Goal: Task Accomplishment & Management: Use online tool/utility

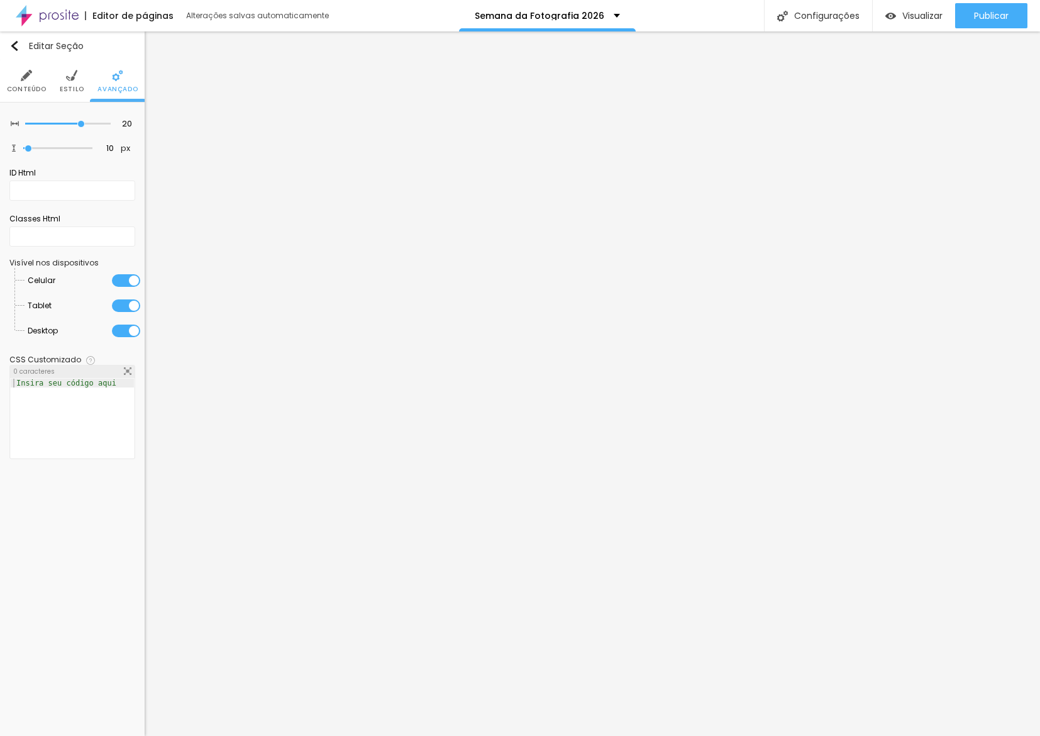
scroll to position [0, -1]
drag, startPoint x: 123, startPoint y: 339, endPoint x: 125, endPoint y: 319, distance: 19.6
click at [124, 335] on li "Desktop" at bounding box center [84, 330] width 113 height 25
drag, startPoint x: 125, startPoint y: 319, endPoint x: 126, endPoint y: 292, distance: 27.7
click at [127, 310] on li "Tablet" at bounding box center [84, 305] width 113 height 25
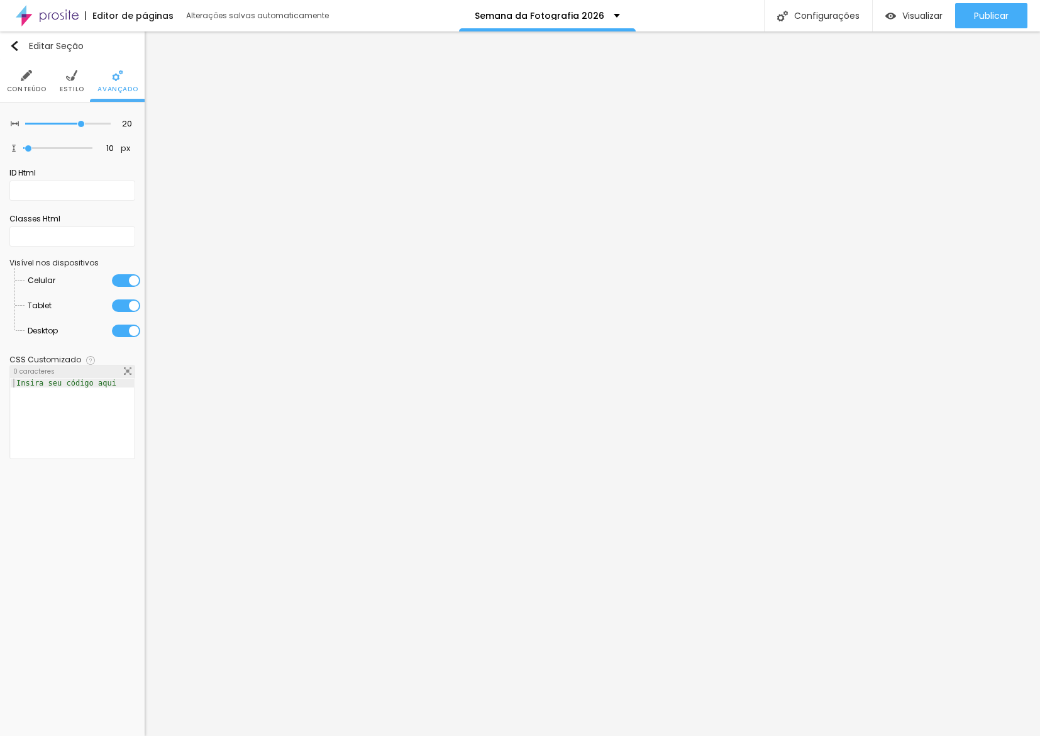
drag, startPoint x: 126, startPoint y: 292, endPoint x: 126, endPoint y: 311, distance: 19.5
click at [126, 287] on div at bounding box center [126, 280] width 28 height 13
click at [126, 312] on div at bounding box center [126, 305] width 28 height 13
click at [125, 336] on div at bounding box center [126, 331] width 28 height 13
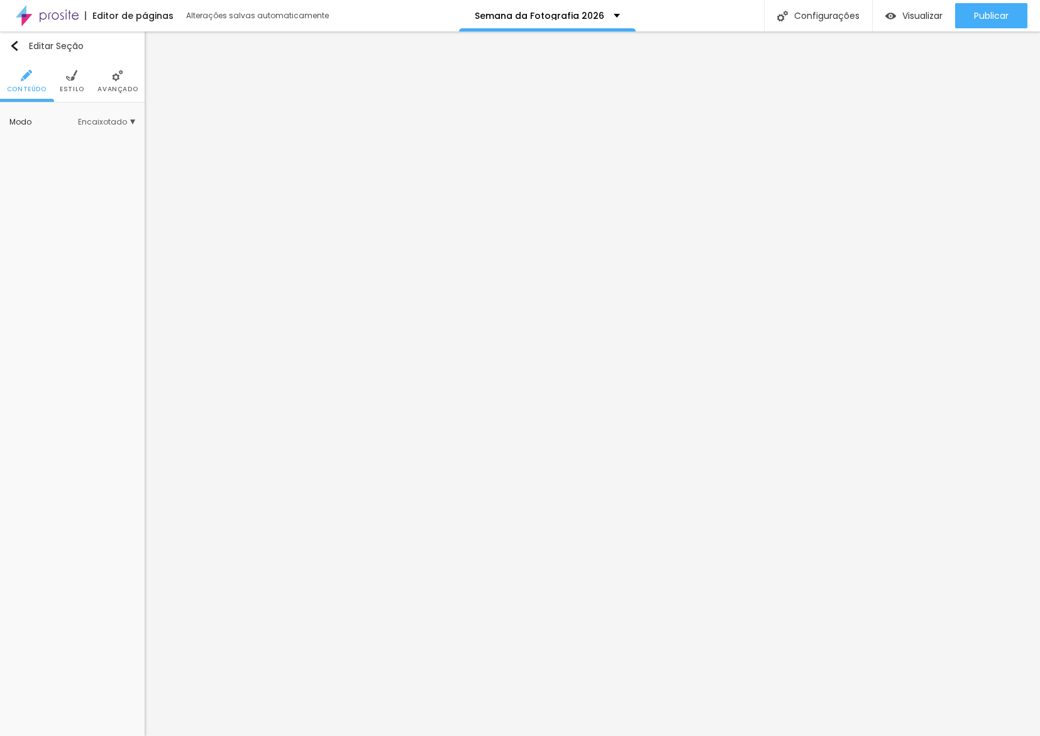
click at [123, 76] on img at bounding box center [117, 75] width 11 height 11
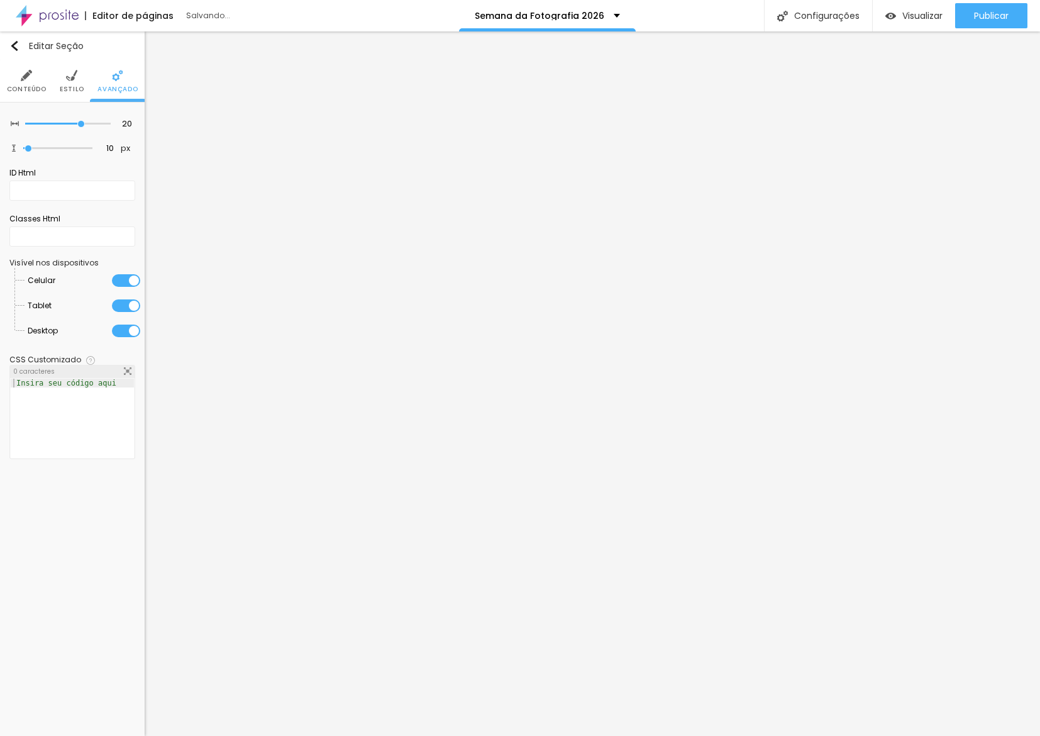
drag, startPoint x: 114, startPoint y: 342, endPoint x: 121, endPoint y: 338, distance: 7.3
click at [114, 337] on div at bounding box center [126, 331] width 28 height 13
drag, startPoint x: 126, startPoint y: 314, endPoint x: 126, endPoint y: 293, distance: 20.8
click at [126, 312] on div at bounding box center [126, 305] width 28 height 13
click at [126, 287] on div at bounding box center [126, 280] width 28 height 13
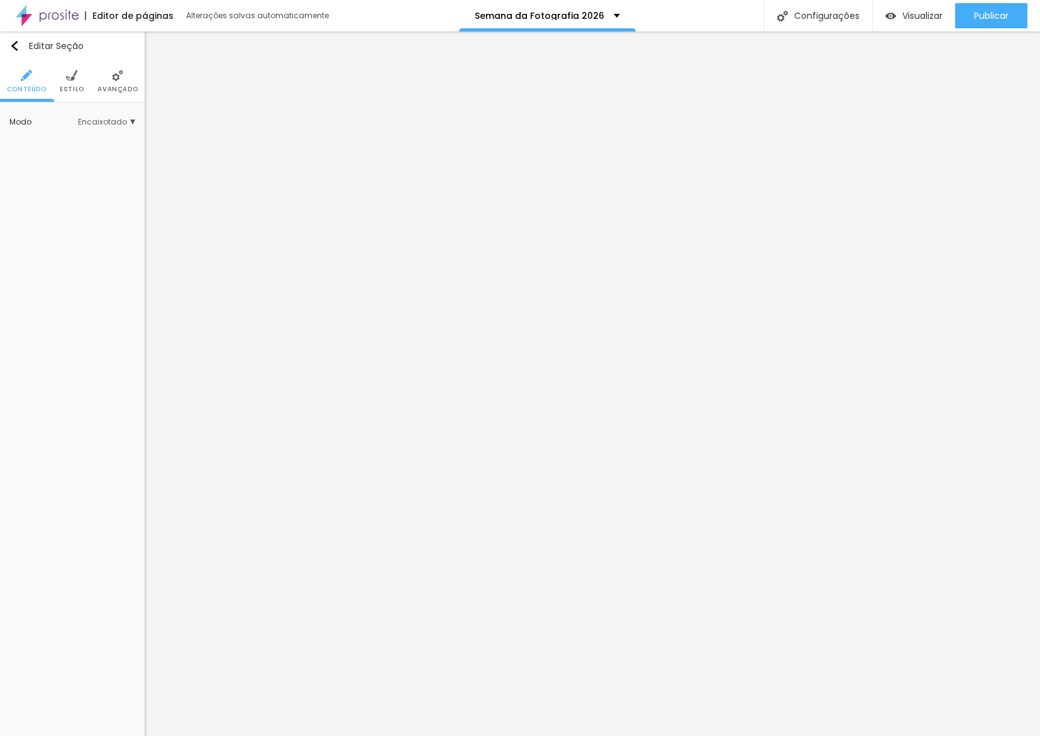
click at [130, 72] on li "Avançado" at bounding box center [117, 81] width 40 height 42
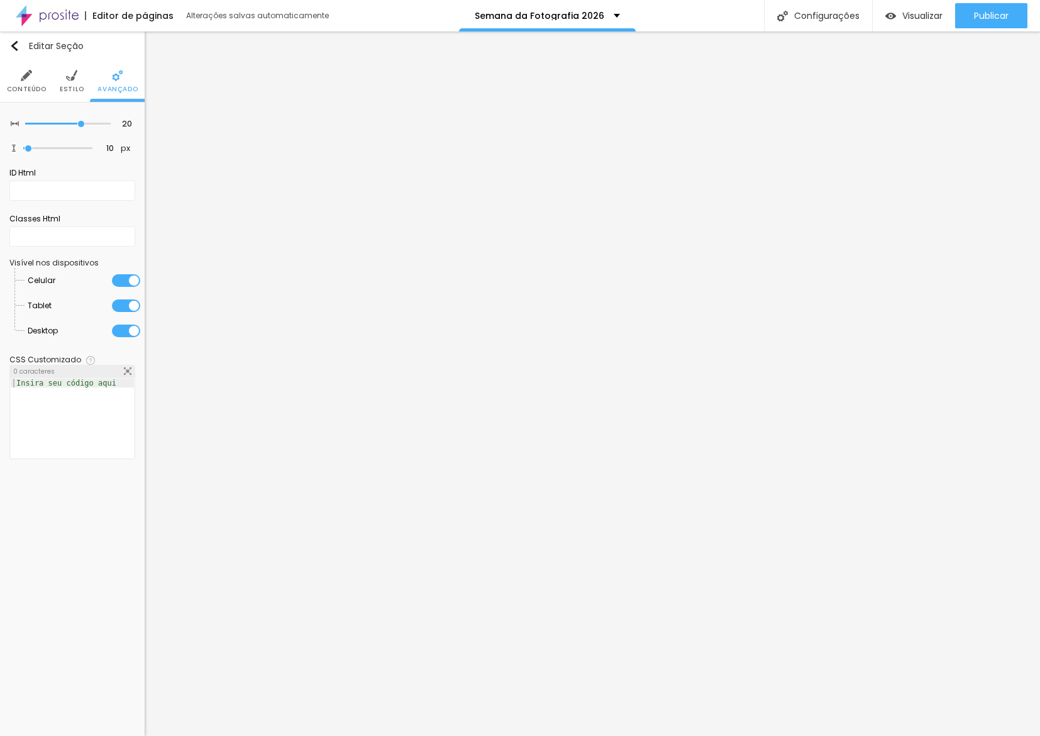
click at [121, 336] on div at bounding box center [126, 331] width 28 height 13
click at [124, 312] on div at bounding box center [126, 305] width 28 height 13
click at [125, 287] on div at bounding box center [126, 280] width 28 height 13
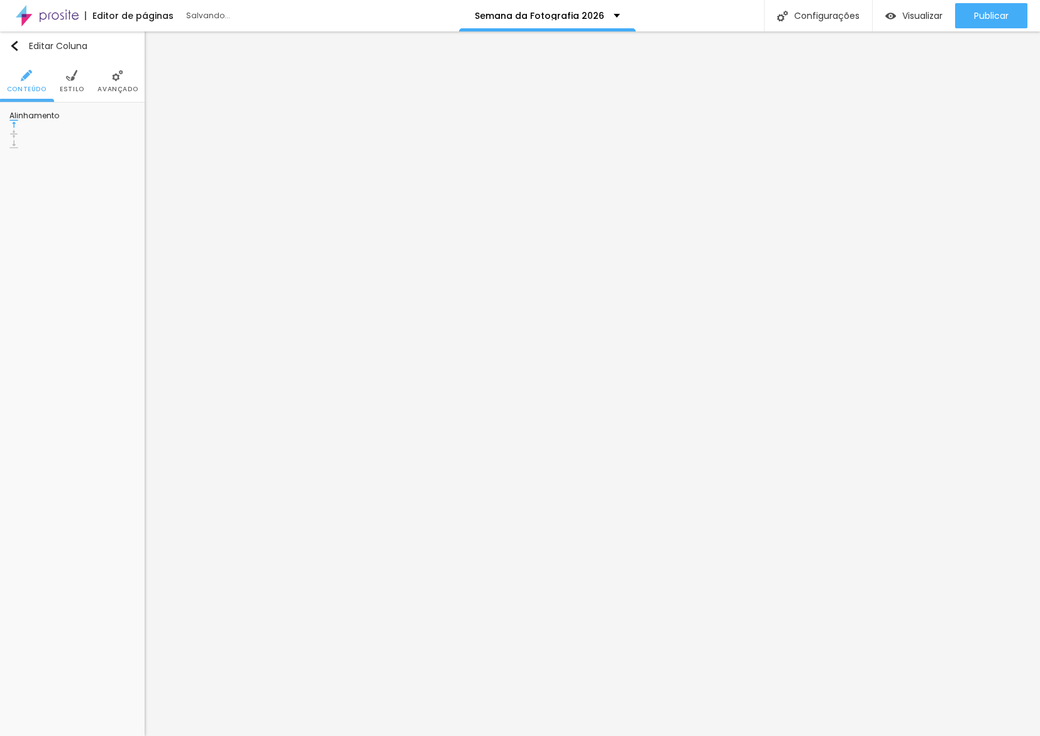
click at [14, 20] on div at bounding box center [41, 15] width 82 height 31
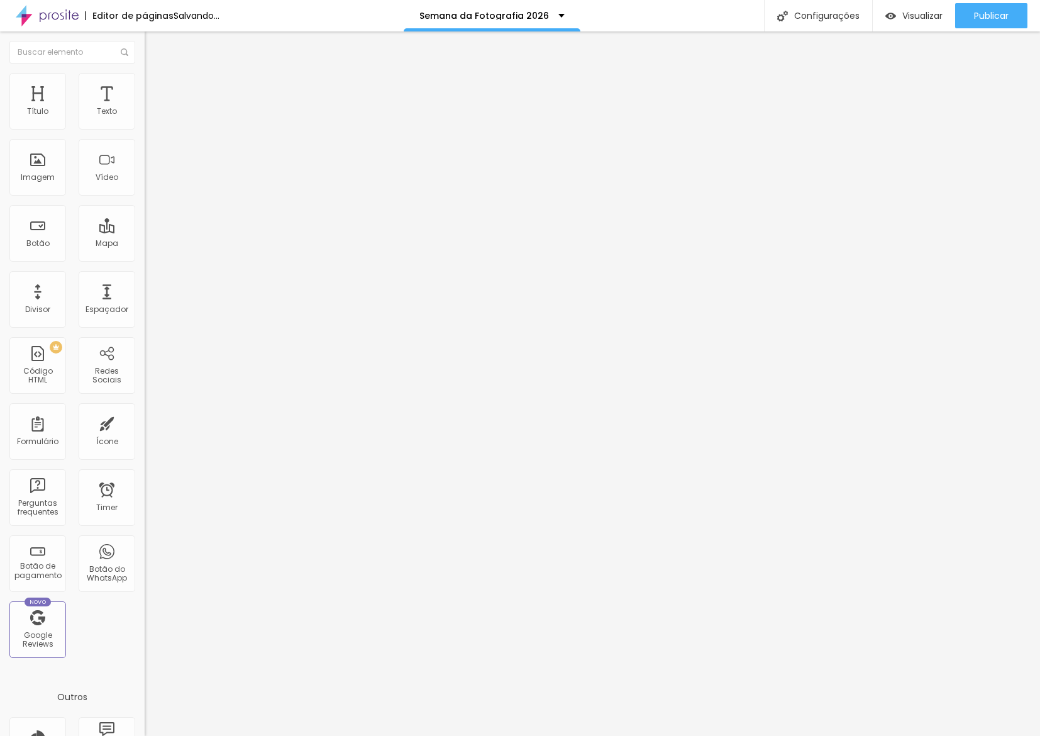
click at [145, 200] on div at bounding box center [217, 157] width 145 height 97
click at [156, 87] on span "Estilo" at bounding box center [165, 81] width 19 height 11
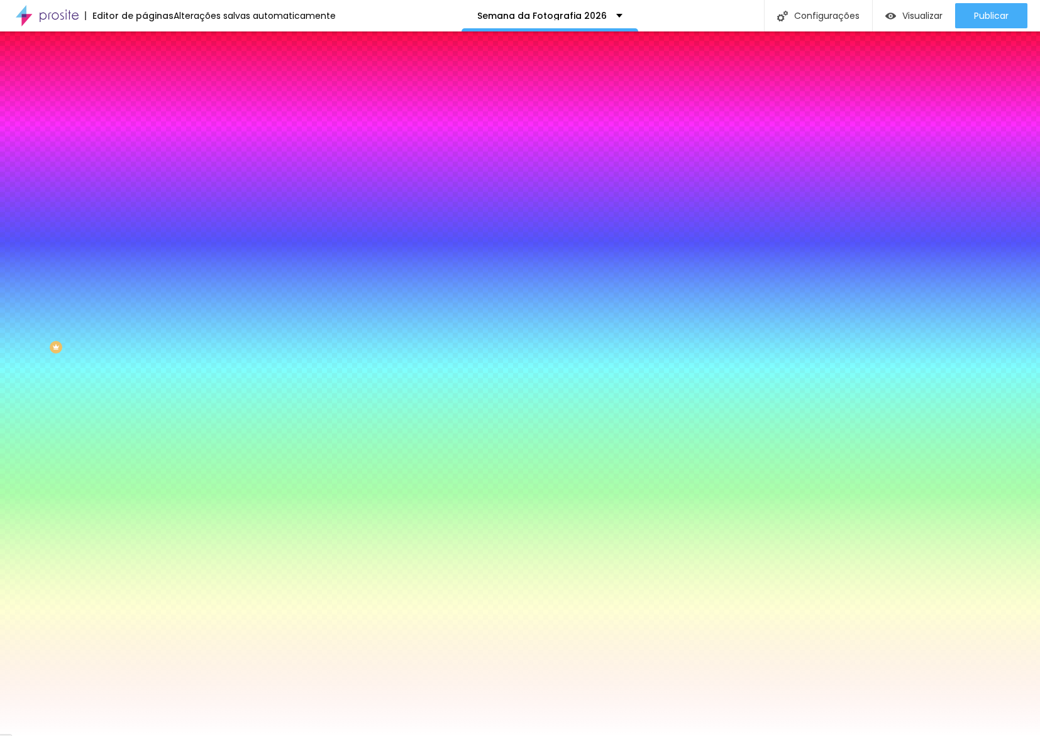
click at [145, 171] on div at bounding box center [217, 171] width 145 height 0
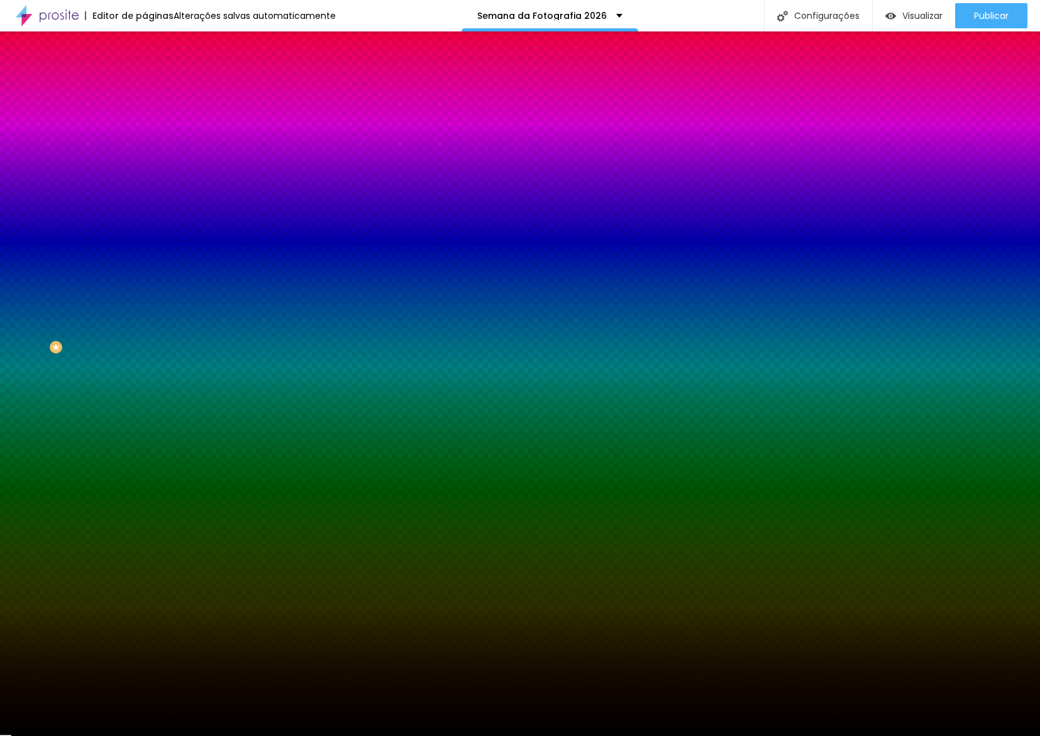
type input "#000000"
drag, startPoint x: 14, startPoint y: 363, endPoint x: 0, endPoint y: 400, distance: 39.0
click at [145, 400] on div "Editar Seção Conteúdo Estilo Avançado Imagem de fundo Adicionar imagem Efeito d…" at bounding box center [217, 383] width 145 height 704
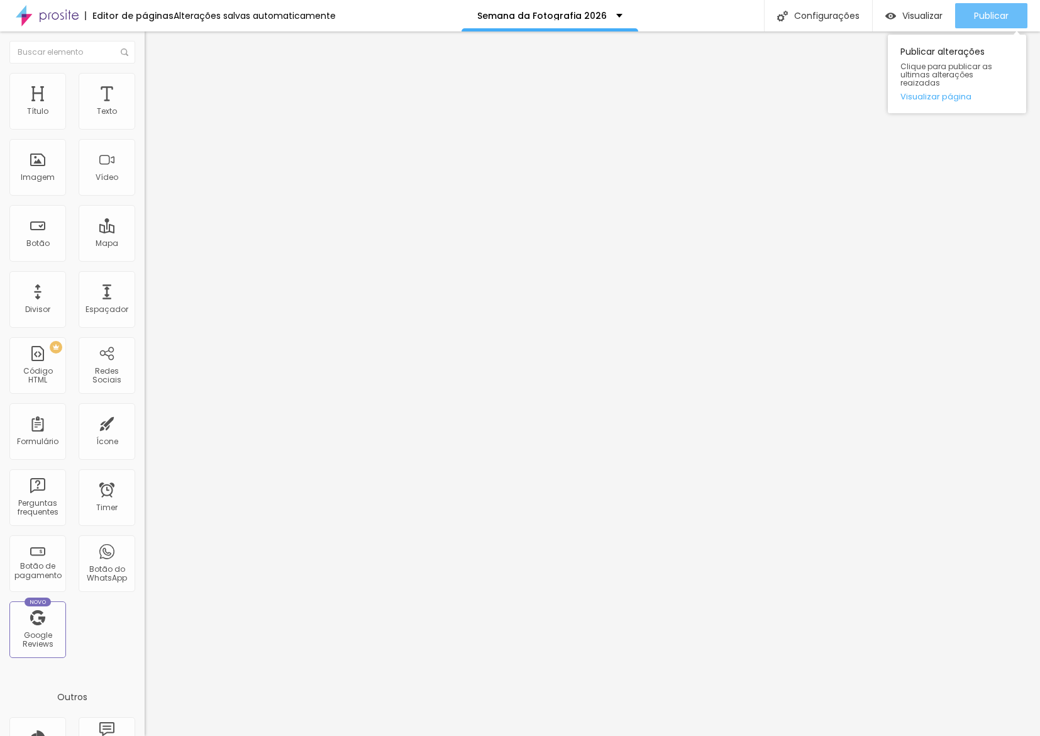
click at [1004, 11] on span "Publicar" at bounding box center [991, 16] width 35 height 10
click at [945, 92] on link "Visualizar página" at bounding box center [957, 96] width 113 height 8
click at [156, 89] on span "Avançado" at bounding box center [177, 94] width 42 height 11
click at [145, 556] on div at bounding box center [217, 556] width 145 height 0
click at [145, 548] on div at bounding box center [217, 548] width 145 height 0
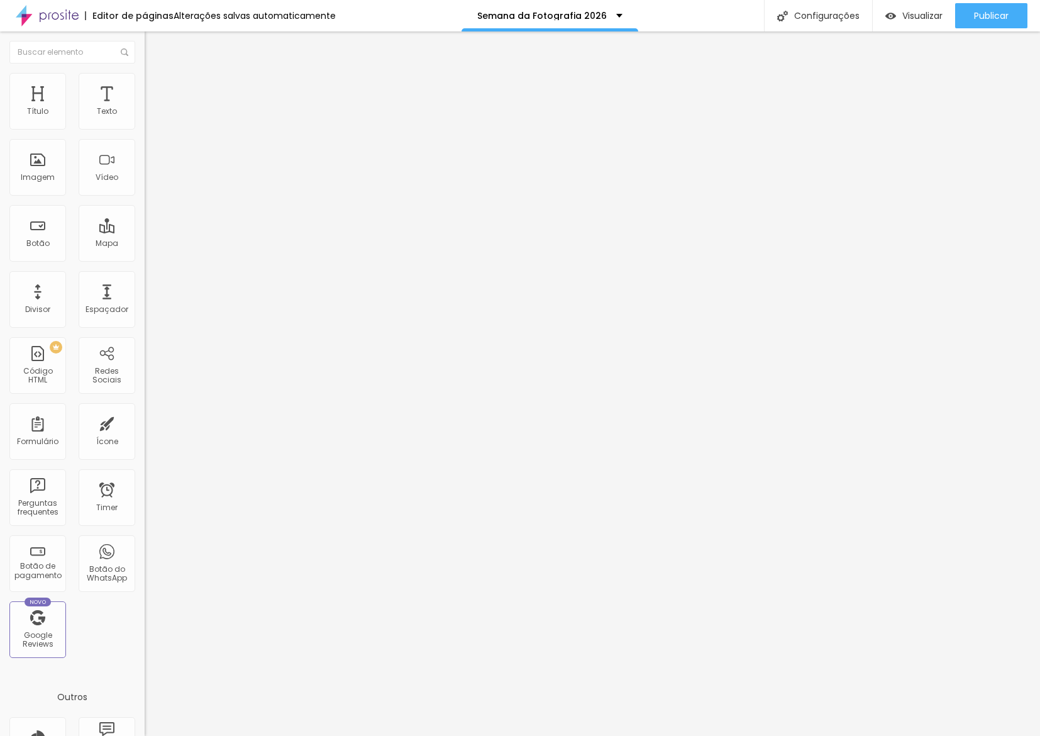
click at [145, 541] on div at bounding box center [217, 541] width 145 height 0
click at [980, 17] on span "Publicar" at bounding box center [991, 16] width 35 height 10
click at [142, 354] on div "Título Texto Imagem Vídeo Botão Mapa Divisor Espaçador PREMIUM Código HTML Rede…" at bounding box center [72, 370] width 145 height 594
drag, startPoint x: 47, startPoint y: 70, endPoint x: 84, endPoint y: 80, distance: 38.6
click at [145, 72] on ul "Conteúdo Estilo Avançado" at bounding box center [217, 79] width 145 height 38
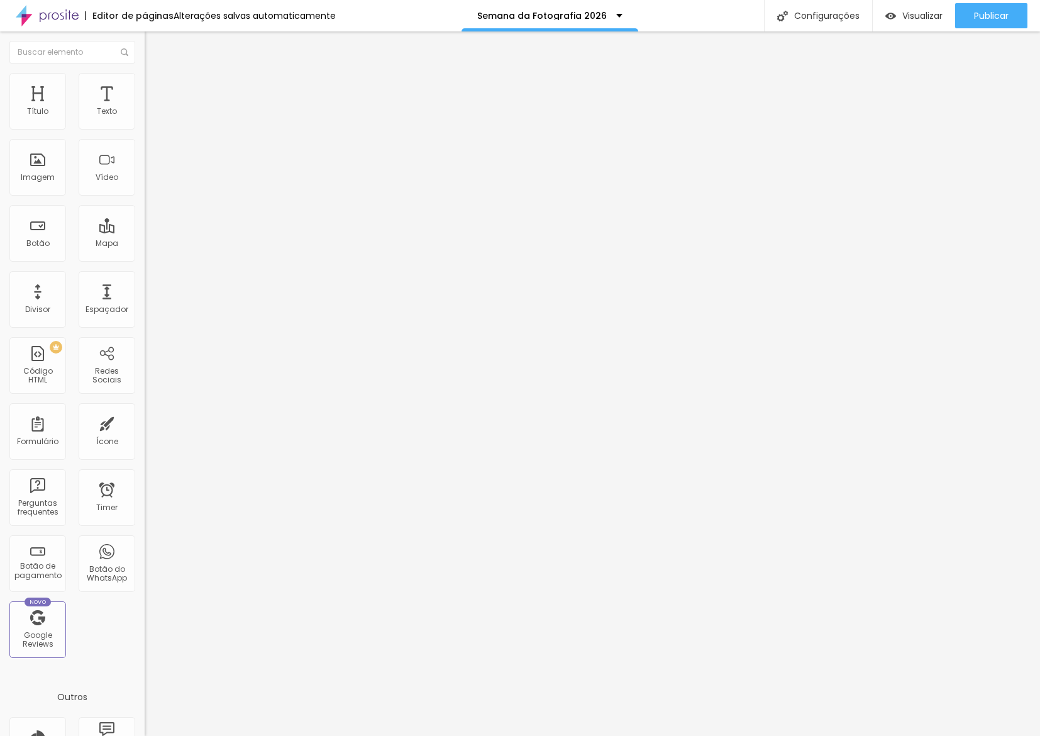
click at [145, 80] on ul "Conteúdo Estilo Avançado" at bounding box center [217, 79] width 145 height 38
click at [156, 89] on span "Avançado" at bounding box center [177, 94] width 42 height 11
drag, startPoint x: 65, startPoint y: 186, endPoint x: 62, endPoint y: 194, distance: 9.6
click at [145, 454] on div "ID Html" at bounding box center [217, 469] width 145 height 31
click at [145, 462] on input "text" at bounding box center [220, 468] width 151 height 13
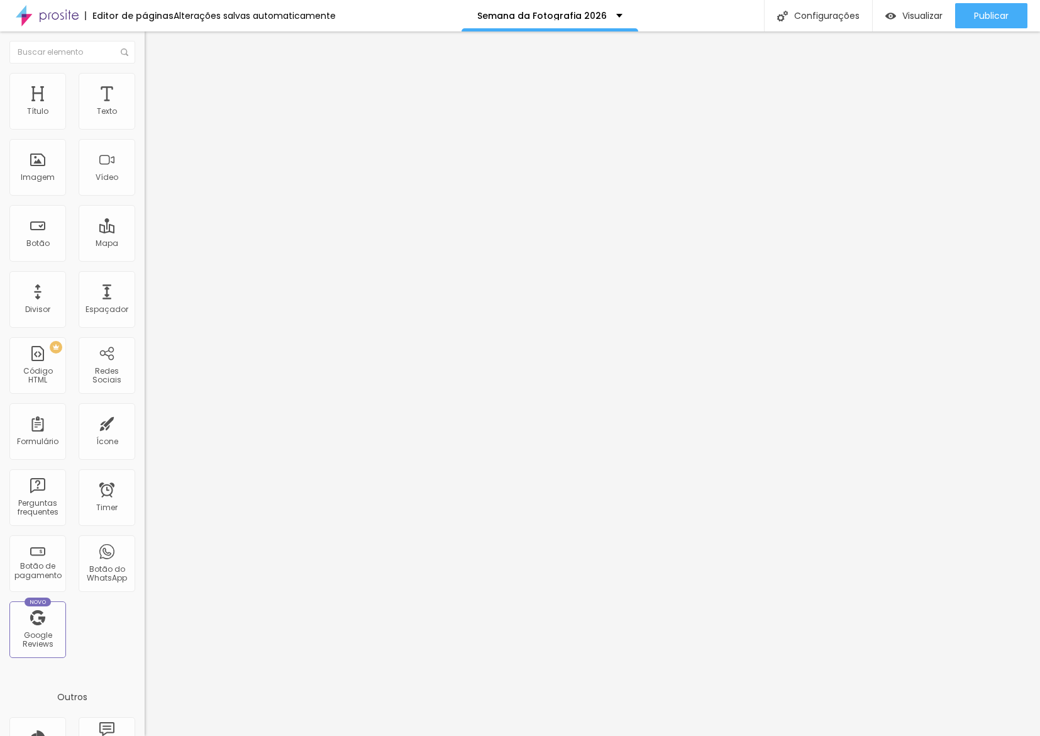
type input "cadastro"
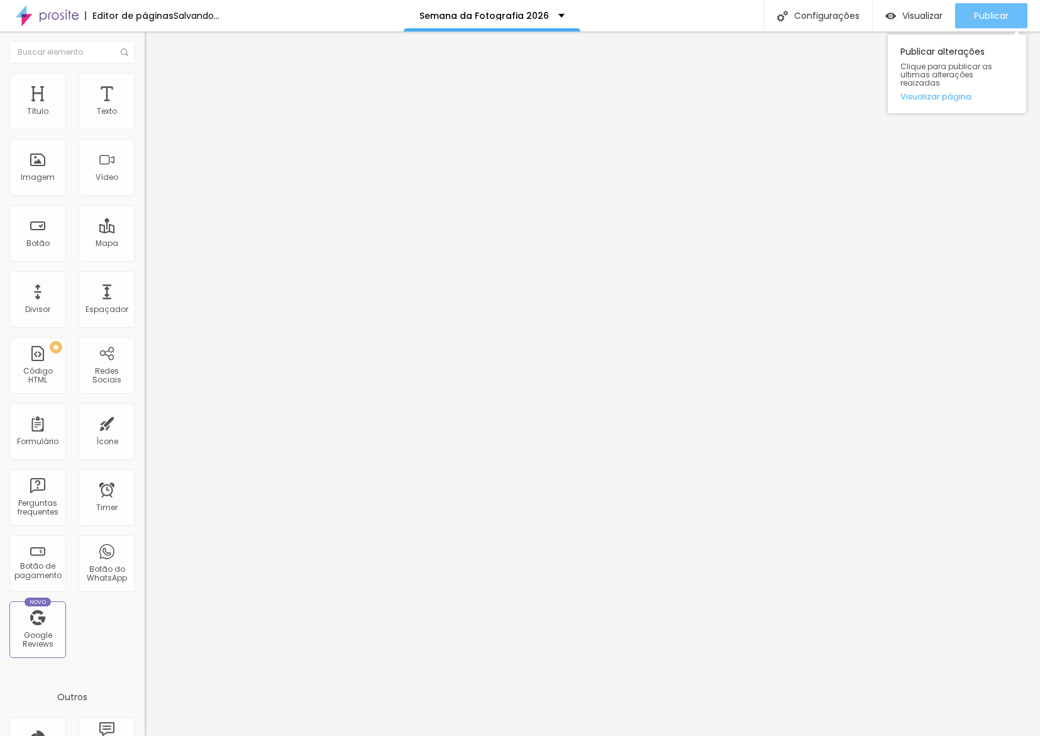
click at [977, 18] on span "Publicar" at bounding box center [991, 16] width 35 height 10
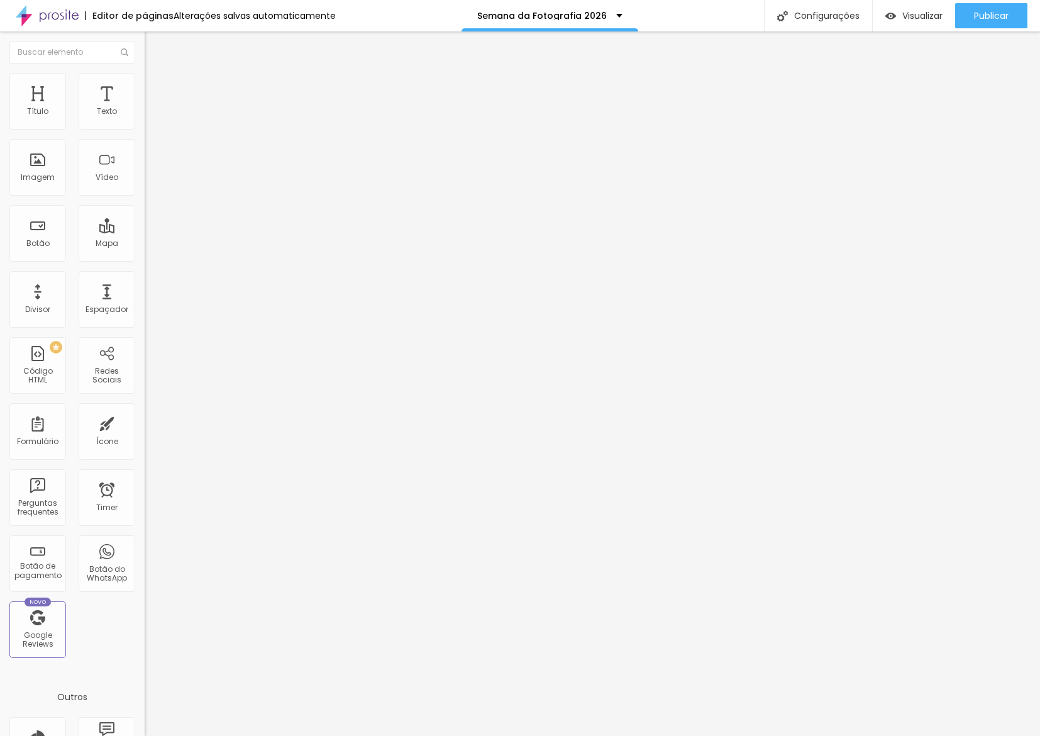
click at [145, 94] on li "Avançado" at bounding box center [217, 92] width 145 height 13
click at [145, 105] on div "Modo Encaixotado Encaixotado Completo" at bounding box center [217, 115] width 145 height 35
click at [145, 86] on li "Avançado" at bounding box center [217, 92] width 145 height 13
click at [145, 462] on input "cadastro" at bounding box center [220, 468] width 151 height 13
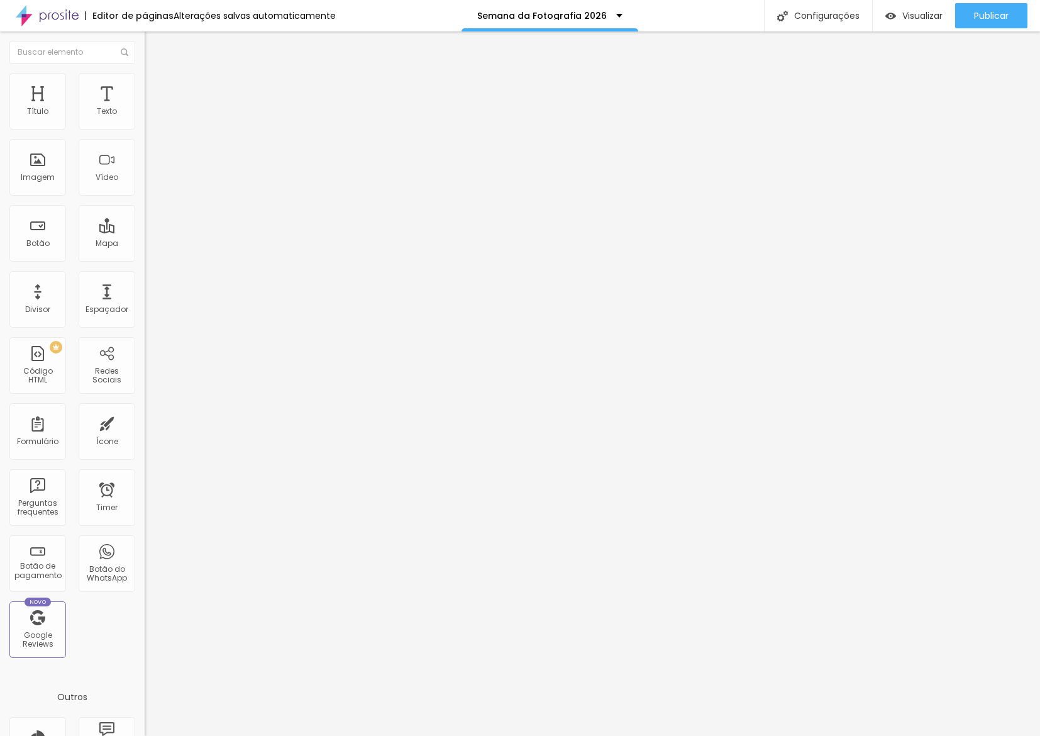
click at [145, 462] on input "cadastro" at bounding box center [220, 468] width 151 height 13
click at [897, 16] on div "Visualizar" at bounding box center [913, 16] width 57 height 11
click at [990, 27] on div "Publicar" at bounding box center [991, 15] width 35 height 25
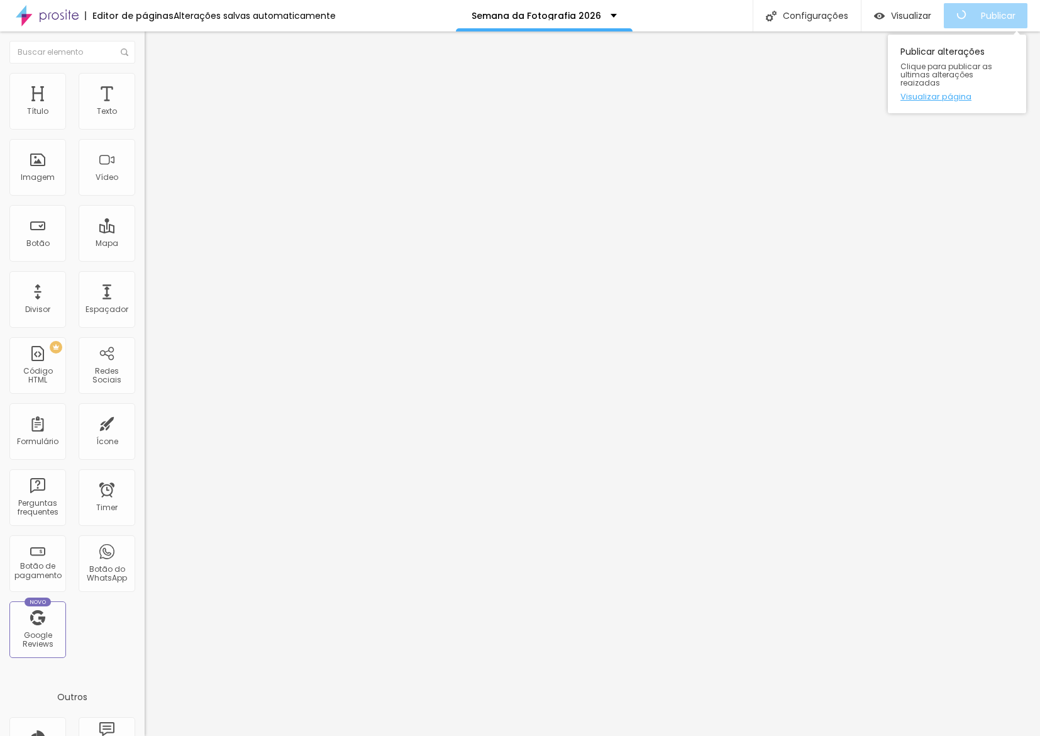
click at [960, 92] on link "Visualizar página" at bounding box center [957, 96] width 113 height 8
click at [145, 86] on img at bounding box center [150, 91] width 11 height 11
click at [145, 548] on div at bounding box center [217, 548] width 145 height 0
click at [145, 541] on div at bounding box center [217, 541] width 145 height 0
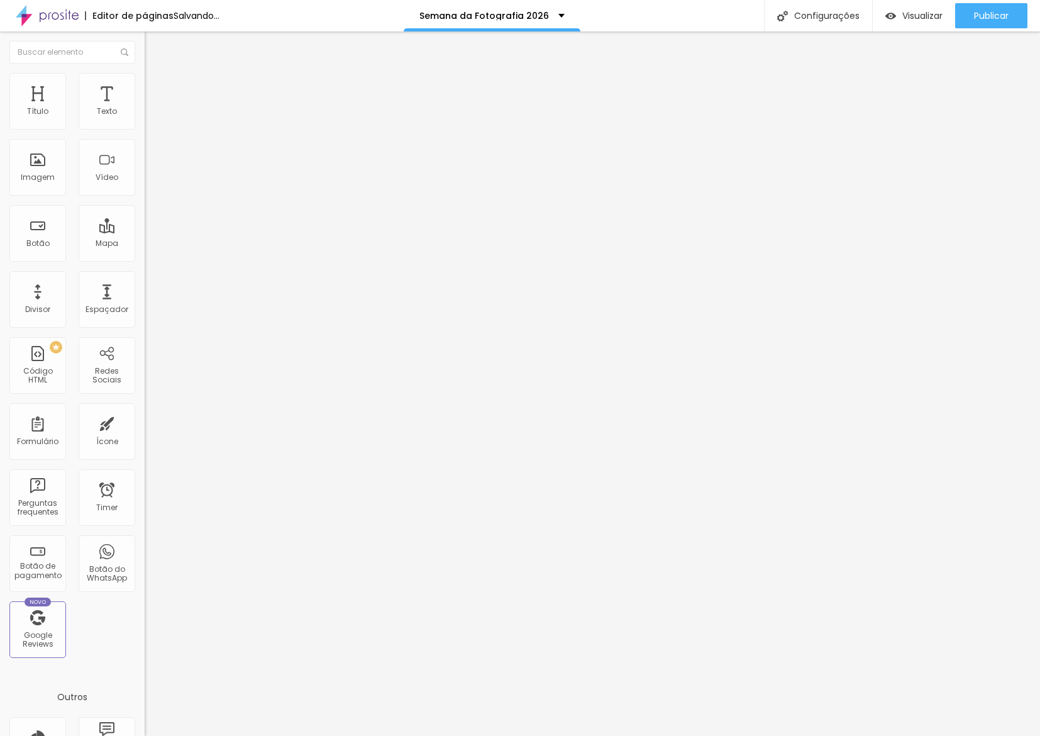
click at [145, 76] on img at bounding box center [150, 78] width 11 height 11
type input "85"
type input "100"
drag, startPoint x: 100, startPoint y: 136, endPoint x: 285, endPoint y: 137, distance: 184.9
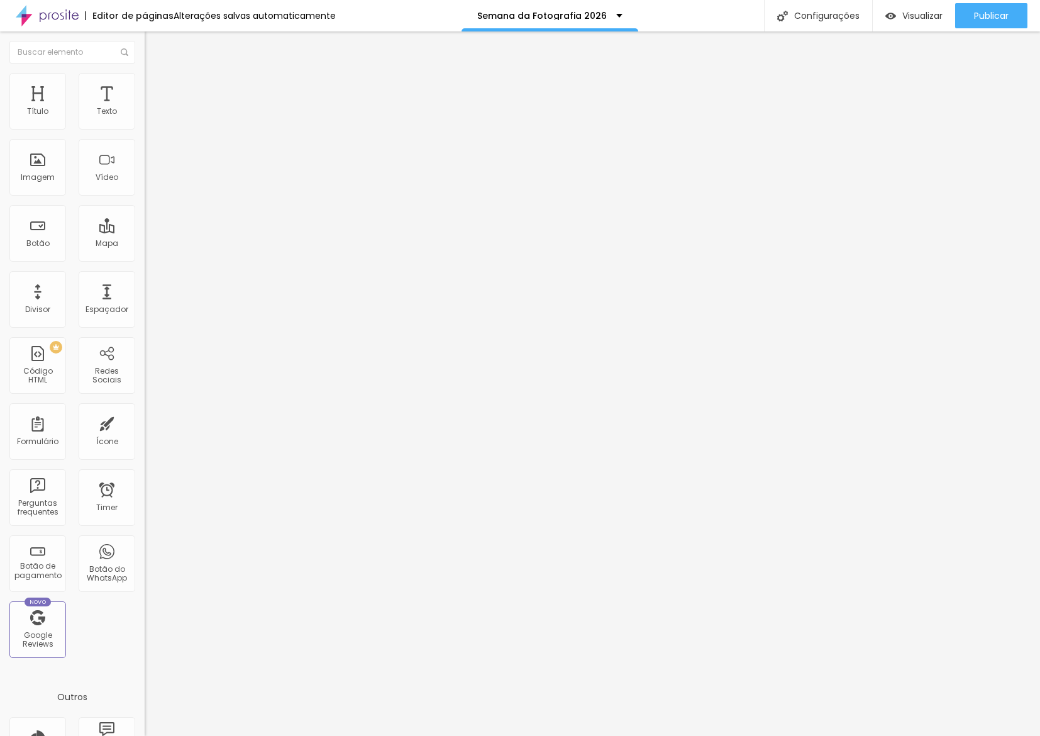
type input "100"
click at [285, 137] on div "Título Texto Imagem Vídeo Botão Mapa Divisor Espaçador PREMIUM Código HTML Rede…" at bounding box center [520, 383] width 1040 height 704
click at [145, 362] on div "Editar Imagem Conteúdo Estilo Avançado Tamanho 100 px % 0 Borda arredondada Som…" at bounding box center [217, 383] width 145 height 704
click at [145, 121] on button "button" at bounding box center [154, 114] width 18 height 13
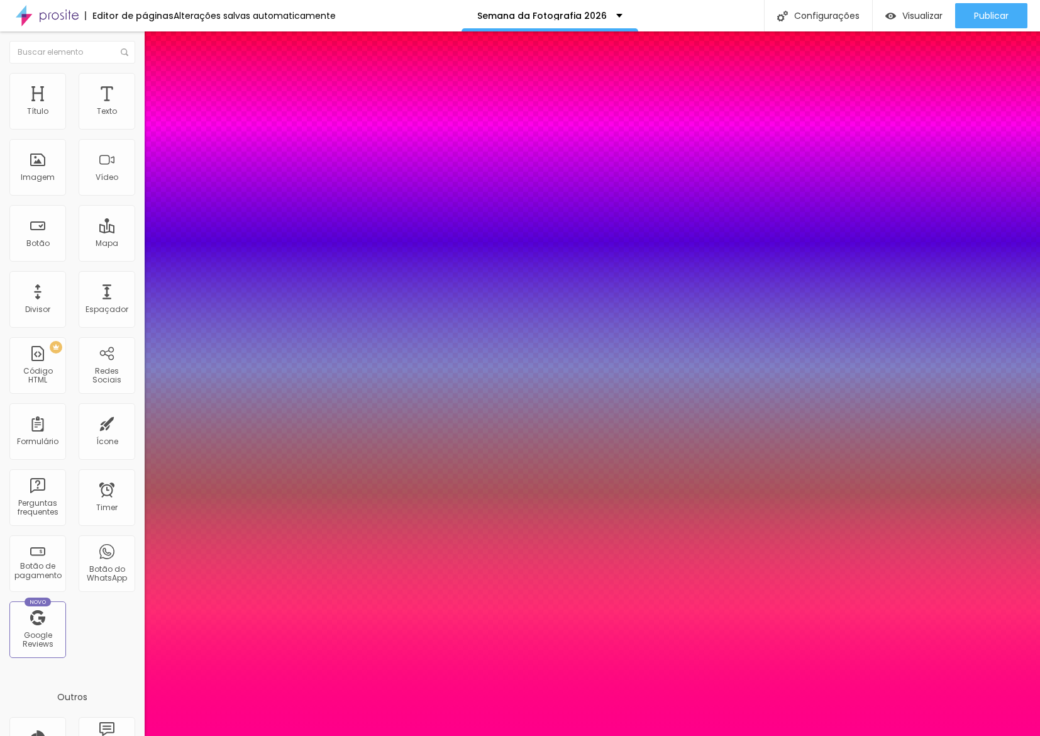
type input "1"
type input "8"
type input "2"
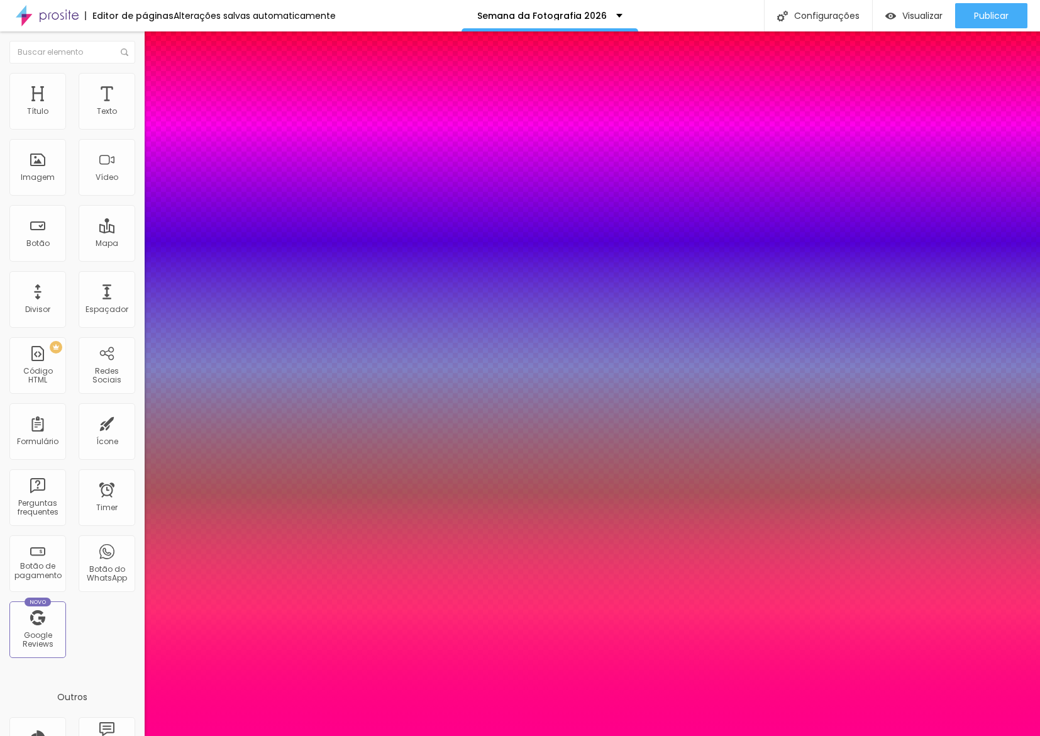
type input "1"
type input "26"
type input "1"
type input "26"
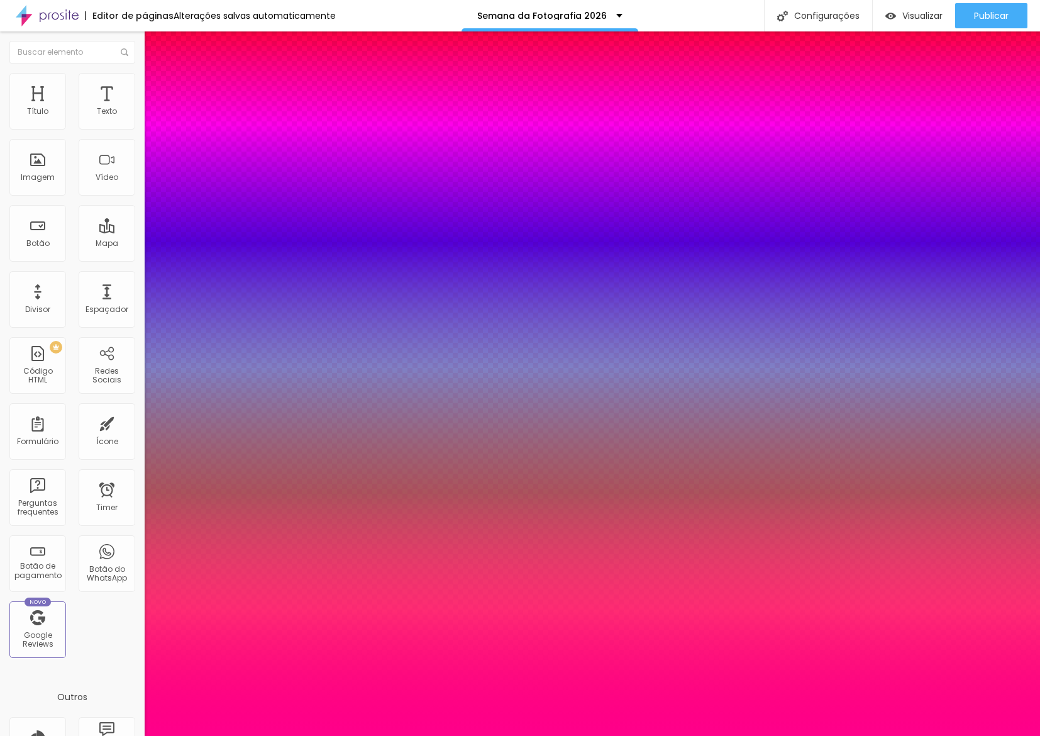
click at [967, 735] on div at bounding box center [520, 736] width 1040 height 0
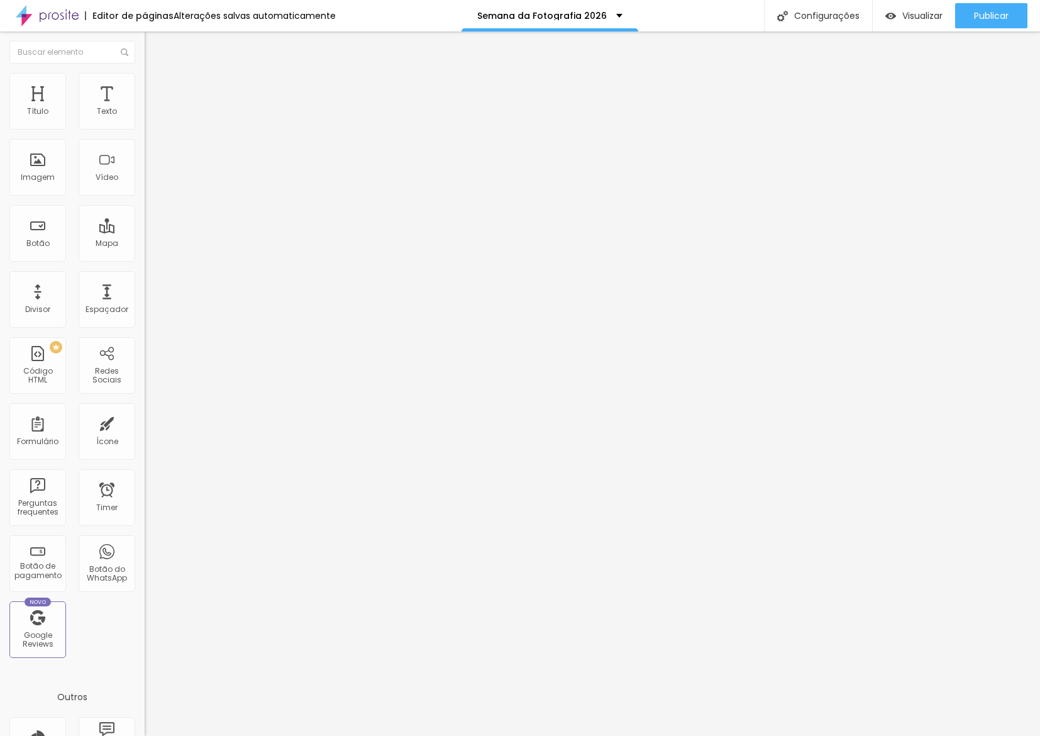
click at [145, 97] on li "Avançado" at bounding box center [217, 92] width 145 height 13
click at [145, 556] on div at bounding box center [217, 556] width 145 height 0
click at [145, 541] on li "Tablet" at bounding box center [217, 545] width 145 height 8
drag, startPoint x: 126, startPoint y: 316, endPoint x: 125, endPoint y: 292, distance: 23.9
click at [145, 548] on div at bounding box center [217, 548] width 145 height 0
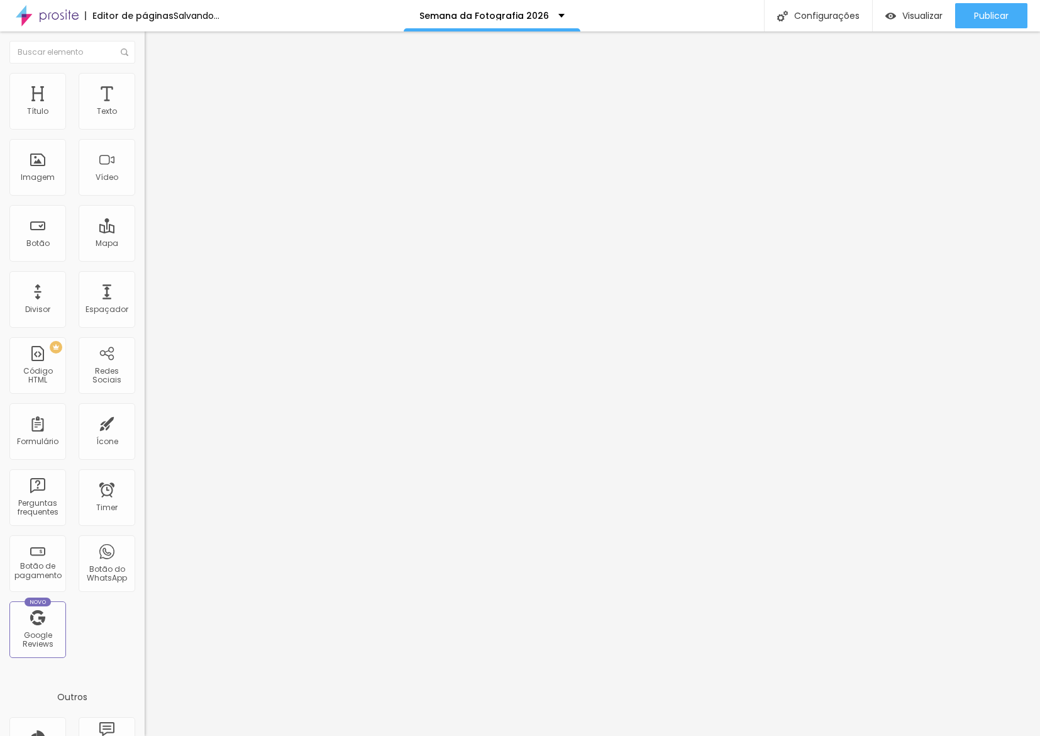
click at [145, 541] on div at bounding box center [217, 541] width 145 height 0
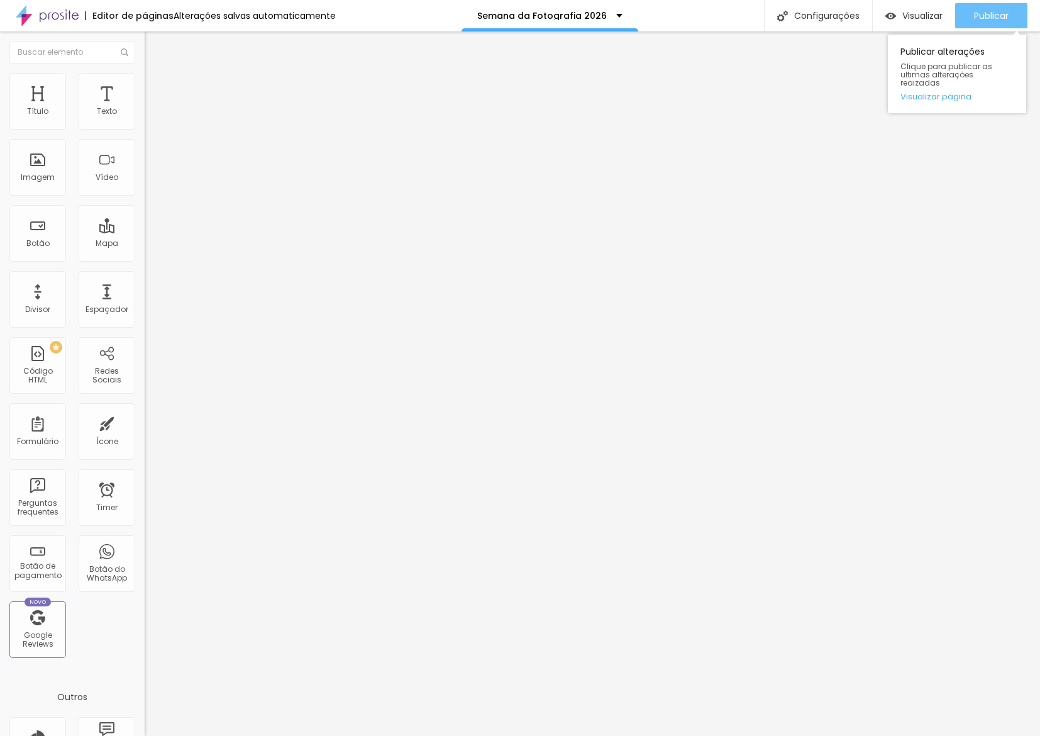
click at [984, 13] on span "Publicar" at bounding box center [991, 16] width 35 height 10
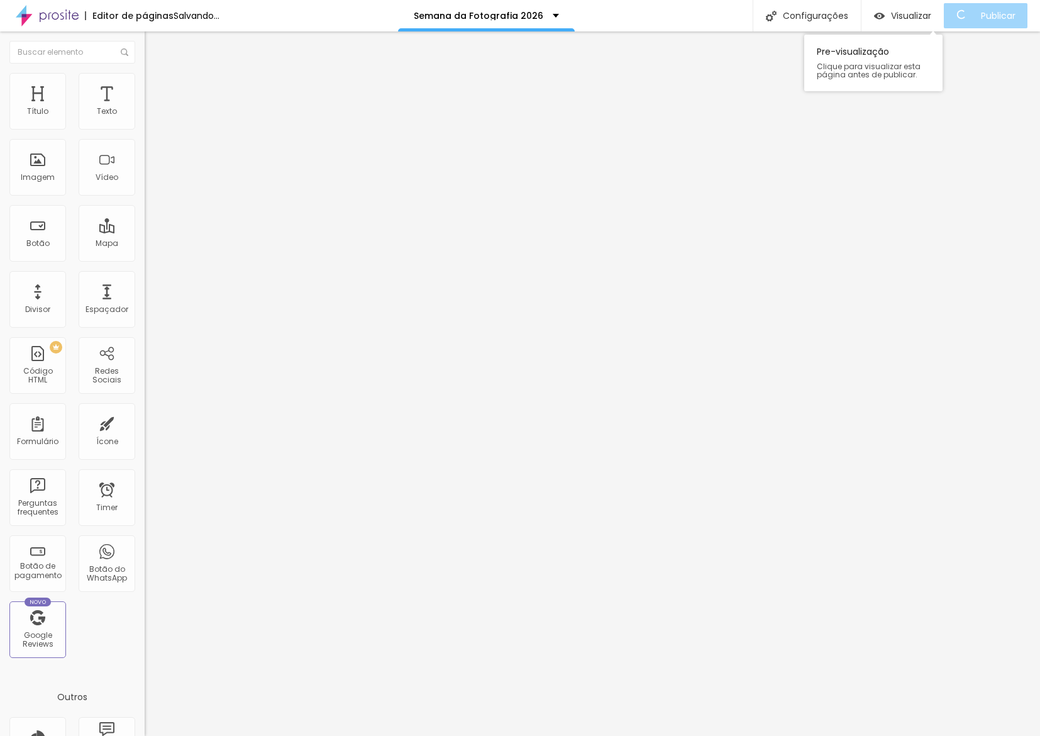
scroll to position [0, 0]
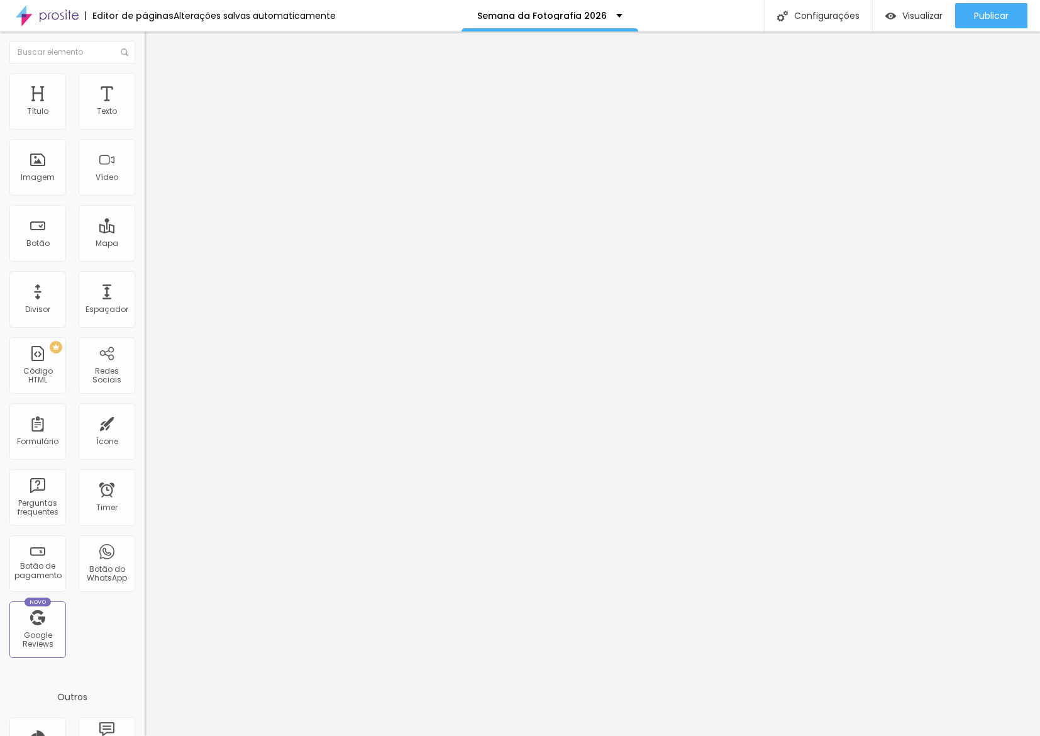
click at [156, 87] on span "Avançado" at bounding box center [177, 81] width 42 height 11
click at [145, 243] on input "10" at bounding box center [172, 249] width 54 height 13
type input "4"
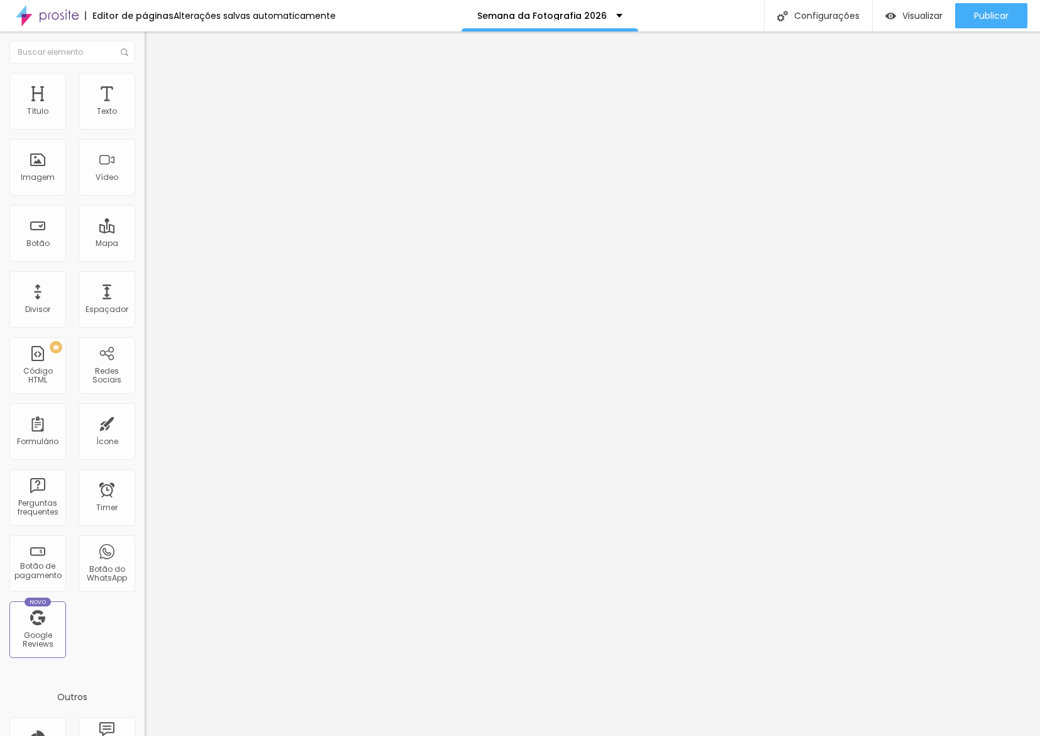
type input "40"
type input "1"
type input "10"
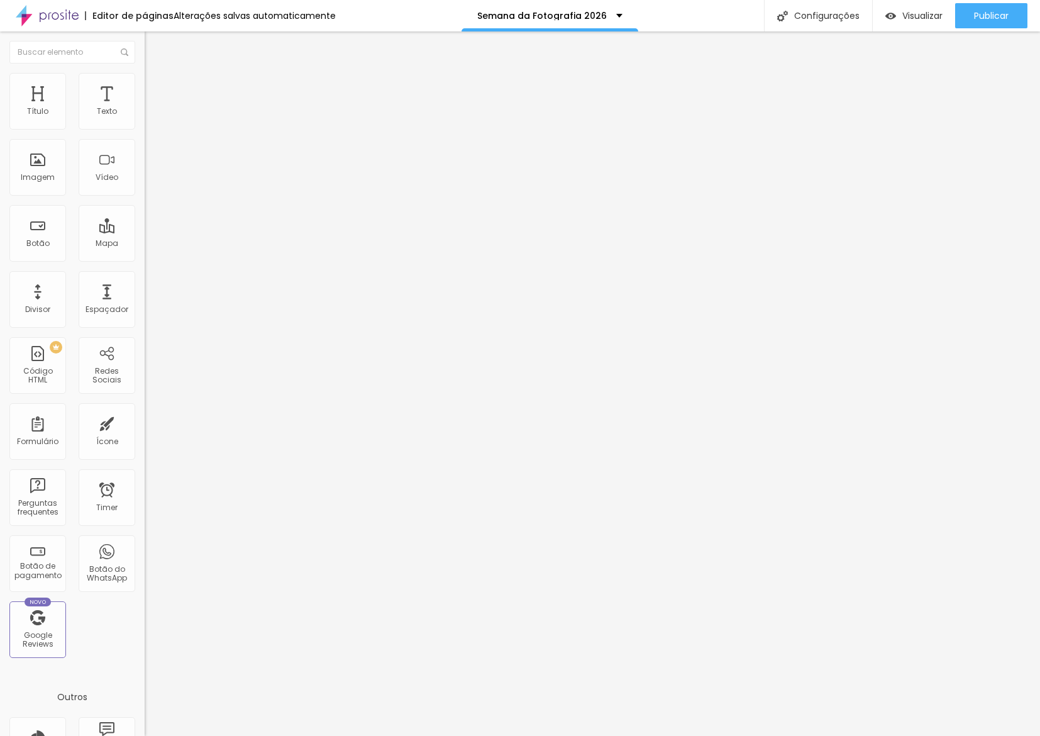
type input "10"
click at [145, 94] on li "Avançado" at bounding box center [217, 92] width 145 height 13
type input "45"
type input "40"
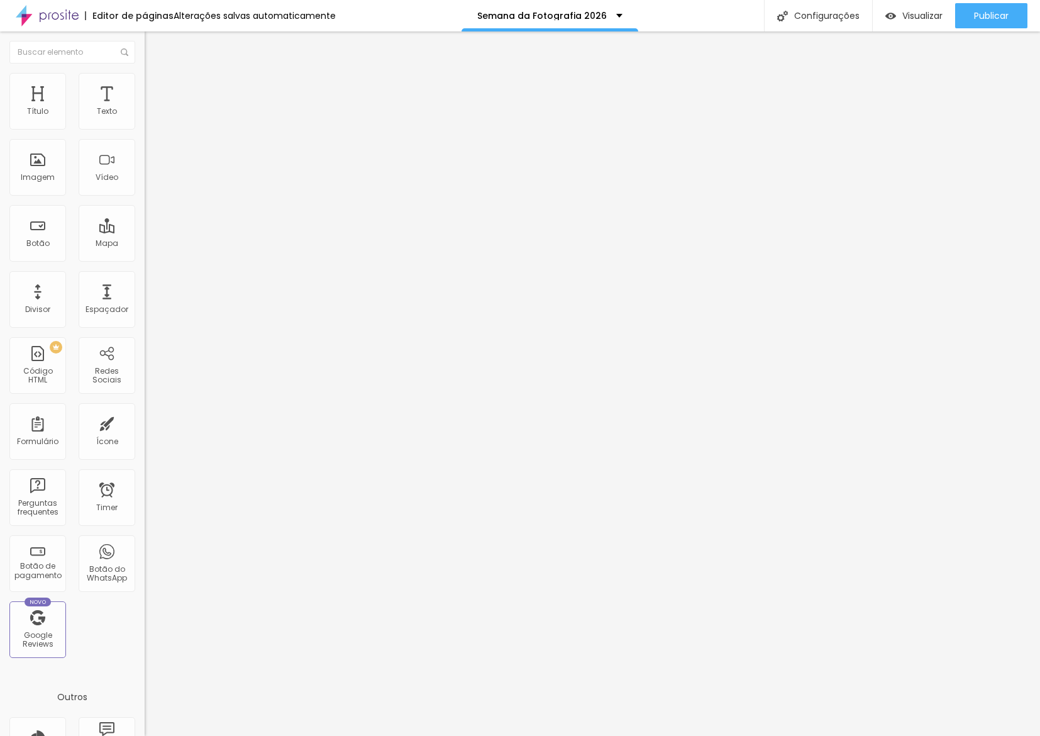
type input "40"
type input "35"
type input "30"
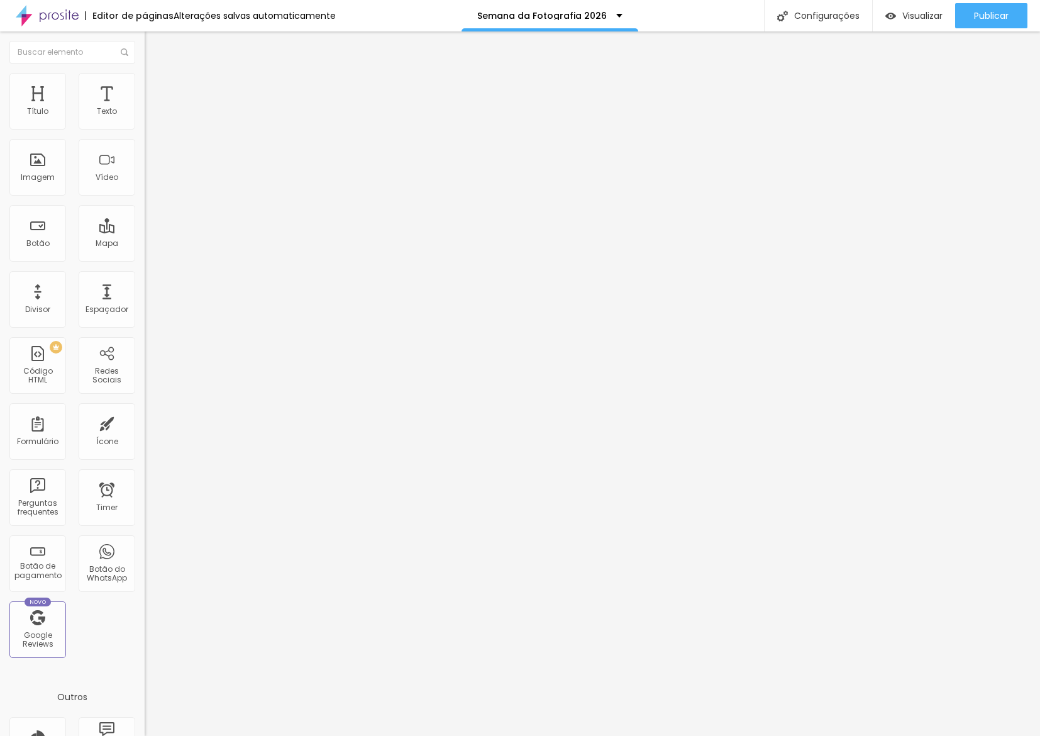
type input "25"
type input "20"
type input "15"
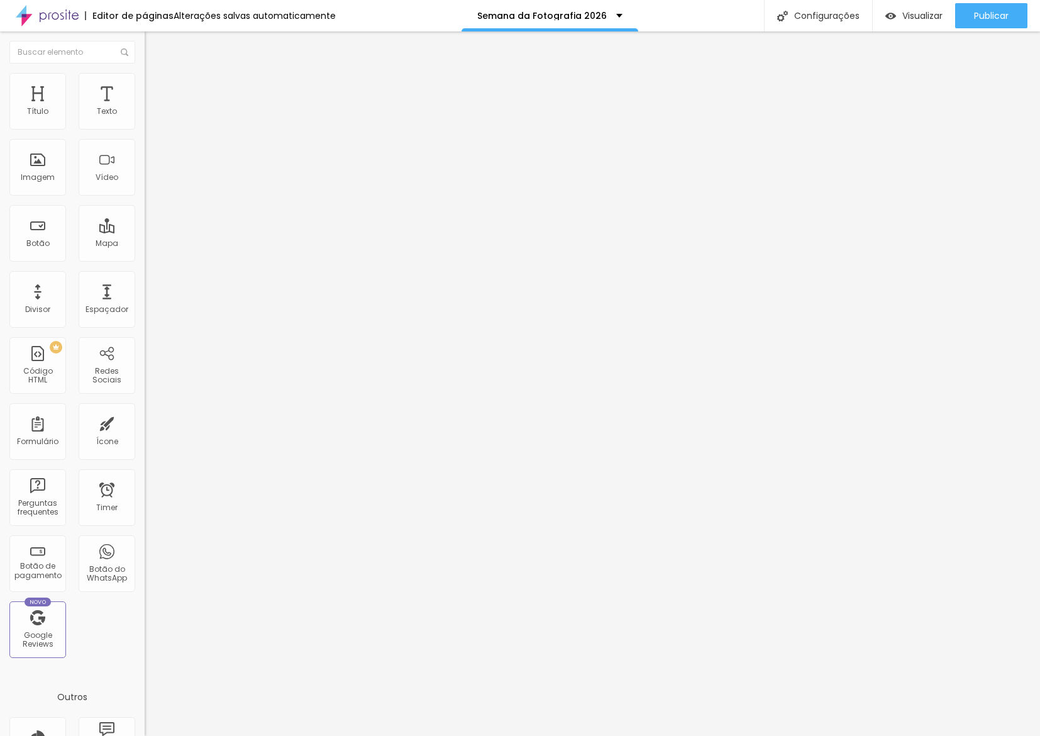
type input "15"
type input "10"
type input "5"
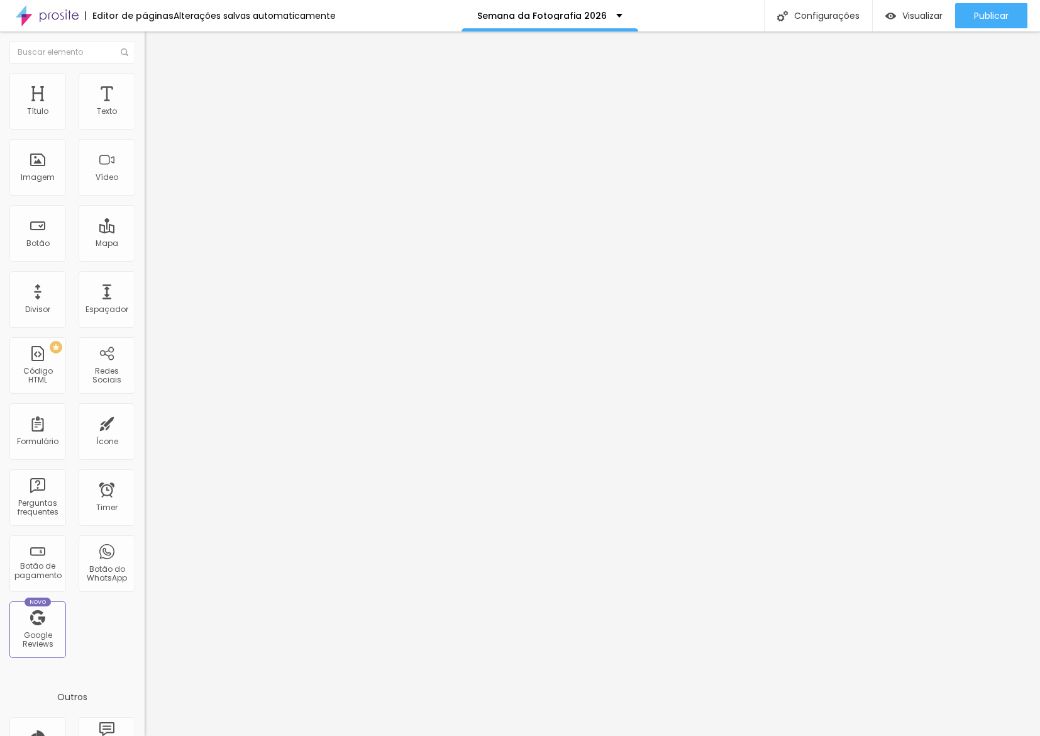
drag, startPoint x: 77, startPoint y: 122, endPoint x: 36, endPoint y: 125, distance: 40.4
type input "5"
click at [145, 244] on input "range" at bounding box center [185, 249] width 81 height 10
click at [1017, 18] on button "Publicar" at bounding box center [991, 15] width 72 height 25
click at [156, 87] on span "Avançado" at bounding box center [177, 81] width 42 height 11
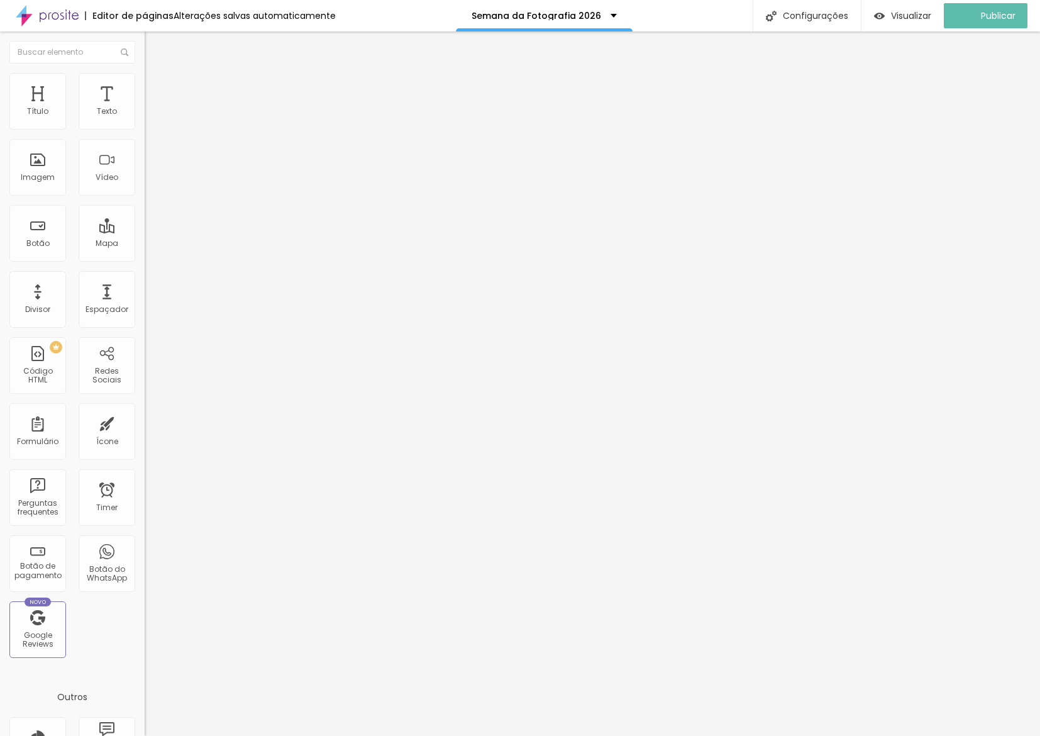
click at [145, 528] on li "Tablet" at bounding box center [217, 532] width 145 height 8
drag, startPoint x: 120, startPoint y: 316, endPoint x: 126, endPoint y: 293, distance: 23.5
click at [145, 536] on div at bounding box center [217, 536] width 145 height 0
click at [145, 528] on div at bounding box center [217, 528] width 145 height 0
click at [145, 86] on ul "Estilo Avançado" at bounding box center [217, 72] width 145 height 25
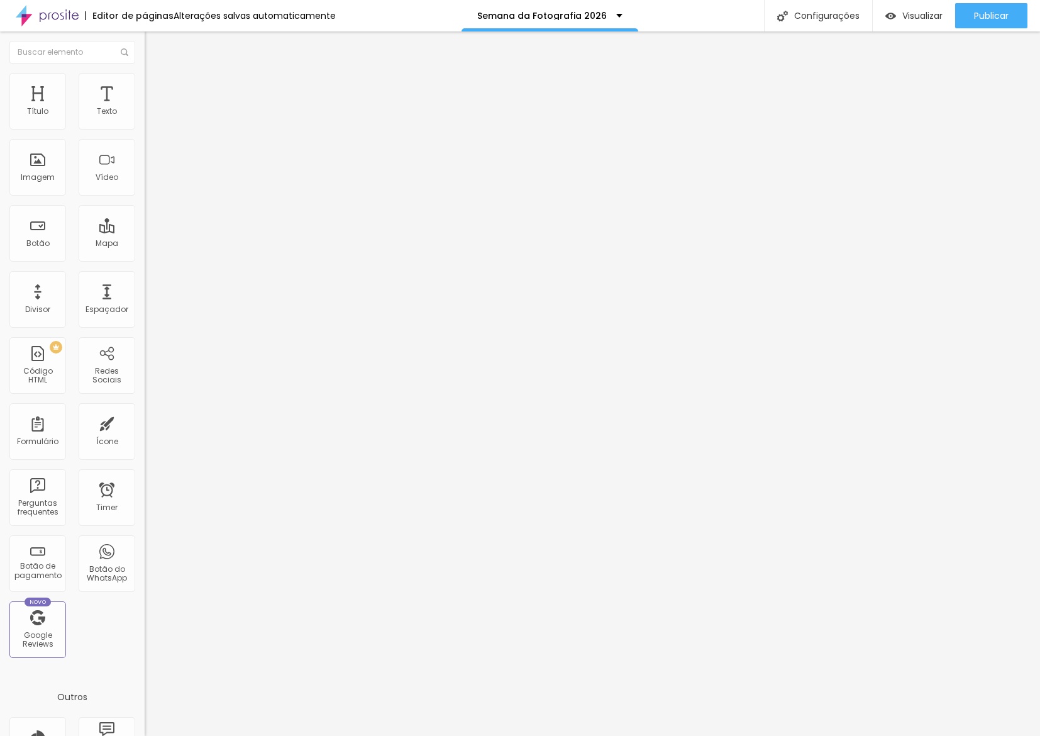
click at [145, 86] on li "Avançado" at bounding box center [217, 79] width 145 height 13
drag, startPoint x: 124, startPoint y: 333, endPoint x: 123, endPoint y: 340, distance: 6.9
click at [145, 536] on li "Desktop" at bounding box center [217, 540] width 145 height 8
drag, startPoint x: 123, startPoint y: 340, endPoint x: 125, endPoint y: 321, distance: 19.0
click at [145, 543] on div at bounding box center [217, 543] width 145 height 0
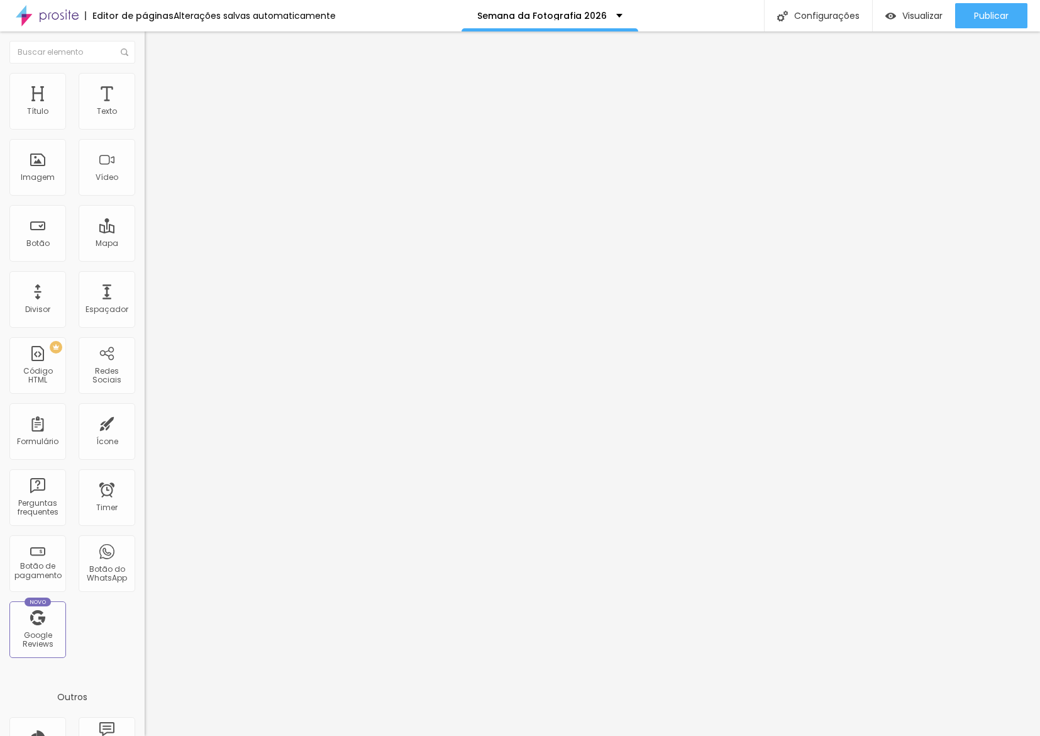
drag, startPoint x: 125, startPoint y: 321, endPoint x: 125, endPoint y: 299, distance: 22.0
click at [145, 536] on div at bounding box center [217, 536] width 145 height 0
click at [145, 528] on div at bounding box center [217, 528] width 145 height 0
click at [145, 94] on li "Avançado" at bounding box center [217, 92] width 145 height 13
drag, startPoint x: 27, startPoint y: 150, endPoint x: 141, endPoint y: 208, distance: 127.4
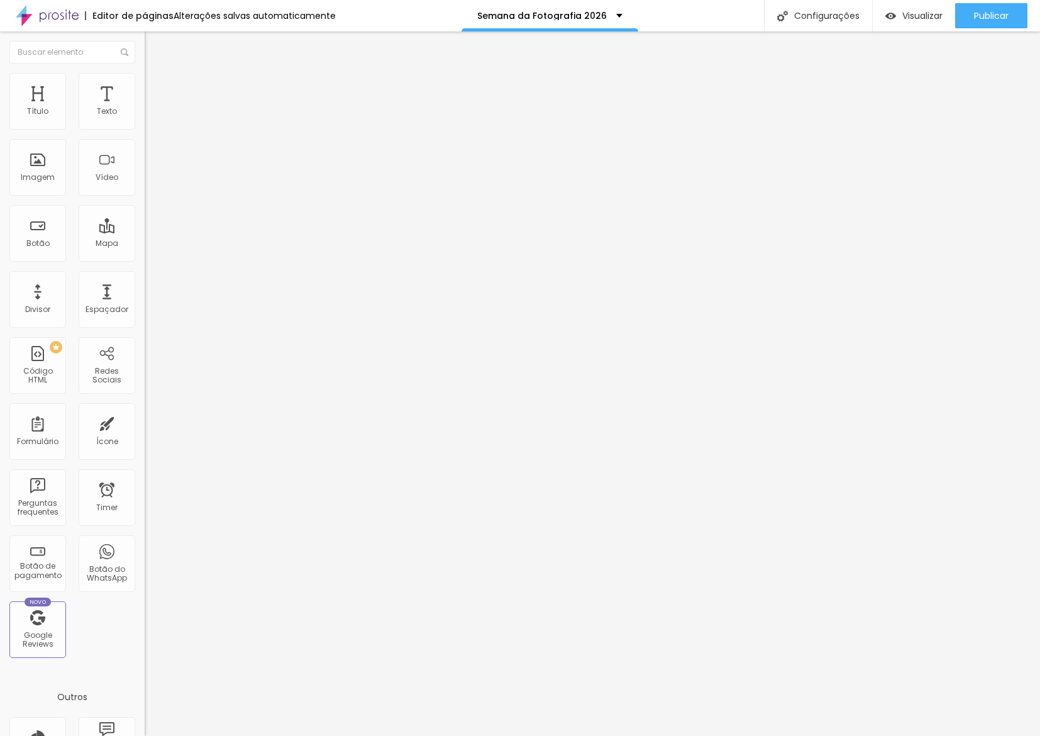
click at [145, 149] on div "0 Espaçamento entre colunas 0 px Espaçamento vertical ID Html Classes Html Visí…" at bounding box center [217, 362] width 145 height 529
click at [156, 87] on span "Avançado" at bounding box center [177, 81] width 42 height 11
type input "7"
type input "0"
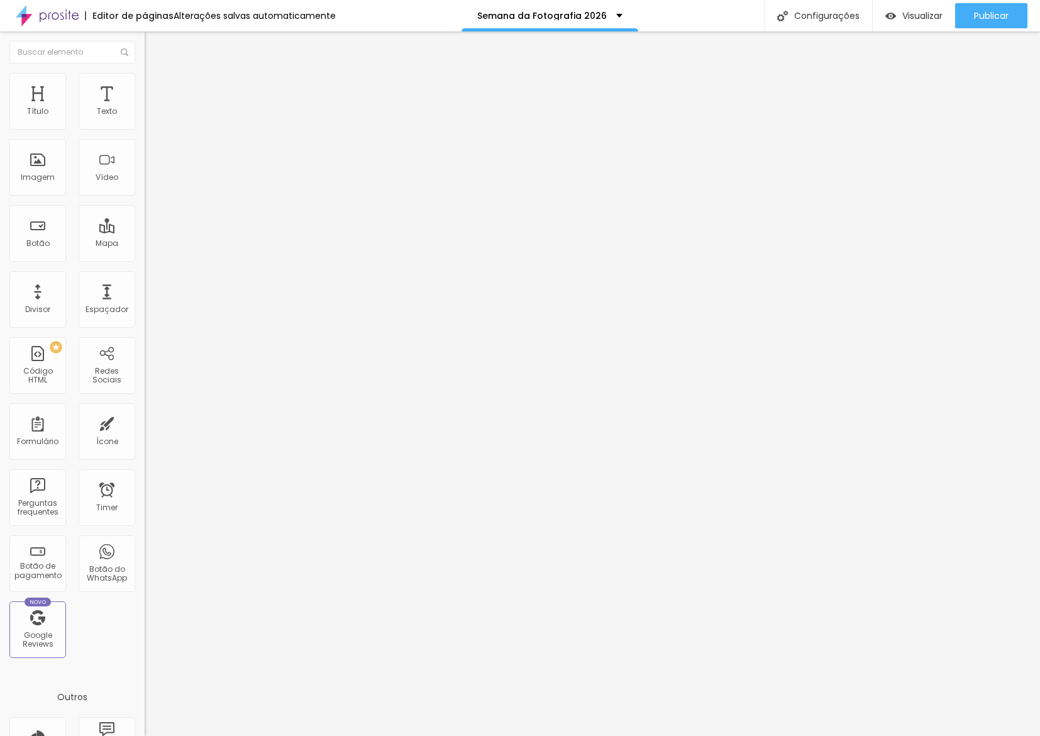
type input "0"
drag, startPoint x: 36, startPoint y: 151, endPoint x: 0, endPoint y: 150, distance: 35.9
type input "0"
click at [145, 150] on div "10 Espaço de cima 0 Espaço de baixo ID Html Classes Html Visível nos dispositiv…" at bounding box center [217, 350] width 145 height 529
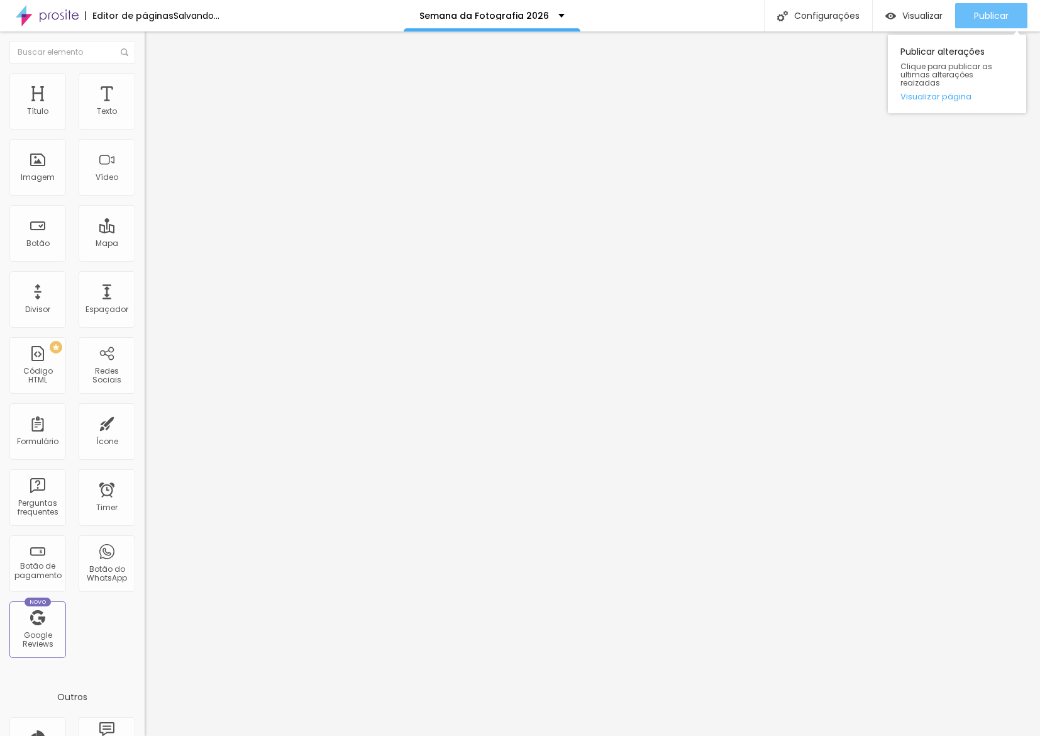
click at [997, 11] on span "Publicar" at bounding box center [991, 16] width 35 height 10
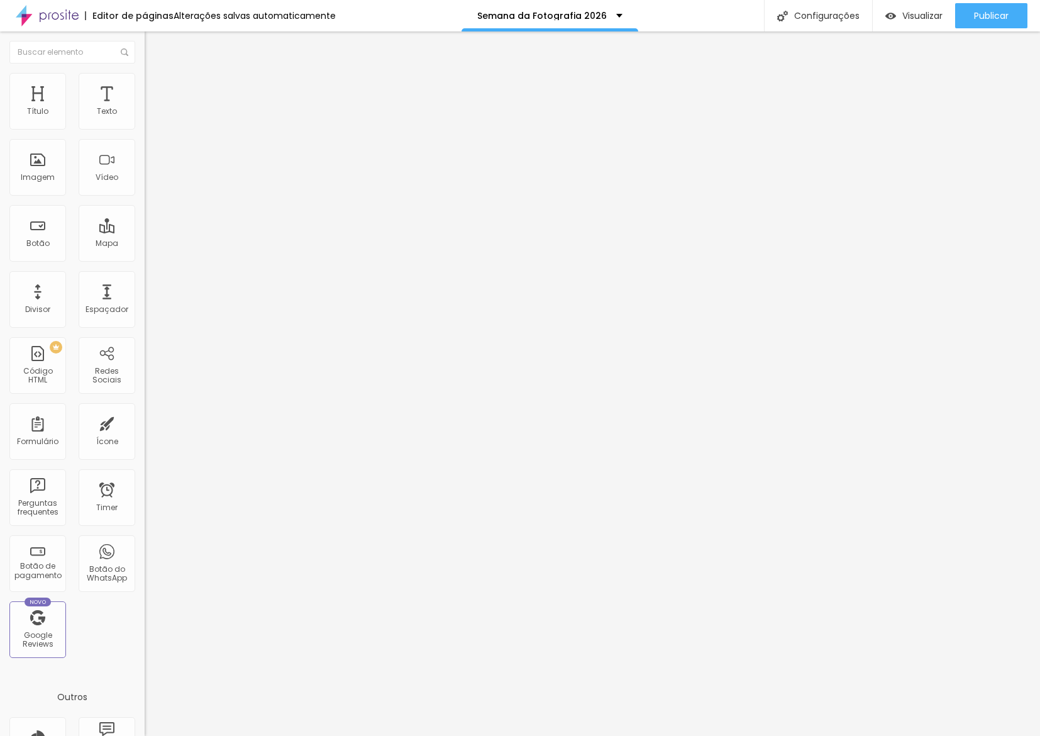
drag, startPoint x: 121, startPoint y: 82, endPoint x: 96, endPoint y: 109, distance: 36.9
click at [145, 82] on li "Avançado" at bounding box center [217, 79] width 145 height 13
drag, startPoint x: 128, startPoint y: 321, endPoint x: 116, endPoint y: 305, distance: 19.4
click at [145, 536] on div at bounding box center [217, 536] width 145 height 0
drag, startPoint x: 118, startPoint y: 294, endPoint x: 133, endPoint y: 294, distance: 15.1
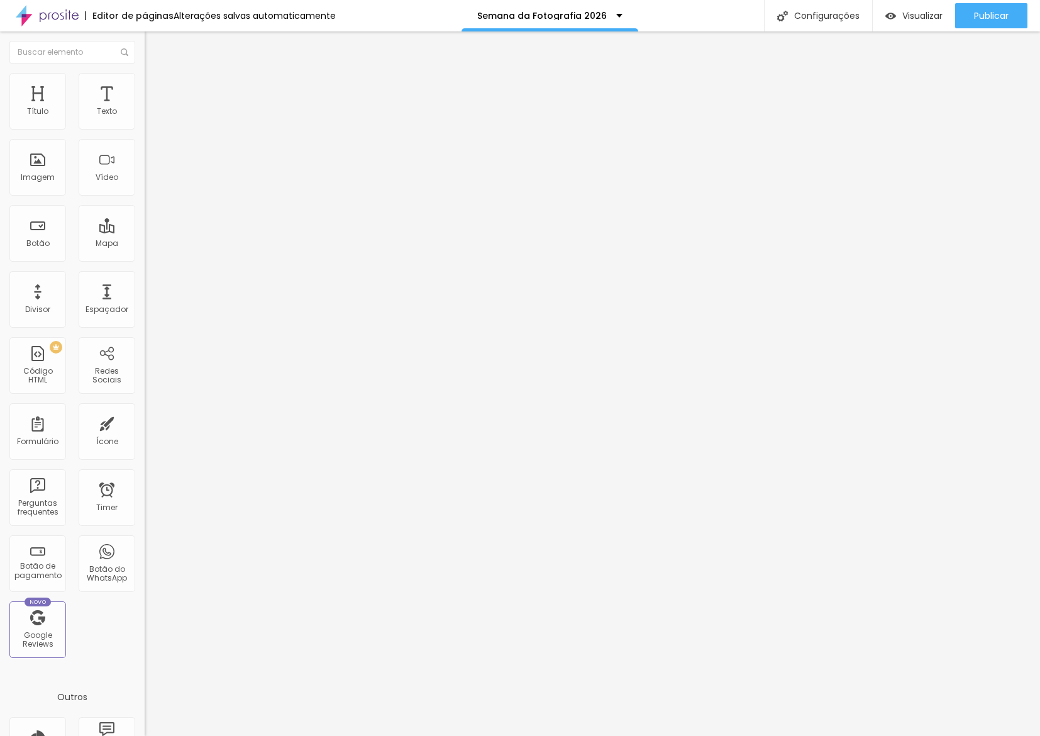
click at [145, 528] on div at bounding box center [217, 528] width 145 height 0
click at [145, 121] on button "button" at bounding box center [154, 114] width 18 height 13
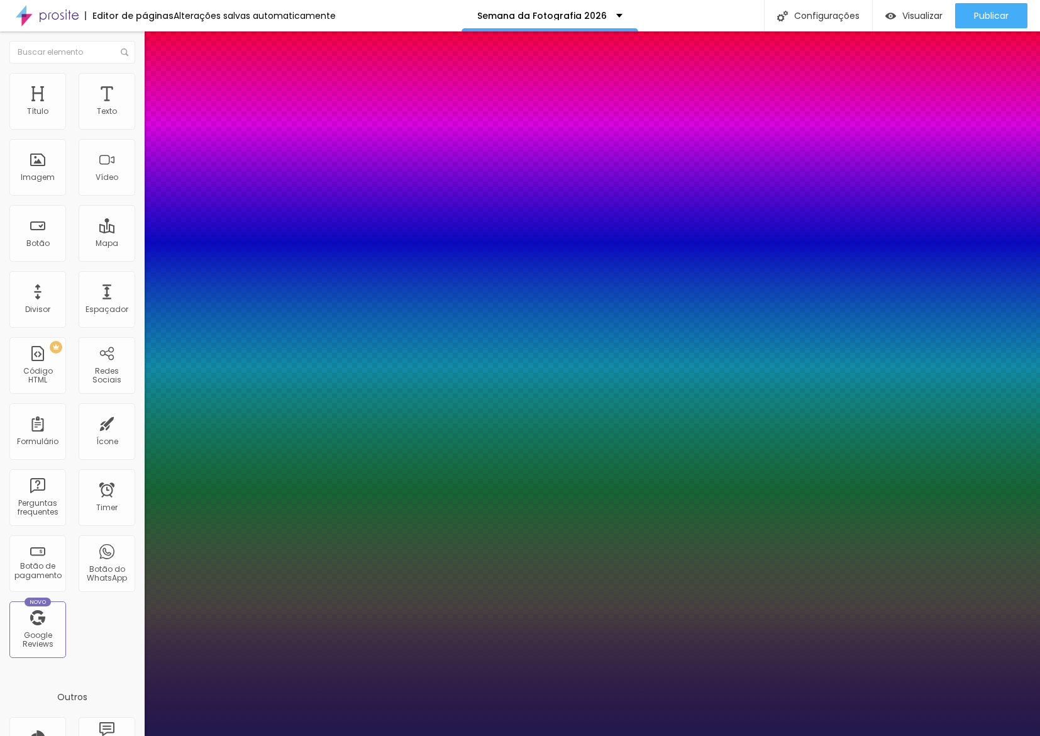
type input "1"
drag, startPoint x: 592, startPoint y: 574, endPoint x: 595, endPoint y: 564, distance: 9.8
click at [595, 735] on div at bounding box center [520, 736] width 1040 height 0
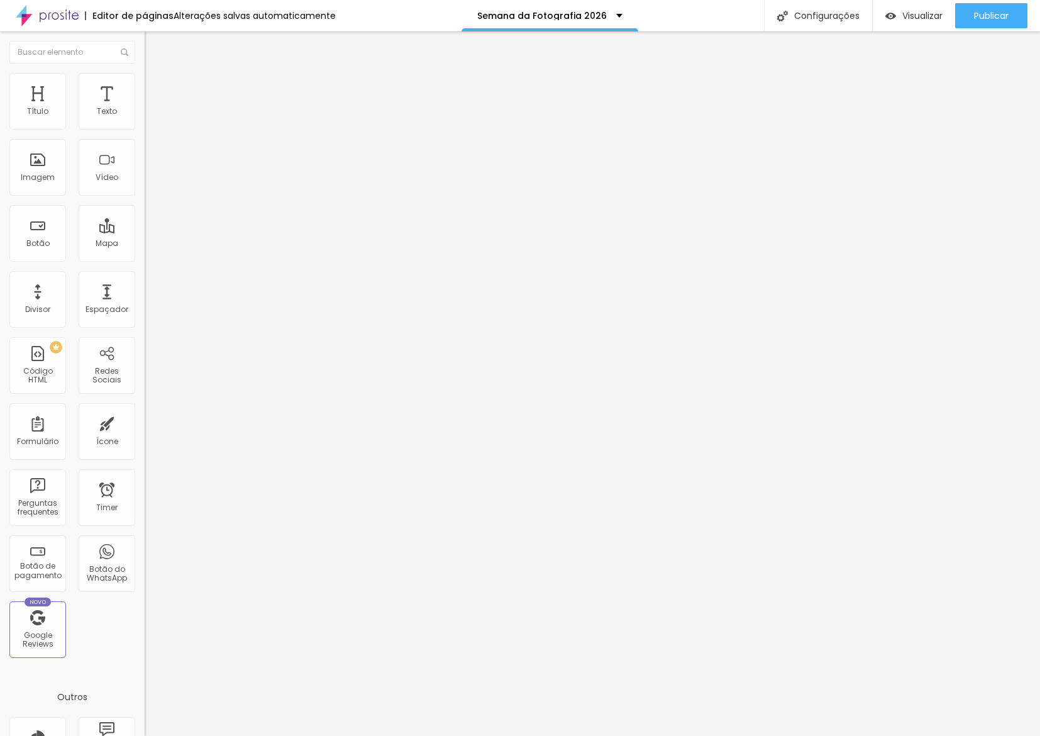
click at [145, 186] on button "button" at bounding box center [154, 179] width 18 height 13
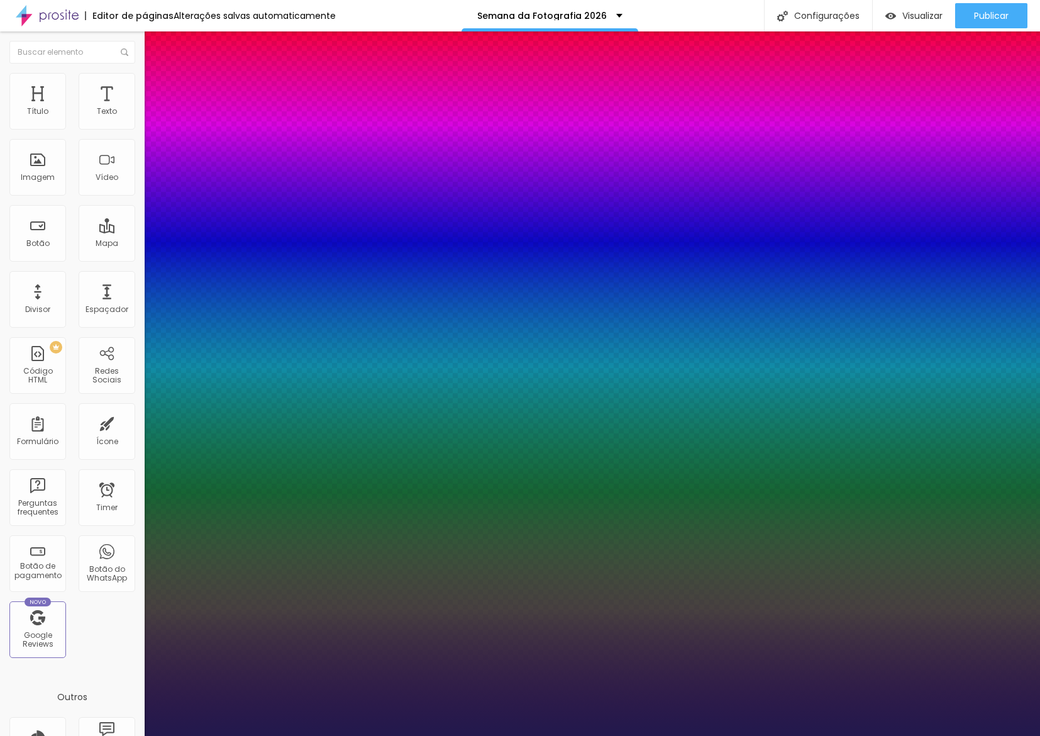
type input "1"
type input "8"
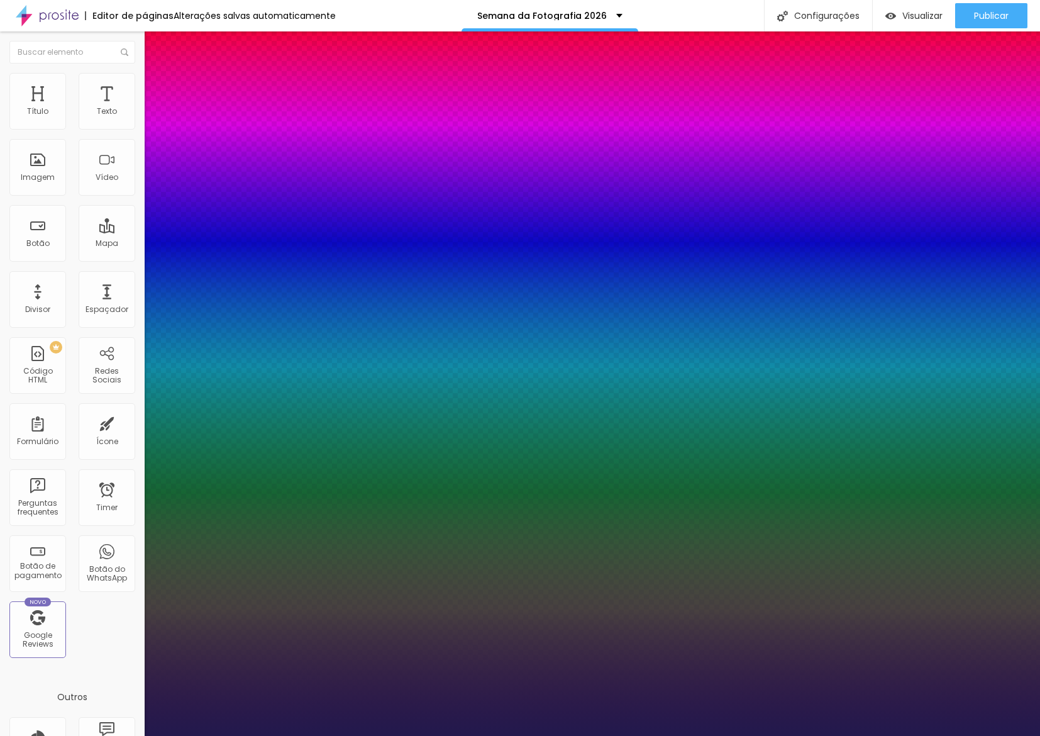
type input "3"
type input "1"
type input "32"
type input "1"
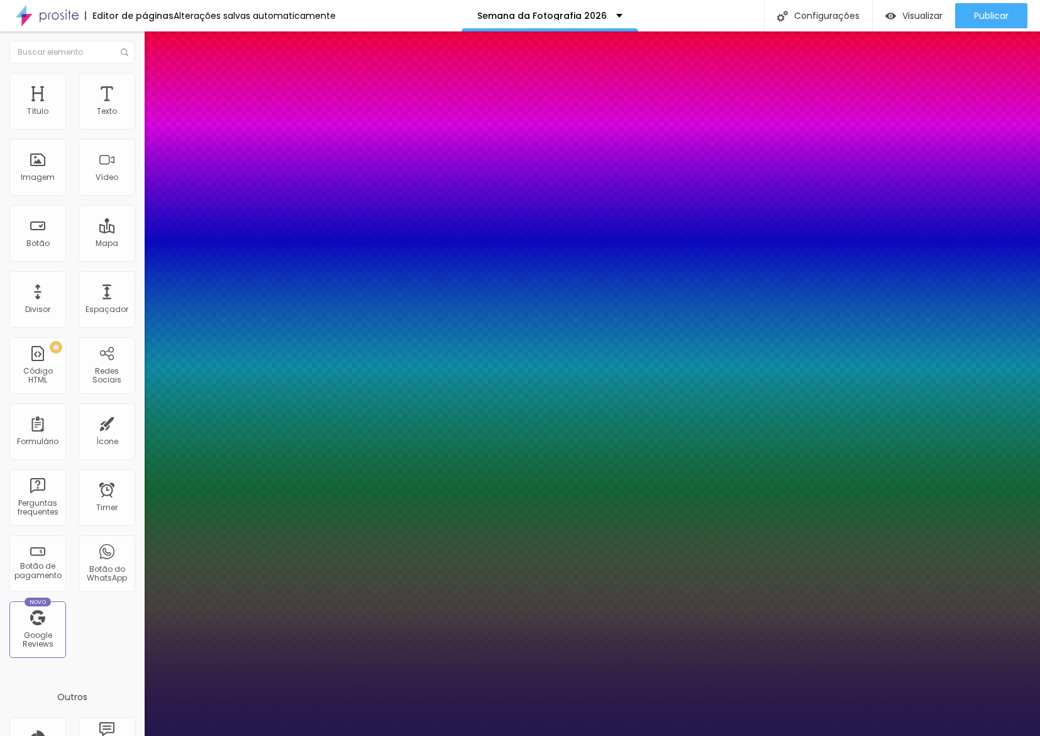
type input "32"
click at [491, 735] on div at bounding box center [520, 736] width 1040 height 0
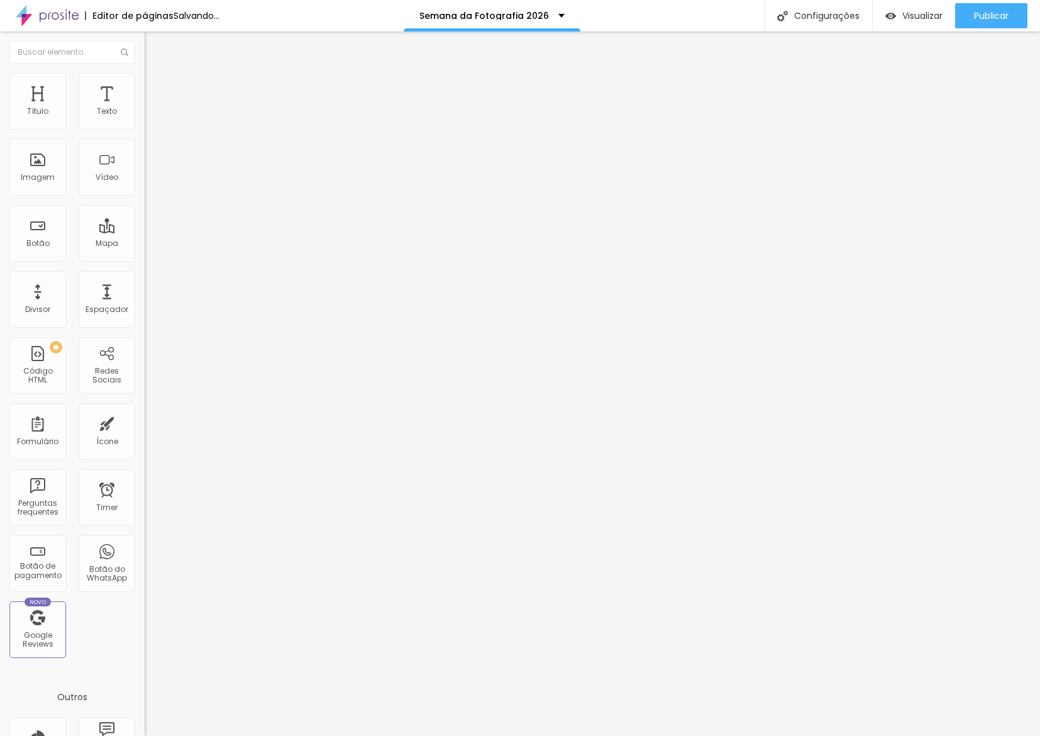
click at [156, 85] on span "Avançado" at bounding box center [177, 81] width 42 height 11
drag, startPoint x: 126, startPoint y: 341, endPoint x: 123, endPoint y: 322, distance: 19.9
click at [145, 543] on div at bounding box center [217, 543] width 145 height 0
drag, startPoint x: 123, startPoint y: 320, endPoint x: 123, endPoint y: 301, distance: 19.5
click at [145, 536] on div at bounding box center [217, 536] width 145 height 0
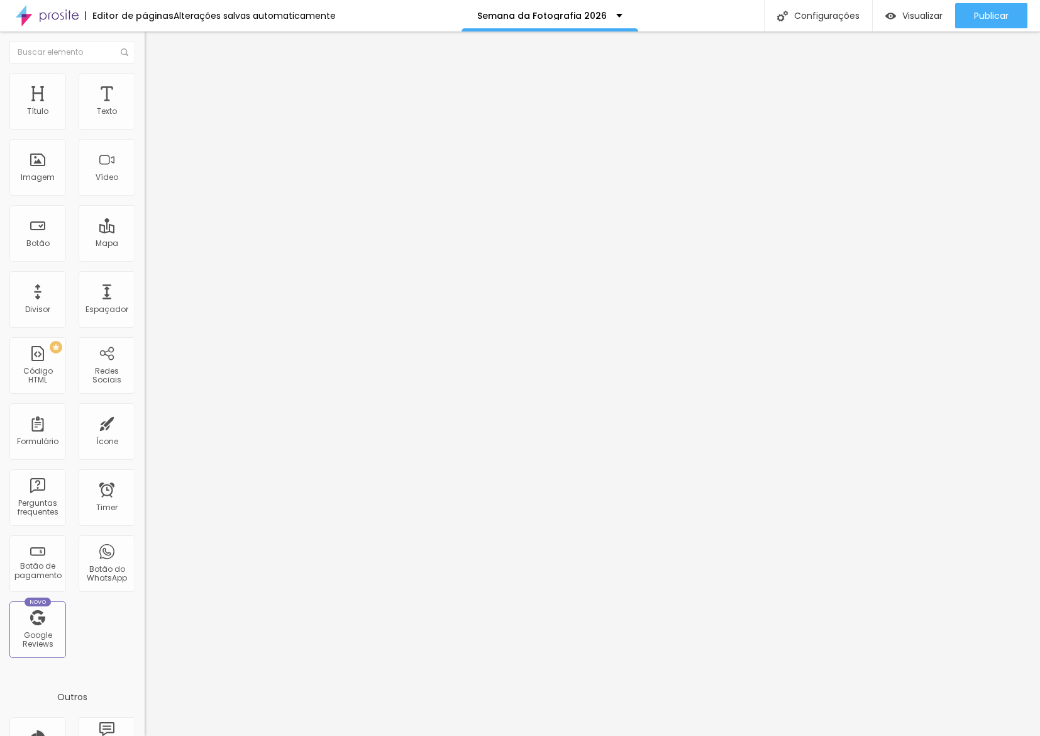
click at [145, 528] on div at bounding box center [217, 528] width 145 height 0
click at [992, 16] on span "Publicar" at bounding box center [991, 16] width 35 height 10
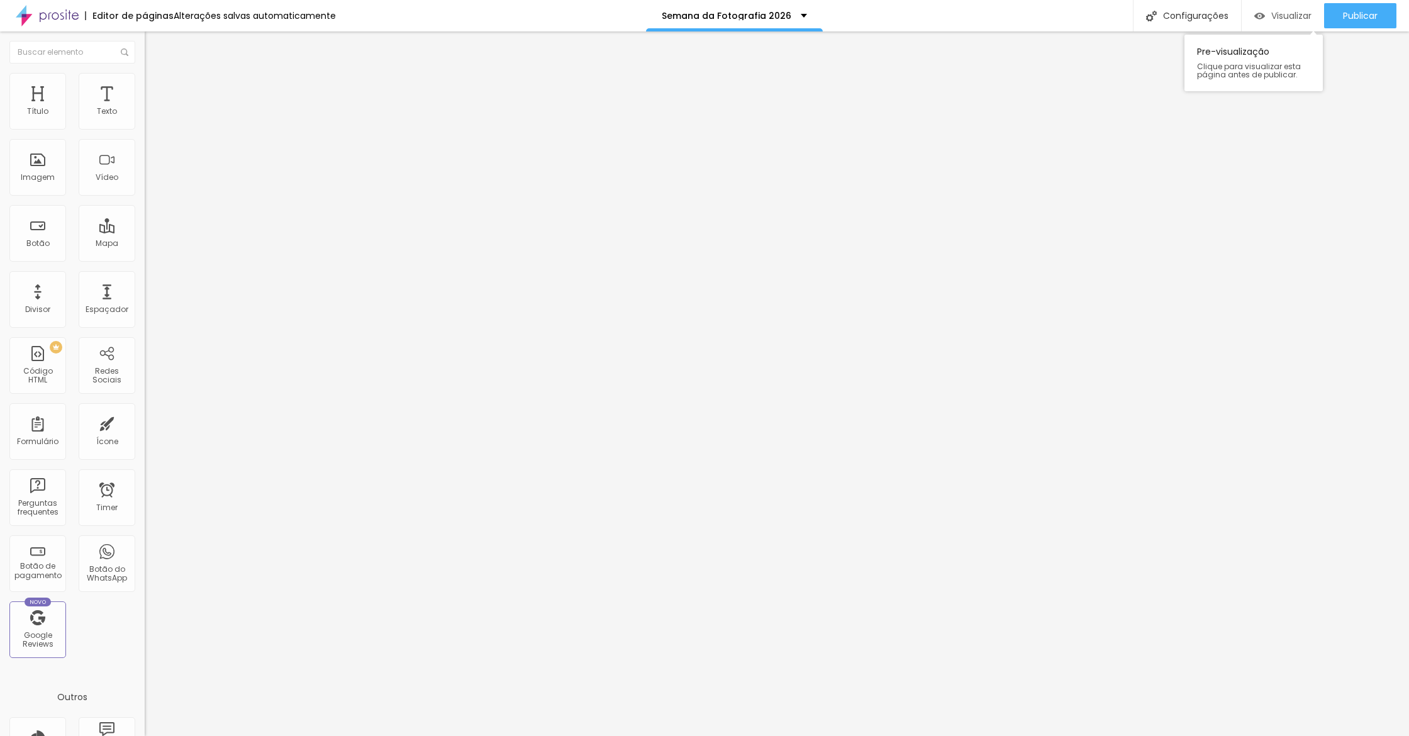
click at [1040, 17] on span "Visualizar" at bounding box center [1291, 16] width 40 height 10
click at [156, 86] on span "Estilo" at bounding box center [165, 81] width 19 height 11
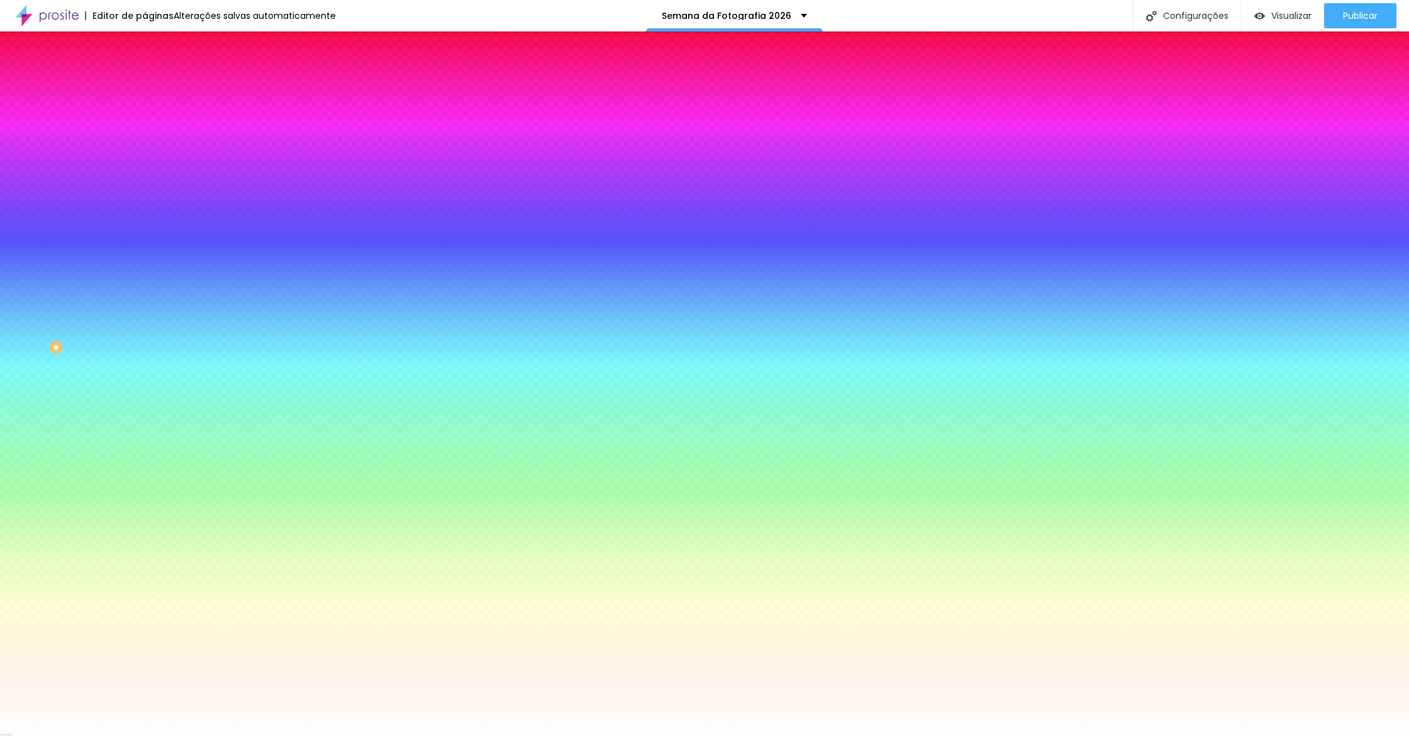
click at [145, 184] on input "#FFFFFF" at bounding box center [220, 177] width 151 height 13
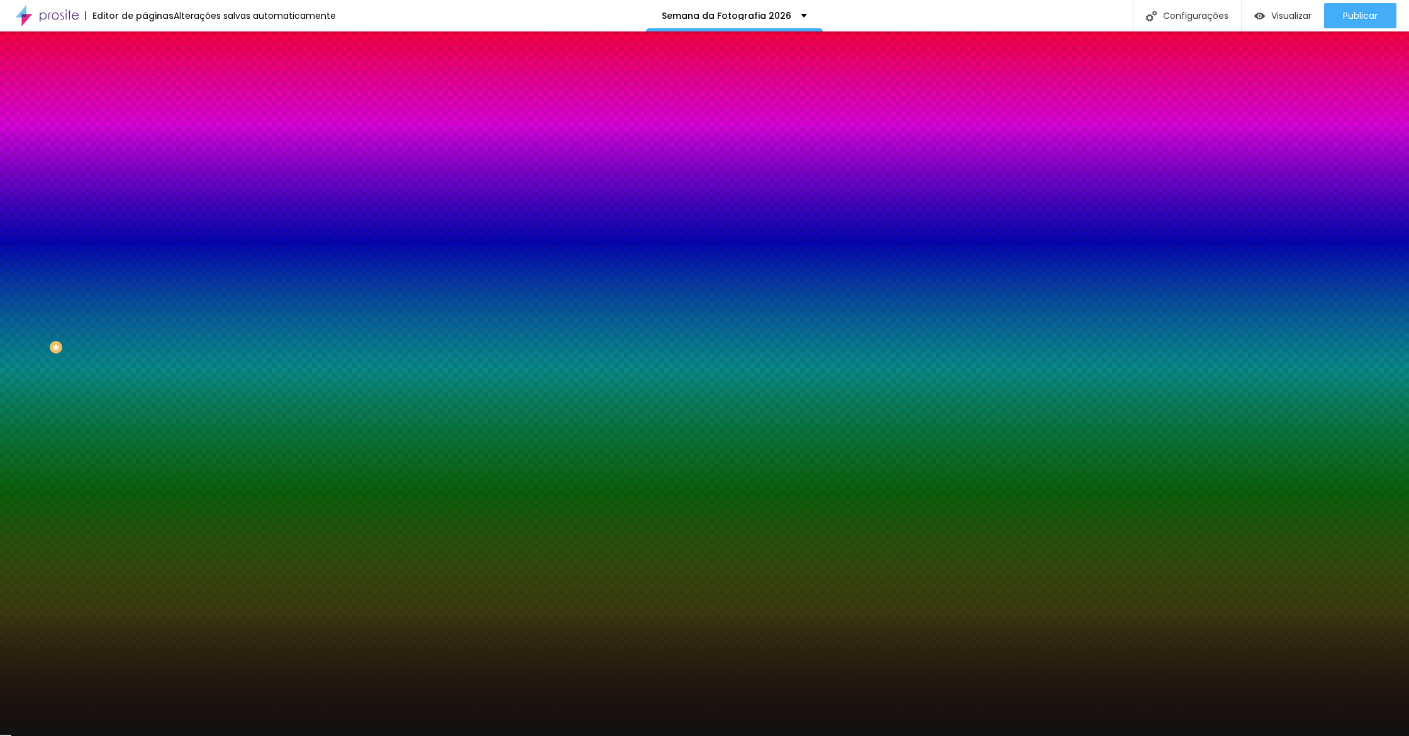
type input "#111111"
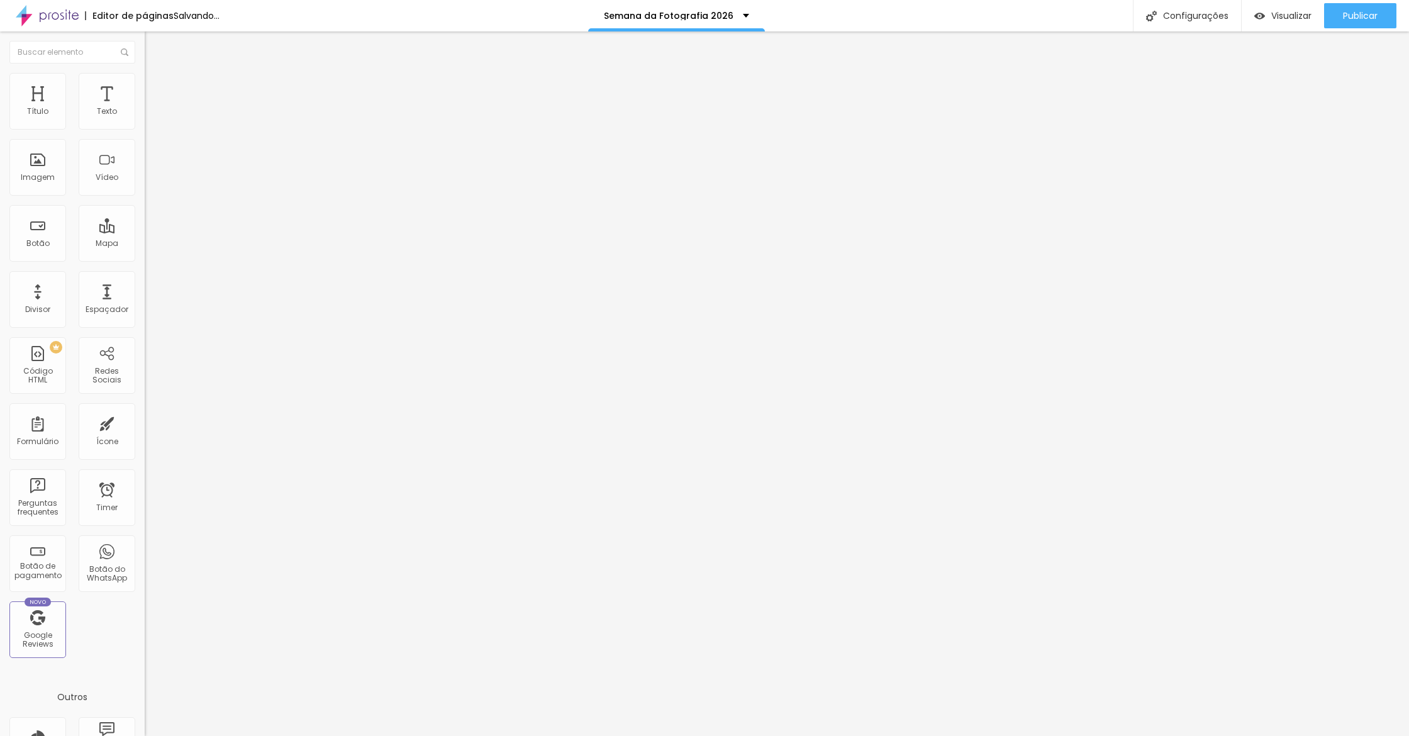
click at [145, 159] on img at bounding box center [149, 154] width 9 height 9
click at [145, 114] on span "Encaixotado" at bounding box center [169, 109] width 49 height 11
drag, startPoint x: 100, startPoint y: 145, endPoint x: 94, endPoint y: 157, distance: 13.5
click at [145, 134] on span "Completo" at bounding box center [164, 128] width 38 height 11
click at [145, 114] on span "Completo" at bounding box center [164, 109] width 38 height 11
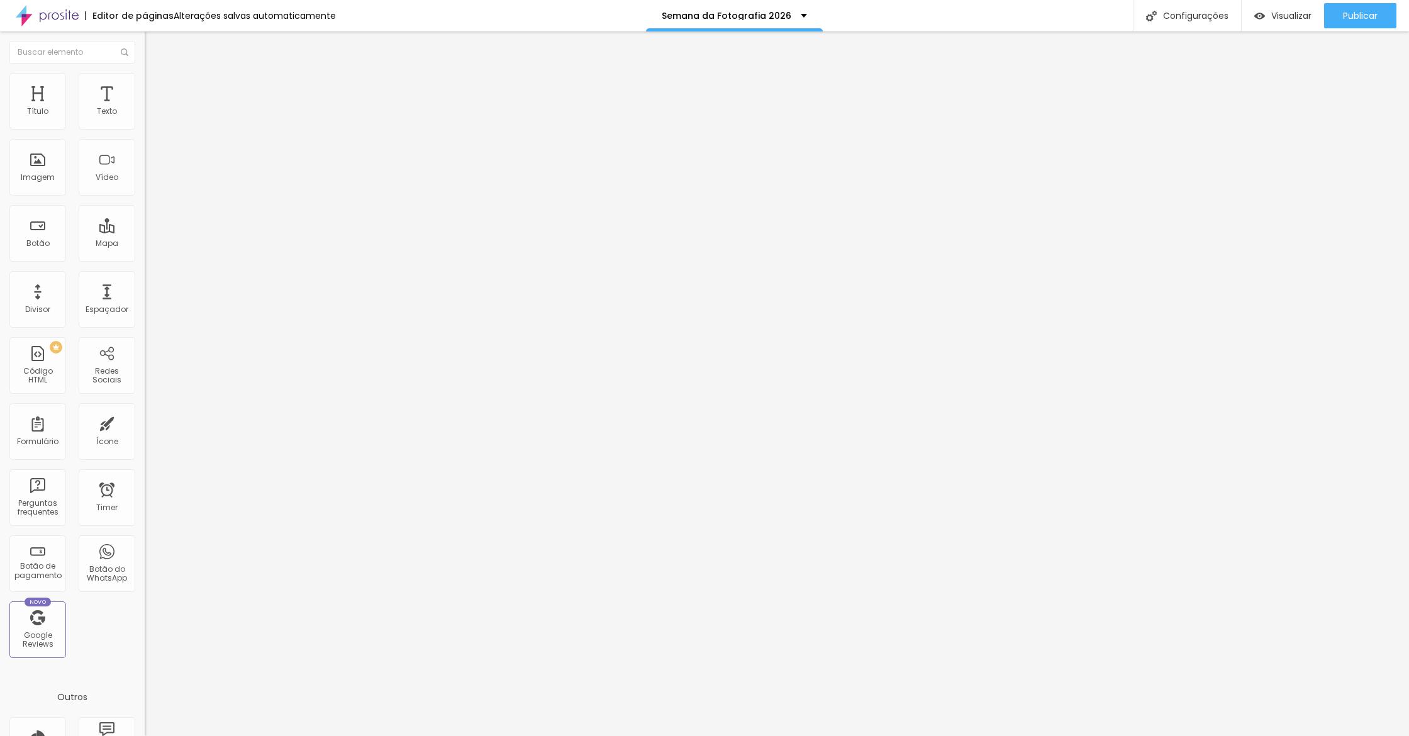
click at [145, 122] on span "Encaixotado" at bounding box center [169, 116] width 49 height 11
click at [145, 125] on img at bounding box center [149, 120] width 9 height 9
click at [145, 122] on img at bounding box center [149, 120] width 9 height 9
click at [145, 86] on img at bounding box center [150, 91] width 11 height 11
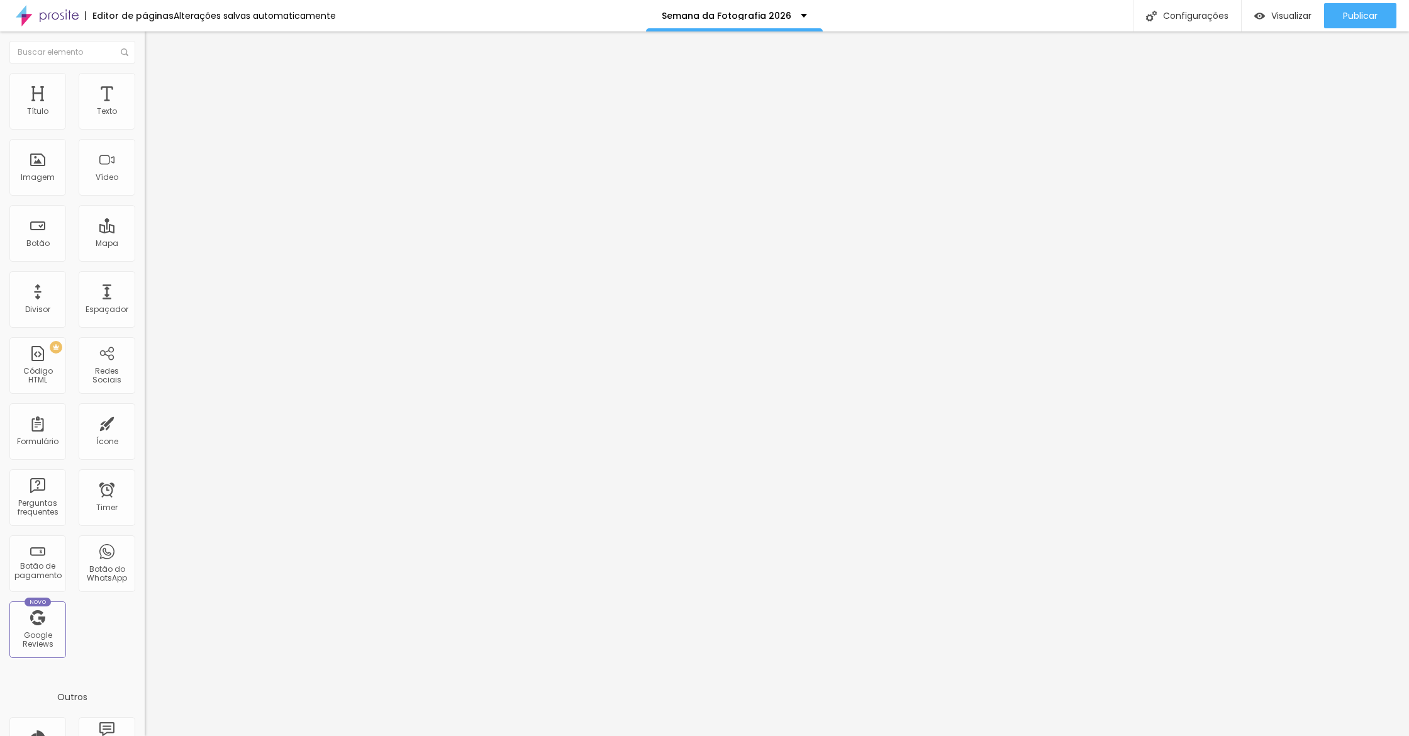
type input "0"
click at [145, 145] on div "20 Espaçamento entre colunas 0 px Espaçamento vertical ID Html Classes Html Vis…" at bounding box center [217, 362] width 145 height 529
click at [145, 86] on li "Avançado" at bounding box center [217, 92] width 145 height 13
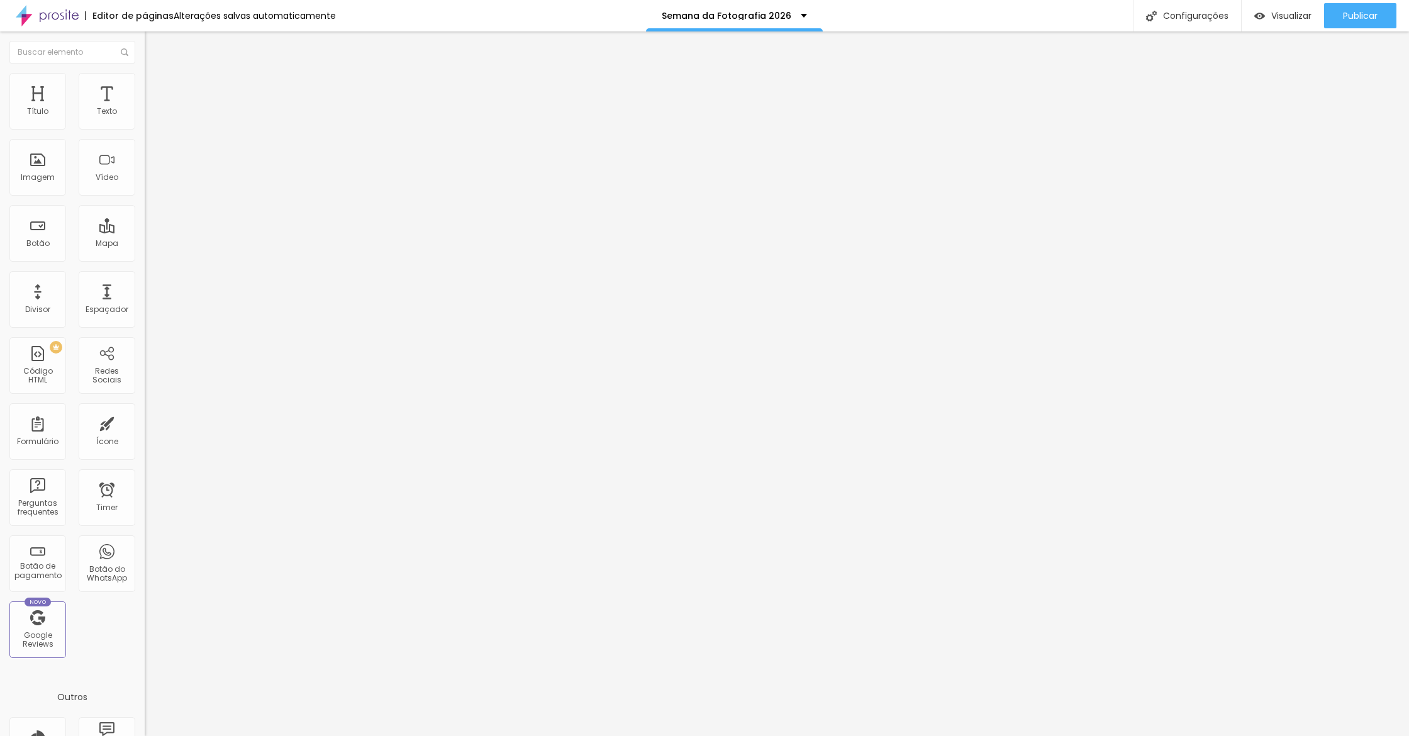
click at [145, 255] on input "30" at bounding box center [172, 261] width 54 height 13
type input "1"
type input "10"
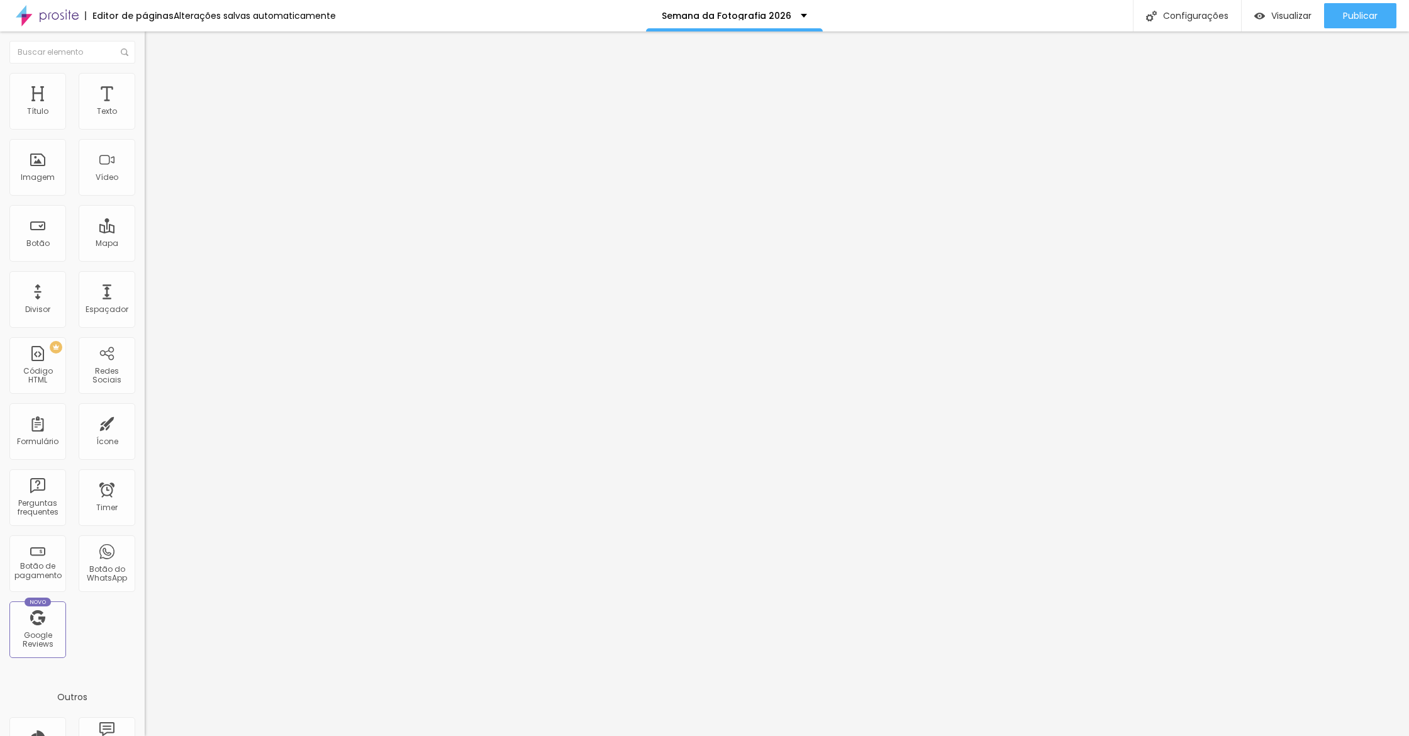
type input "10"
click at [1040, 19] on div "Visualizar" at bounding box center [1282, 16] width 57 height 11
click at [1040, 19] on span "Visualizar" at bounding box center [1291, 16] width 40 height 10
click at [145, 98] on li "Avançado" at bounding box center [217, 92] width 145 height 13
click at [156, 87] on span "Estilo" at bounding box center [165, 81] width 19 height 11
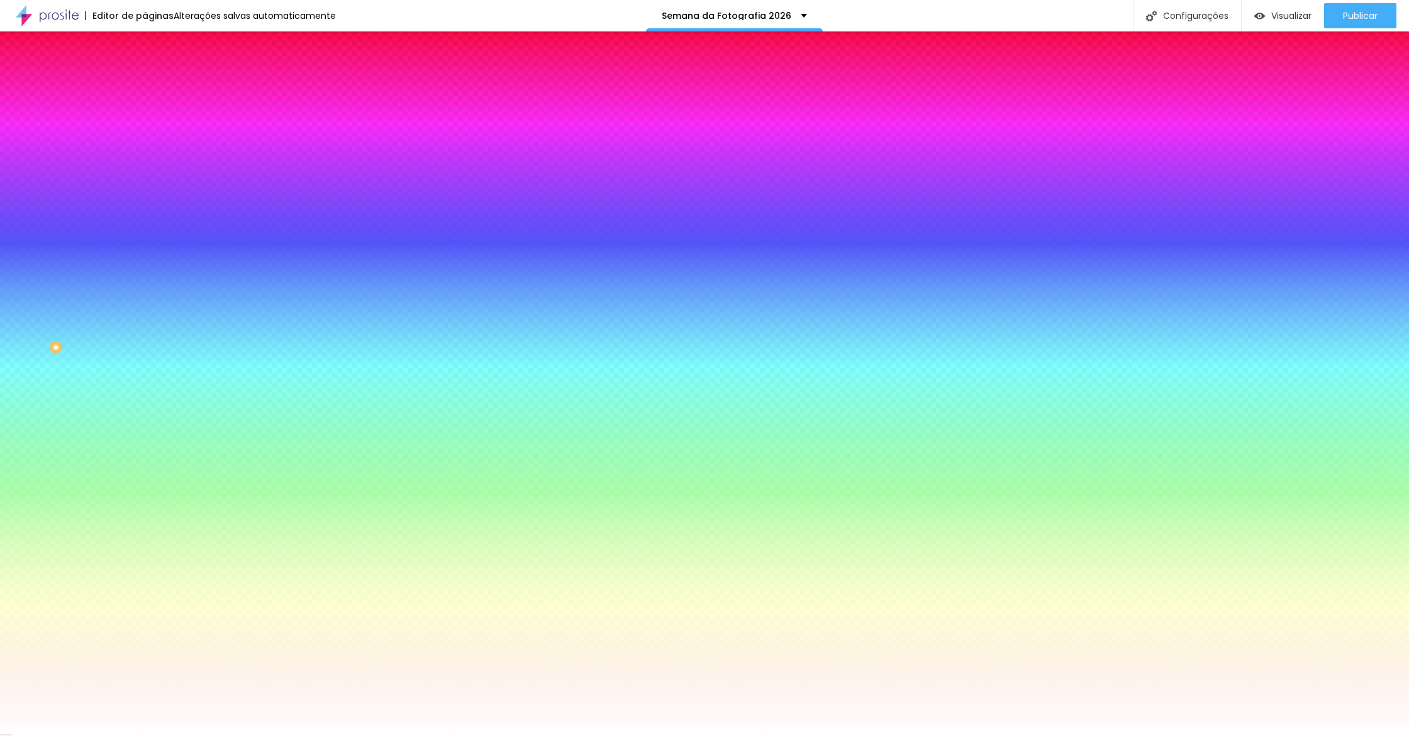
click at [145, 428] on input "#FF008A" at bounding box center [220, 434] width 151 height 13
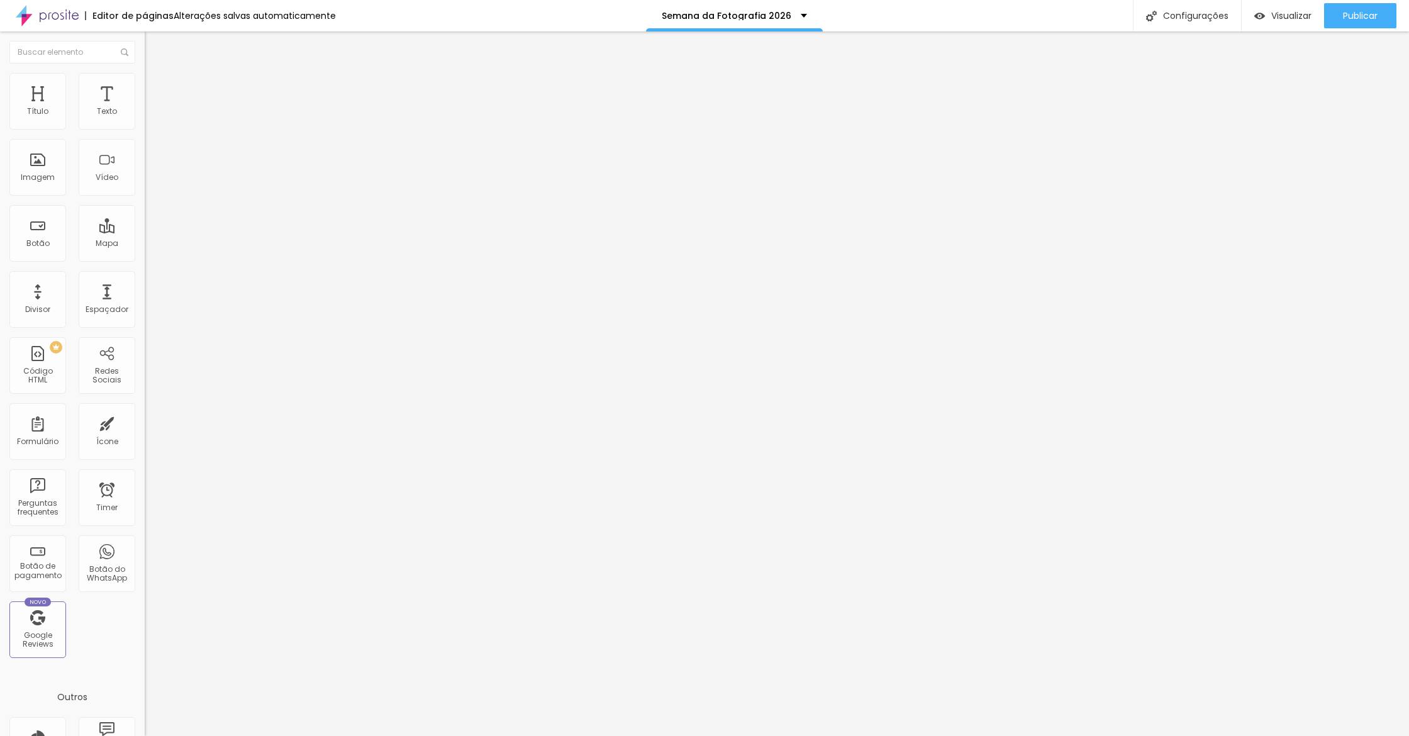
click at [145, 73] on li "Estilo" at bounding box center [217, 79] width 145 height 13
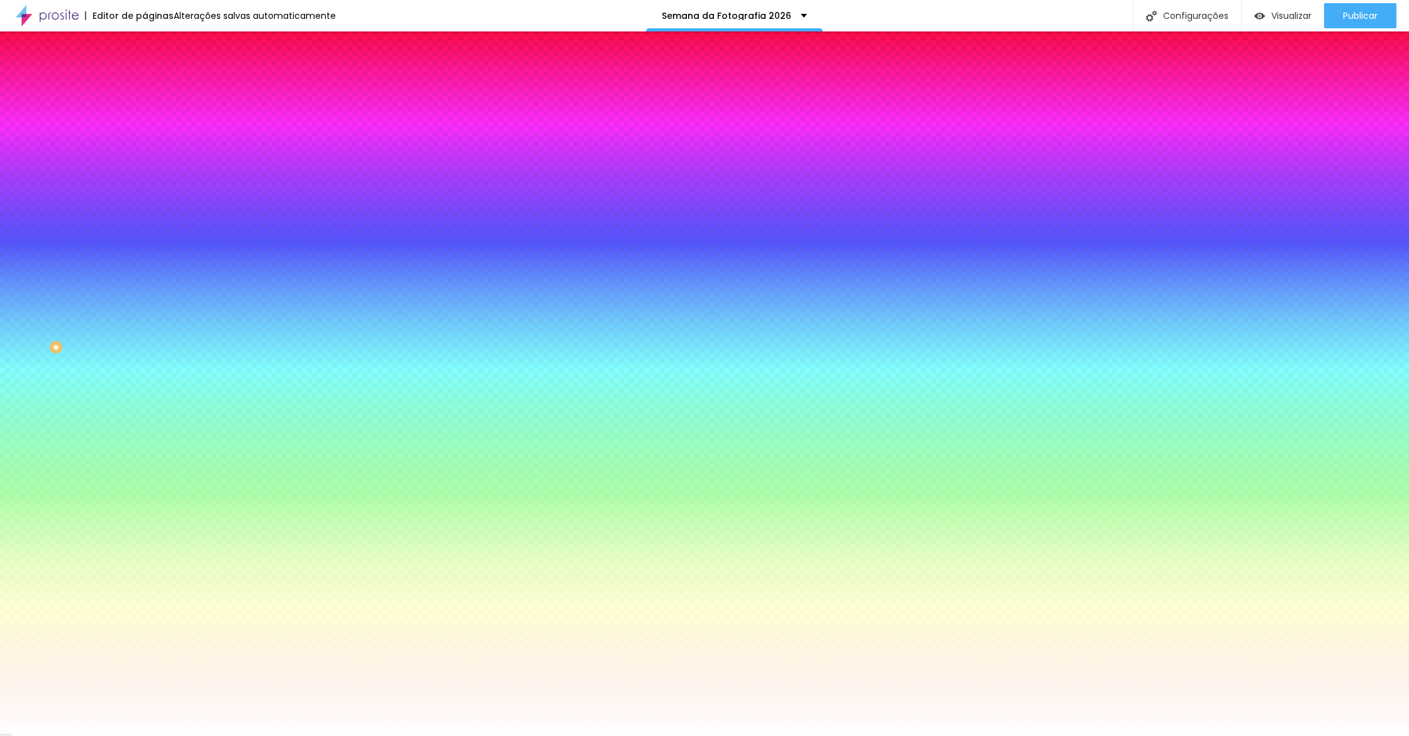
click at [145, 184] on div "Cor de fundo Voltar ao padrão #FFFFFF" at bounding box center [217, 166] width 145 height 35
click at [145, 184] on input "#FFFFFF" at bounding box center [220, 177] width 151 height 13
paste input "008A"
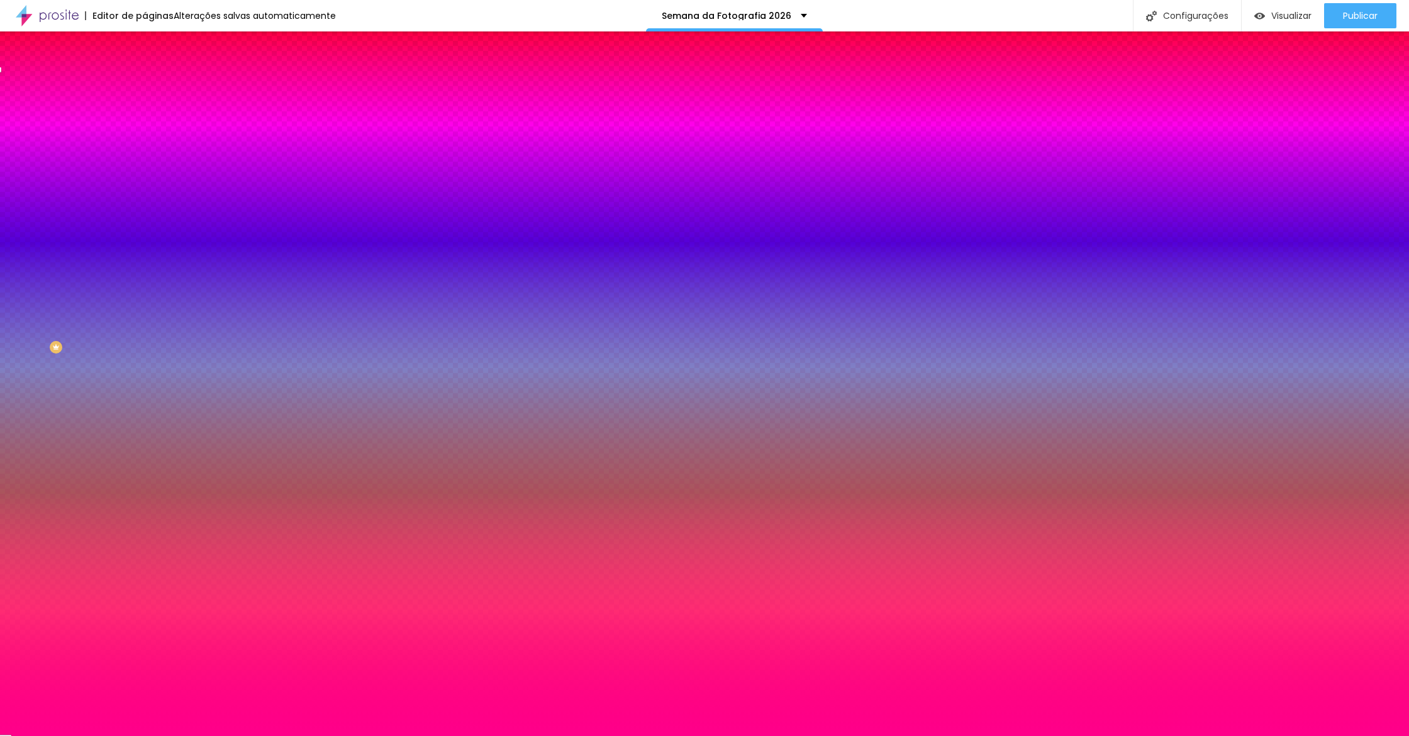
type input "#FF008A"
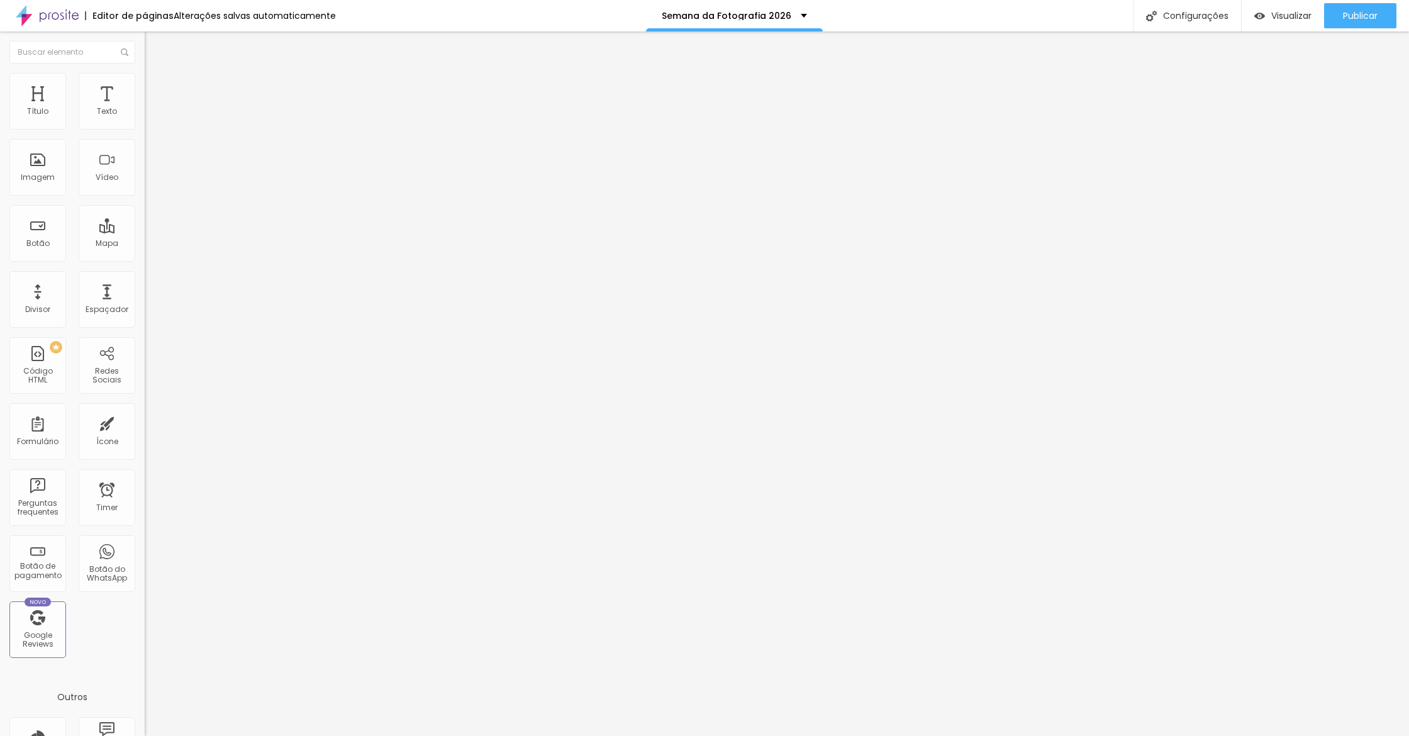
click at [145, 186] on button "button" at bounding box center [154, 179] width 18 height 13
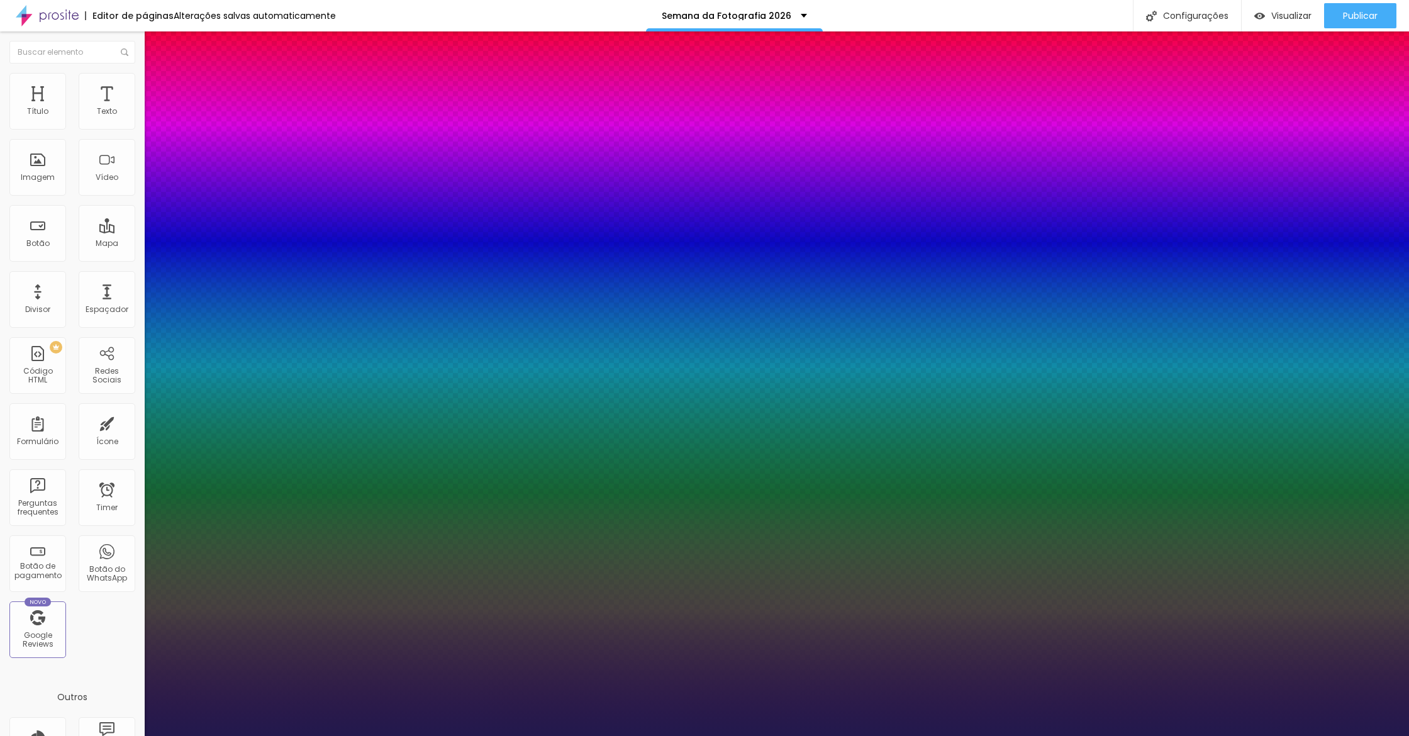
type input "1"
type input "17"
type input "1"
type input "20"
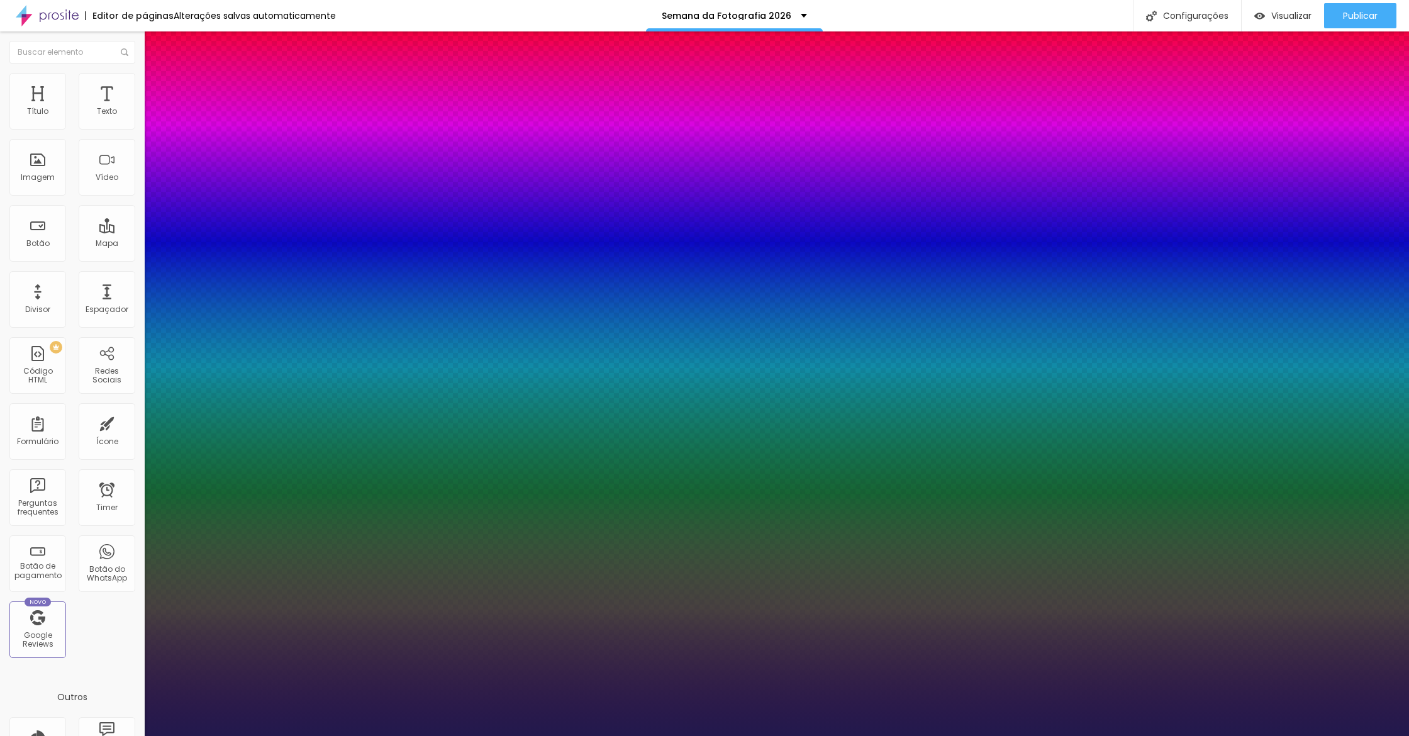
type input "20"
type input "1"
type input "26"
type input "1"
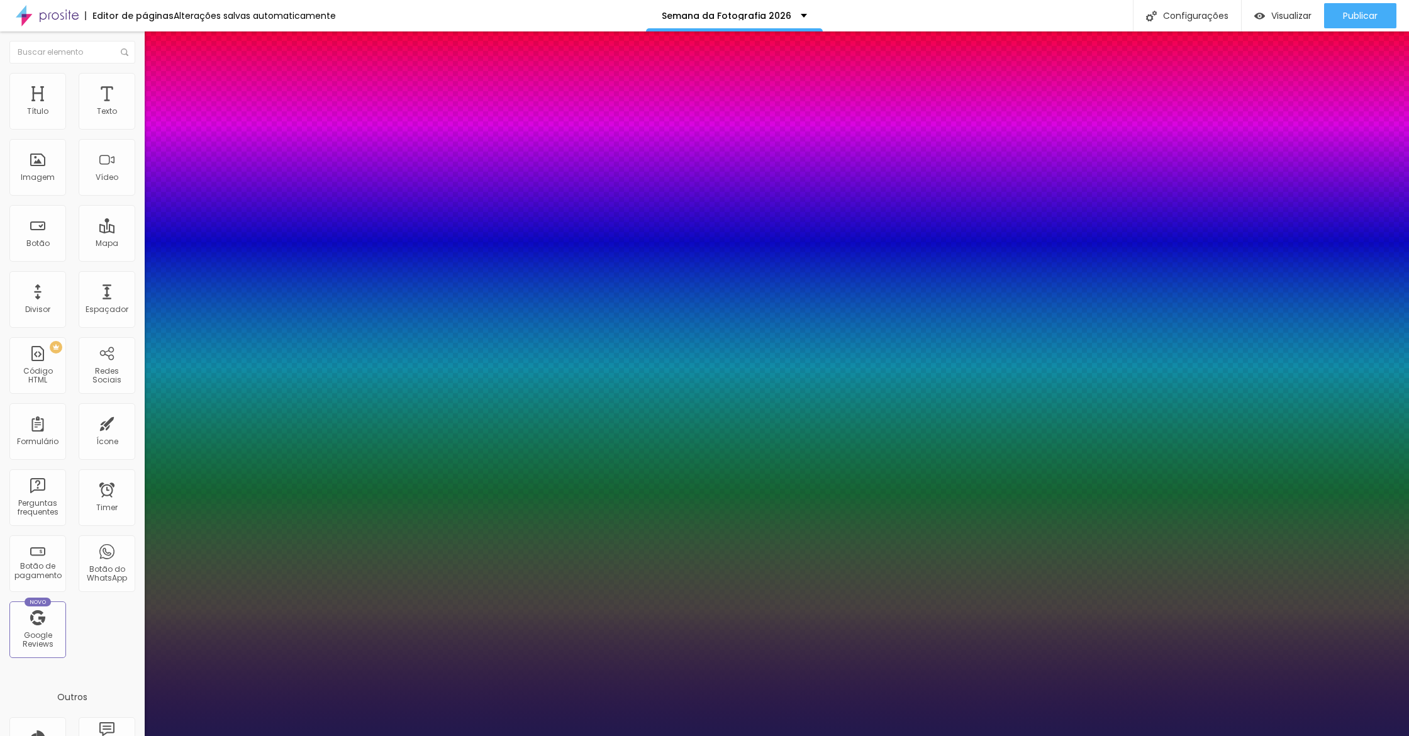
type input "38"
type input "1"
type input "51"
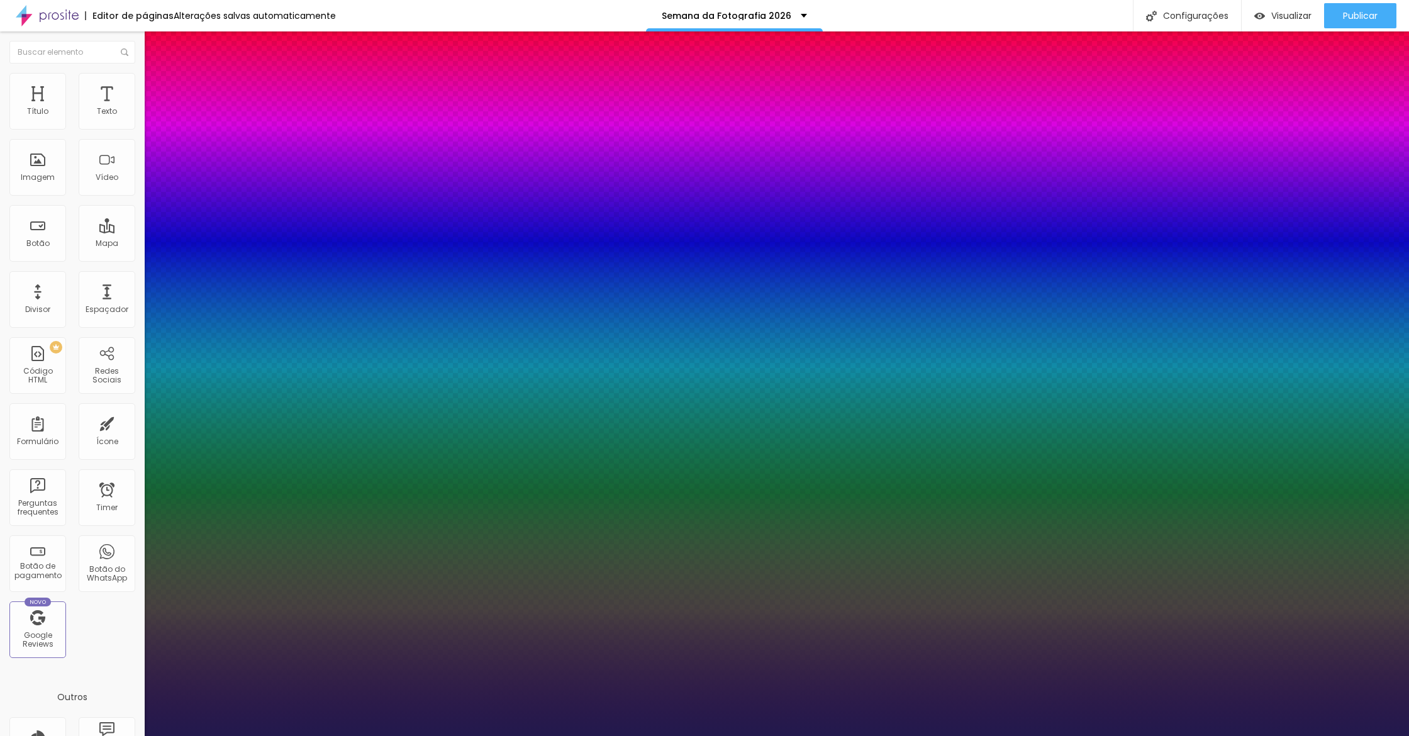
type input "1"
type input "60"
type input "1"
type input "66"
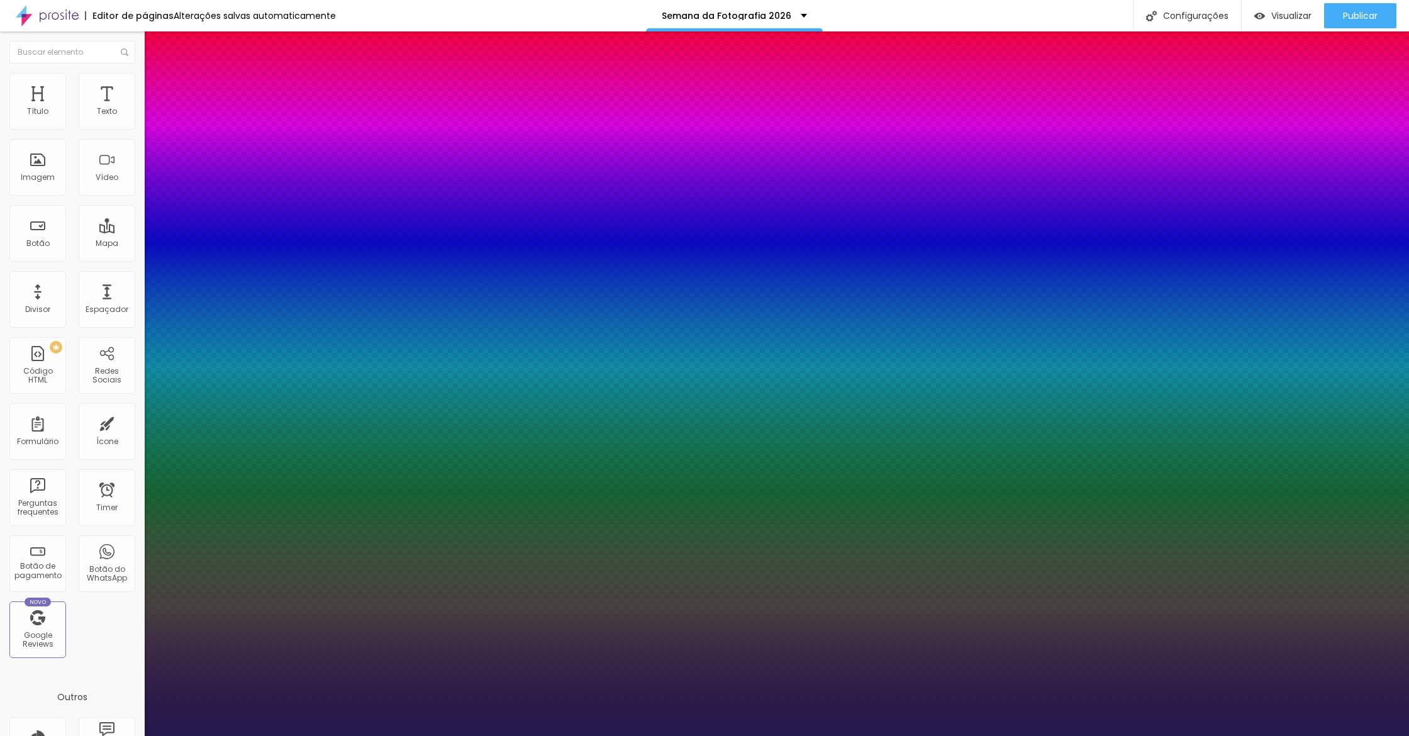
type input "66"
type input "1"
type input "68"
type input "1"
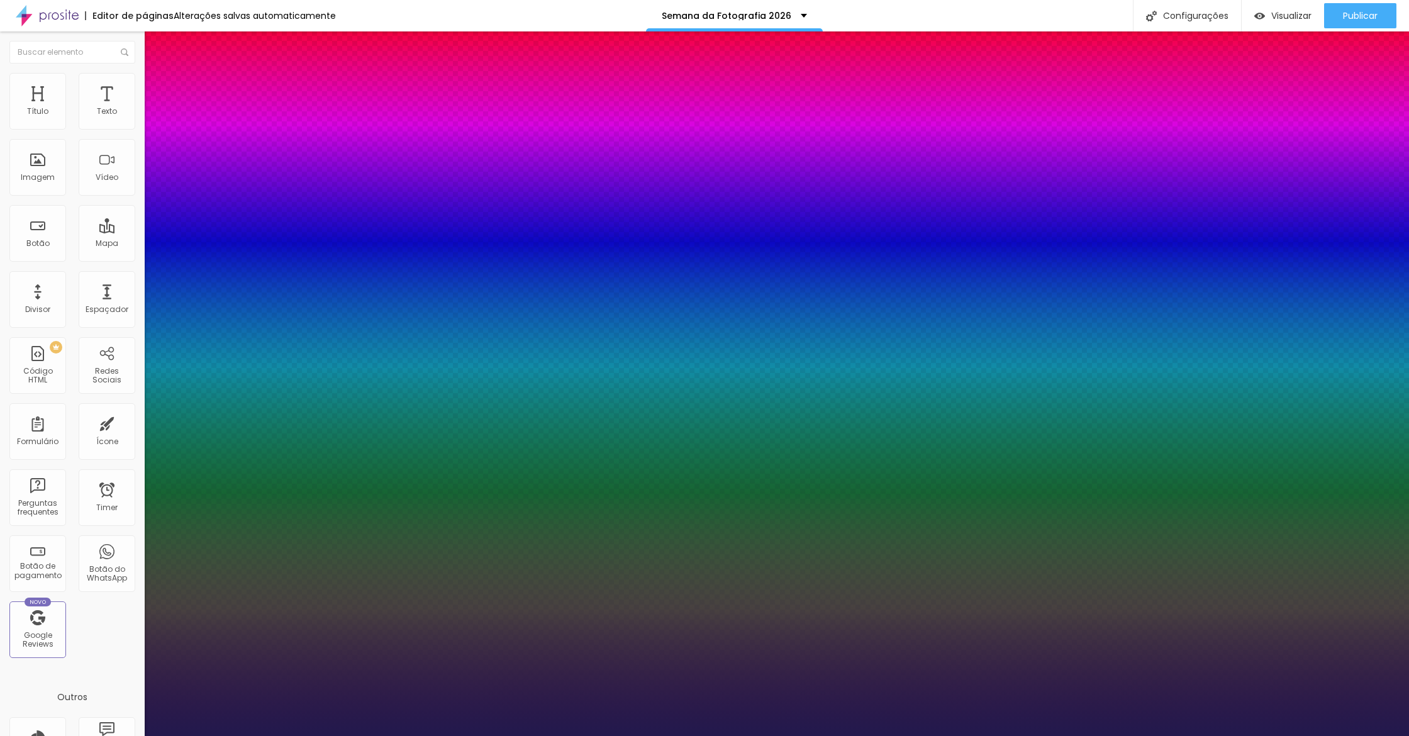
type input "69"
type input "1"
type input "70"
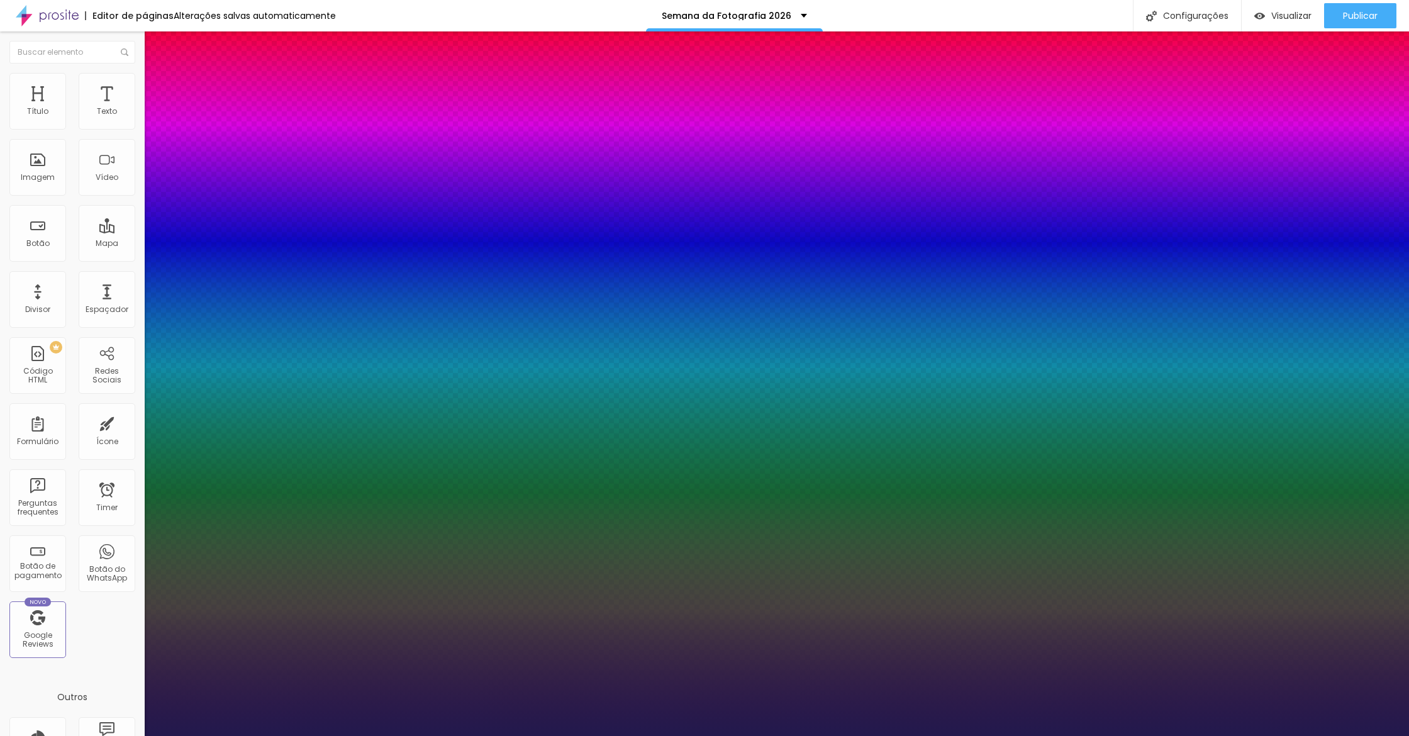
type input "1"
type input "71"
type input "1"
type input "73"
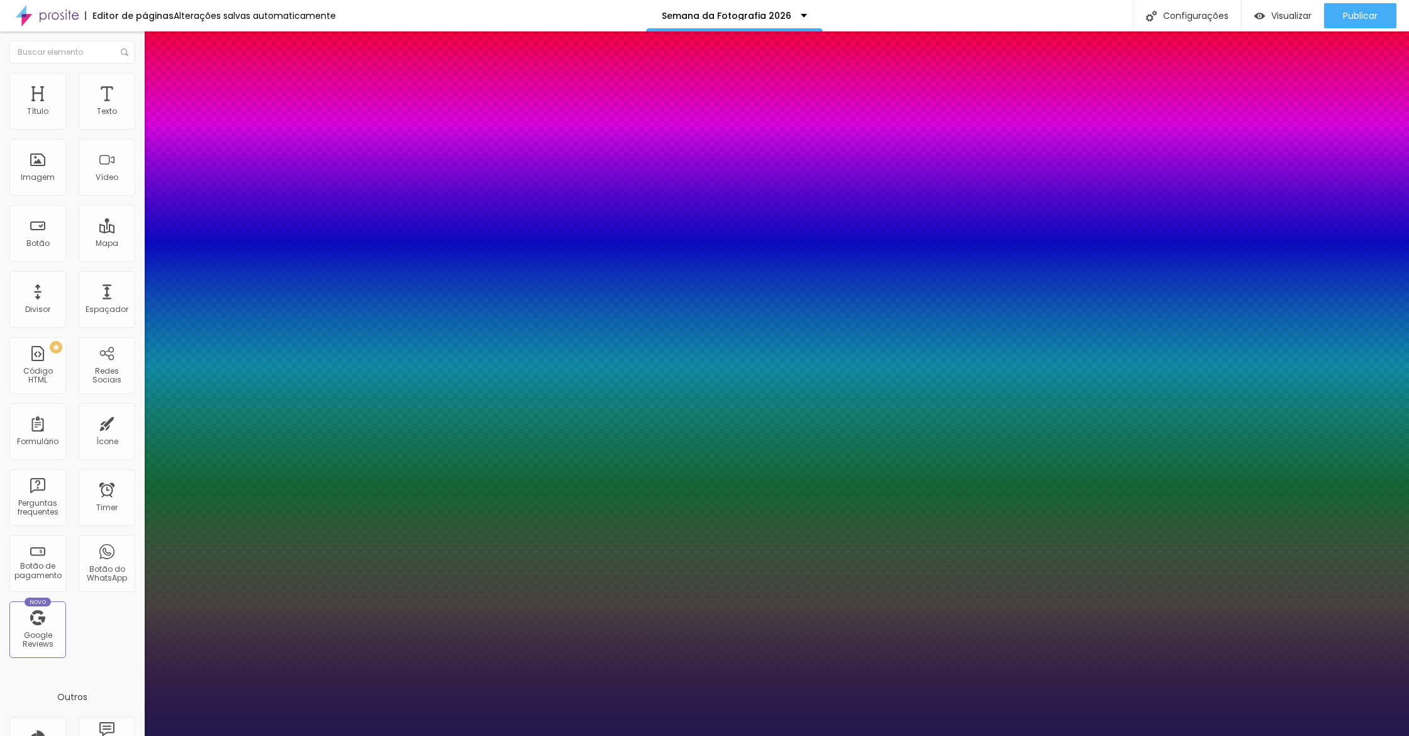
type input "73"
type input "1"
type input "72"
type input "1"
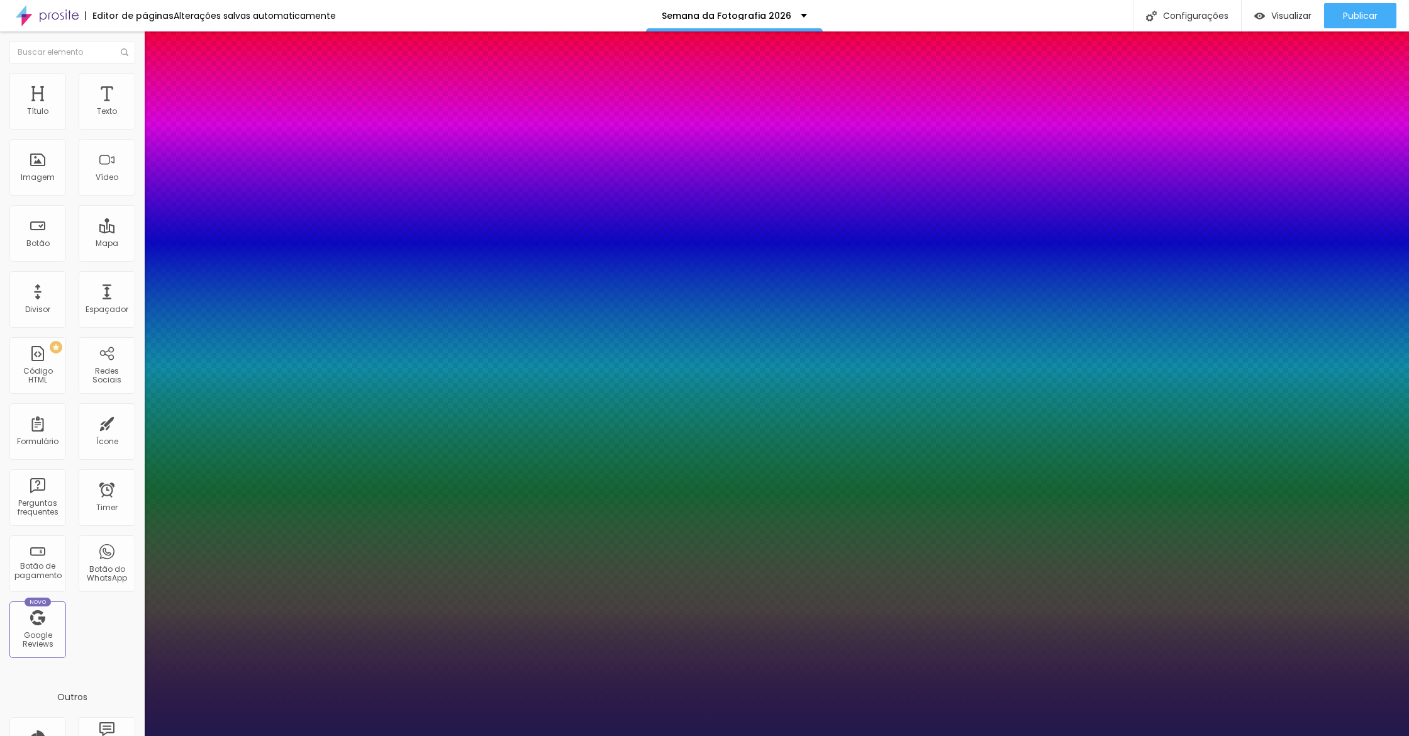
type input "70"
type input "1"
type input "69"
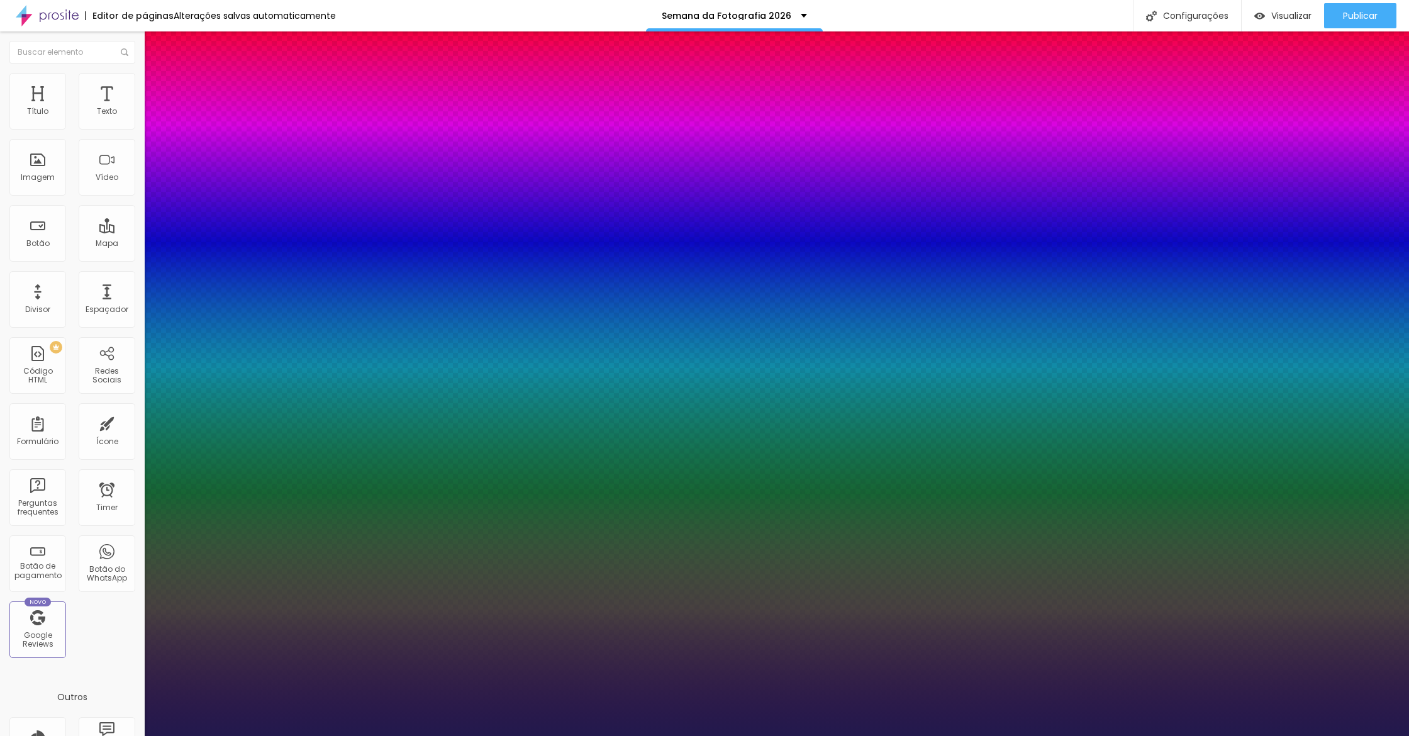
type input "1"
type input "68"
type input "1"
type input "67"
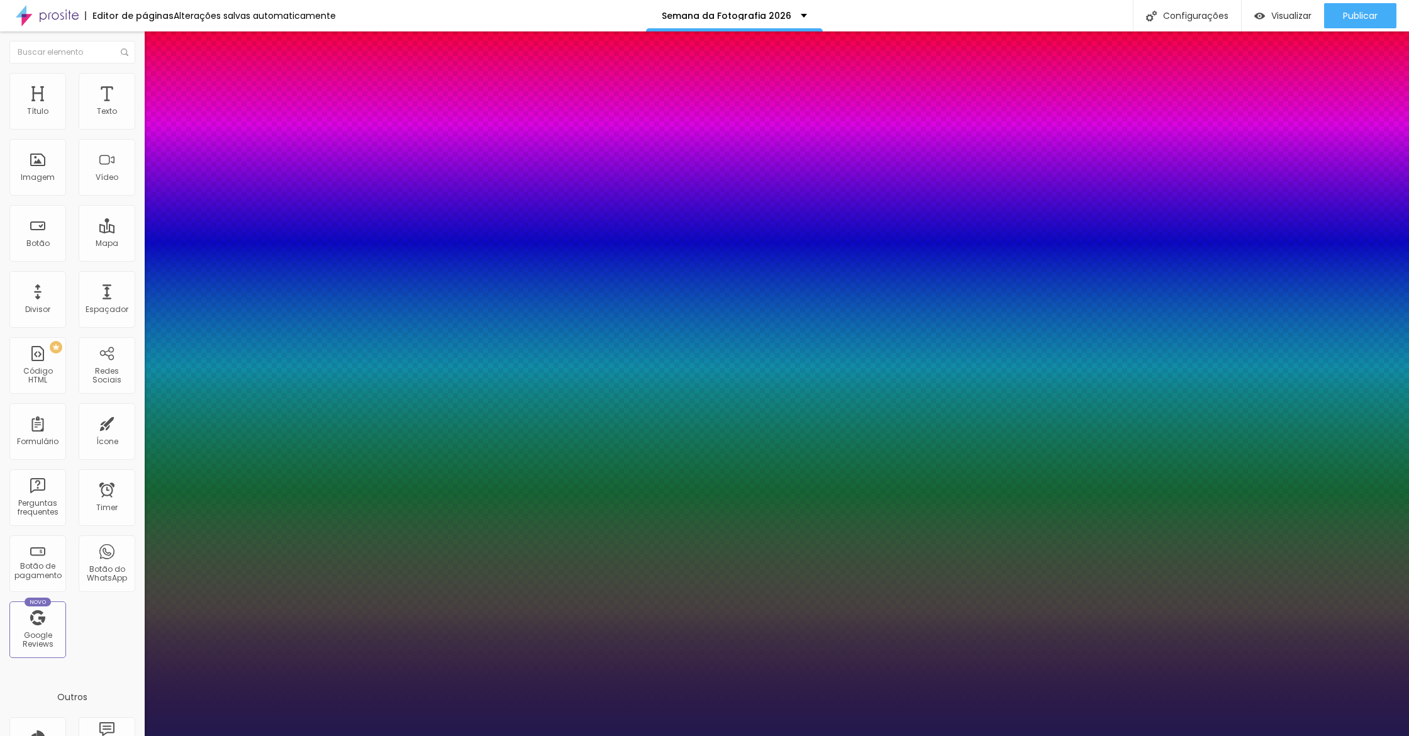
type input "67"
type input "1"
type input "66"
type input "1"
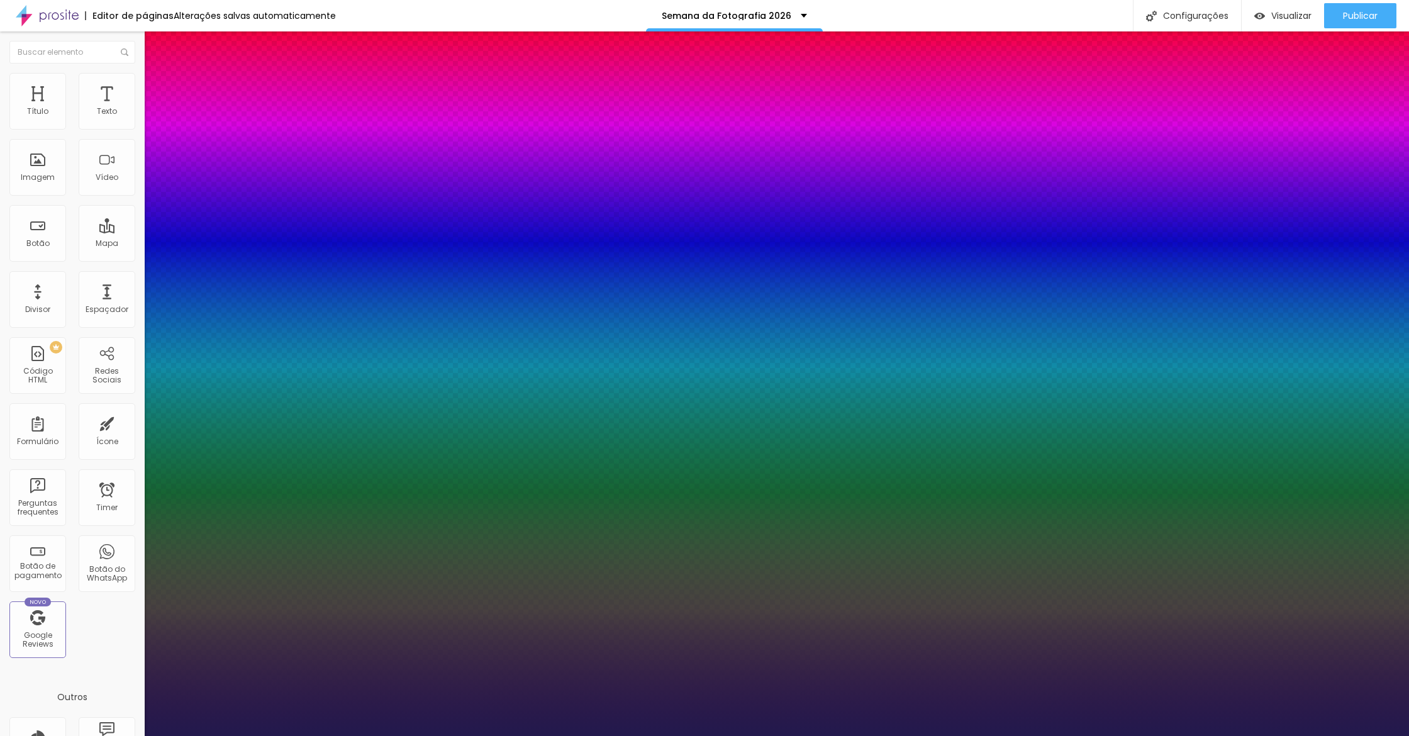
type input "65"
type input "1"
type input "66"
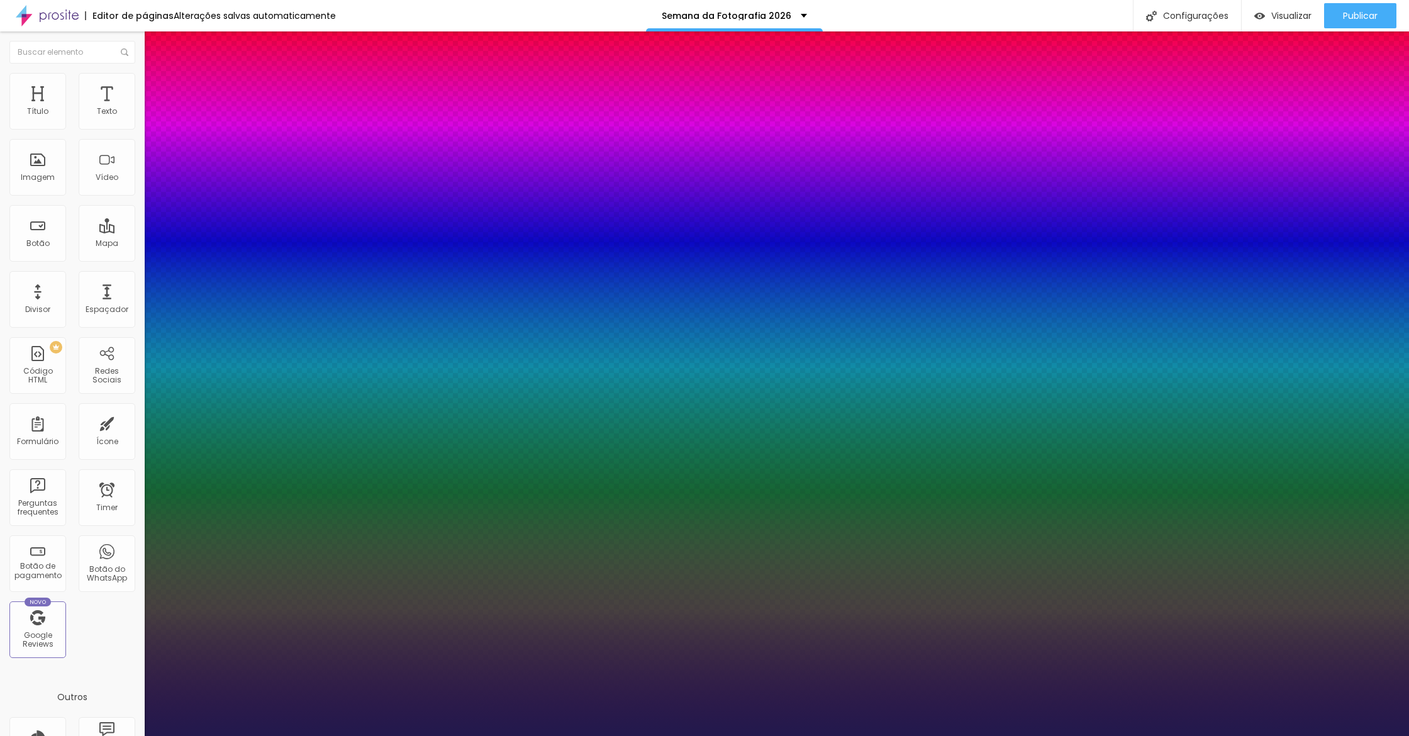
type input "1"
type input "68"
type input "1"
type input "71"
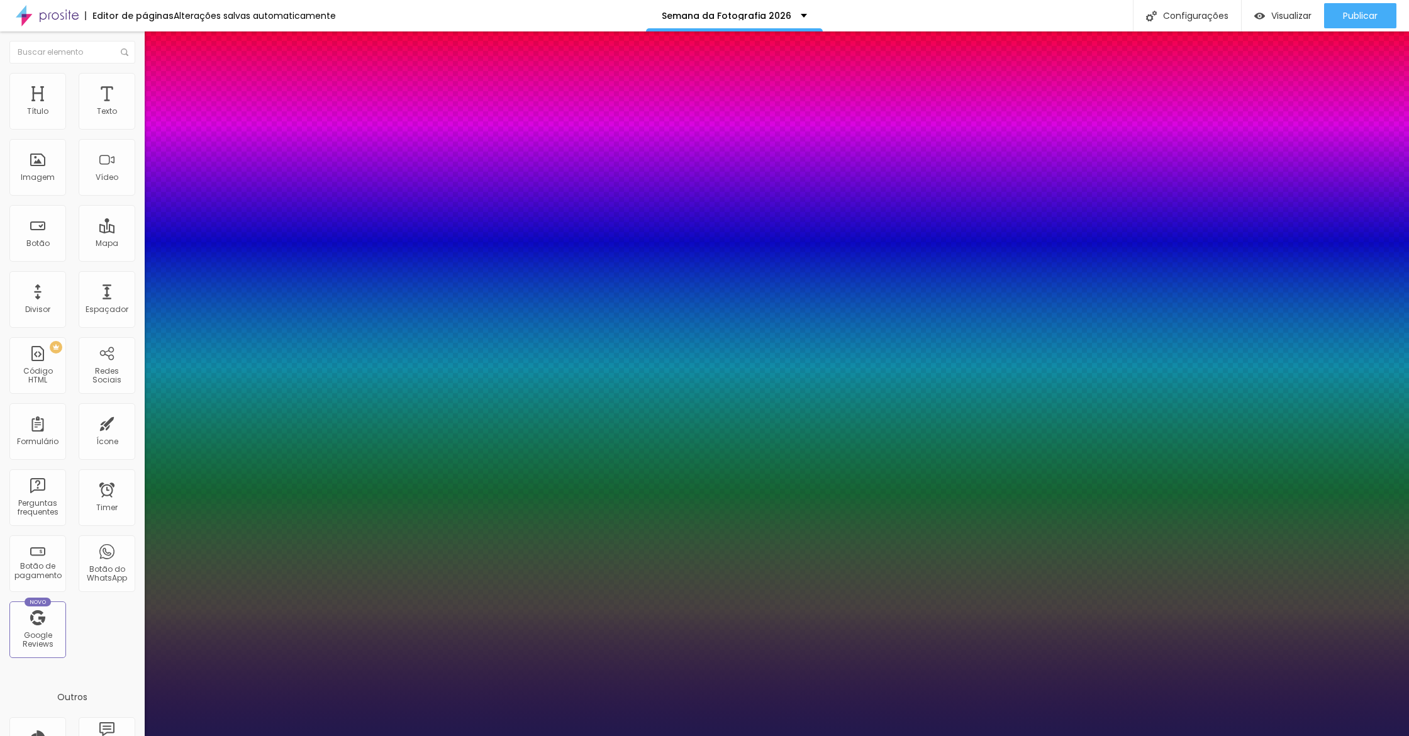
type input "71"
type input "1"
type input "72"
type input "1"
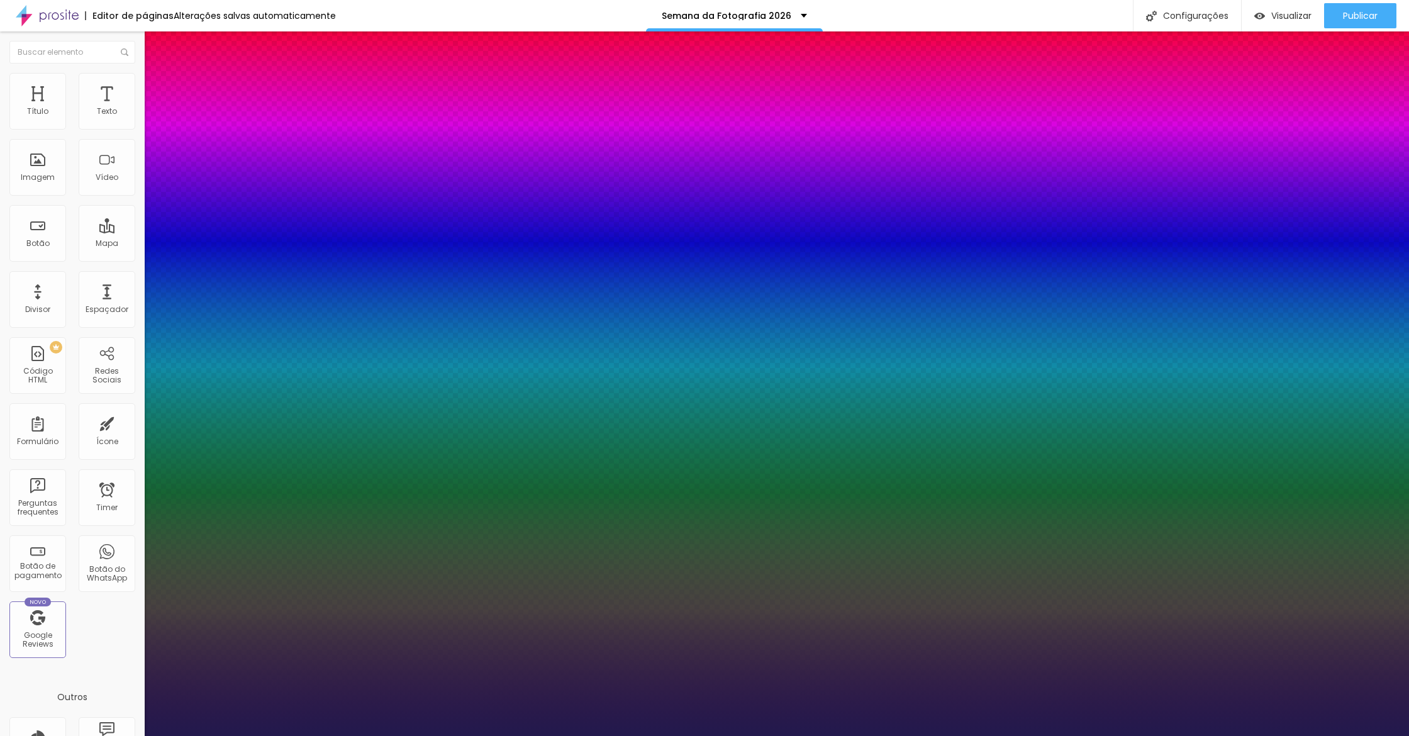
type input "73"
type input "1"
type input "72"
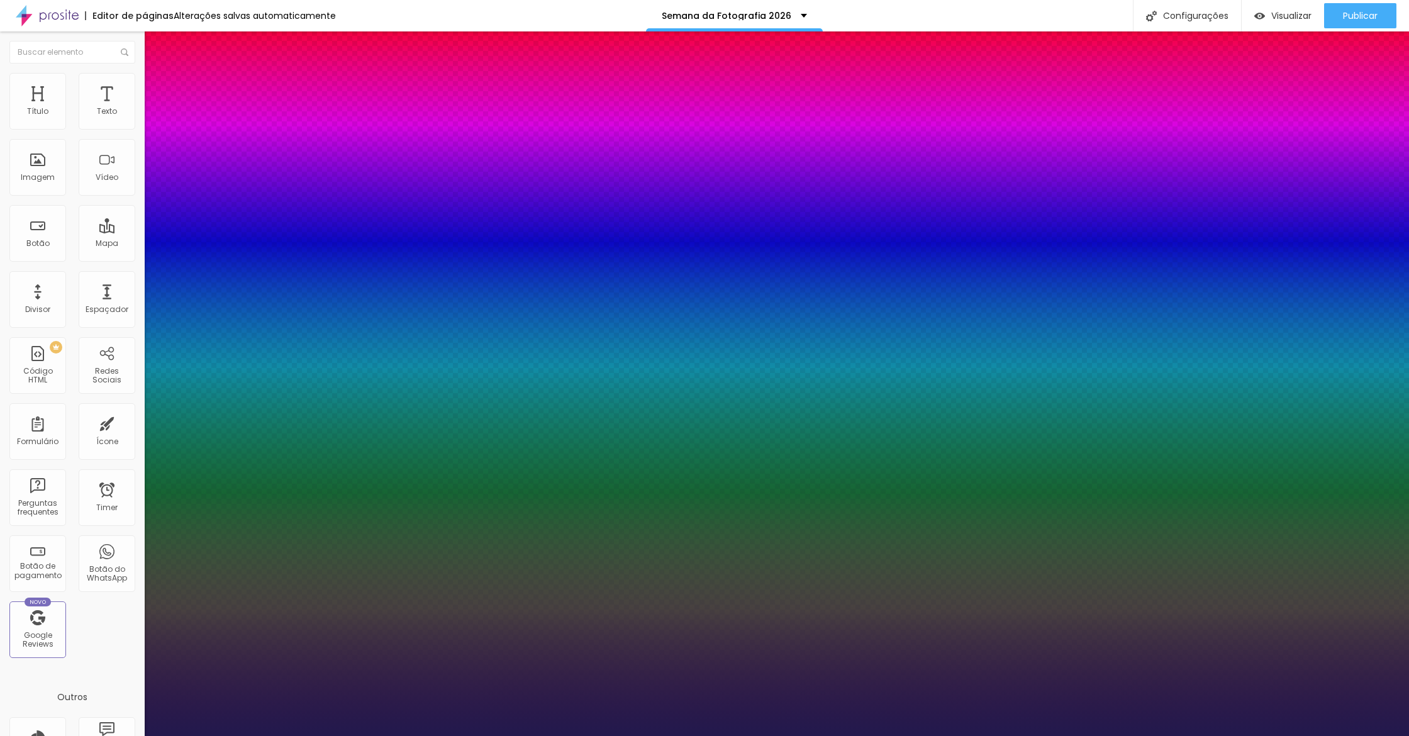
type input "1"
type input "71"
type input "1"
type input "70"
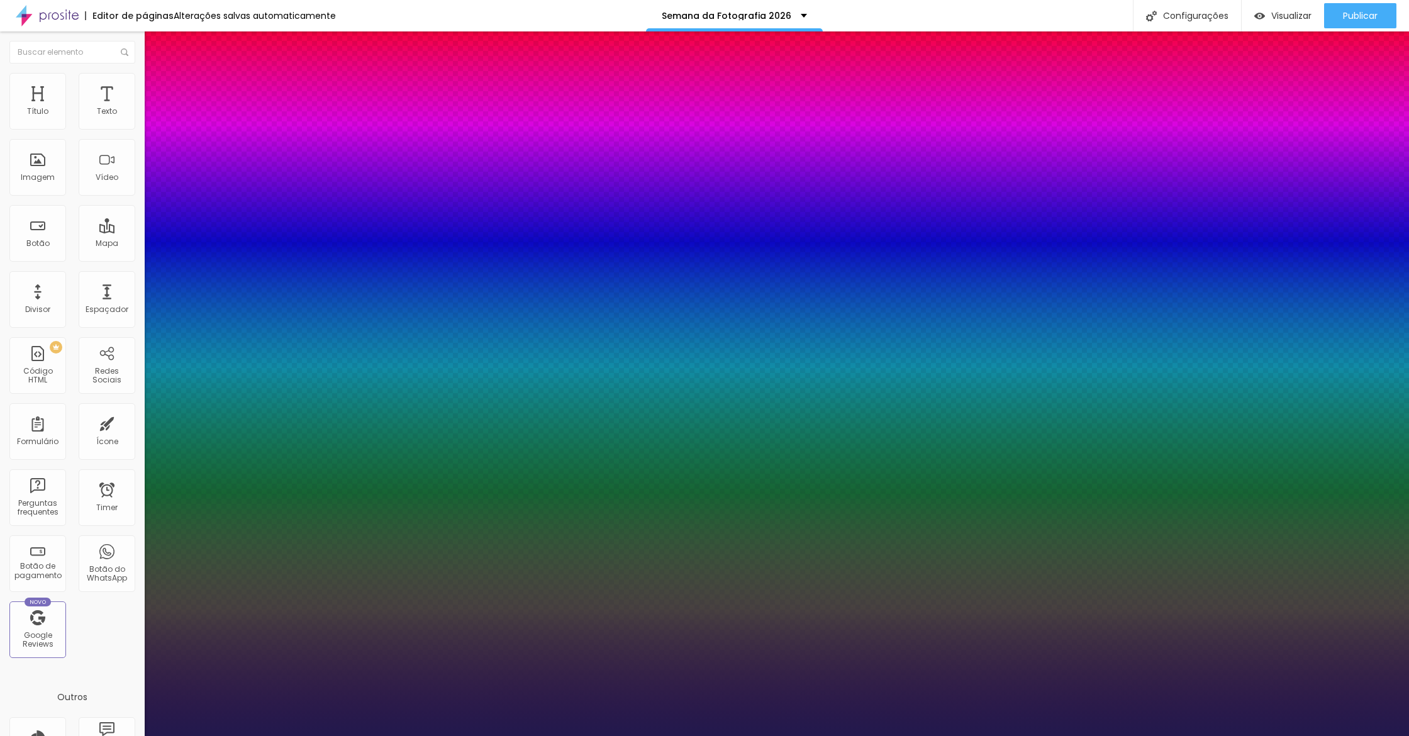
type input "70"
type input "1"
drag, startPoint x: 168, startPoint y: 353, endPoint x: 222, endPoint y: 348, distance: 54.3
type input "70"
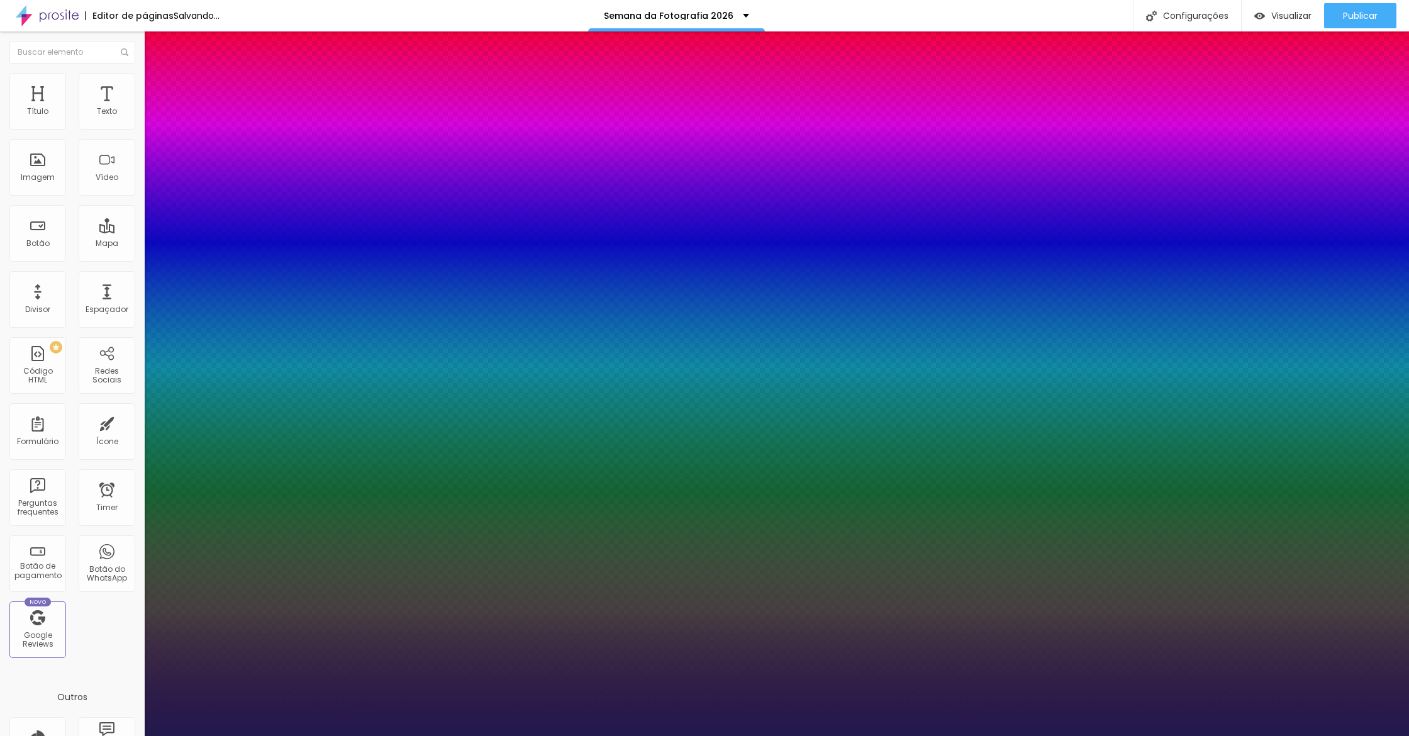
type input "1"
click at [494, 735] on div at bounding box center [704, 736] width 1409 height 0
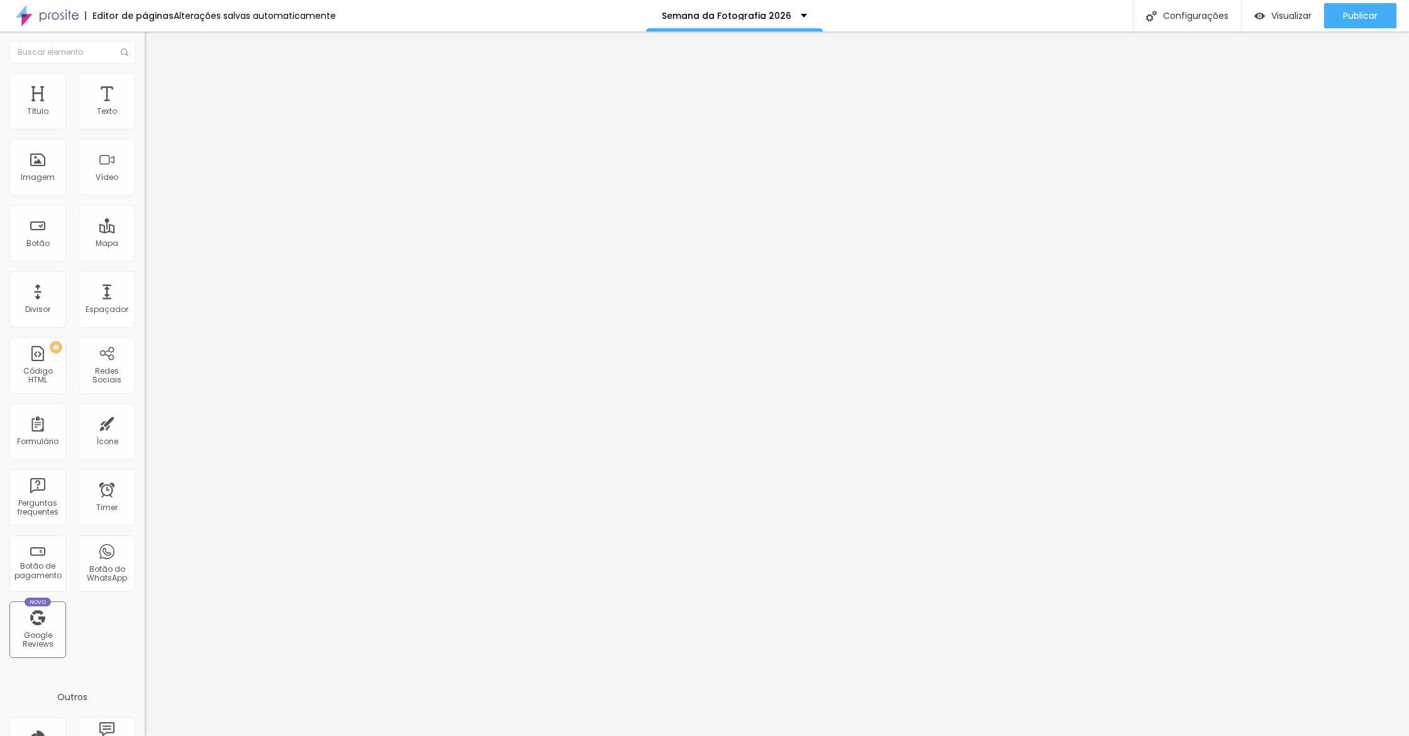
click at [145, 86] on ul "Estilo Avançado" at bounding box center [217, 72] width 145 height 25
click at [156, 87] on span "Avançado" at bounding box center [177, 81] width 42 height 11
type input "30"
type input "14"
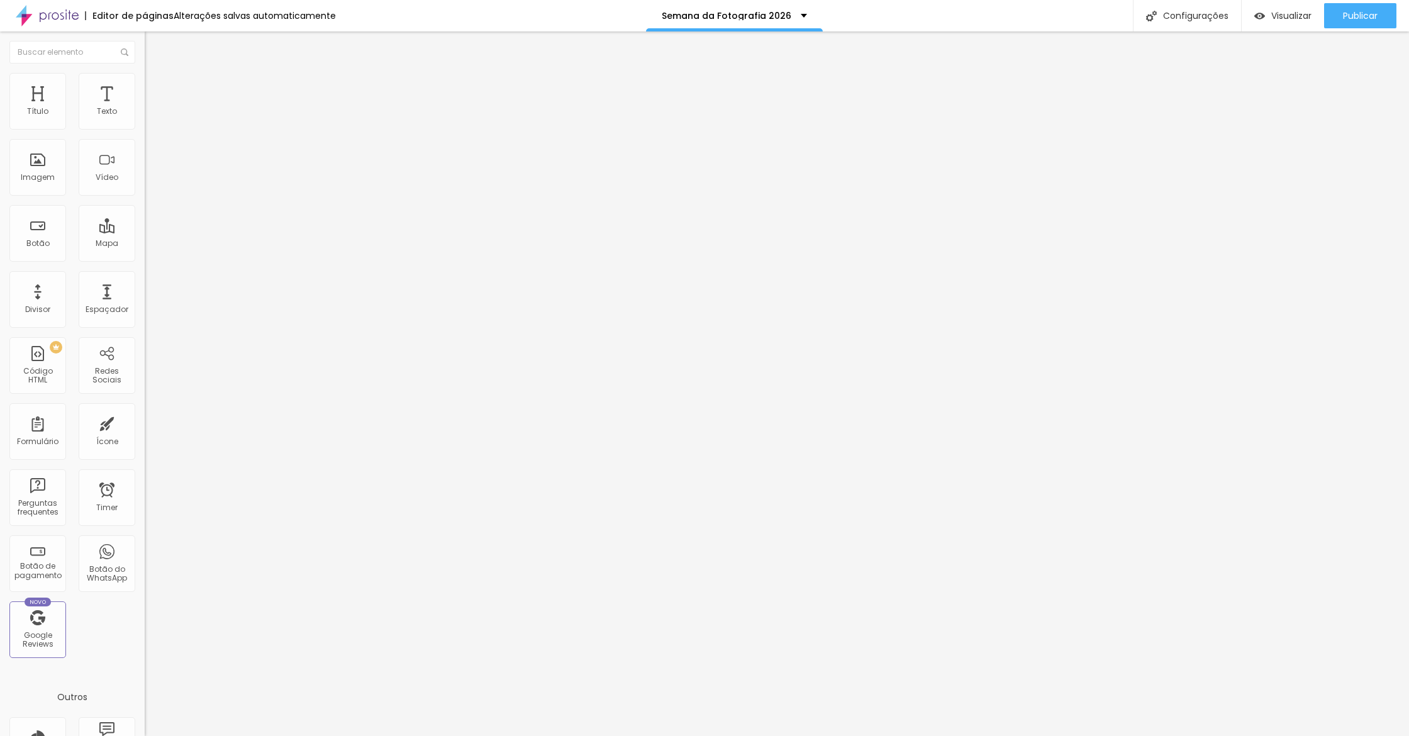
type input "14"
type input "0"
drag, startPoint x: 52, startPoint y: 153, endPoint x: 0, endPoint y: 143, distance: 53.2
type input "0"
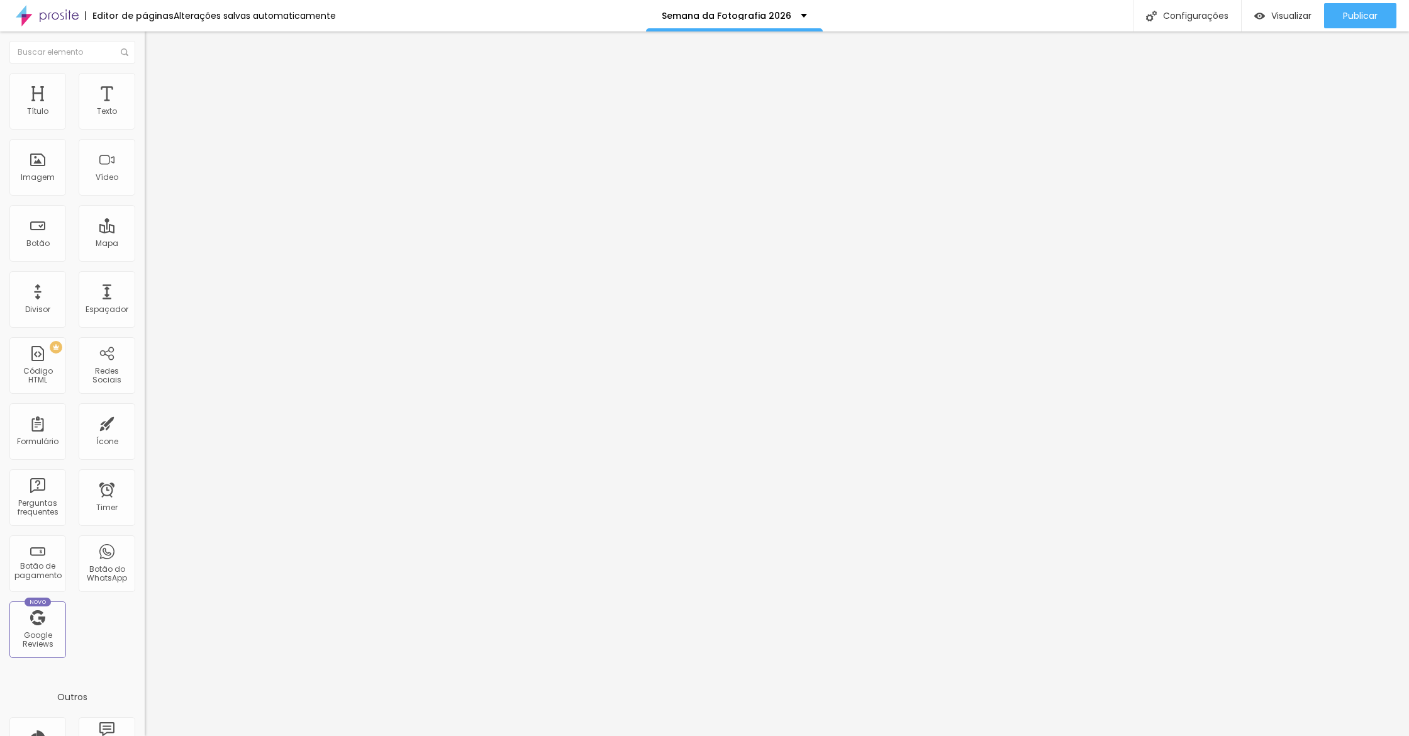
click at [145, 143] on div "10 Espaço de cima 0 Espaço de baixo ID Html Classes Html Visível nos dispositiv…" at bounding box center [217, 350] width 145 height 529
drag, startPoint x: 120, startPoint y: 94, endPoint x: 92, endPoint y: 109, distance: 32.1
click at [145, 94] on li "Avançado" at bounding box center [217, 92] width 145 height 13
type input "0"
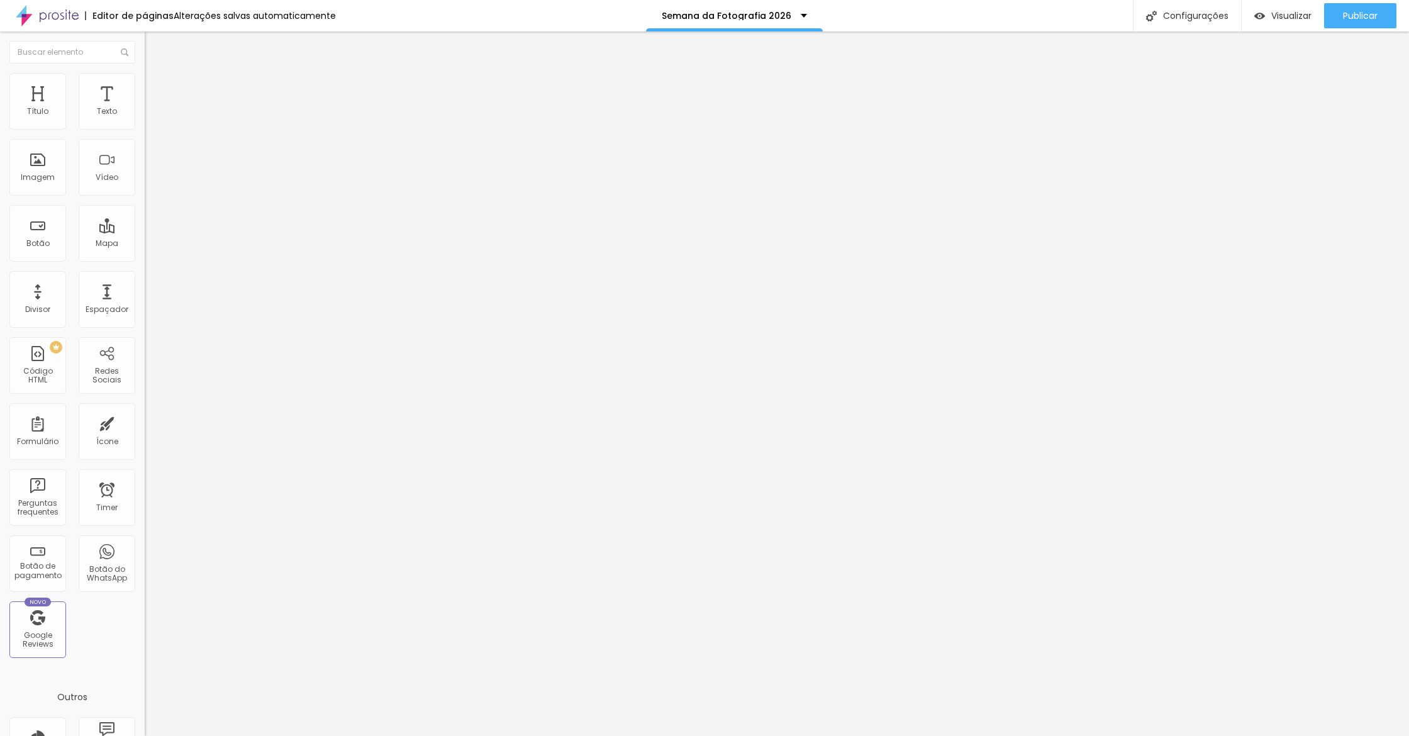
drag, startPoint x: 26, startPoint y: 153, endPoint x: 0, endPoint y: 143, distance: 28.0
type input "0"
click at [145, 142] on div "20 Espaçamento entre colunas 0 px Espaçamento vertical ID Html Classes Html Vis…" at bounding box center [217, 362] width 145 height 529
click at [1040, 16] on span "Visualizar" at bounding box center [1291, 16] width 40 height 10
click at [156, 86] on span "Estilo" at bounding box center [165, 81] width 19 height 11
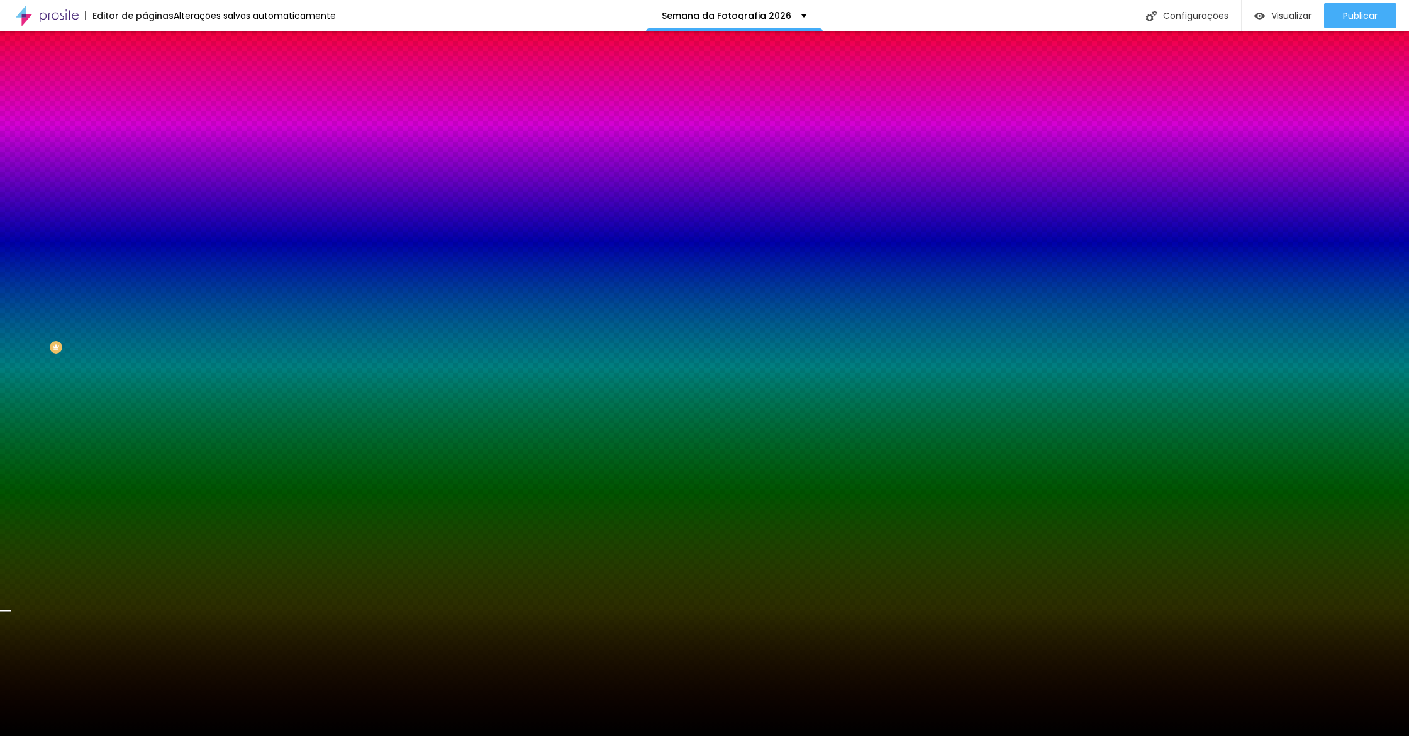
click at [145, 184] on input "#000000" at bounding box center [220, 177] width 151 height 13
click at [145, 226] on button "button" at bounding box center [154, 219] width 18 height 13
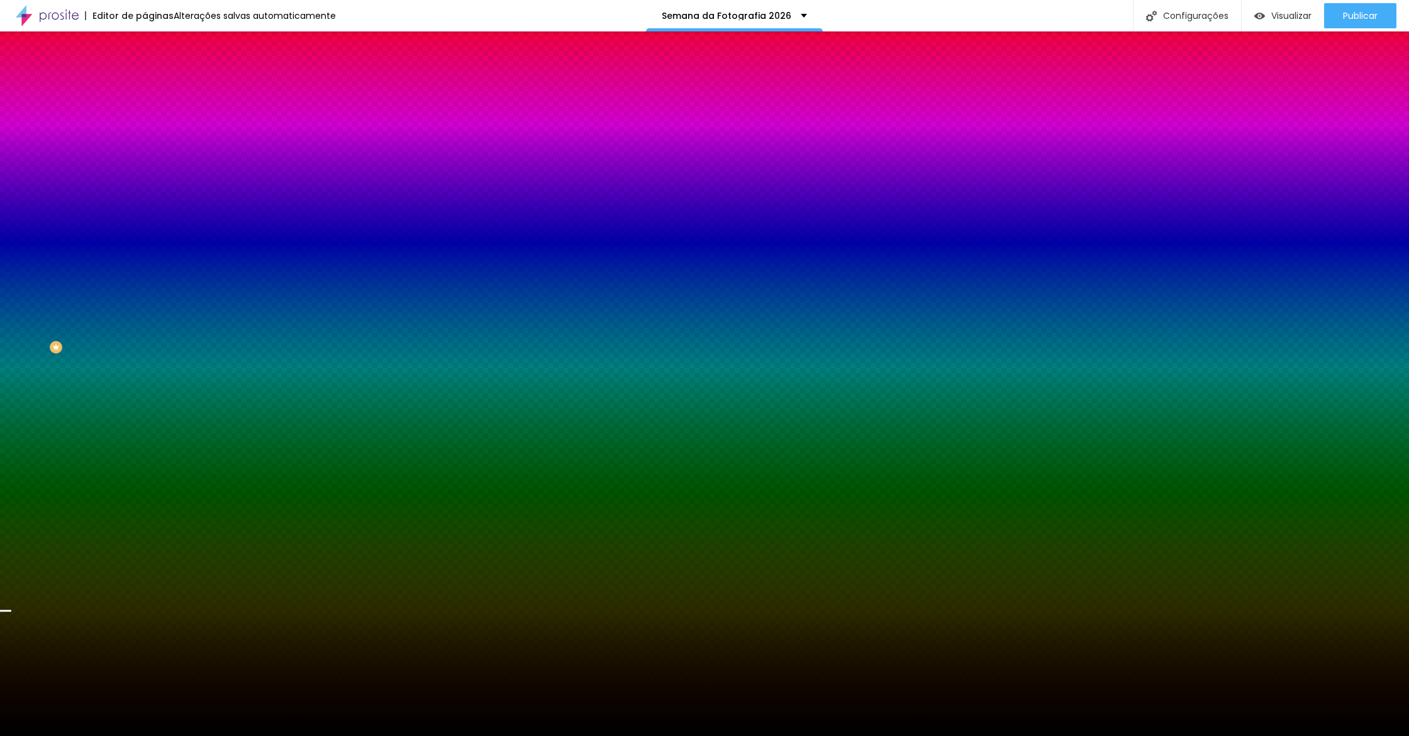
paste input
paste input "FC008B"
type input "#FC008B"
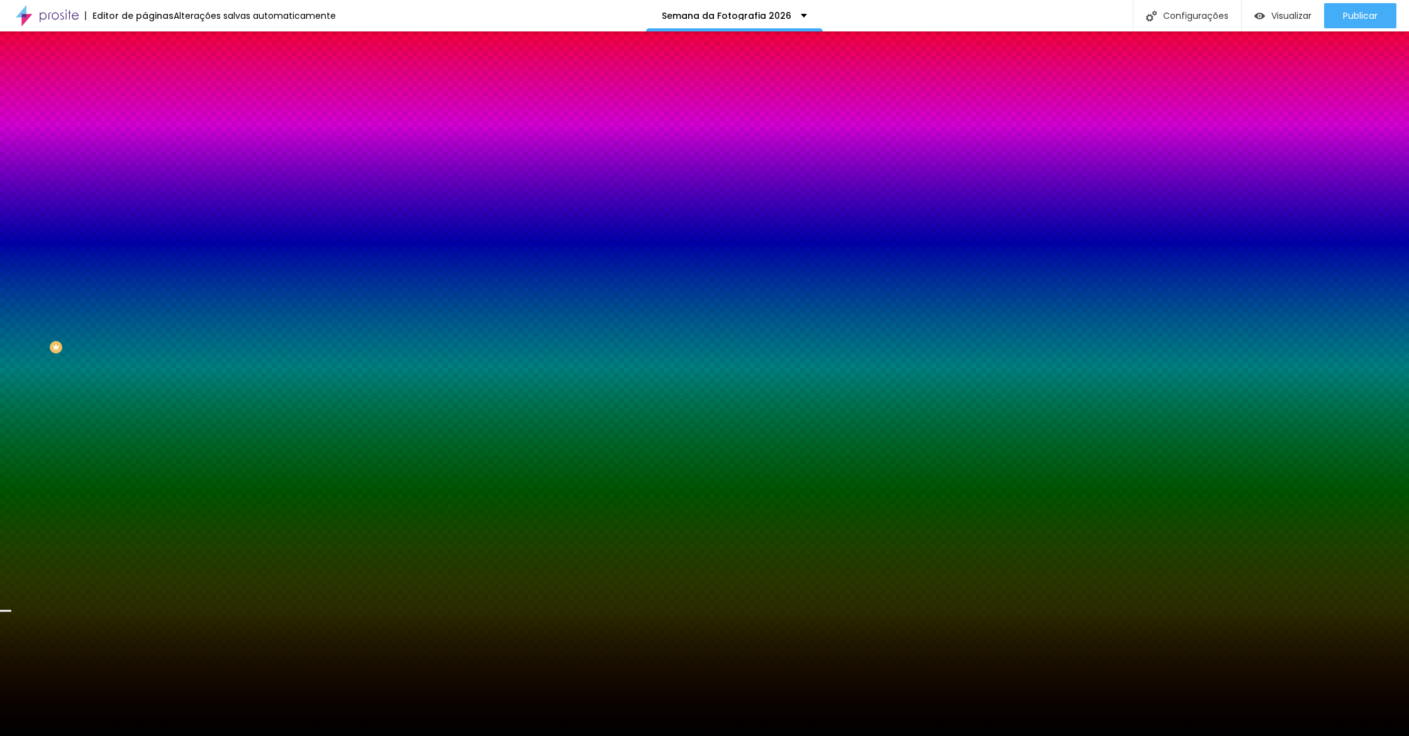
click at [306, 735] on div at bounding box center [704, 736] width 1409 height 0
click at [145, 86] on li "Avançado" at bounding box center [217, 92] width 145 height 13
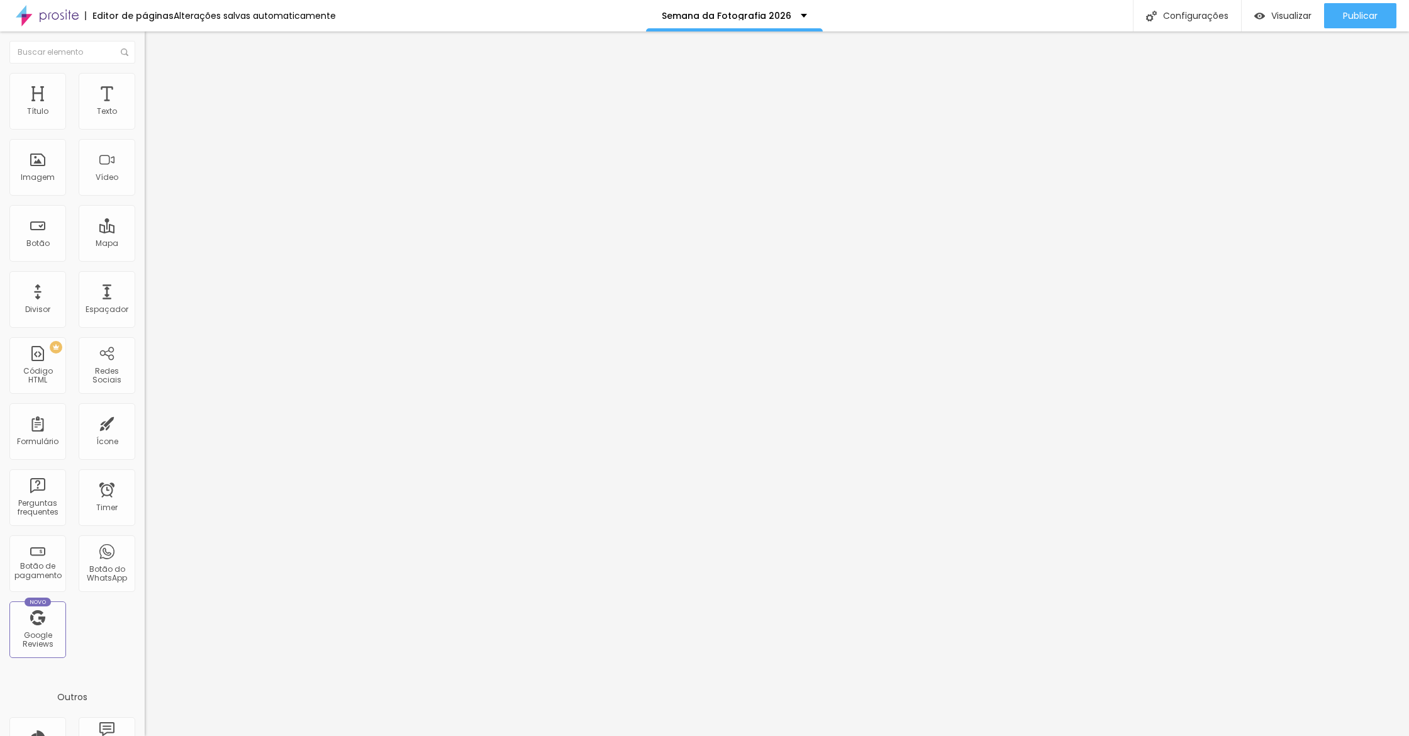
type input "2"
type input "18"
type input "28"
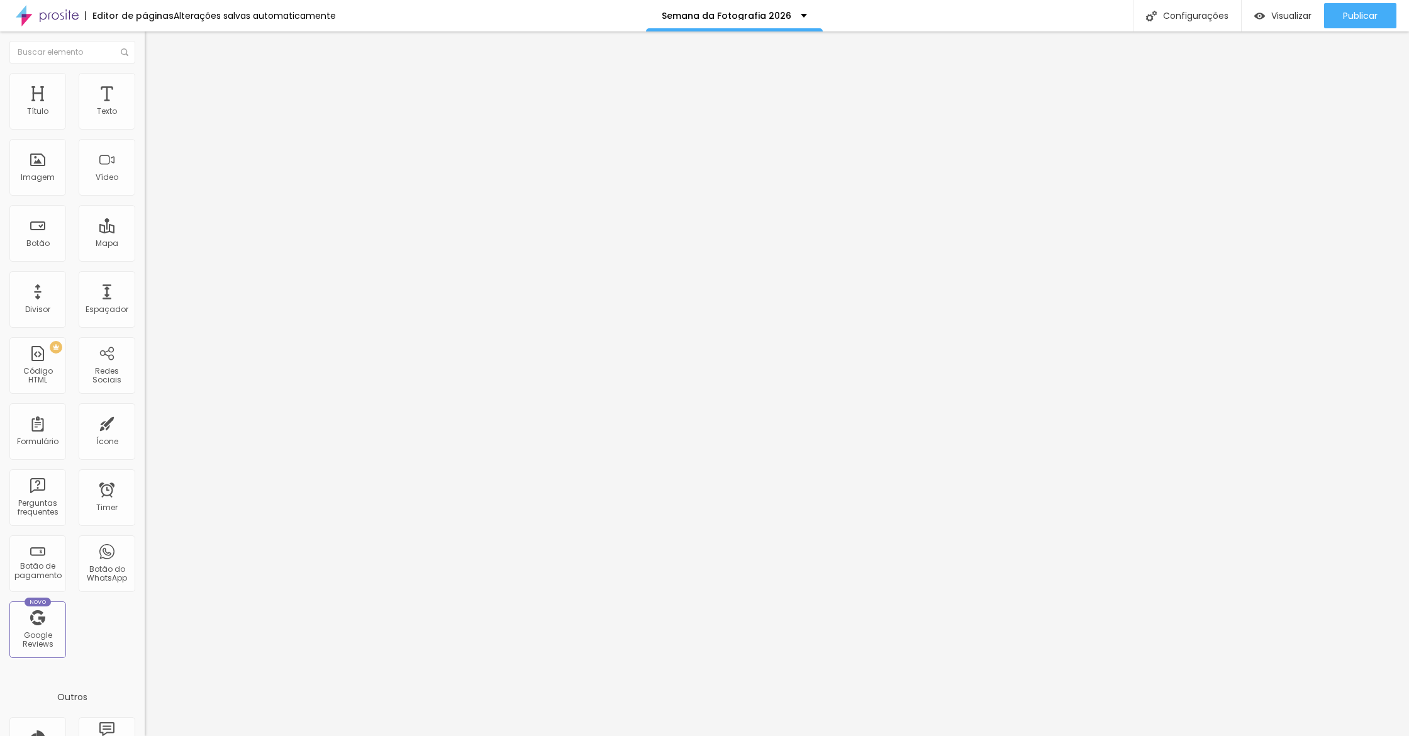
type input "28"
type input "34"
type input "39"
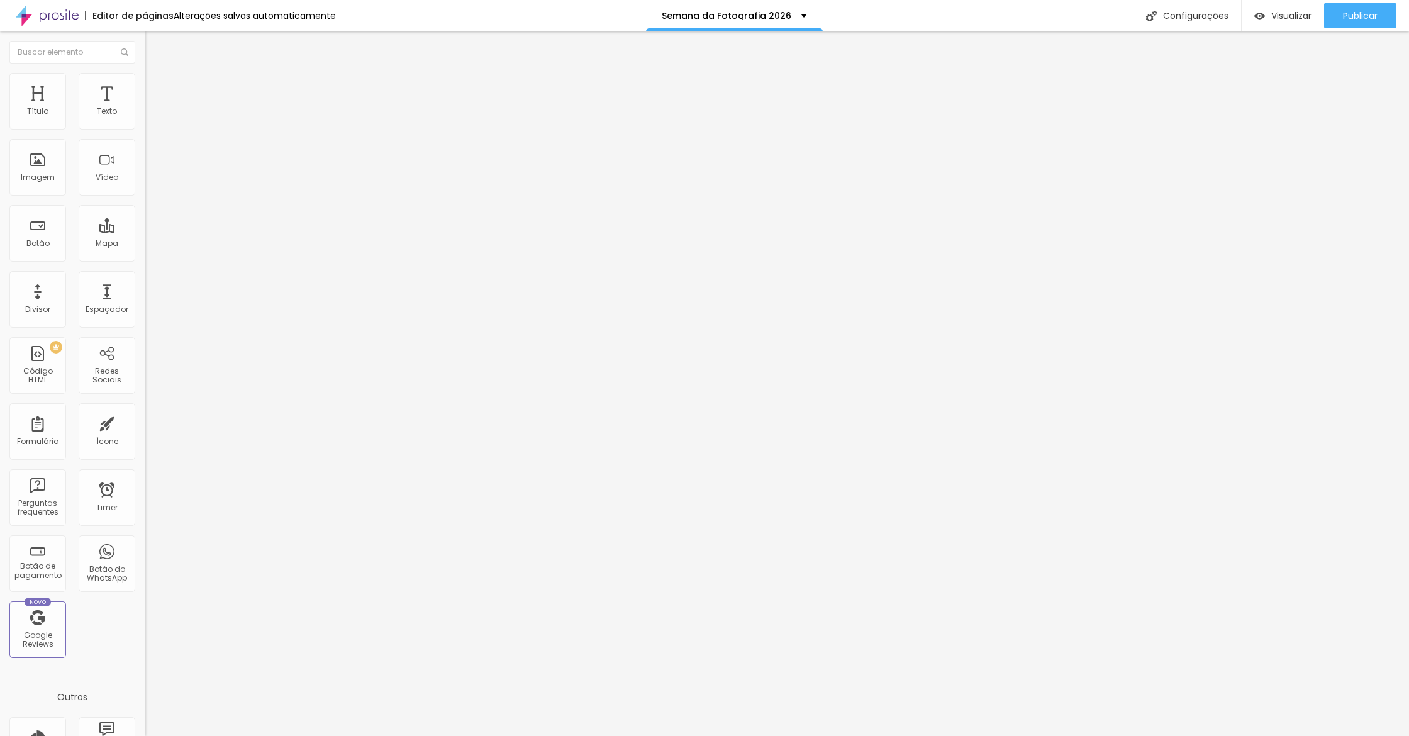
type input "44"
click at [145, 422] on input "range" at bounding box center [185, 427] width 81 height 10
click at [145, 84] on li "Estilo" at bounding box center [217, 79] width 145 height 13
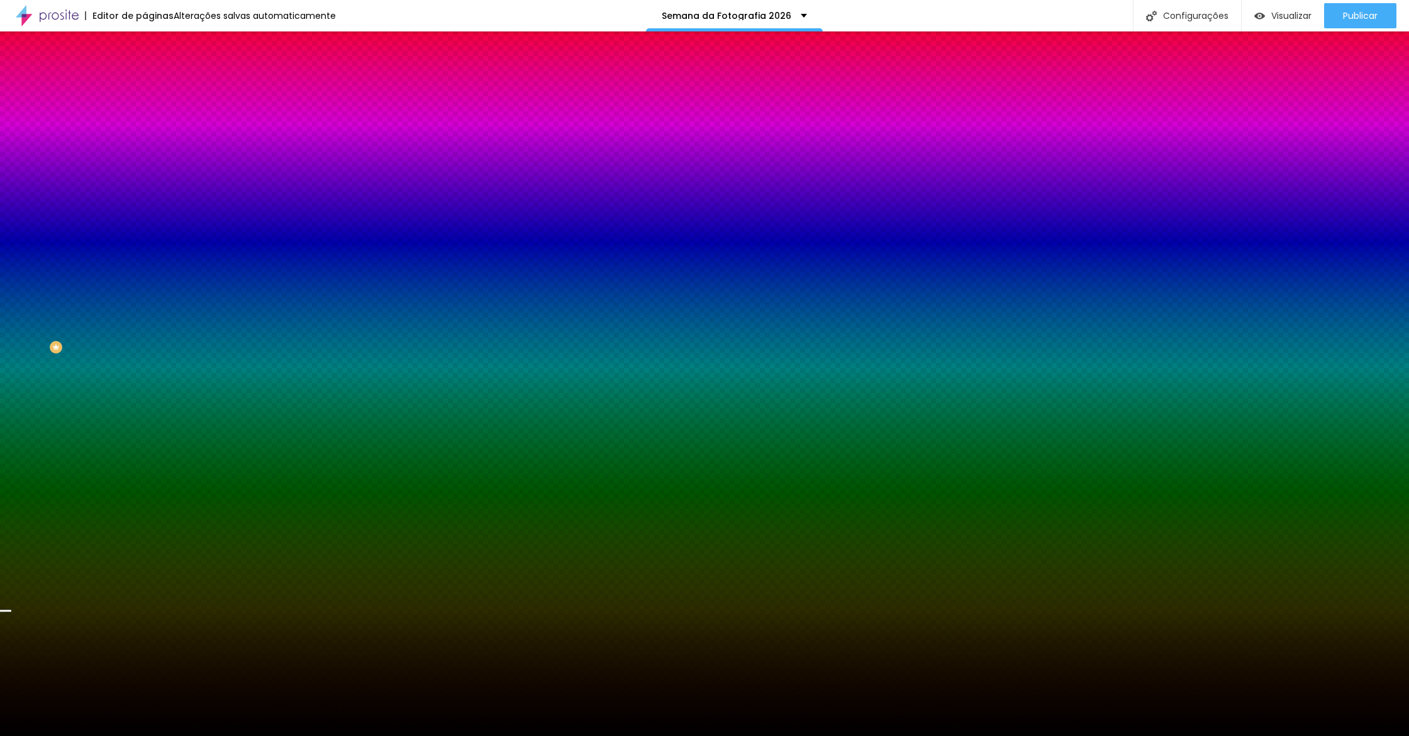
click at [145, 226] on button "button" at bounding box center [154, 219] width 18 height 13
type input "90"
type input "100"
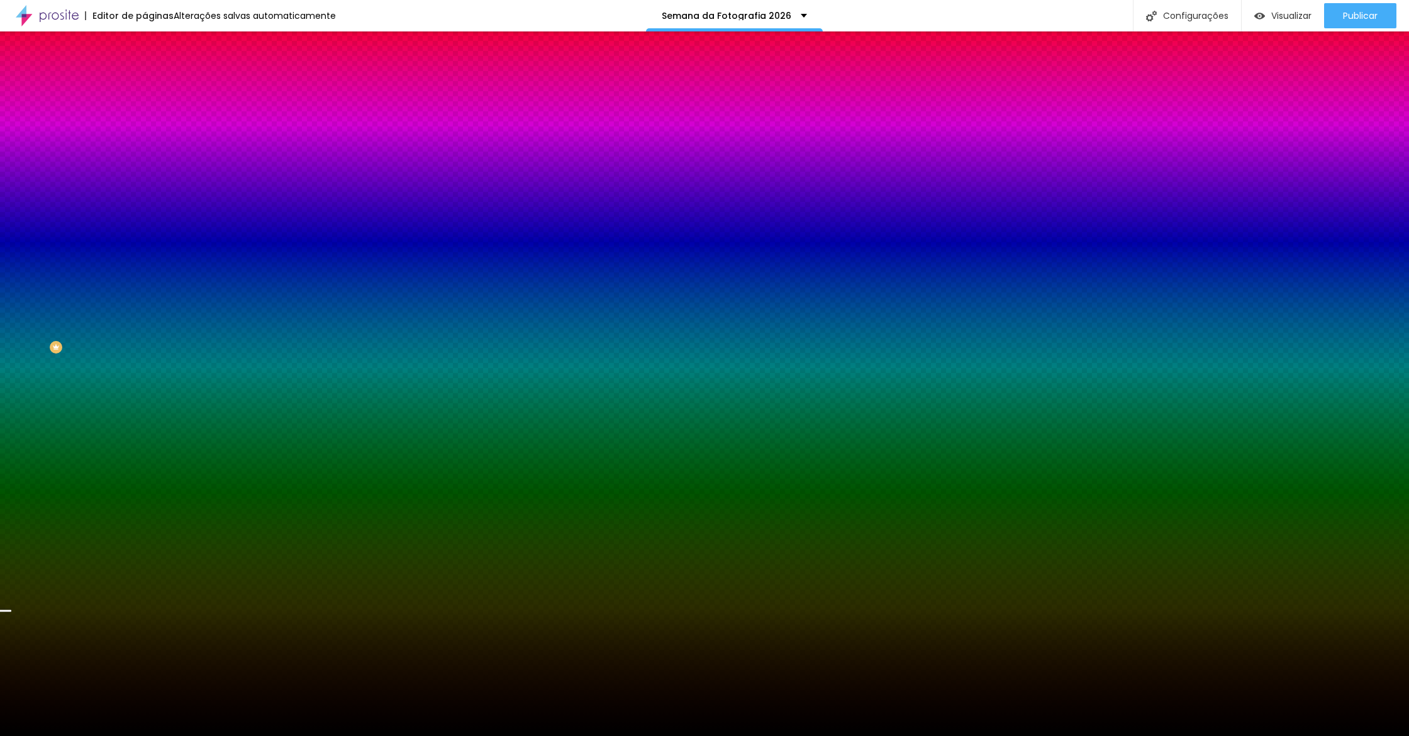
type input "120"
type input "140"
type input "175"
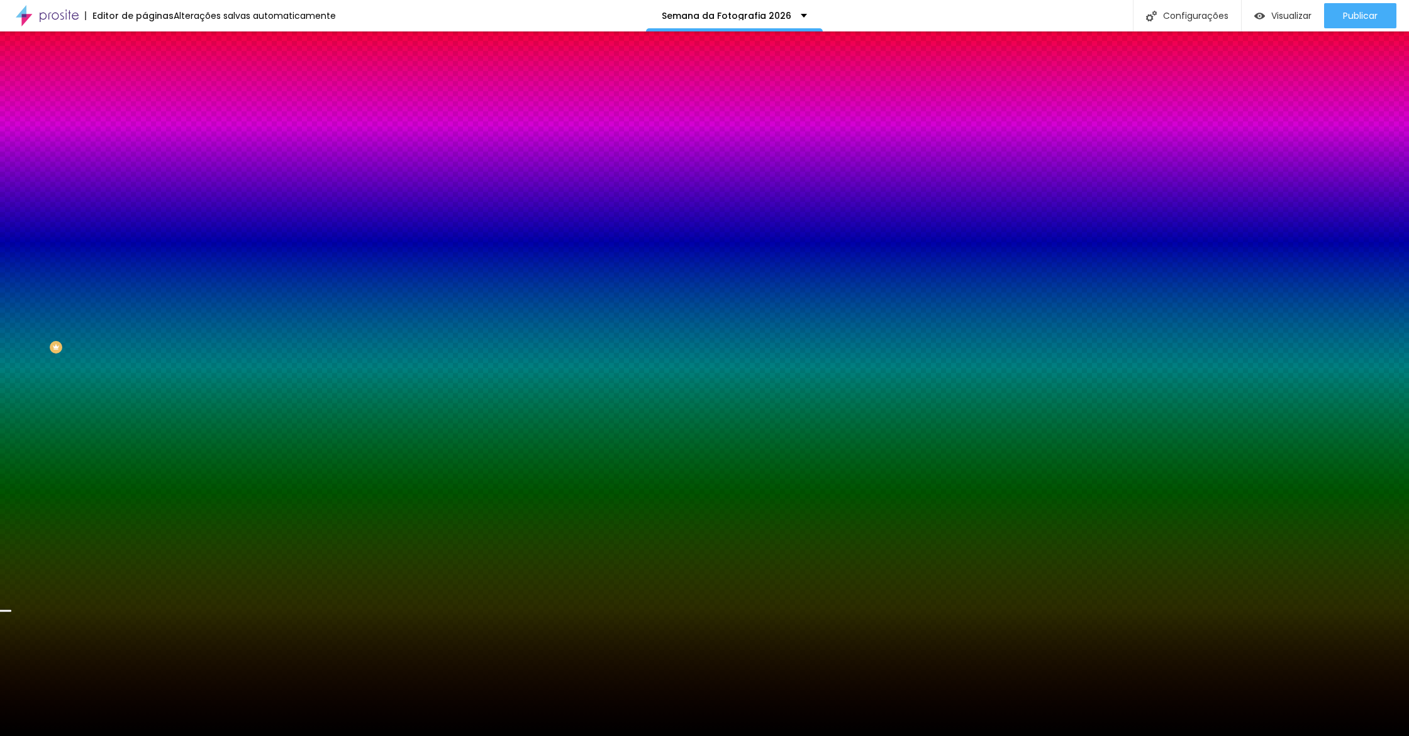
type input "175"
type input "210"
type input "265"
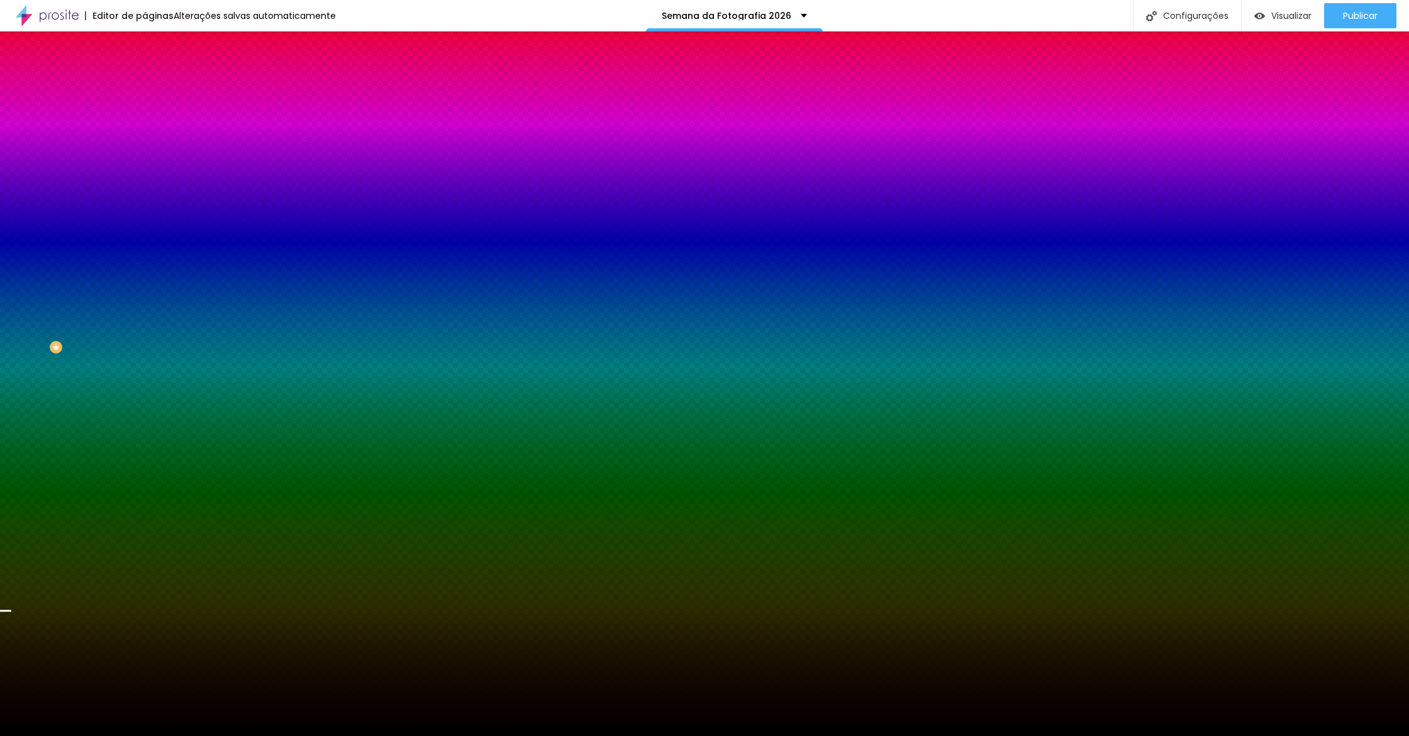
type input "300"
drag, startPoint x: 175, startPoint y: 453, endPoint x: 321, endPoint y: 440, distance: 146.6
type input "300"
click at [363, 445] on body "Editor de páginas Salvando... Semana da Fotografia 2026 Configurações Configura…" at bounding box center [704, 368] width 1409 height 736
type input "160"
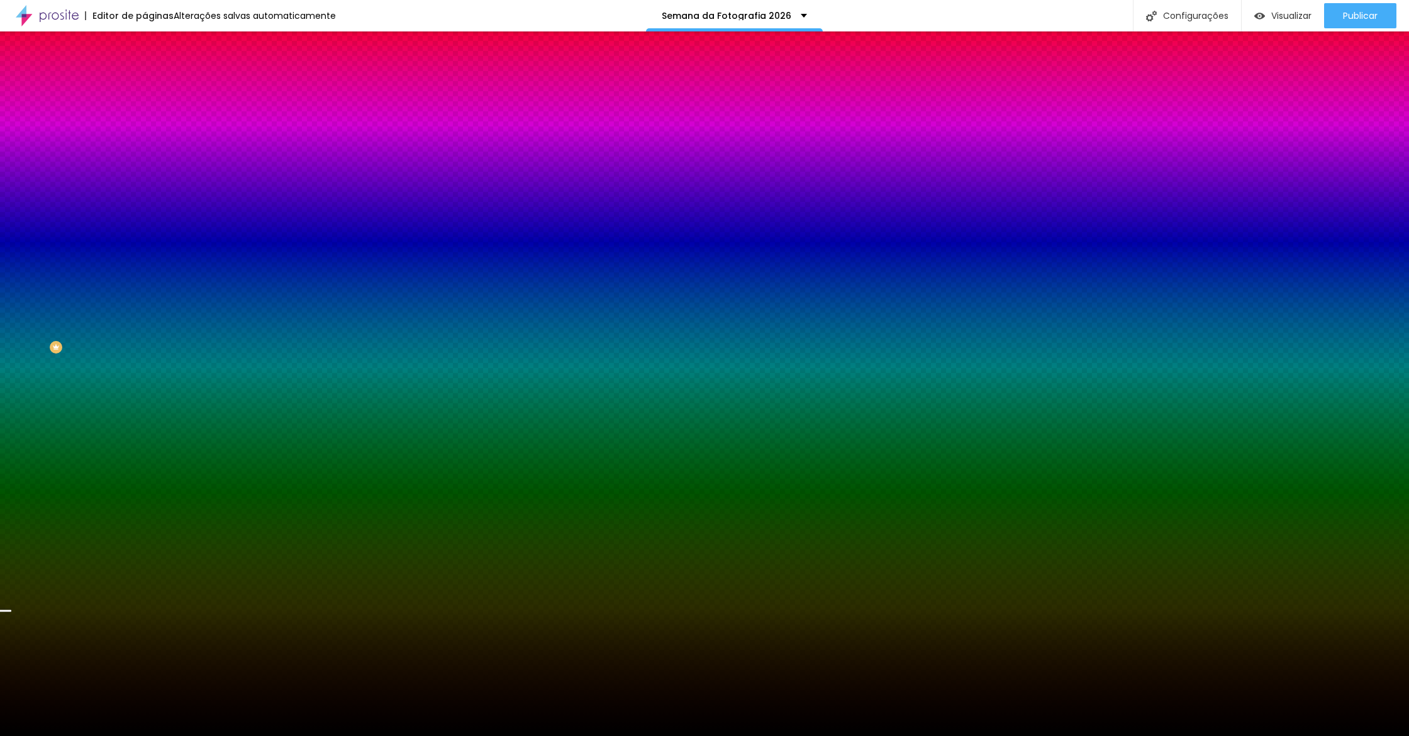
type input "160"
type input "165"
type input "175"
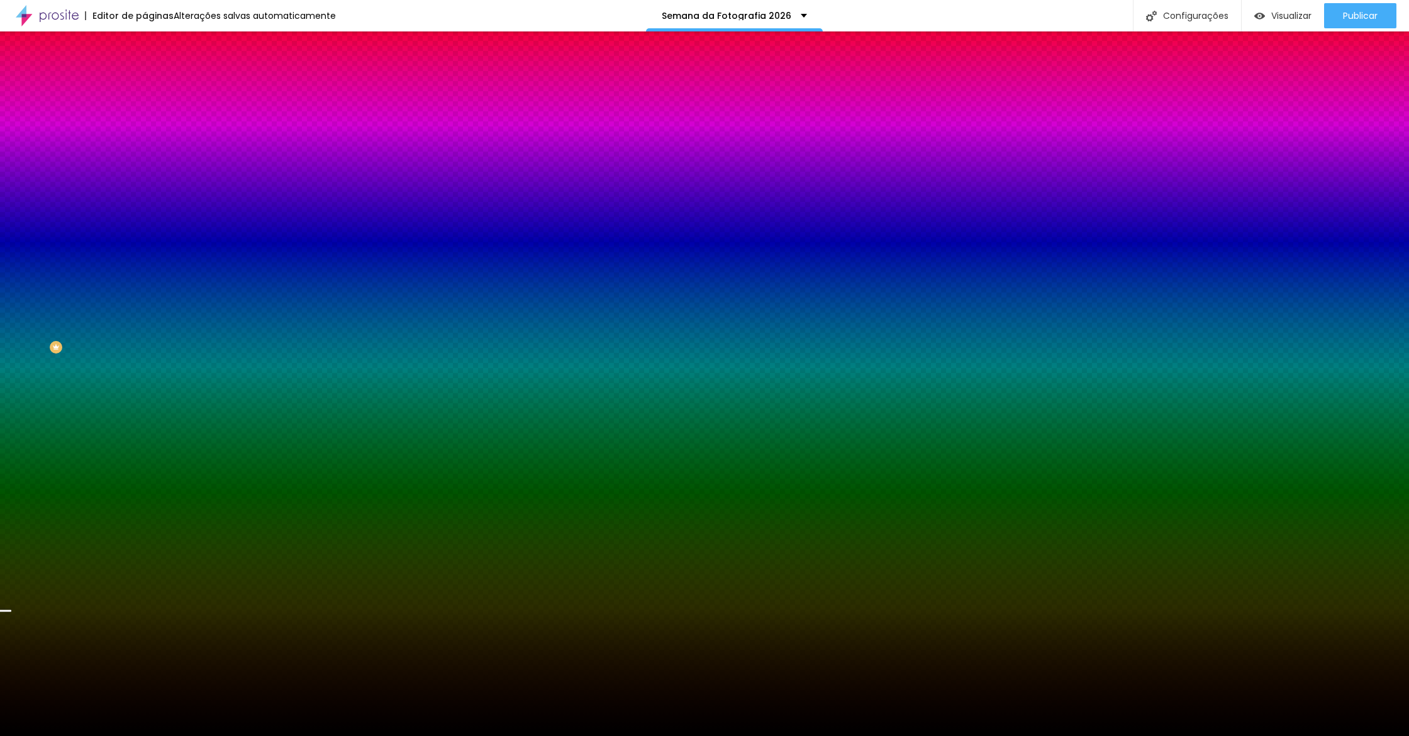
type input "205"
type input "235"
type input "265"
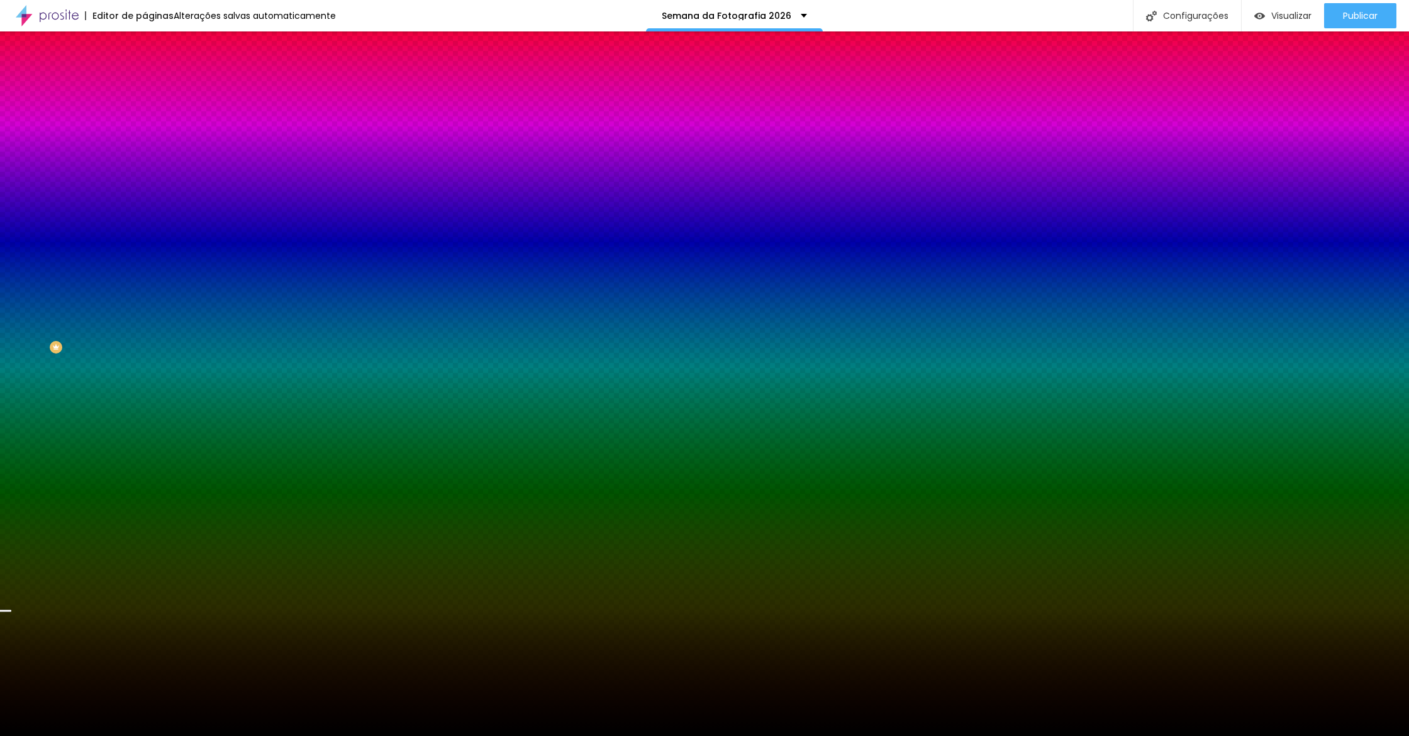
type input "265"
type input "280"
type input "300"
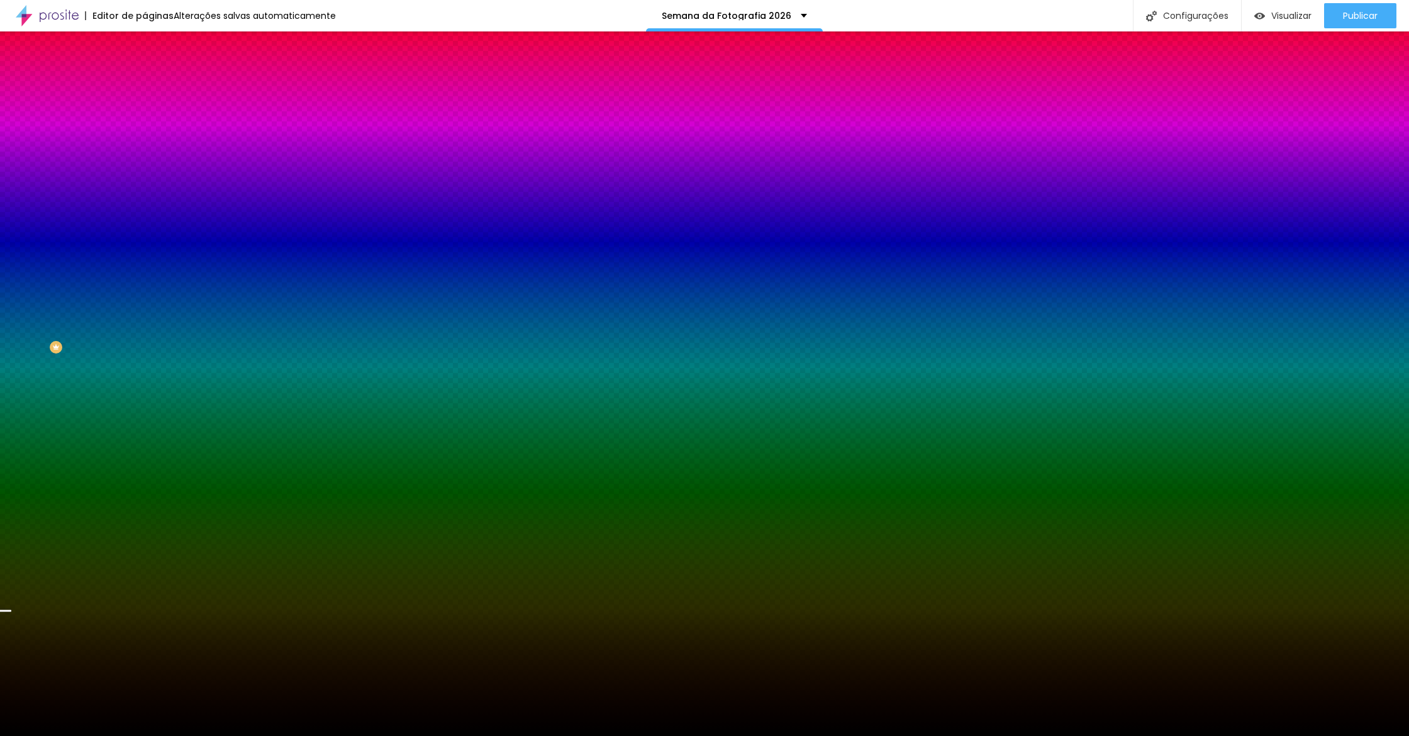
type input "320"
type input "325"
type input "335"
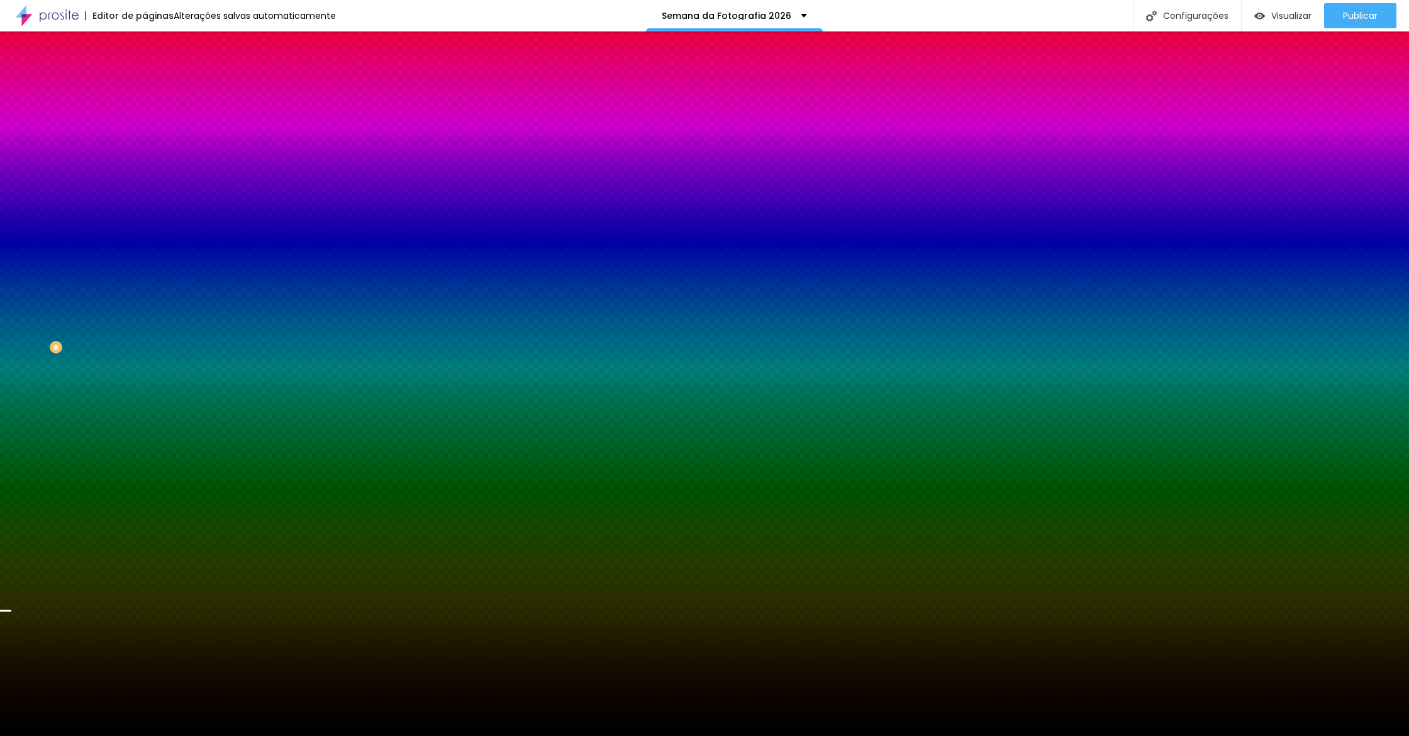
type input "335"
type input "330"
type input "275"
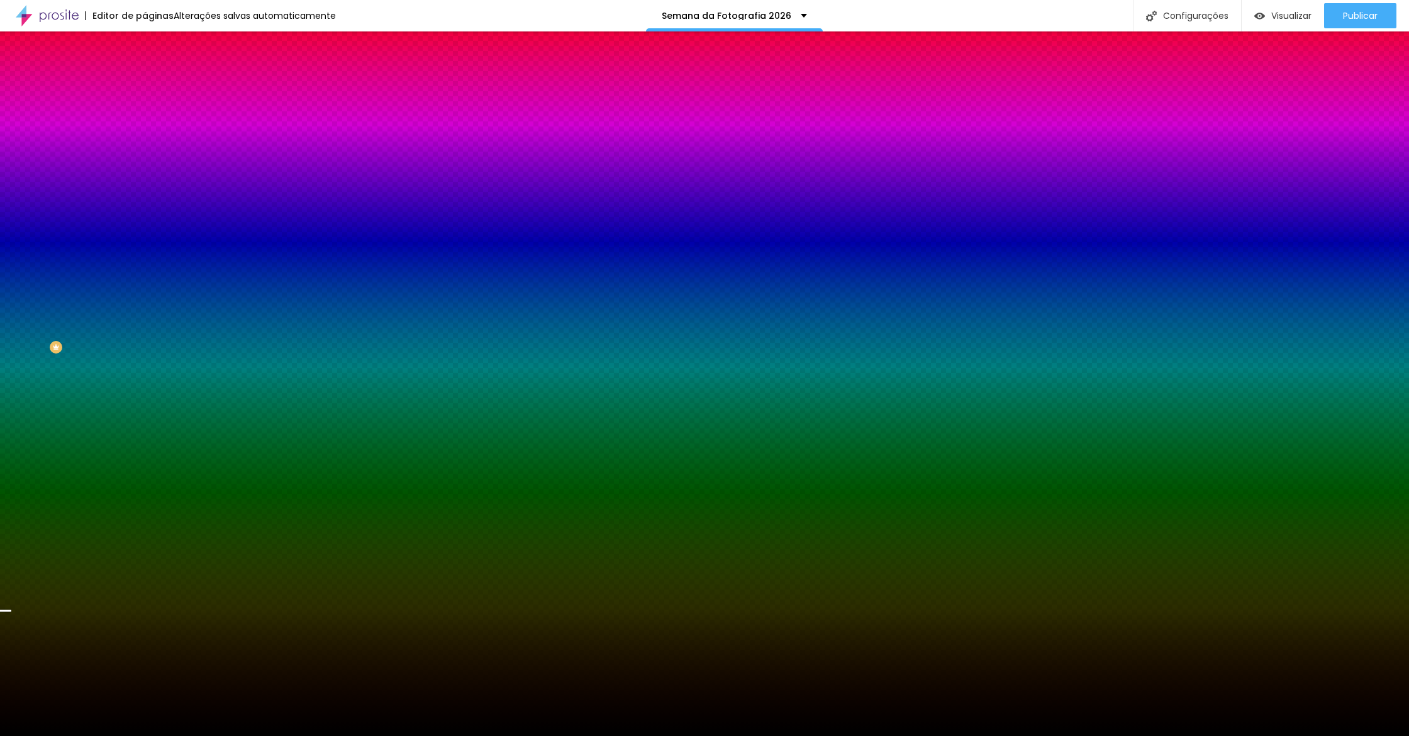
type input "225"
type input "205"
type input "185"
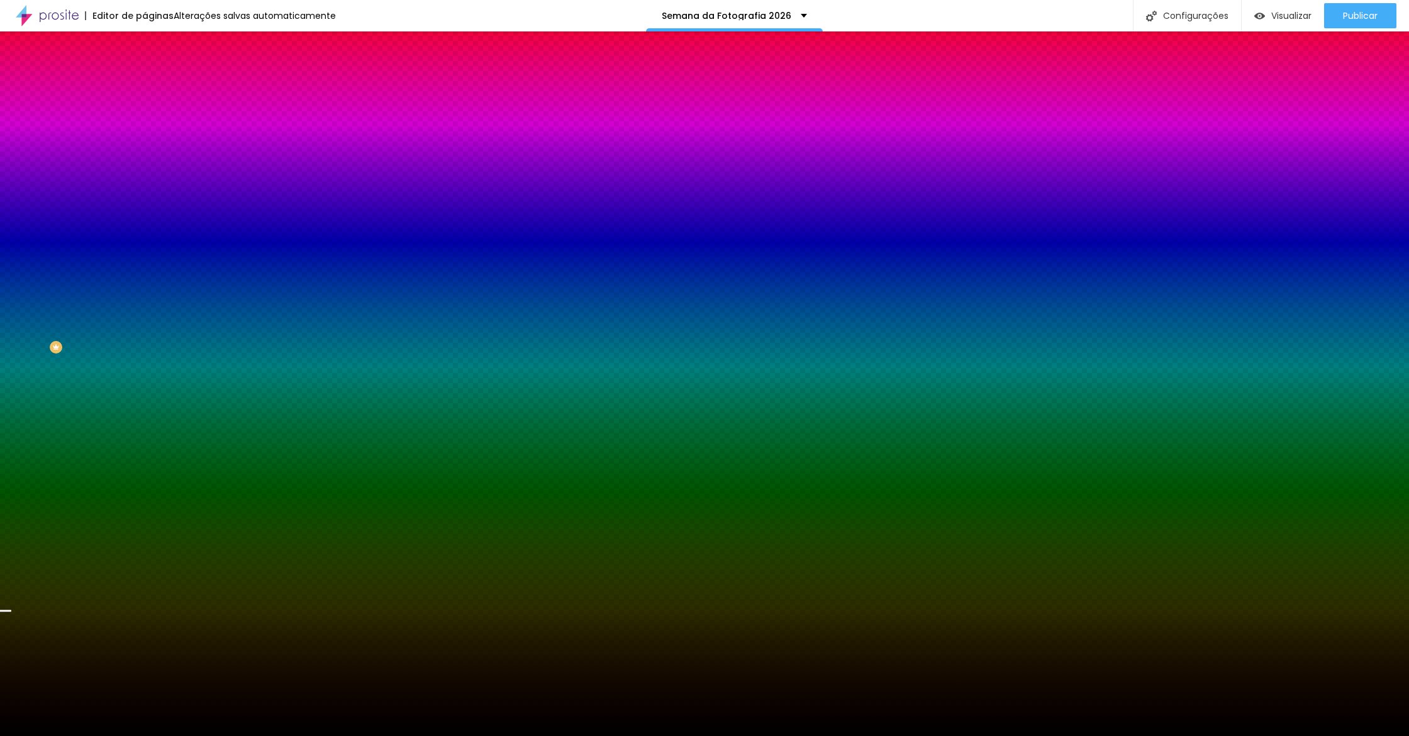
type input "185"
type input "180"
type input "175"
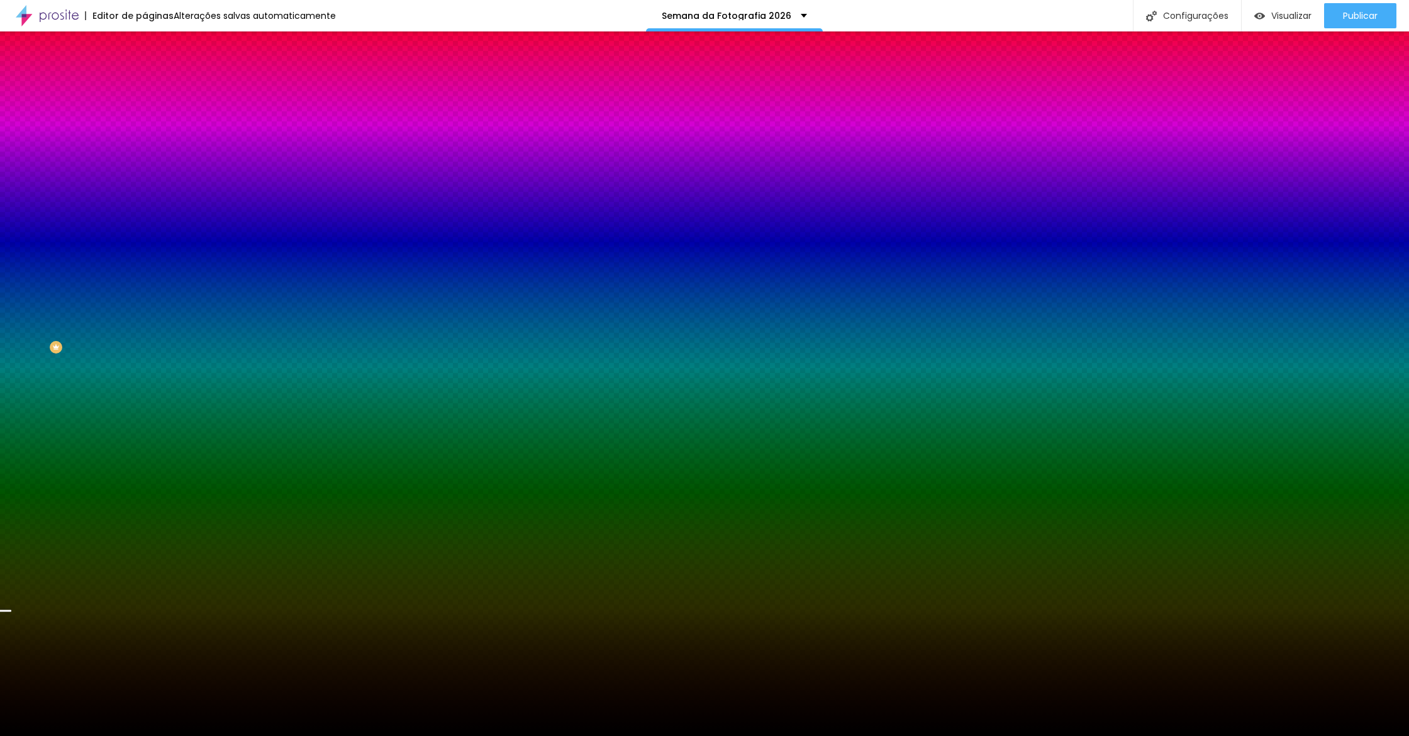
type input "170"
type input "165"
type input "175"
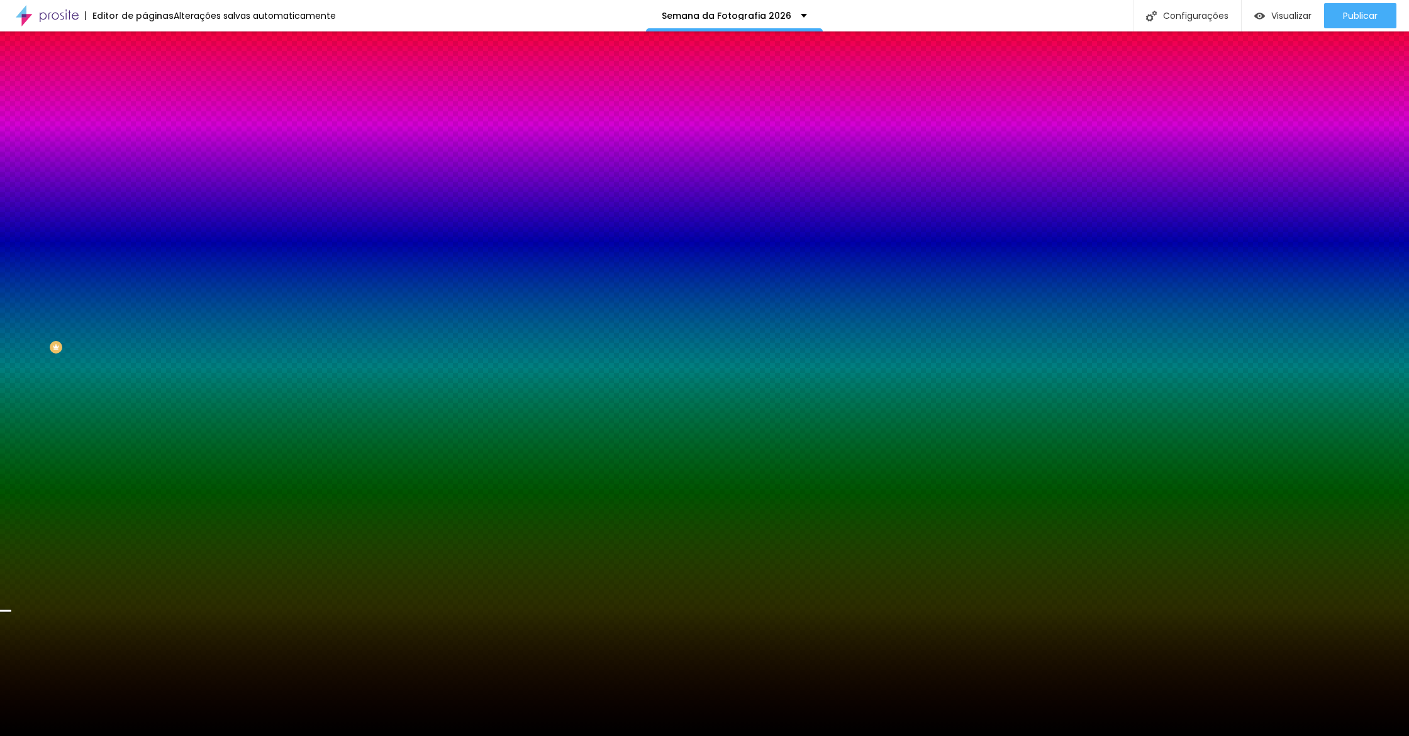
type input "175"
type input "210"
type input "280"
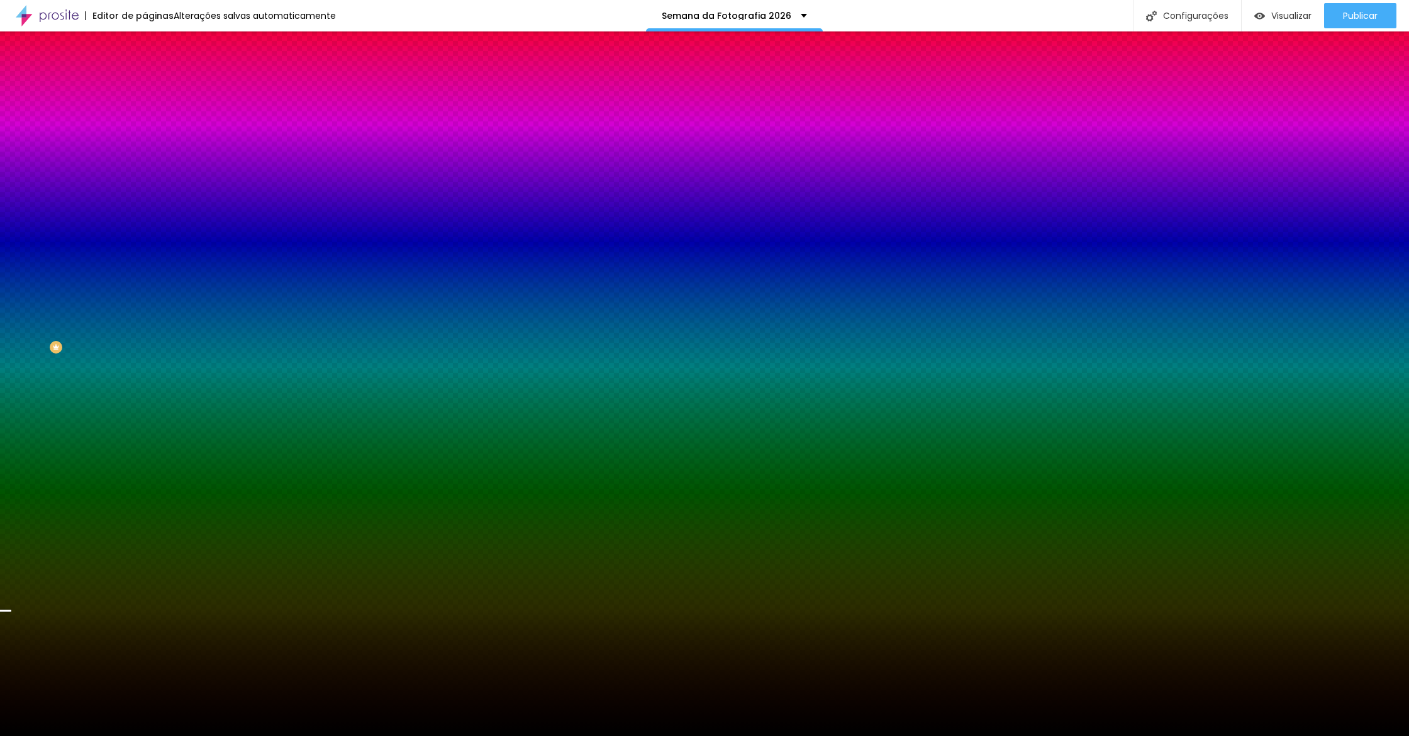
type input "355"
type input "485"
type input "500"
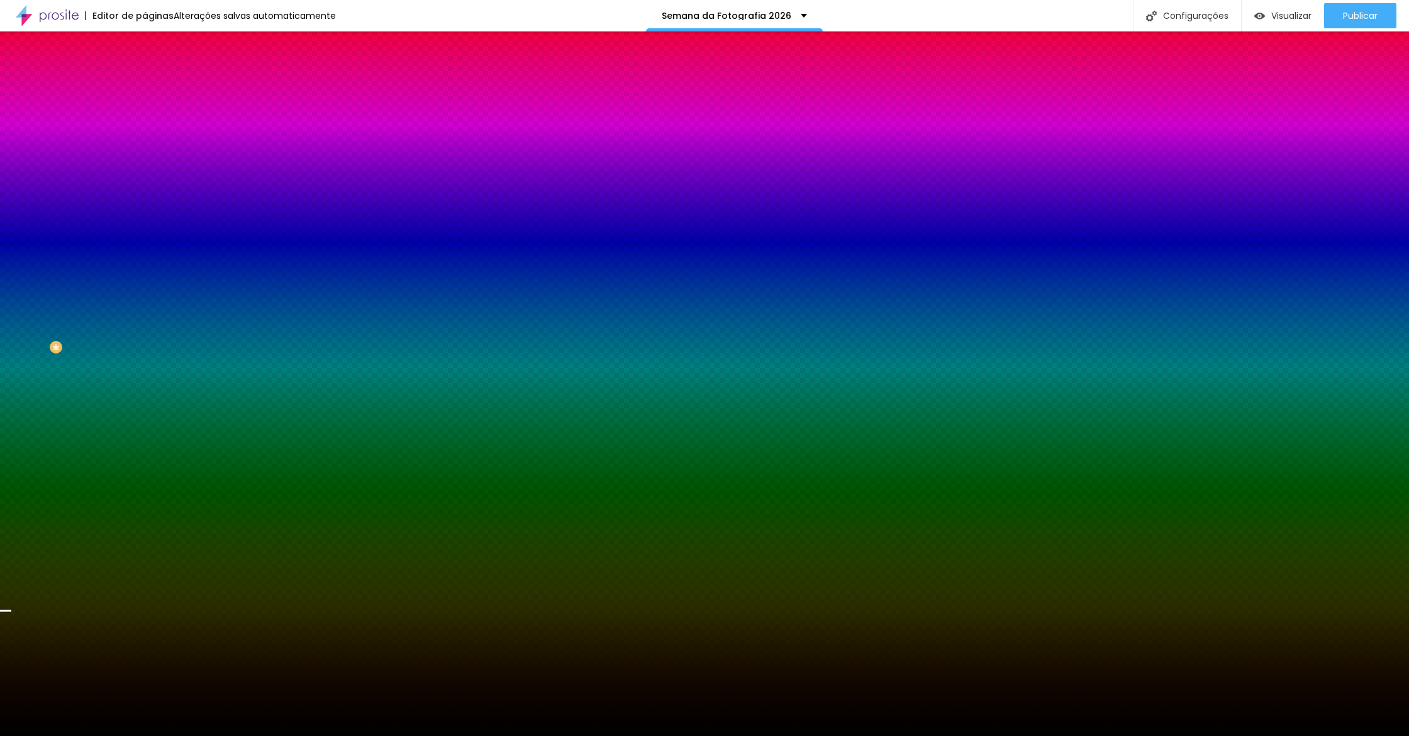
drag, startPoint x: 158, startPoint y: 491, endPoint x: 491, endPoint y: 496, distance: 333.4
type input "500"
click at [491, 496] on body "Editor de páginas Alterações salvas automaticamente Semana da Fotografia 2026 C…" at bounding box center [704, 368] width 1409 height 736
click at [325, 735] on div at bounding box center [704, 736] width 1409 height 0
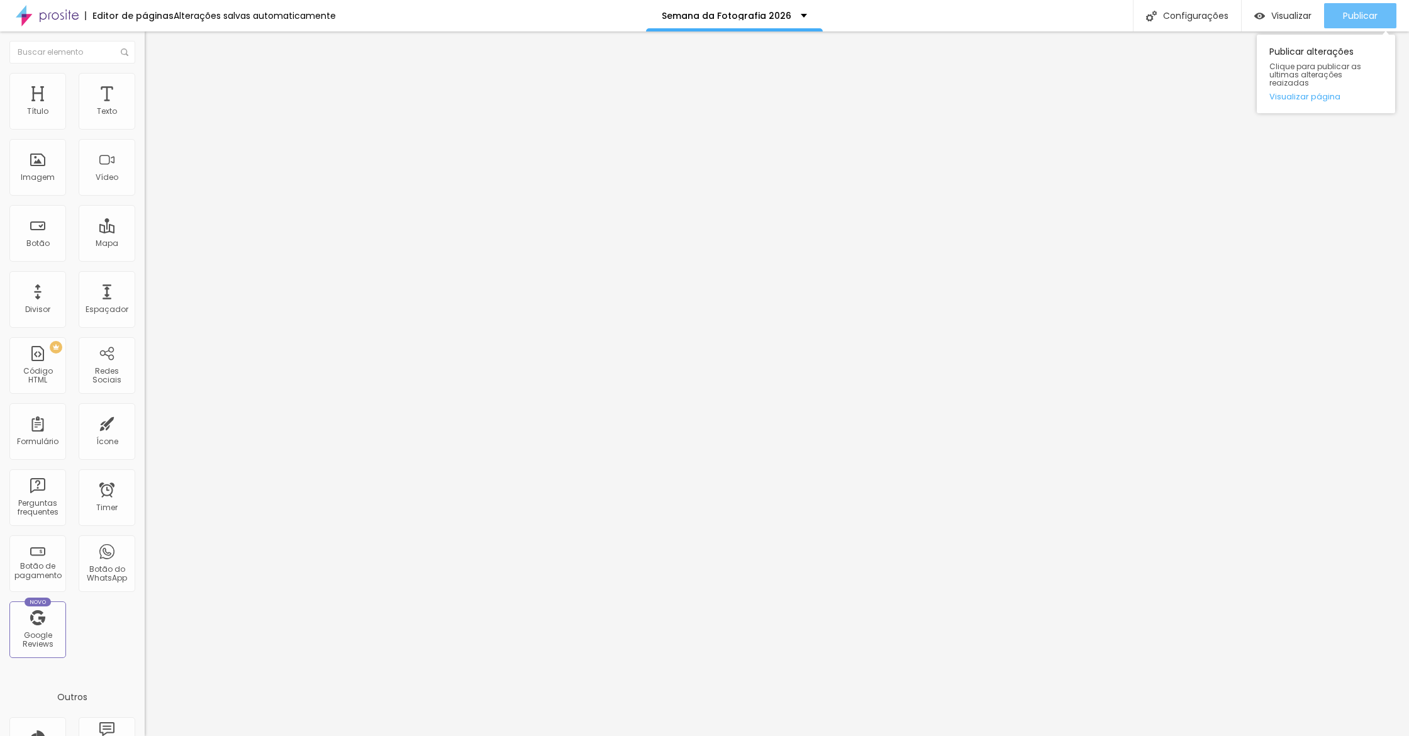
click at [1040, 14] on span "Publicar" at bounding box center [1360, 16] width 35 height 10
click at [1040, 92] on link "Visualizar página" at bounding box center [1325, 96] width 113 height 8
drag, startPoint x: 111, startPoint y: 80, endPoint x: 91, endPoint y: 99, distance: 27.6
click at [145, 86] on li "Avançado" at bounding box center [217, 92] width 145 height 13
type input "15"
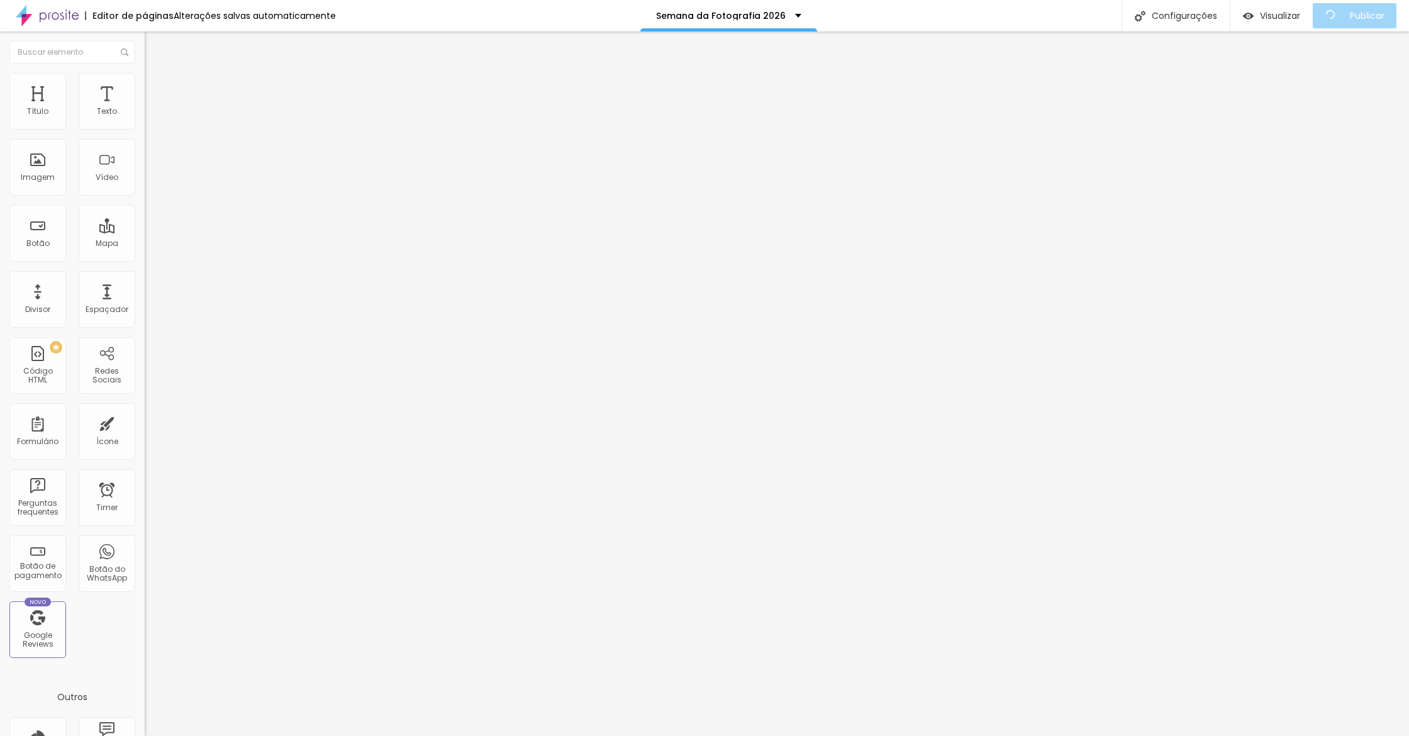
type input "15"
type input "10"
type input "5"
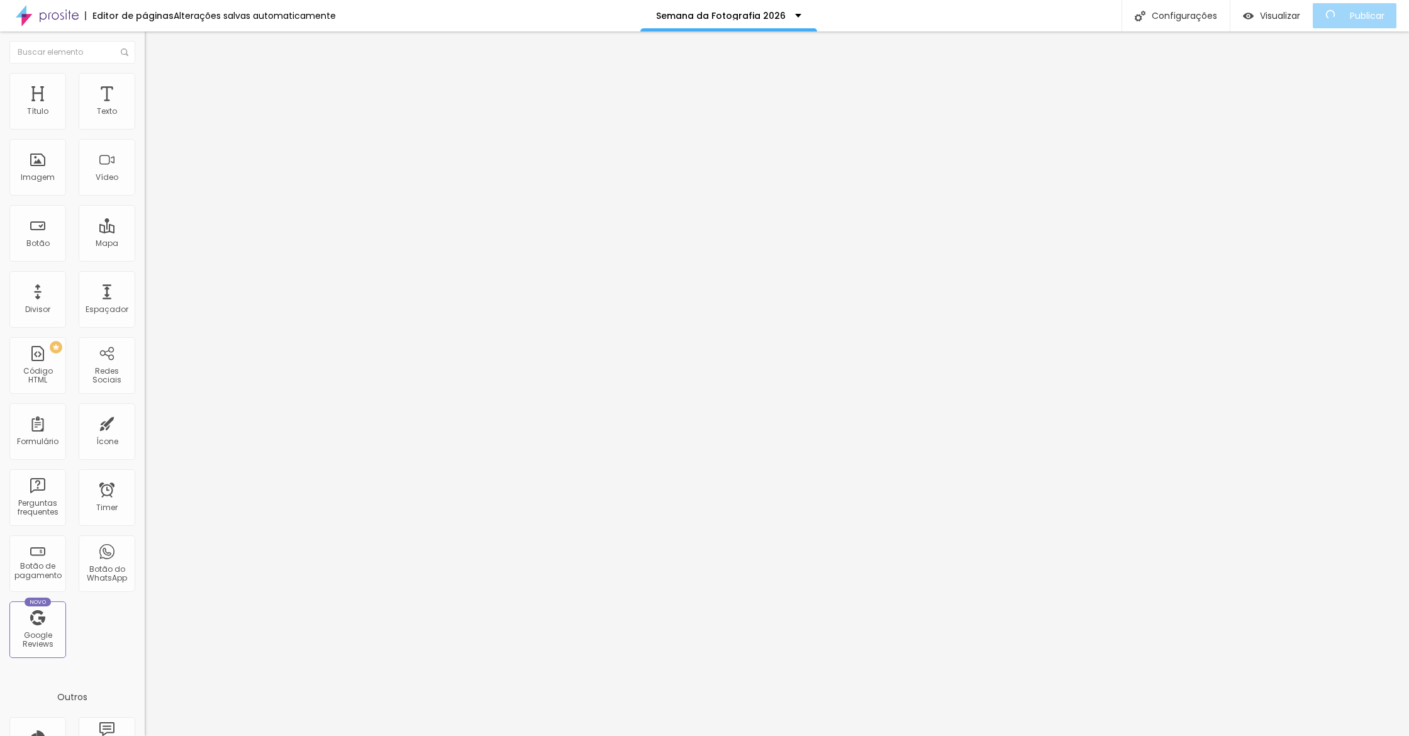
click at [145, 244] on input "range" at bounding box center [185, 249] width 81 height 10
click at [145, 101] on div "Conteúdo Estilo Avançado Alinhamento" at bounding box center [217, 97] width 145 height 75
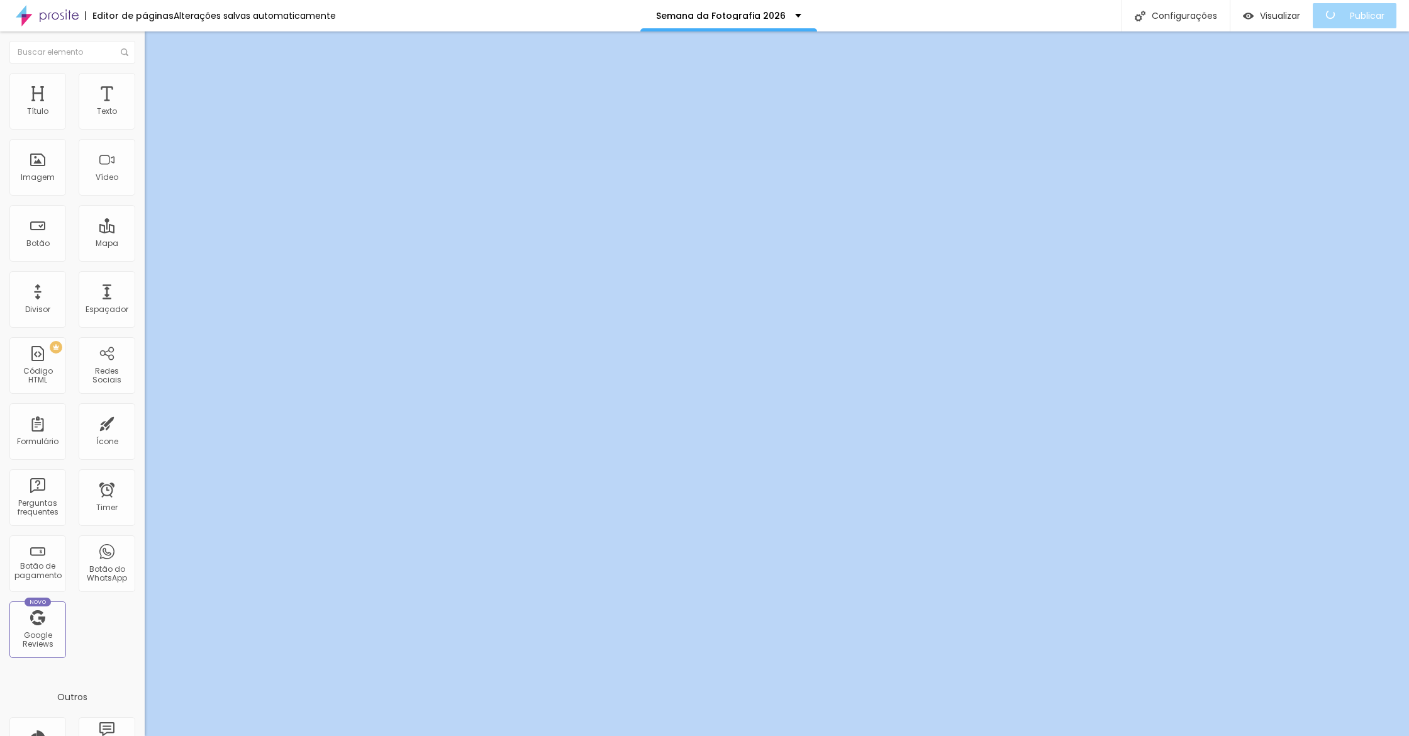
click at [145, 95] on li "Avançado" at bounding box center [217, 92] width 145 height 13
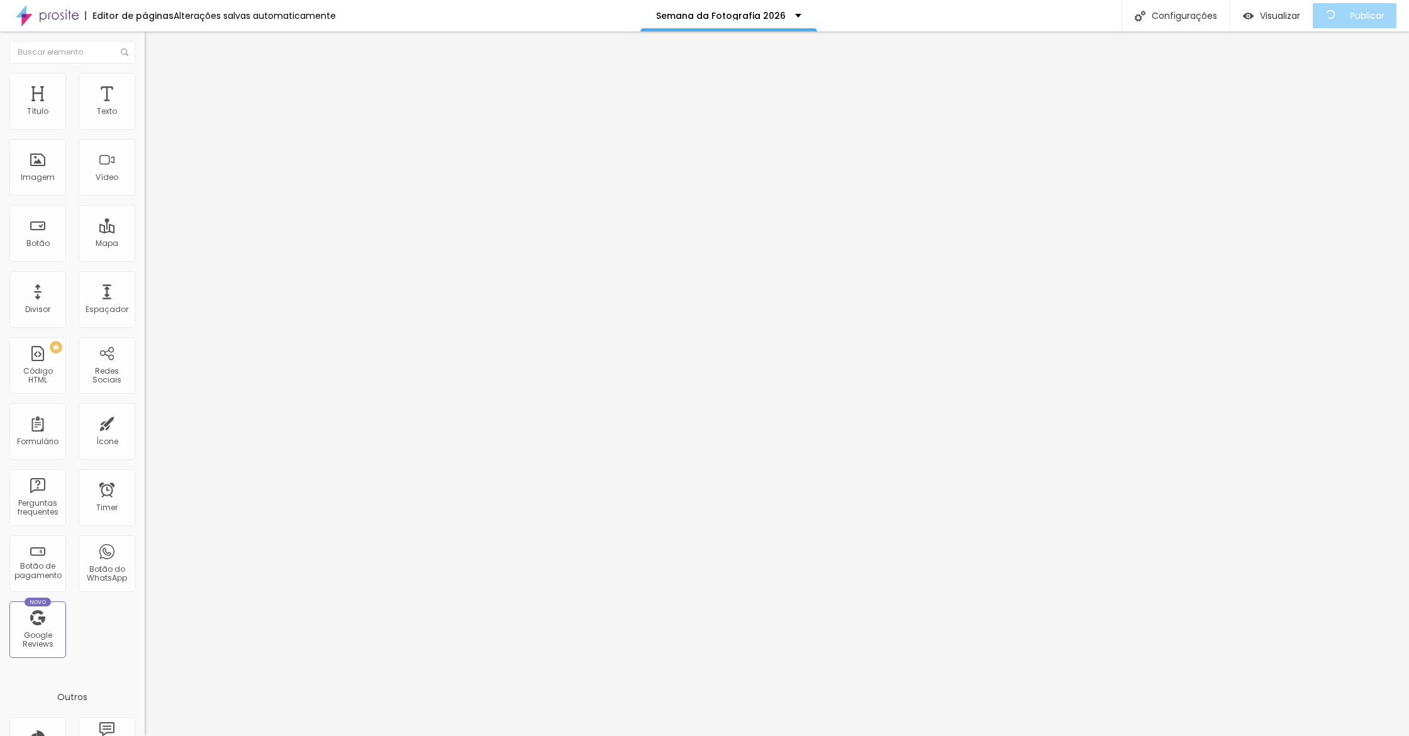
drag, startPoint x: 43, startPoint y: 128, endPoint x: 33, endPoint y: 126, distance: 9.5
click at [145, 244] on input "range" at bounding box center [185, 249] width 81 height 10
click at [156, 89] on span "Avançado" at bounding box center [177, 94] width 42 height 11
drag, startPoint x: 44, startPoint y: 126, endPoint x: 21, endPoint y: 126, distance: 23.3
click at [145, 126] on div "0 px Espaçamento Interno" at bounding box center [217, 187] width 145 height 178
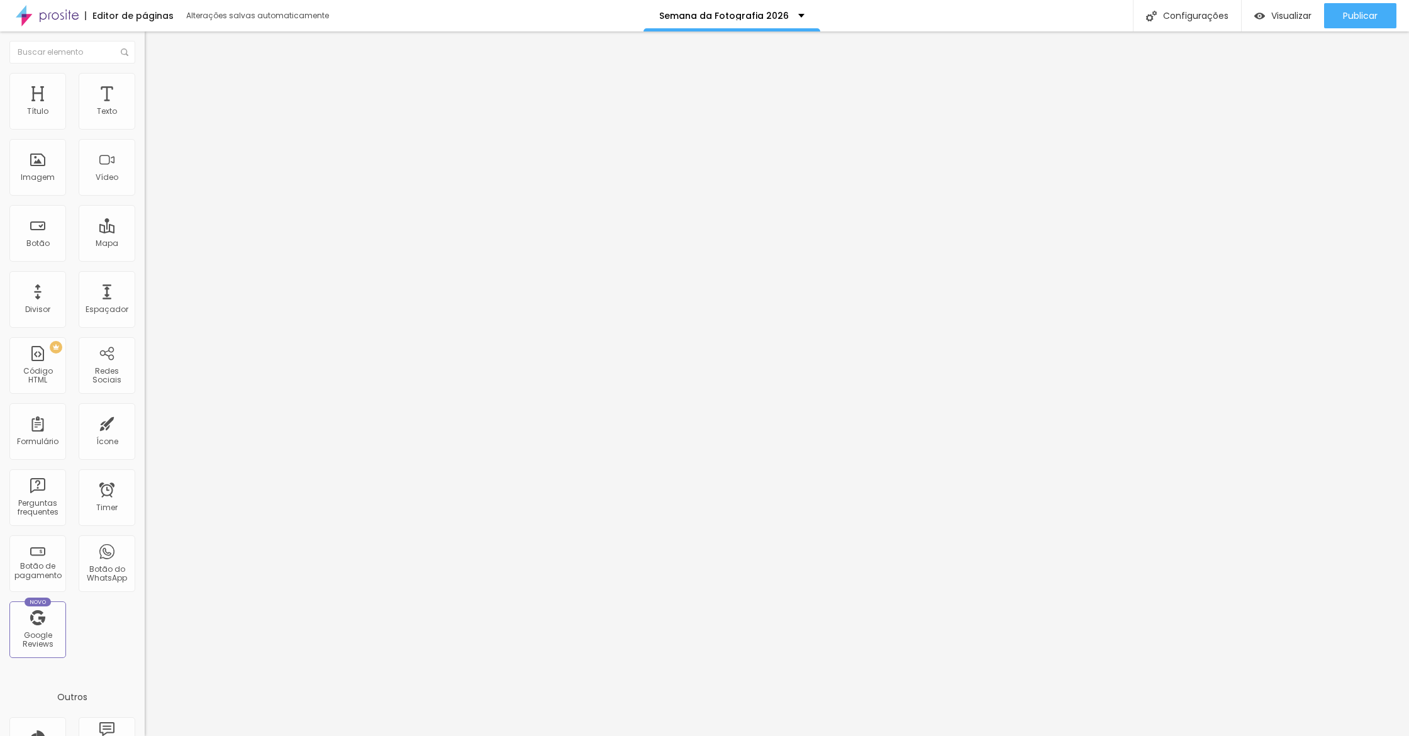
click at [145, 86] on img at bounding box center [150, 91] width 11 height 11
type input "45"
type input "41"
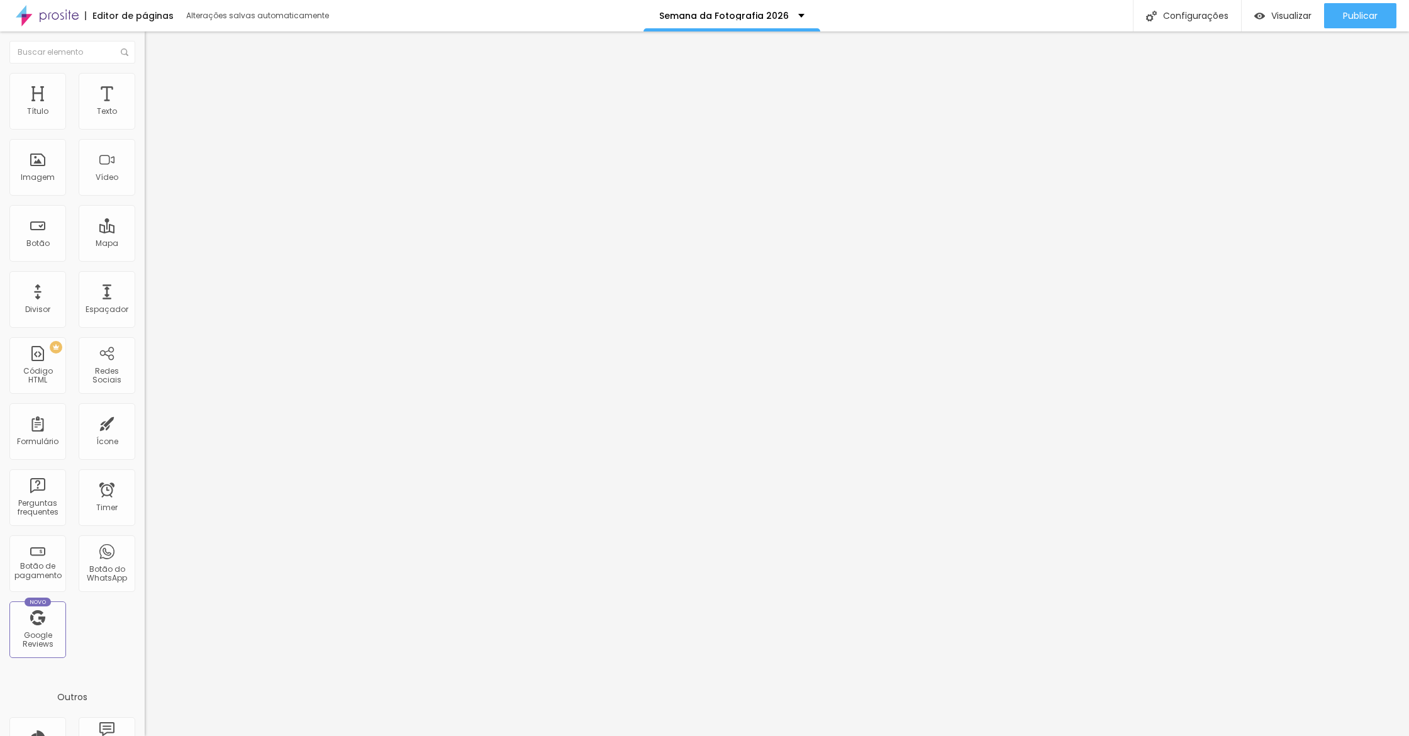
type input "32"
type input "10"
type input "0"
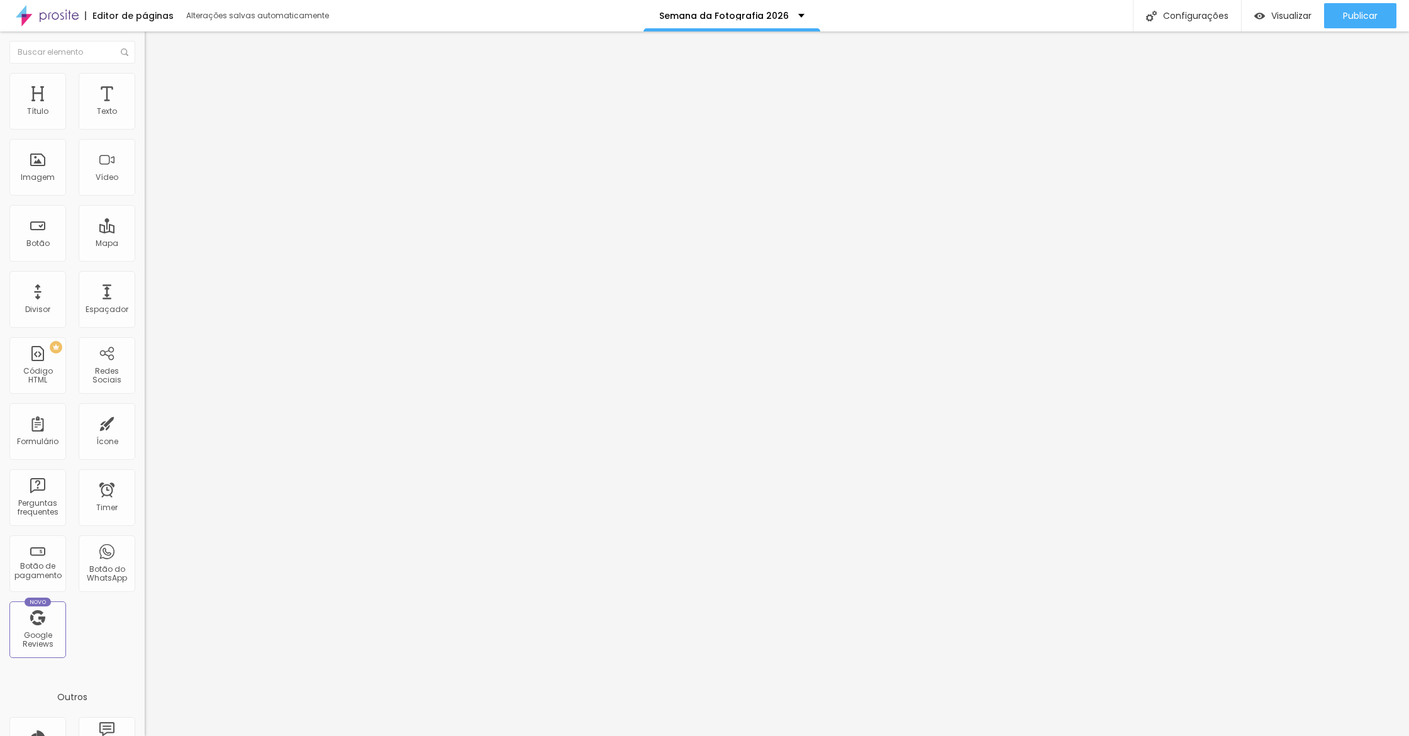
type input "0"
drag, startPoint x: 61, startPoint y: 125, endPoint x: 0, endPoint y: 114, distance: 61.9
type input "0"
click at [145, 114] on div "0 Espaço de cima 10 Espaço de baixo ID Html Classes Html Visível nos dispositiv…" at bounding box center [217, 362] width 145 height 529
drag, startPoint x: 119, startPoint y: 87, endPoint x: 99, endPoint y: 108, distance: 28.9
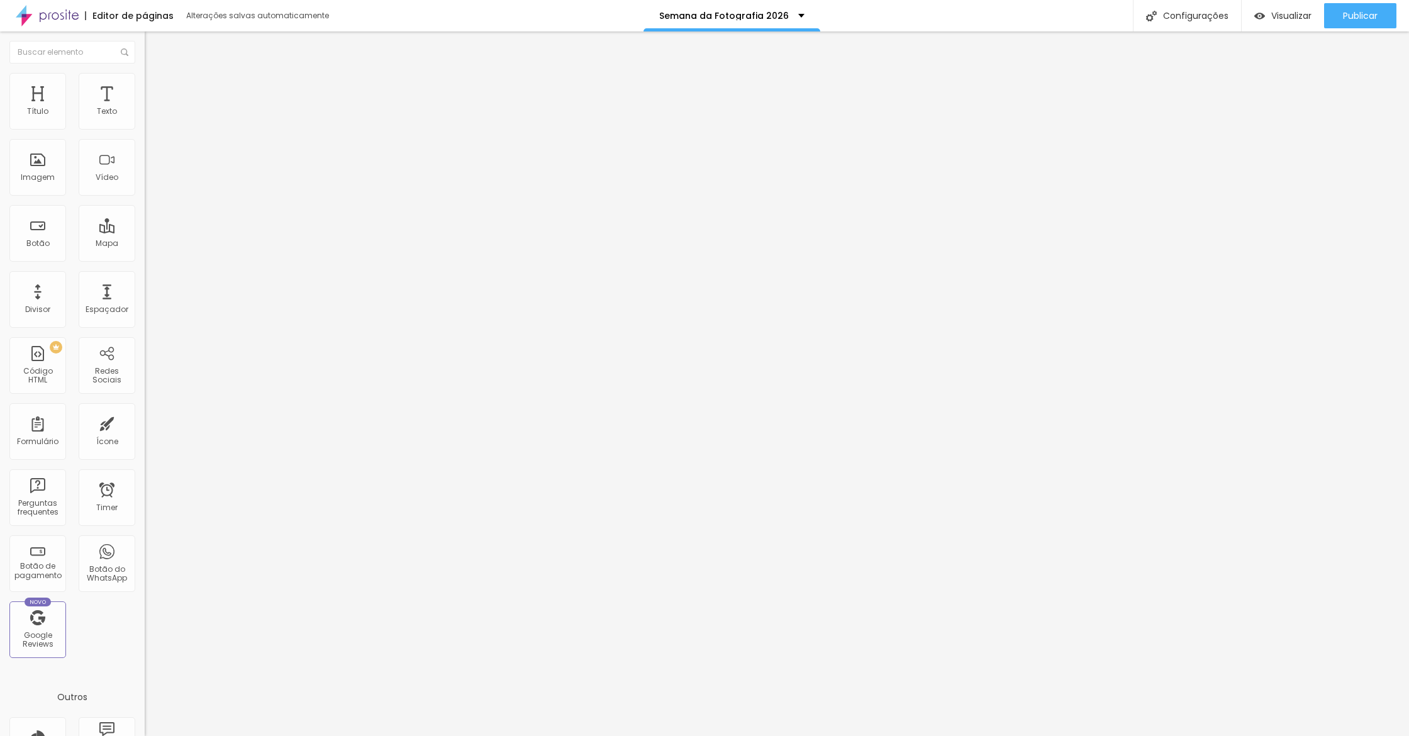
click at [156, 89] on span "Avançado" at bounding box center [177, 94] width 42 height 11
click at [145, 86] on li "Avançado" at bounding box center [217, 92] width 145 height 13
type input "20"
type input "15"
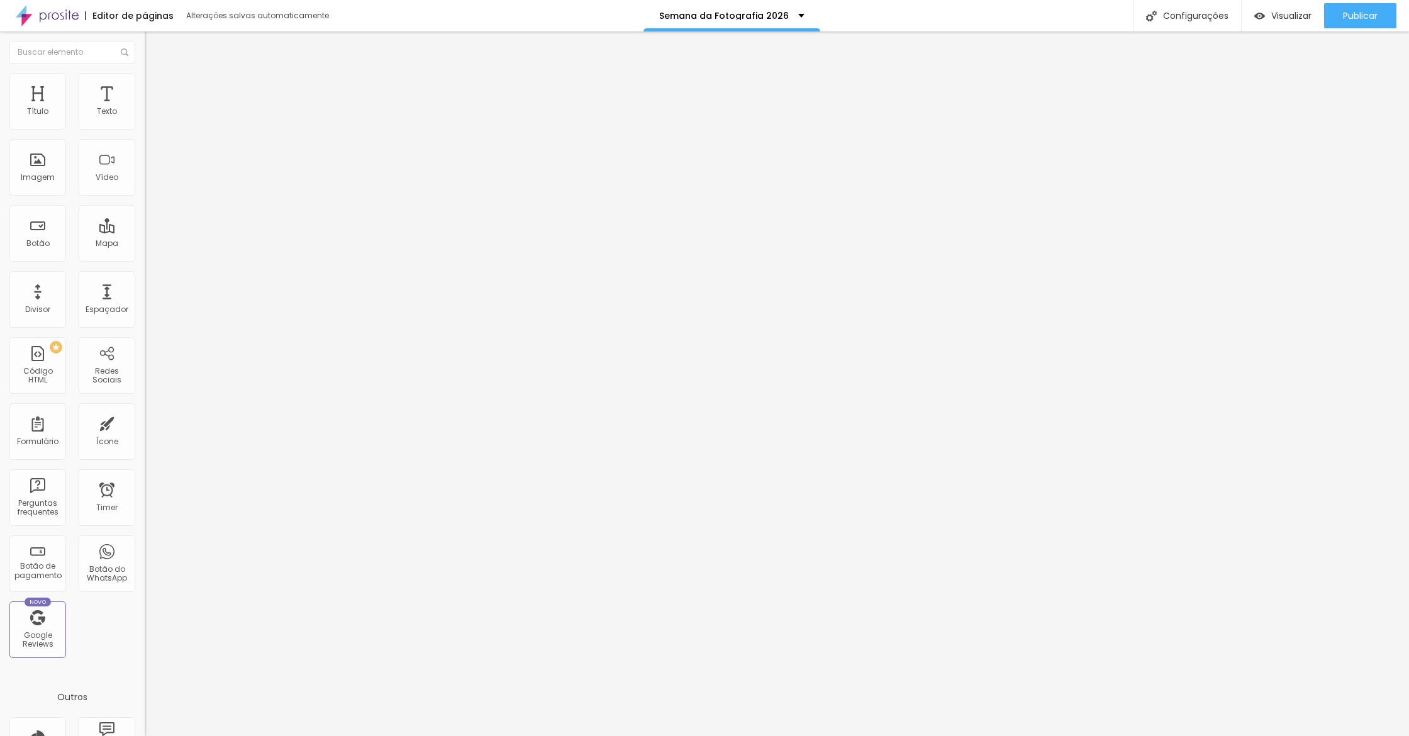
type input "15"
type input "10"
type input "5"
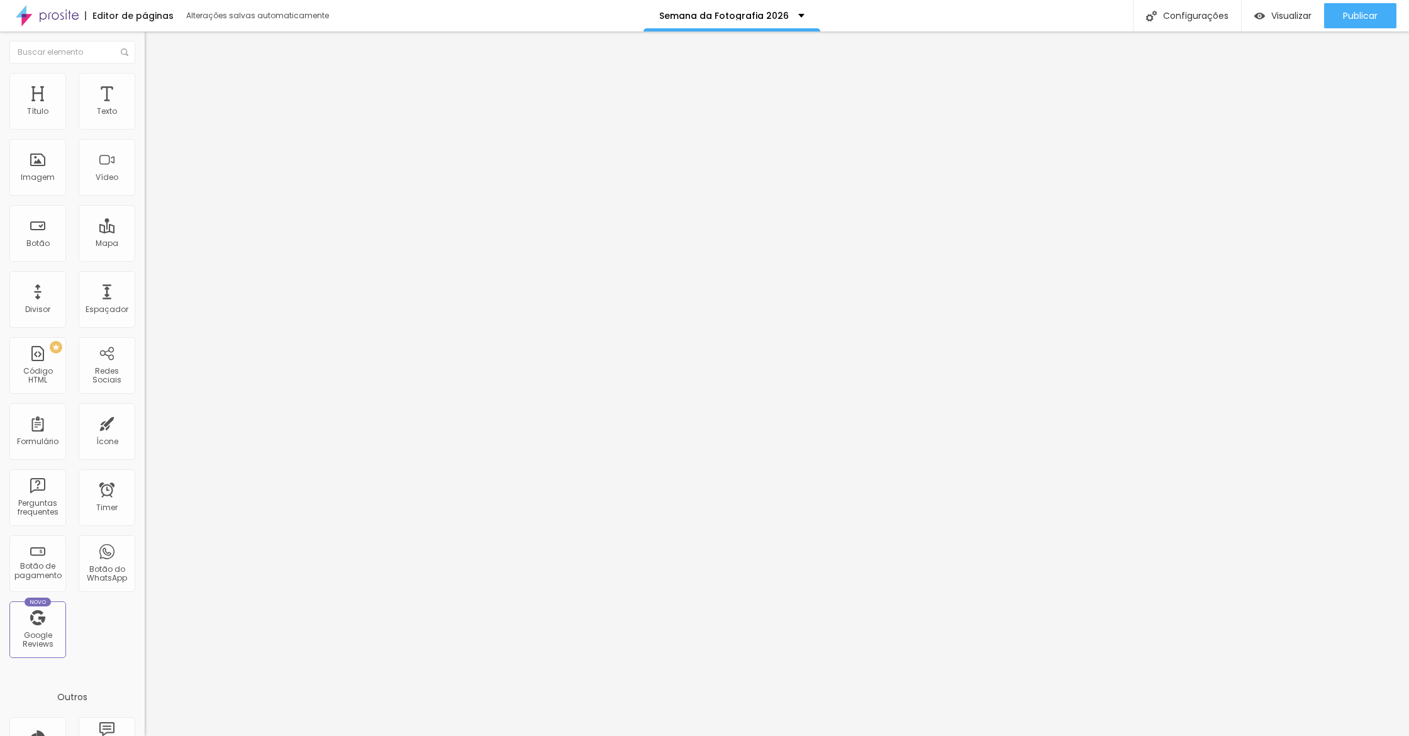
drag, startPoint x: 52, startPoint y: 126, endPoint x: 35, endPoint y: 126, distance: 17.0
type input "5"
click at [145, 244] on input "range" at bounding box center [185, 249] width 81 height 10
drag, startPoint x: 96, startPoint y: 84, endPoint x: 127, endPoint y: 111, distance: 41.1
click at [156, 85] on span "Avançado" at bounding box center [177, 81] width 42 height 11
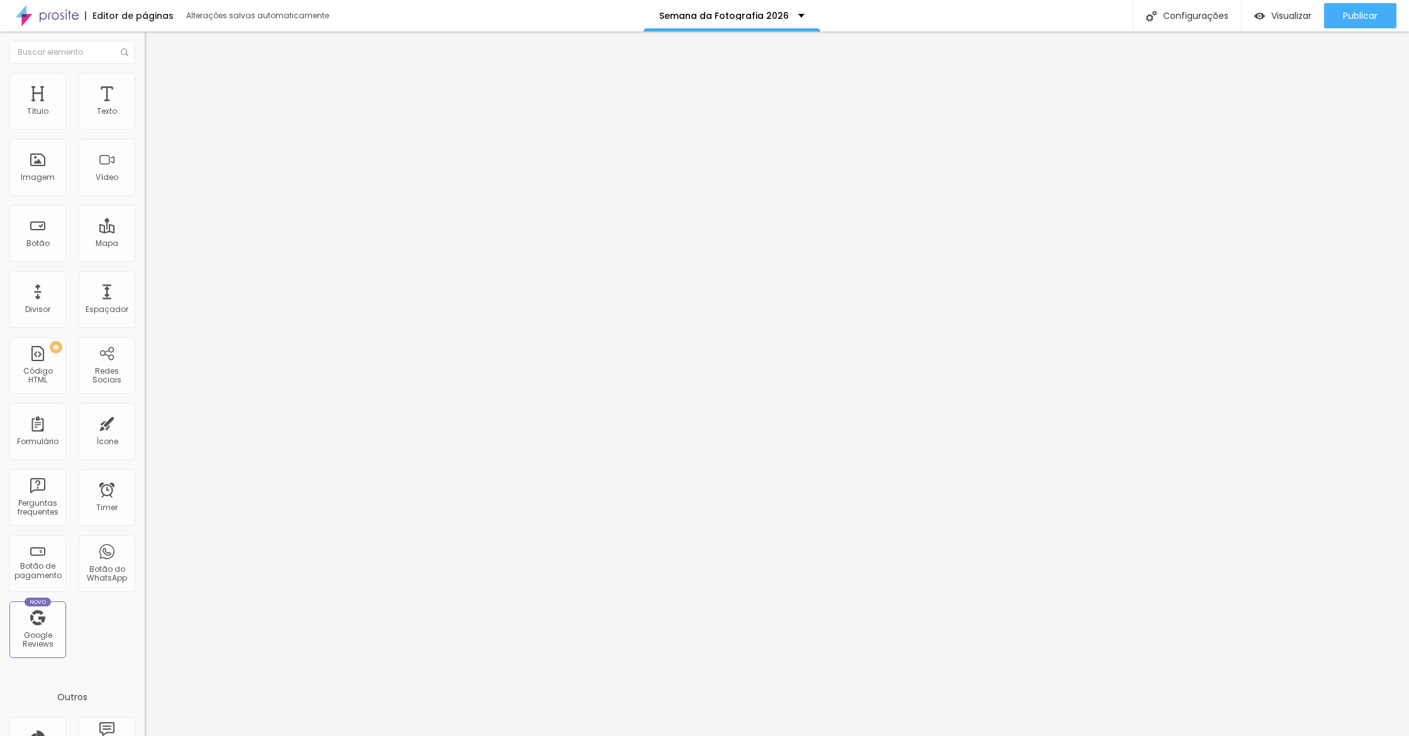
click at [145, 421] on input "10" at bounding box center [172, 427] width 54 height 13
type input "2"
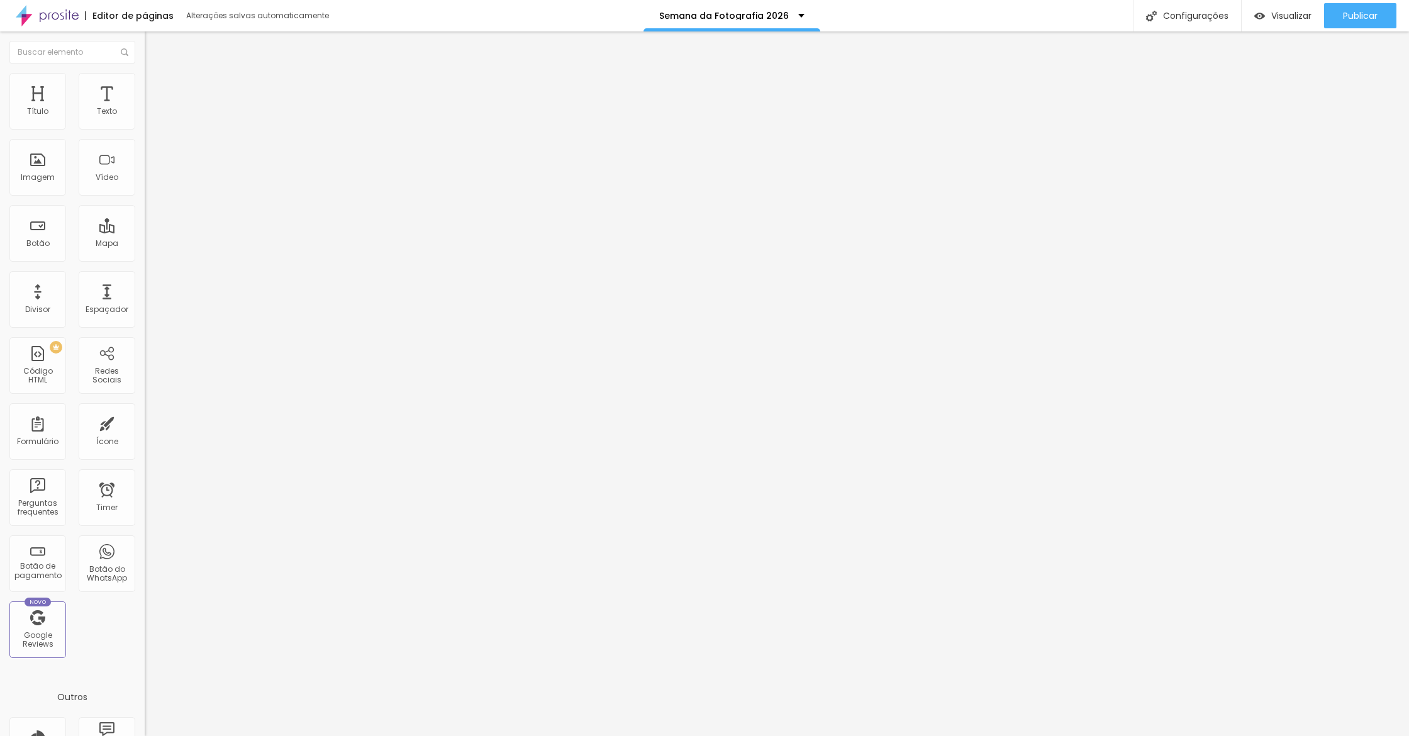
type input "20"
type input "100"
type input "10"
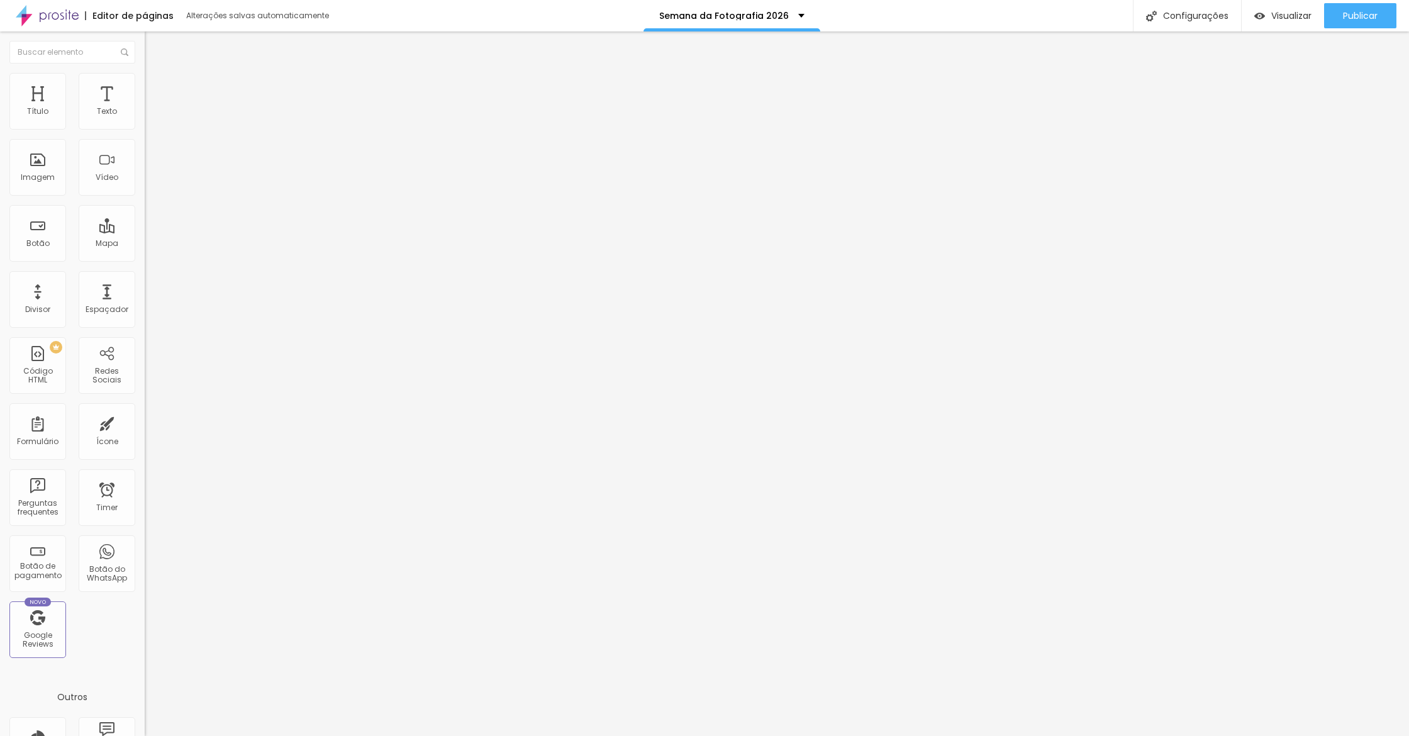
type input "10"
type input "1"
type input "50"
type input "4"
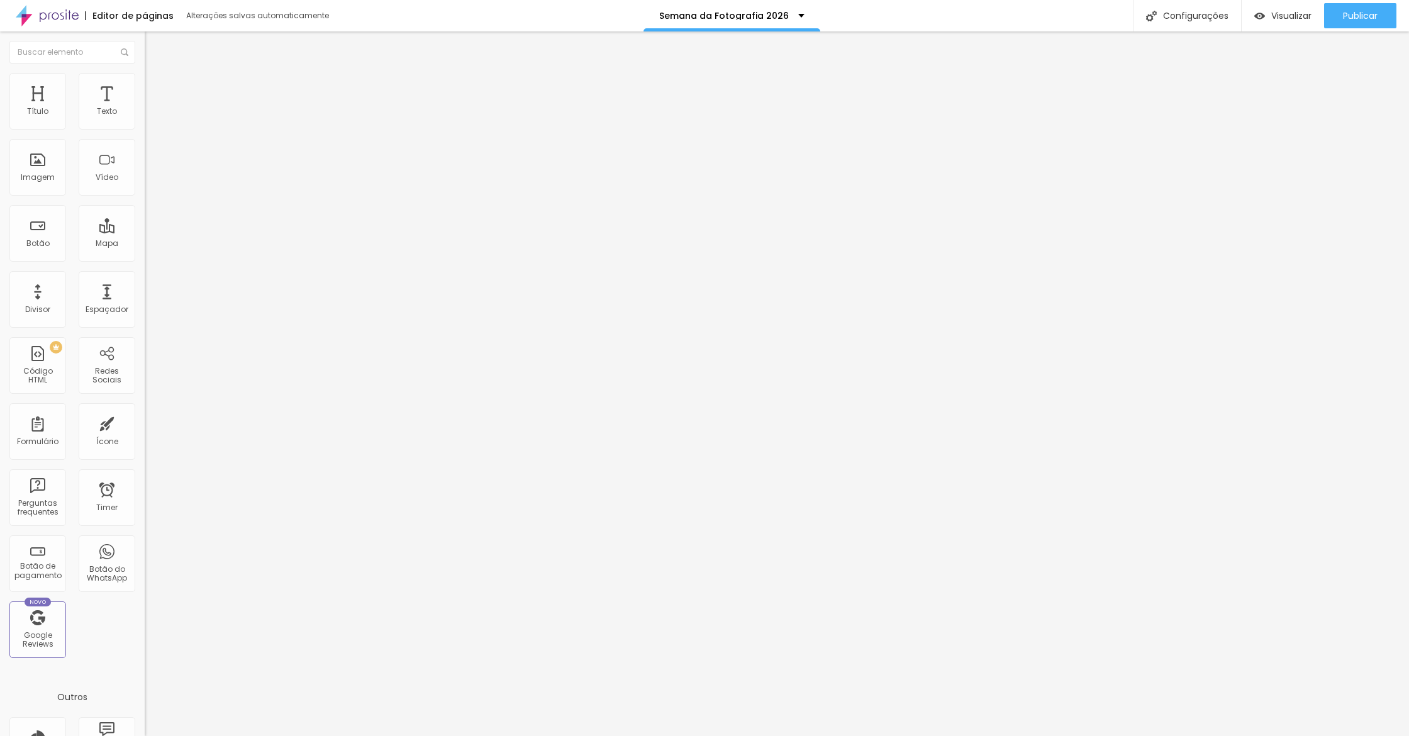
type input "4"
type input "40"
click at [1344, 23] on div "Publicar" at bounding box center [1360, 15] width 35 height 25
click at [1305, 99] on div "Publicar alterações Clique para publicar as ultimas alterações reaizadas Visual…" at bounding box center [1326, 74] width 138 height 79
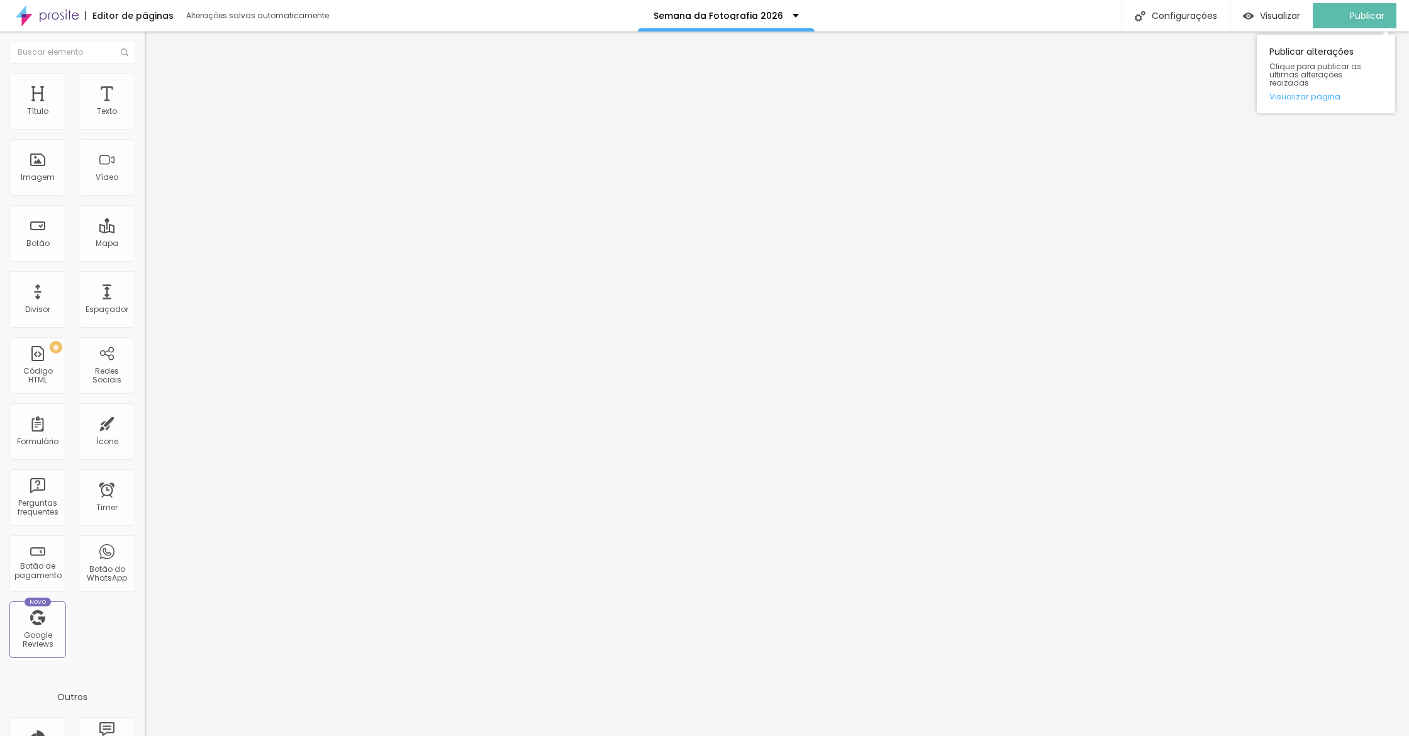
click at [1314, 77] on span "Clique para publicar as ultimas alterações reaizadas" at bounding box center [1325, 74] width 113 height 25
click at [1309, 92] on link "Visualizar página" at bounding box center [1325, 96] width 113 height 8
click at [1338, 11] on button "Publicar" at bounding box center [1360, 15] width 72 height 25
click at [145, 94] on ul "Conteúdo Estilo Avançado" at bounding box center [217, 79] width 145 height 38
click at [156, 89] on span "Avançado" at bounding box center [177, 94] width 42 height 11
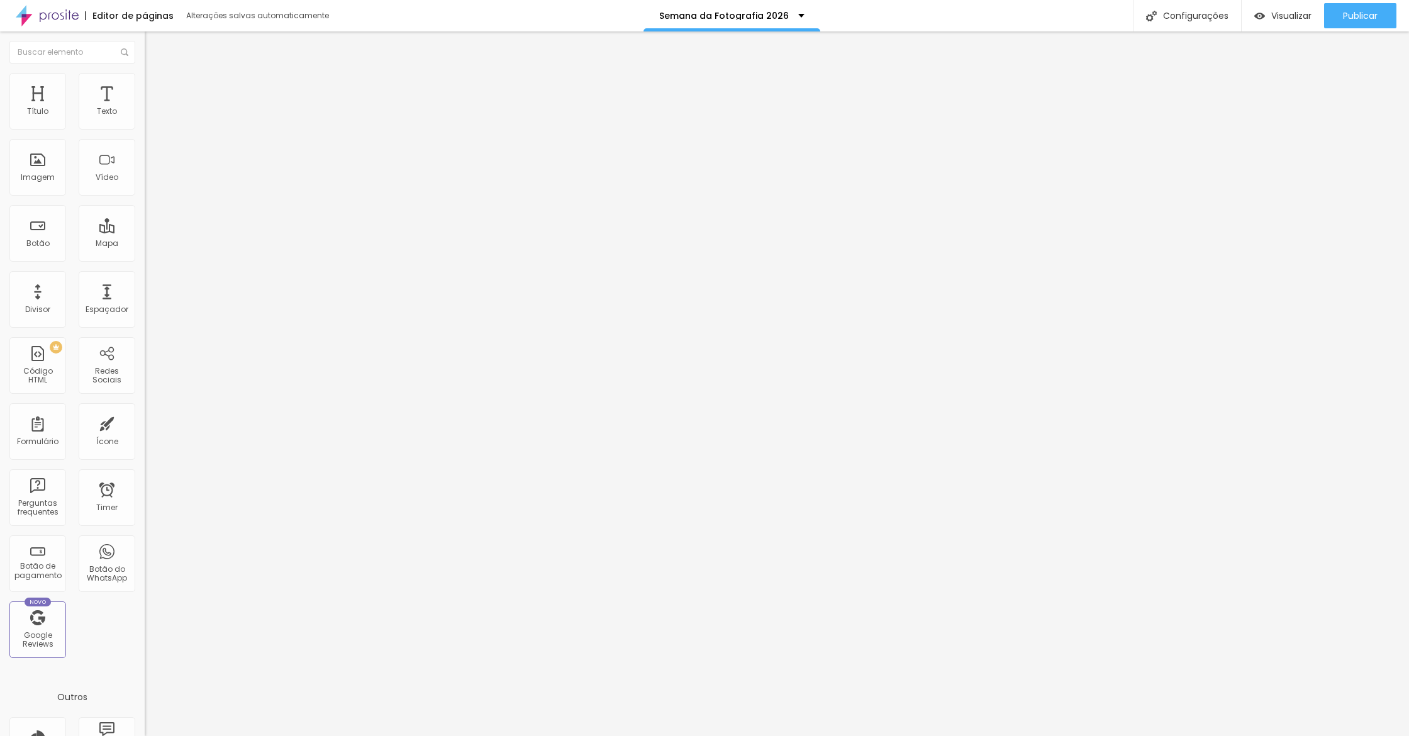
click at [145, 628] on div at bounding box center [217, 676] width 145 height 97
click at [156, 89] on span "Avançado" at bounding box center [177, 94] width 42 height 11
click at [145, 628] on div "position : fixed ; background-color : #111111 ; z-index :2 ;" at bounding box center [217, 676] width 145 height 97
click at [1284, 14] on span "Visualizar" at bounding box center [1291, 16] width 40 height 10
click at [1357, 13] on span "Publicar" at bounding box center [1360, 16] width 35 height 10
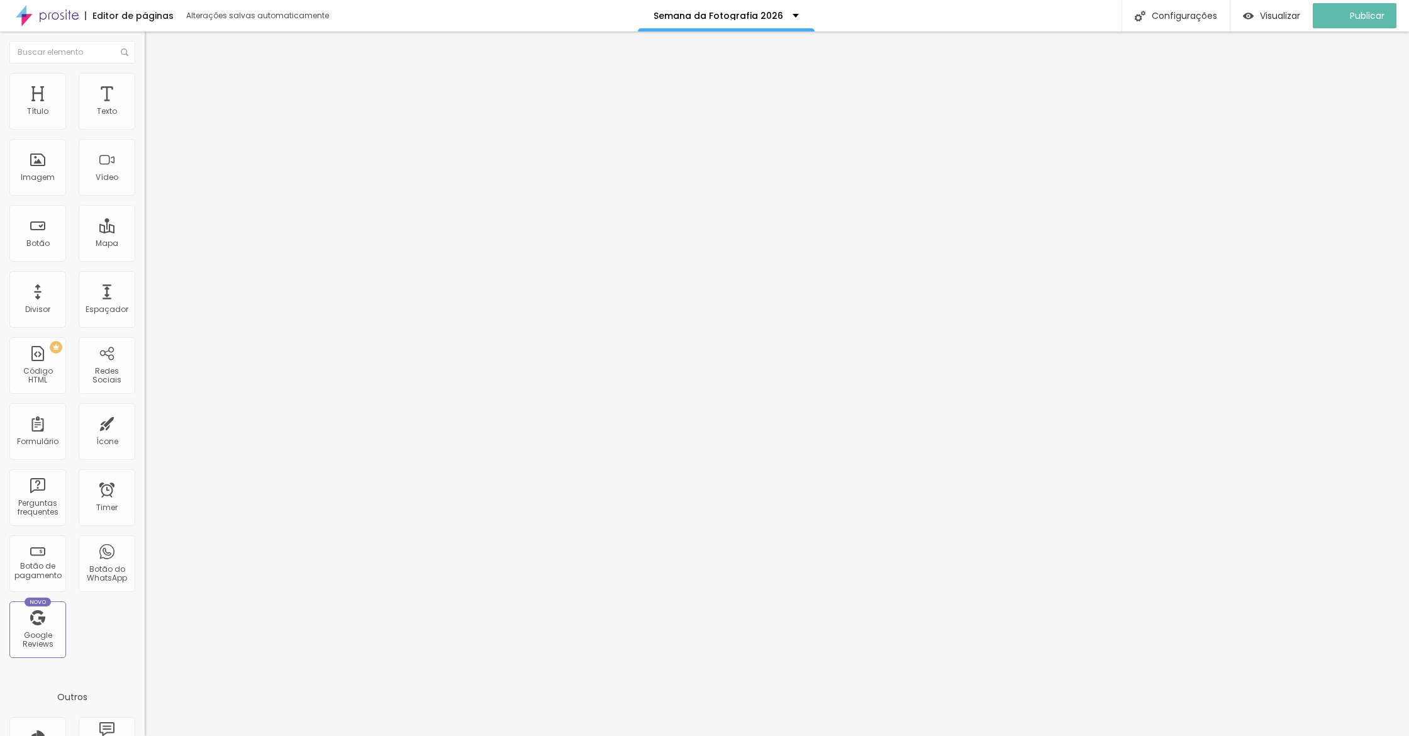
click at [145, 86] on li "Avançado" at bounding box center [217, 92] width 145 height 13
type input "1"
type input "2"
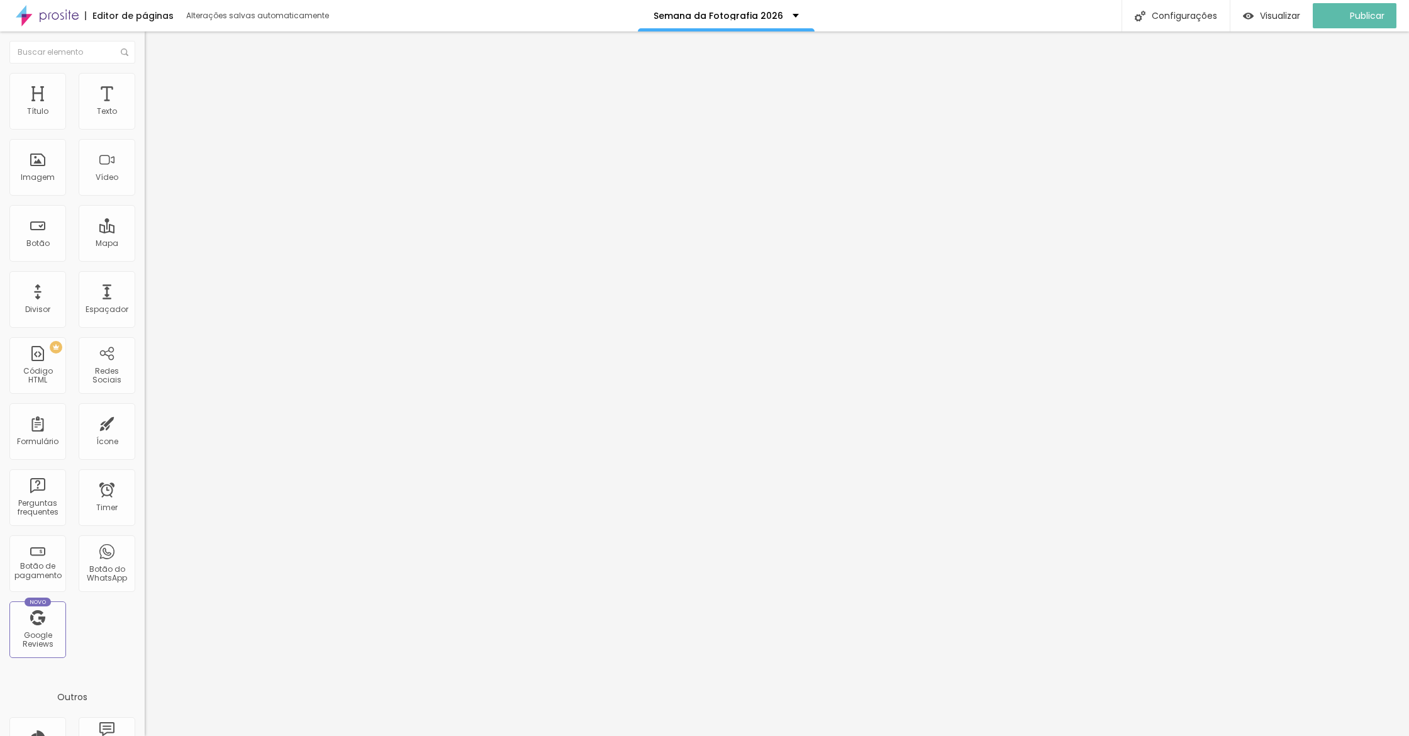
type input "3"
type input "4"
type input "5"
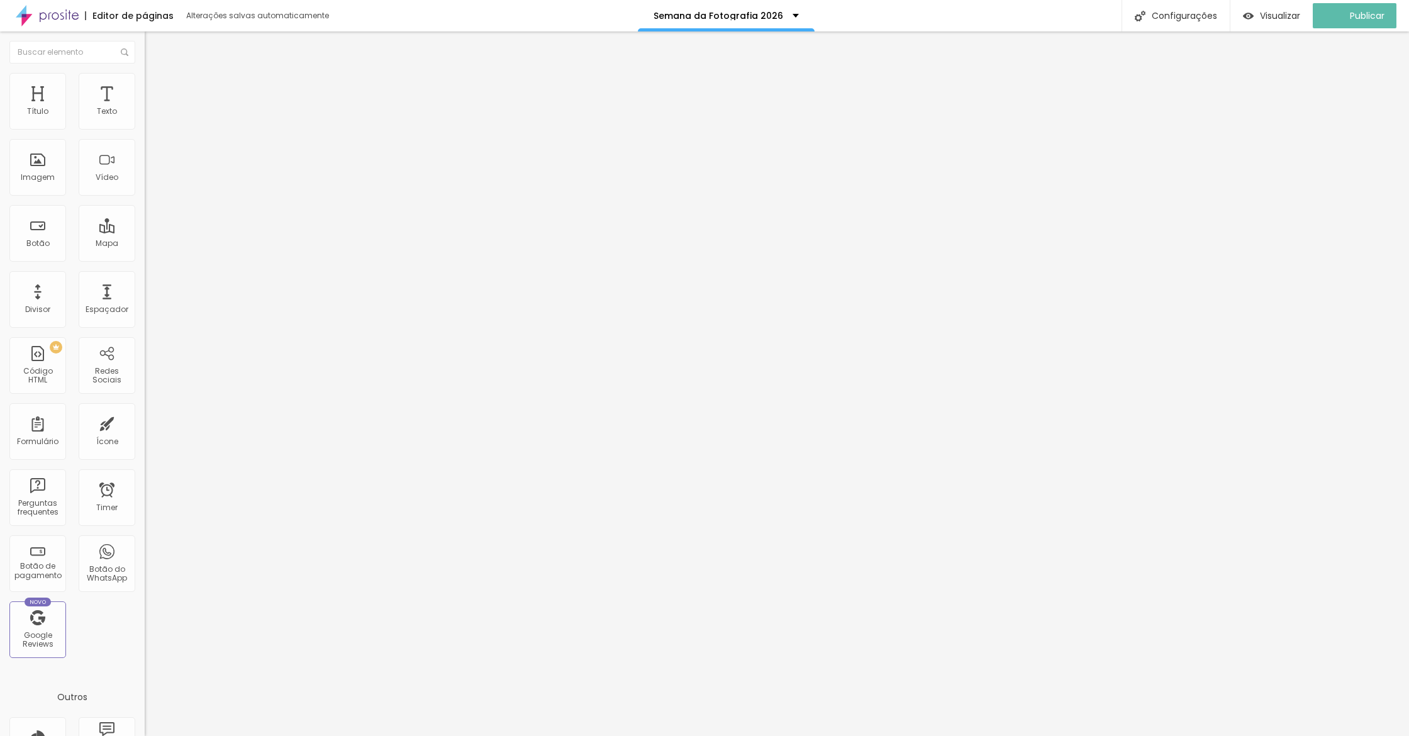
type input "5"
type input "6"
type input "7"
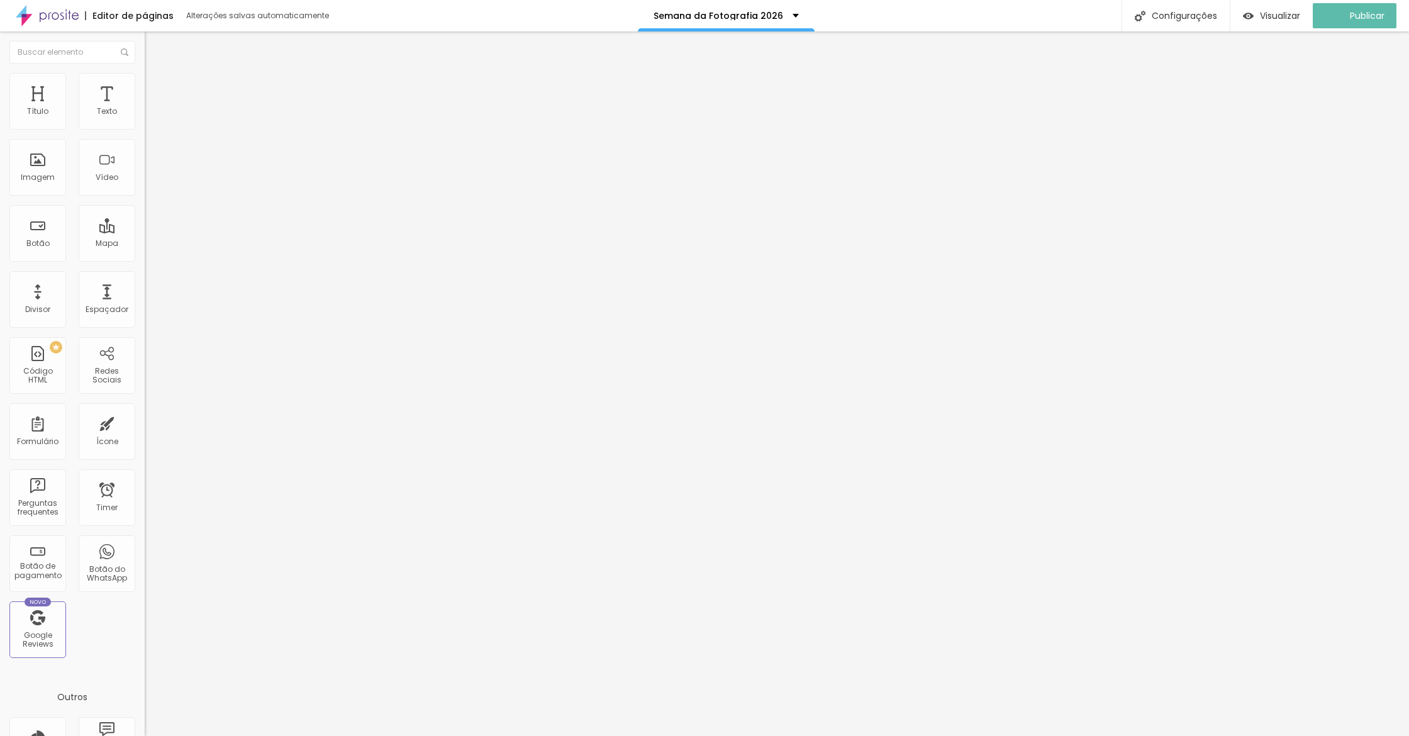
type input "8"
type input "9"
type input "10"
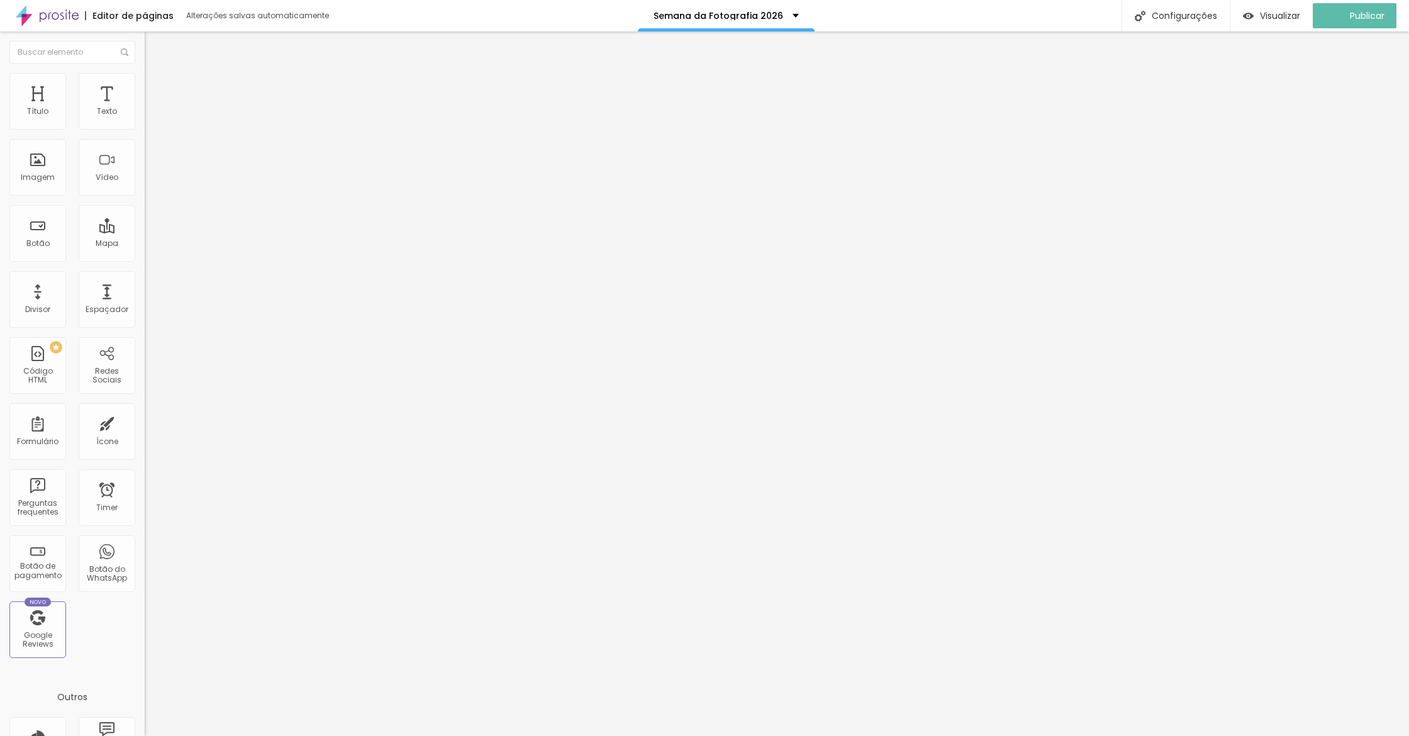
type input "10"
type input "11"
type input "12"
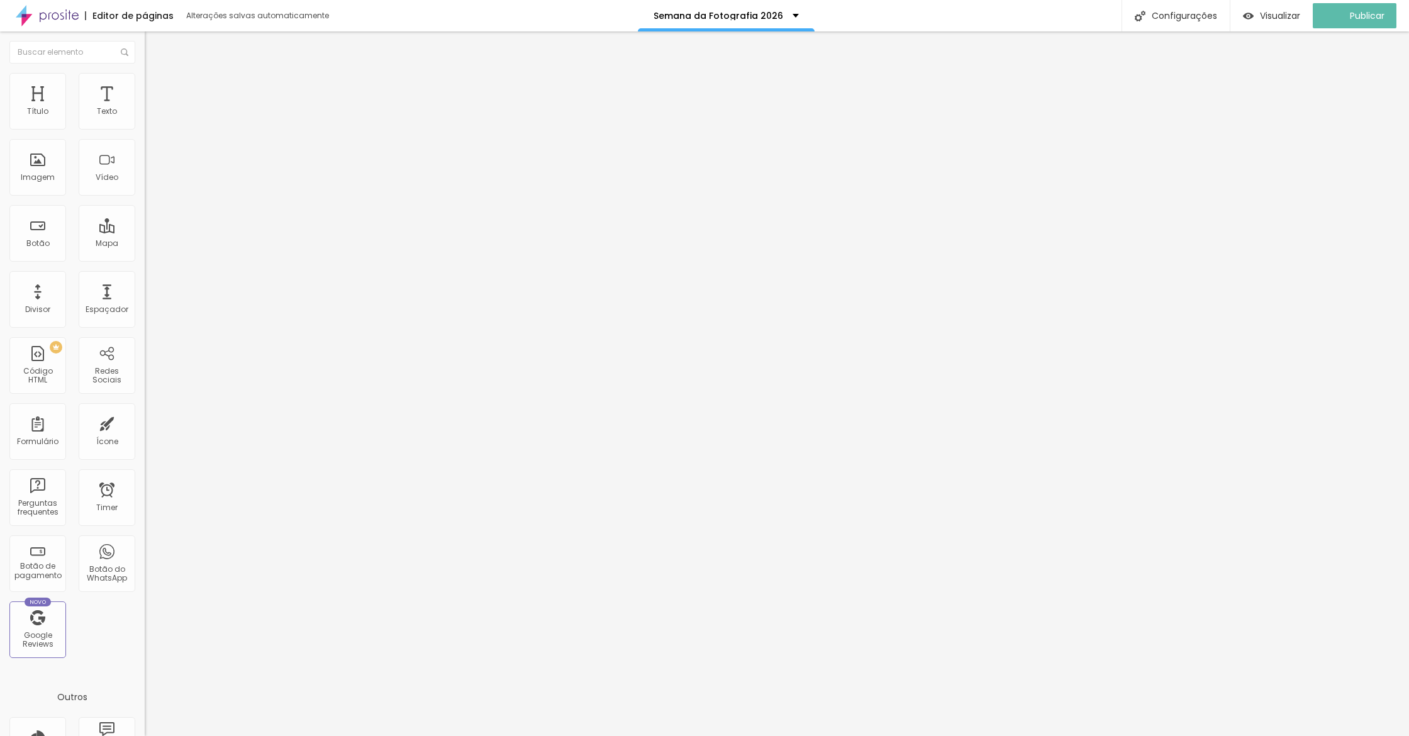
type input "13"
type input "14"
type input "15"
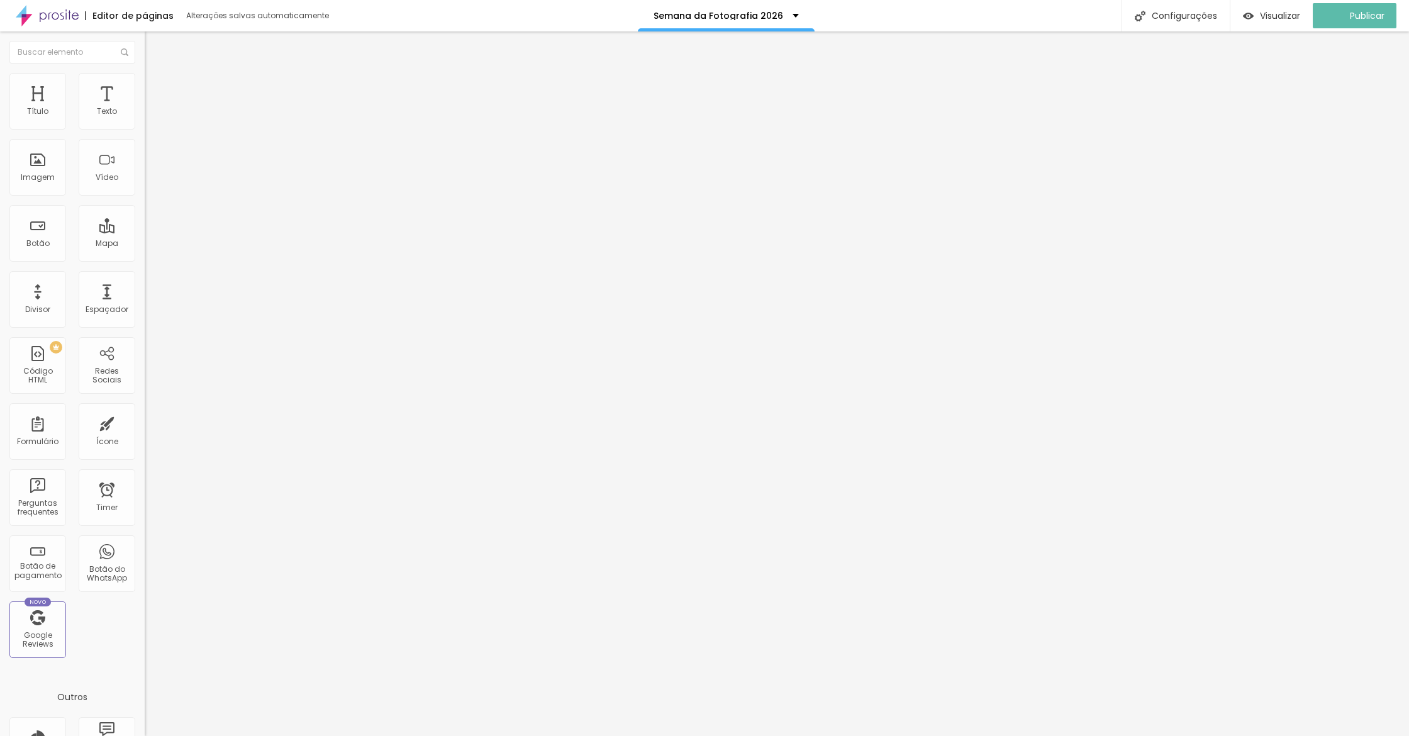
type input "15"
type input "16"
type input "18"
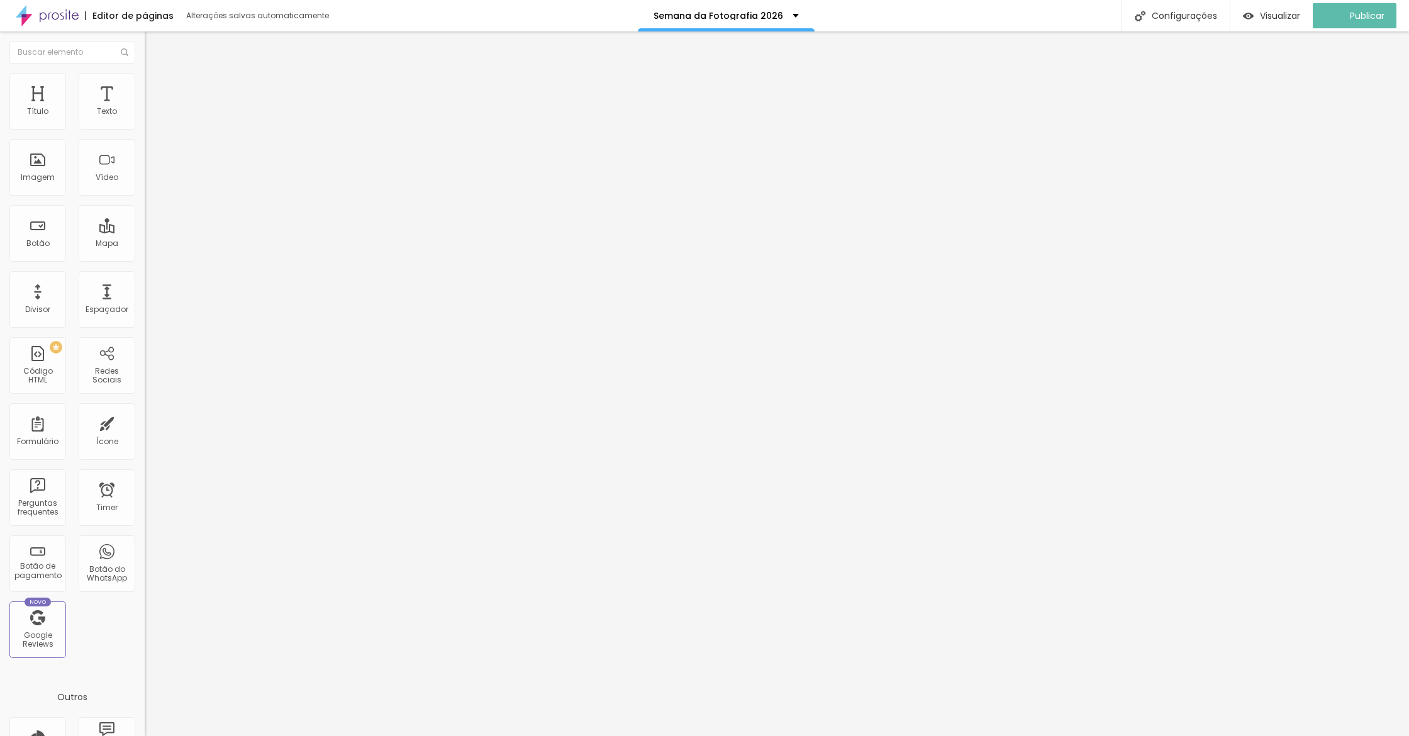
type input "20"
type input "21"
type input "23"
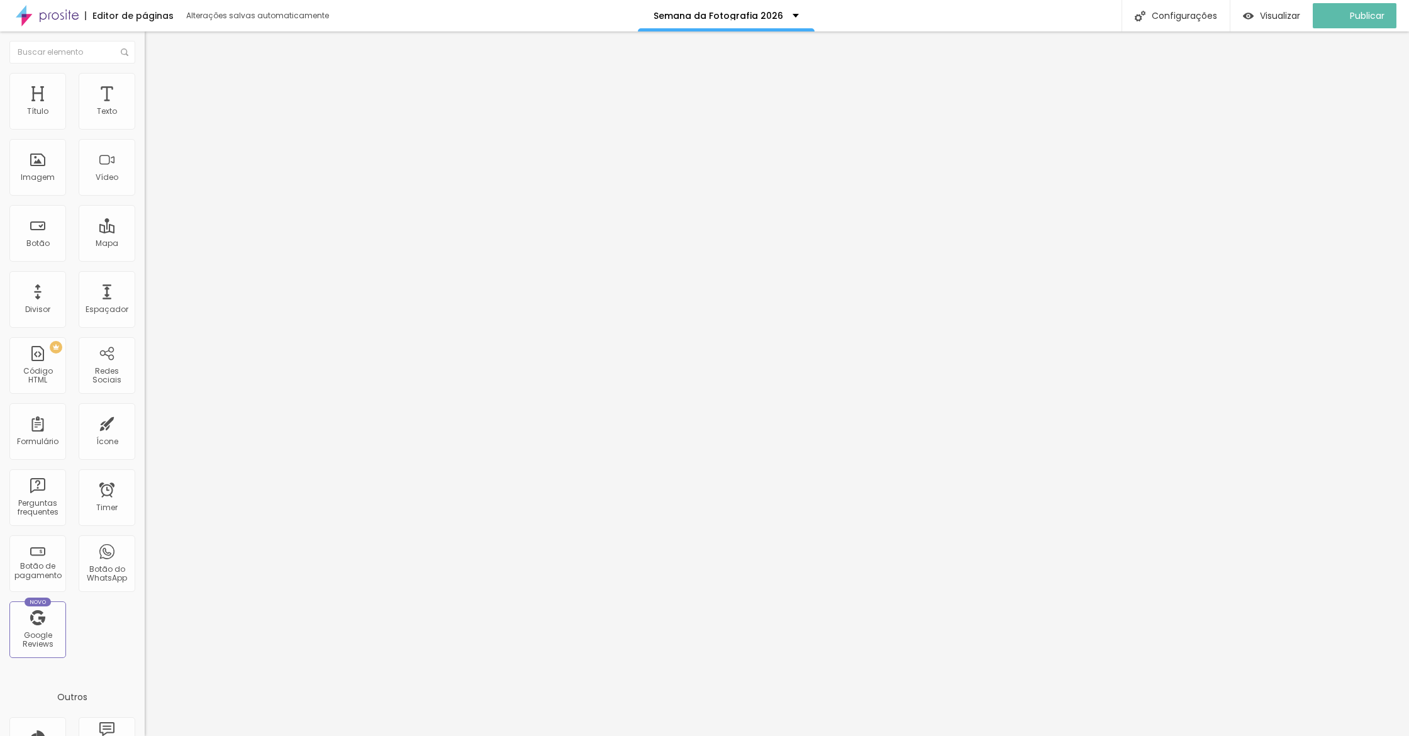
type input "23"
type input "24"
type input "25"
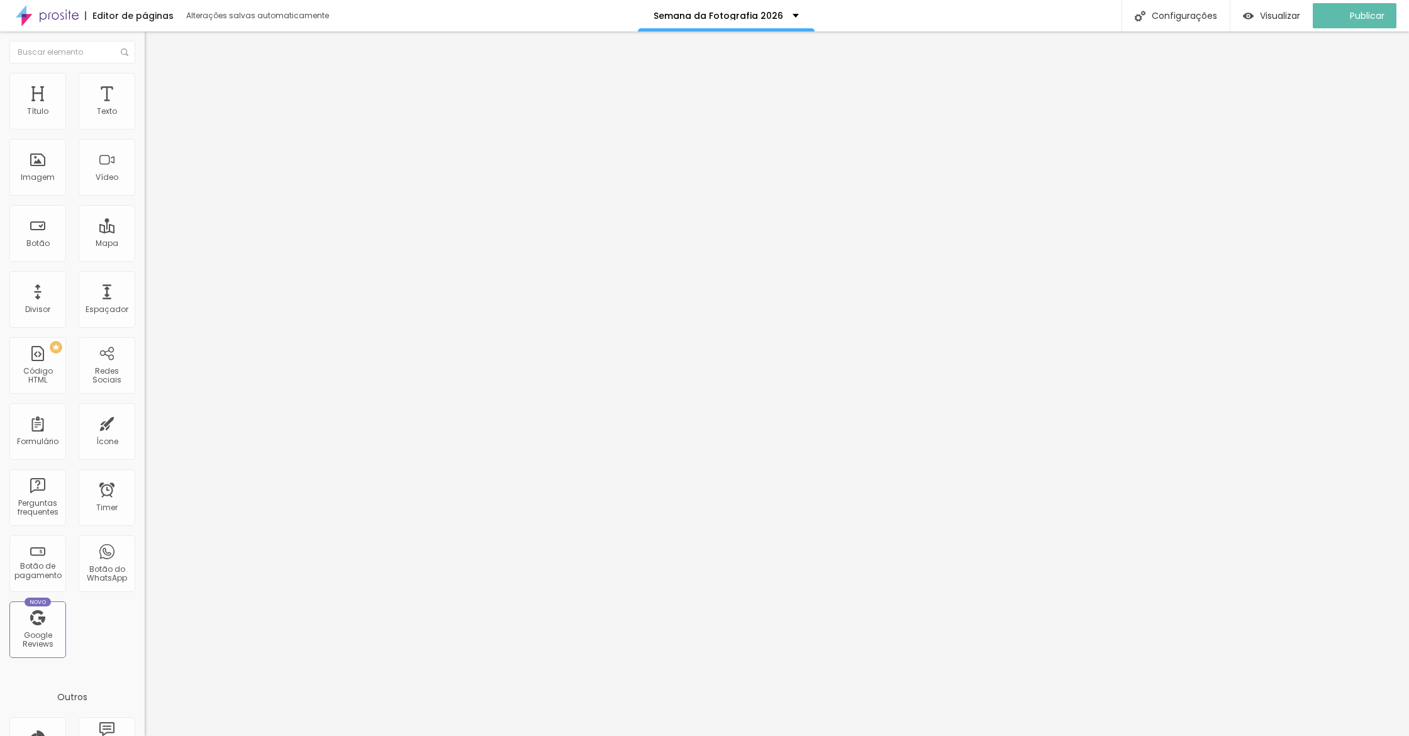
type input "27"
type input "30"
type input "32"
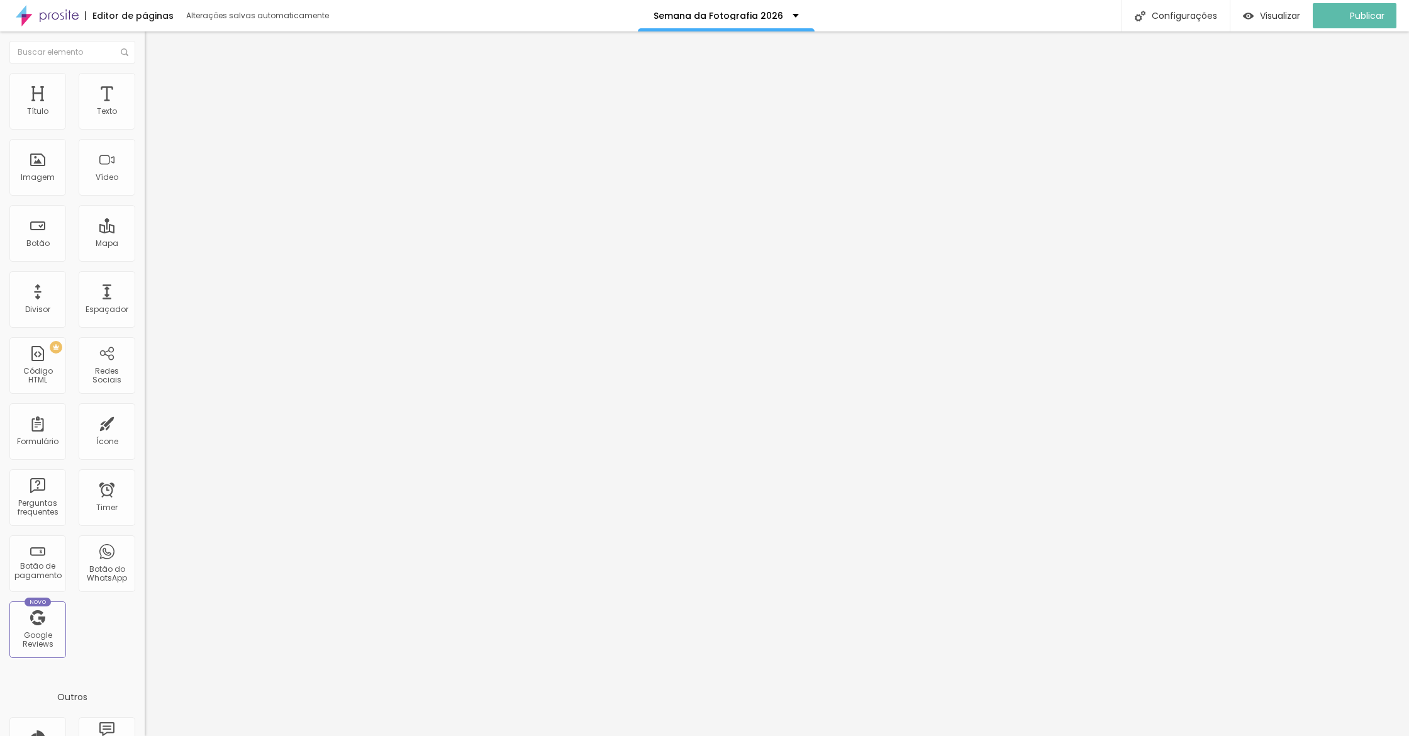
type input "32"
type input "33"
type input "35"
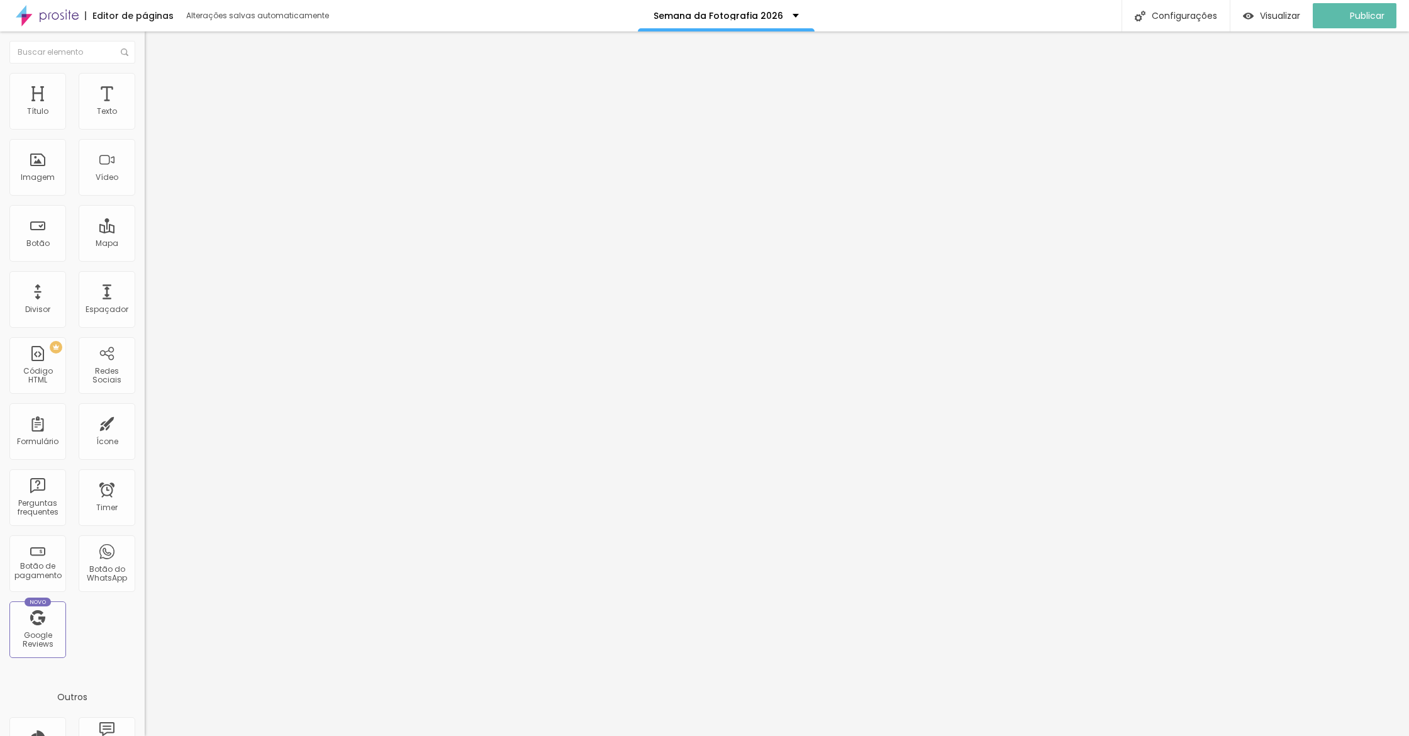
type input "36"
type input "39"
type input "41"
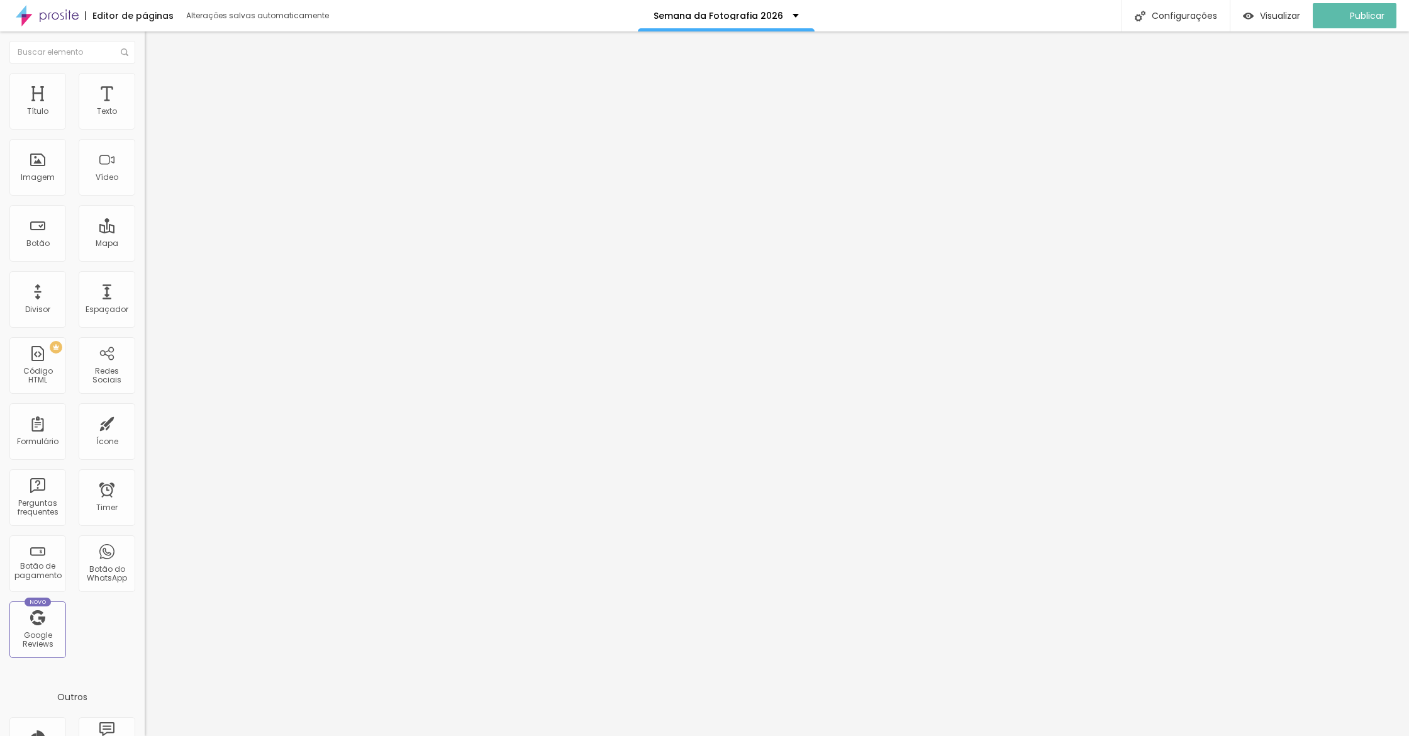
type input "41"
type input "44"
type input "45"
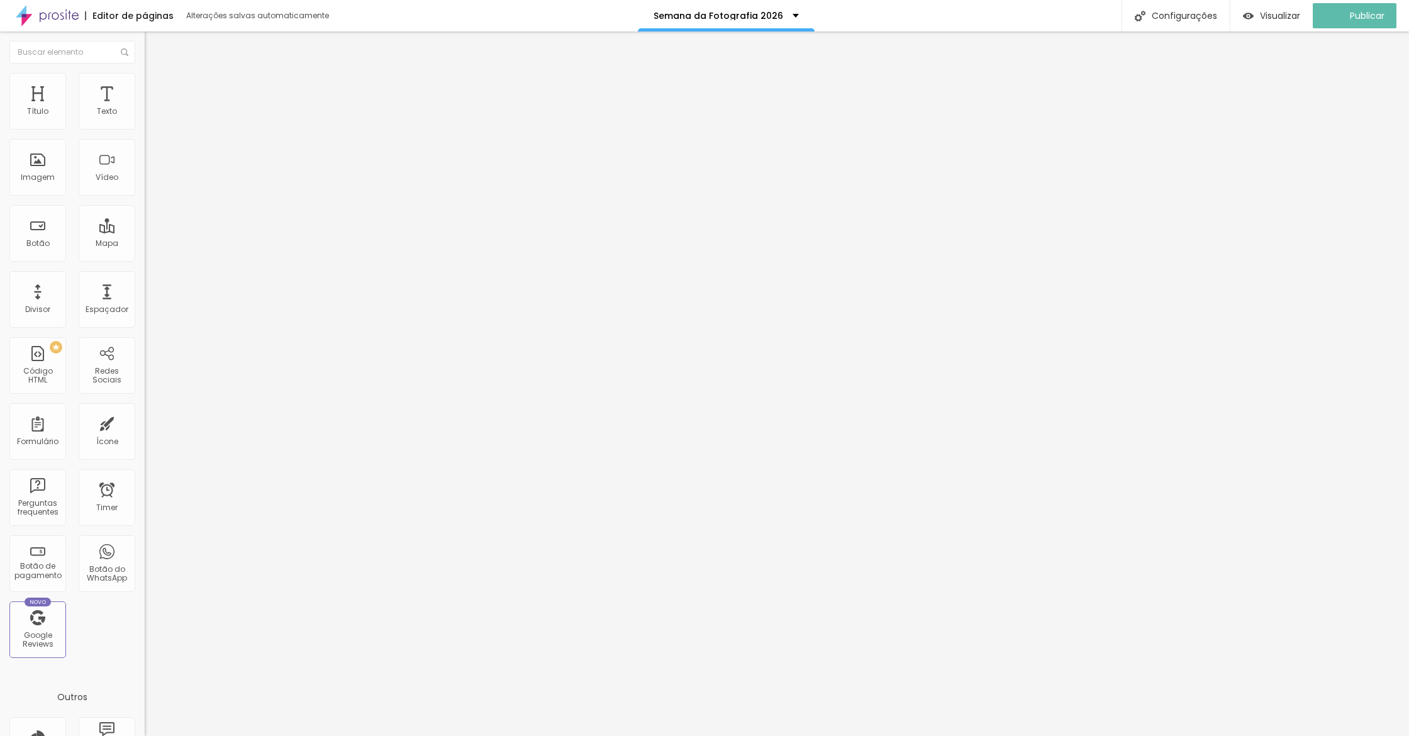
type input "46"
type input "49"
type input "51"
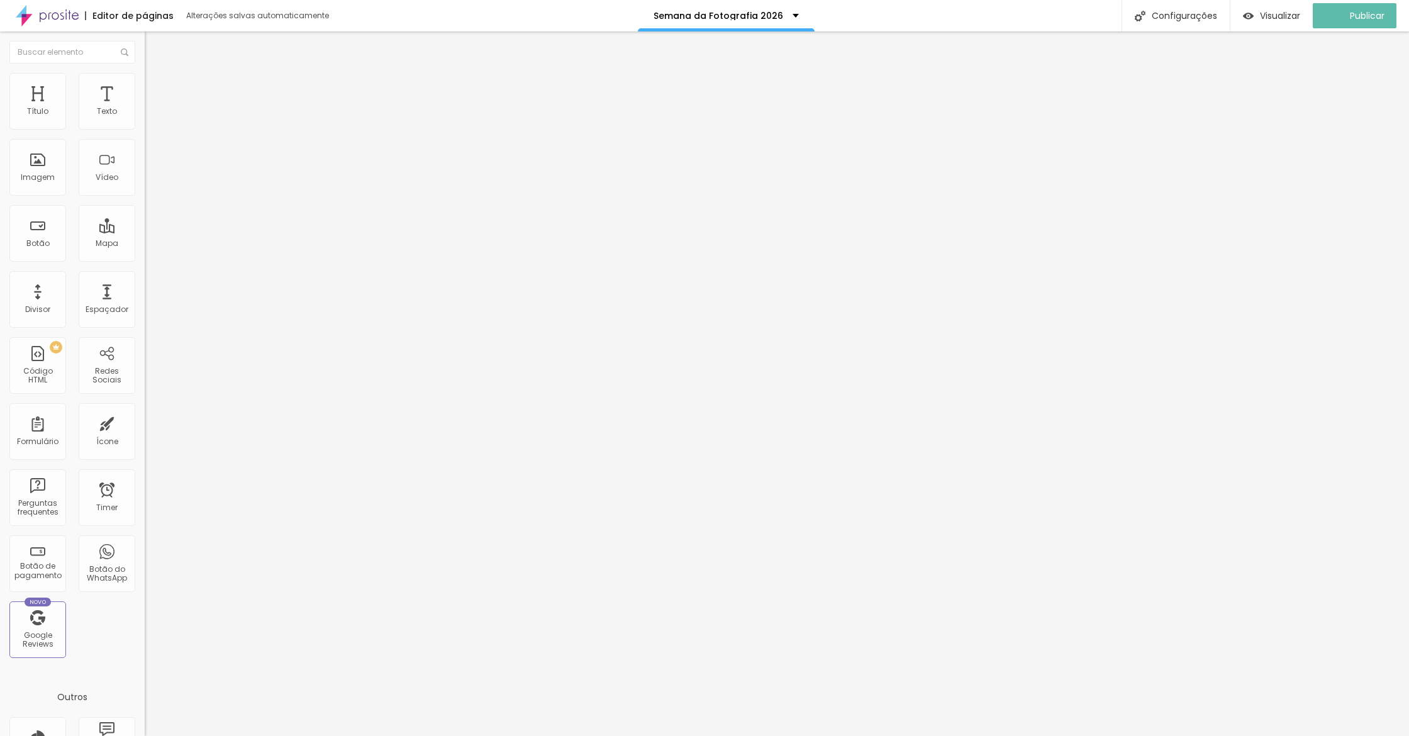
type input "51"
type input "53"
type input "54"
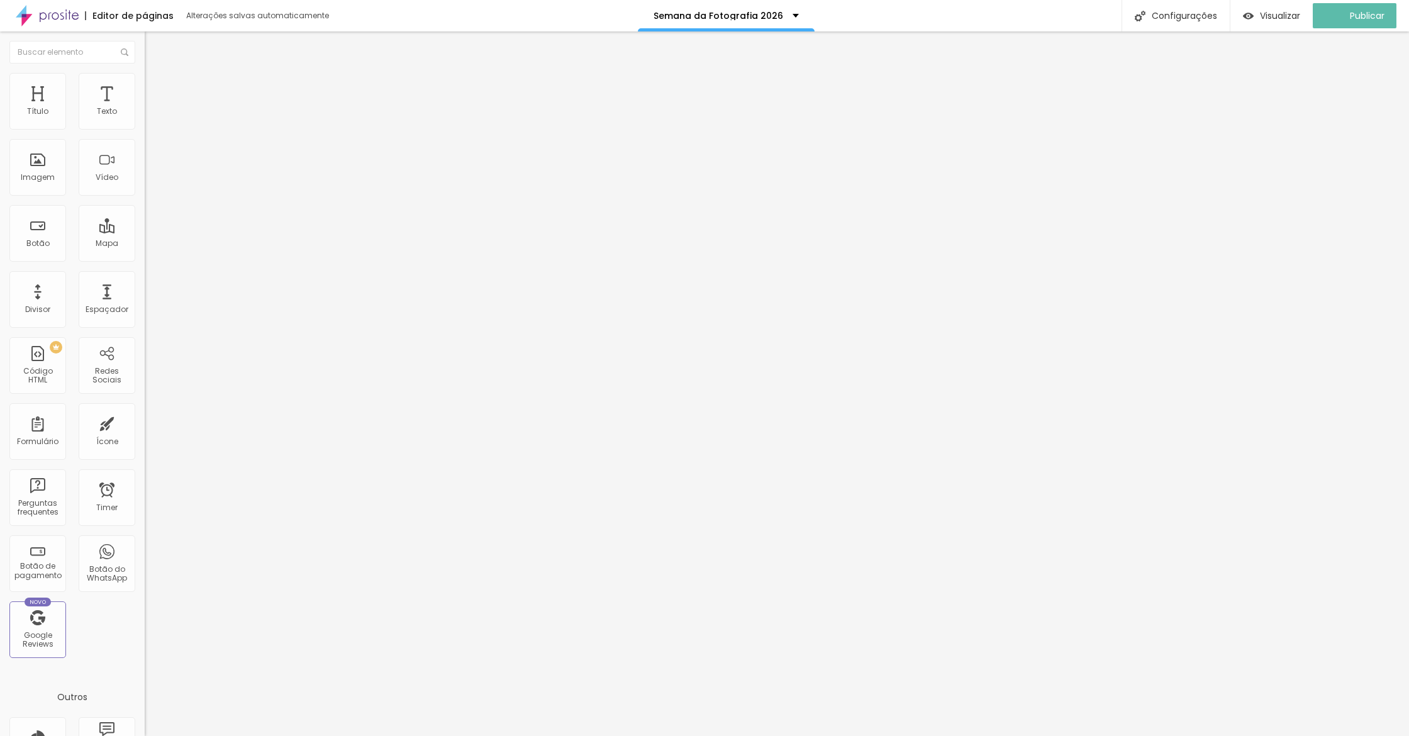
type input "55"
type input "56"
type input "57"
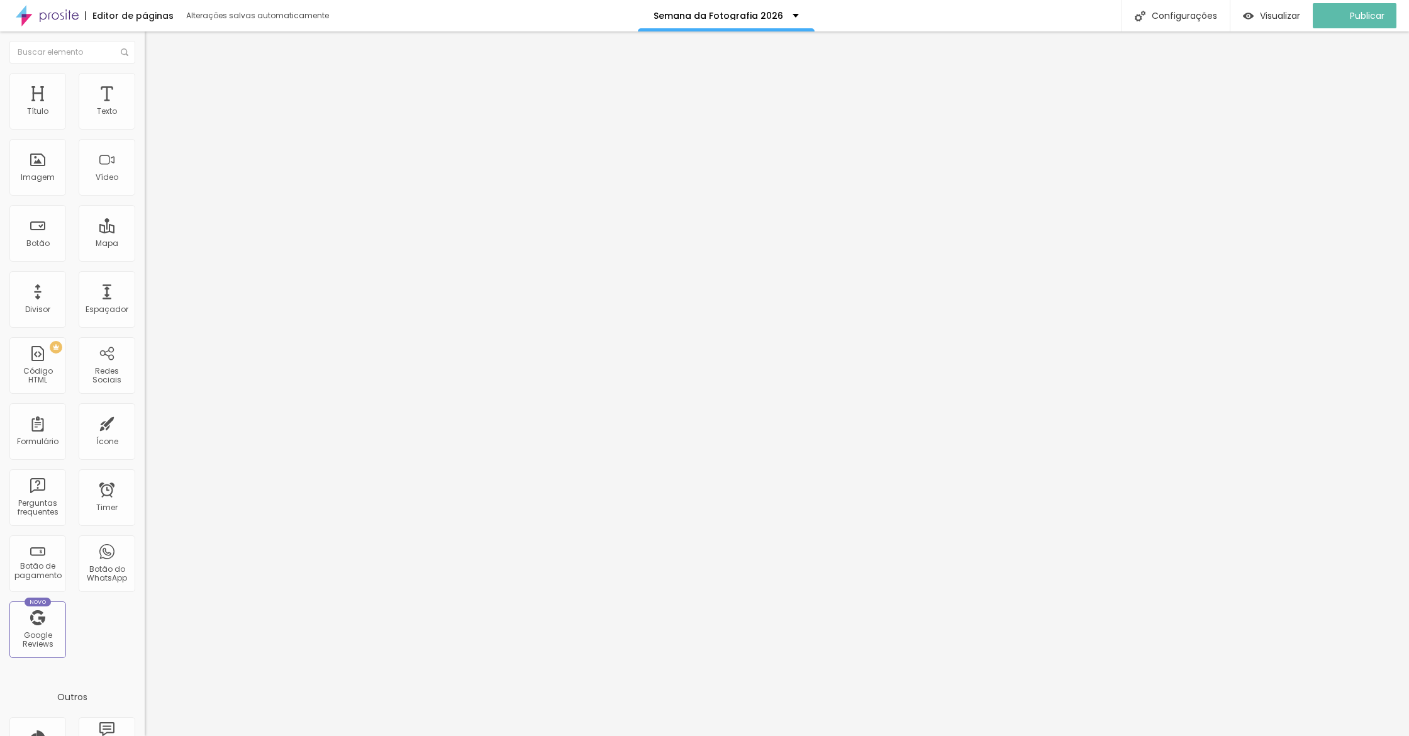
type input "57"
type input "59"
type input "60"
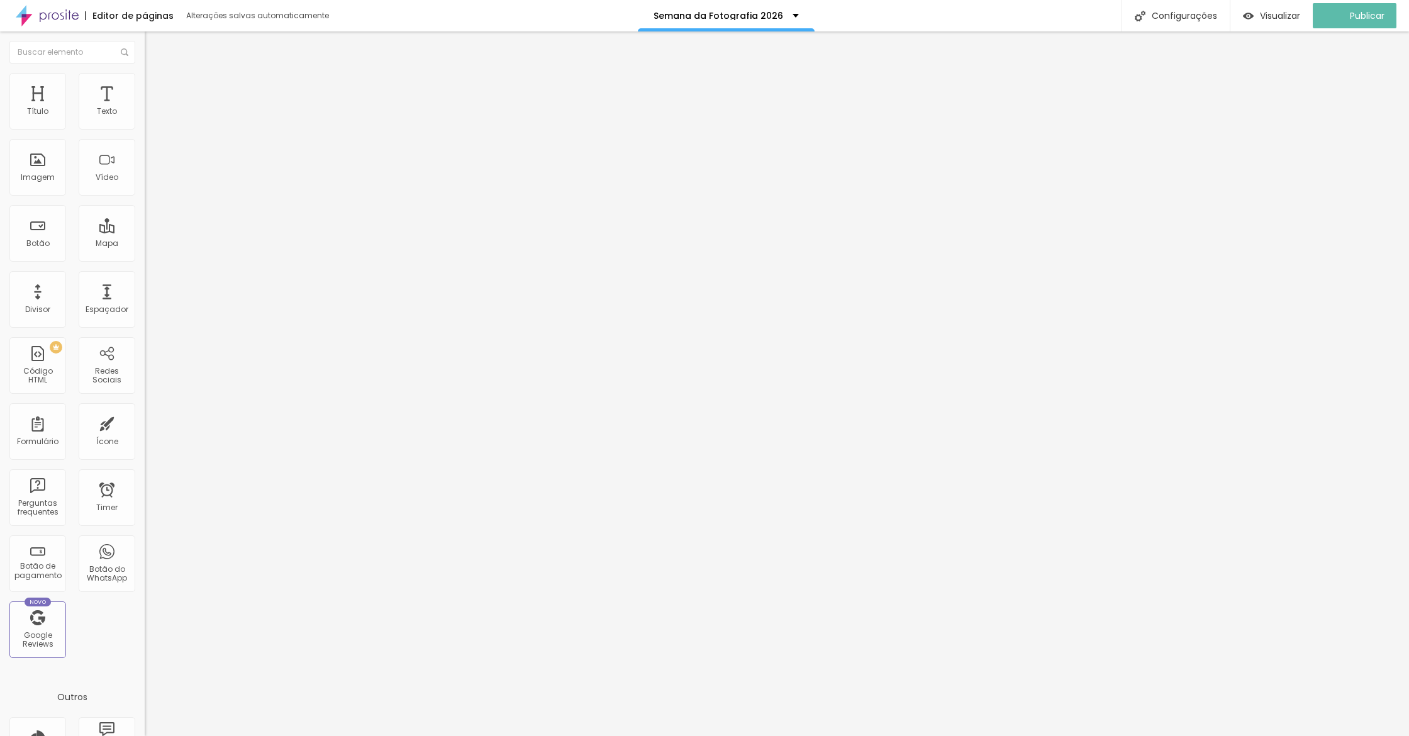
type input "61"
type input "64"
type input "67"
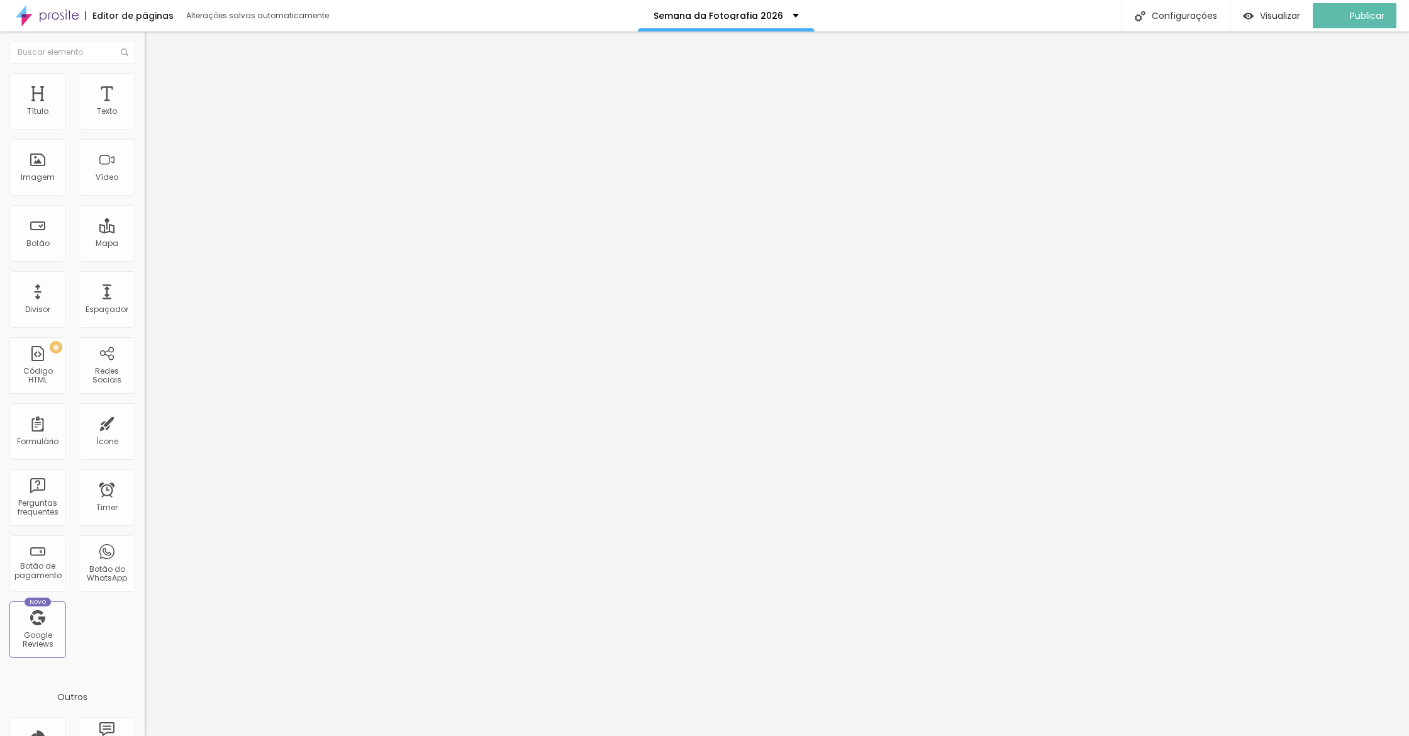
type input "67"
type input "68"
type input "69"
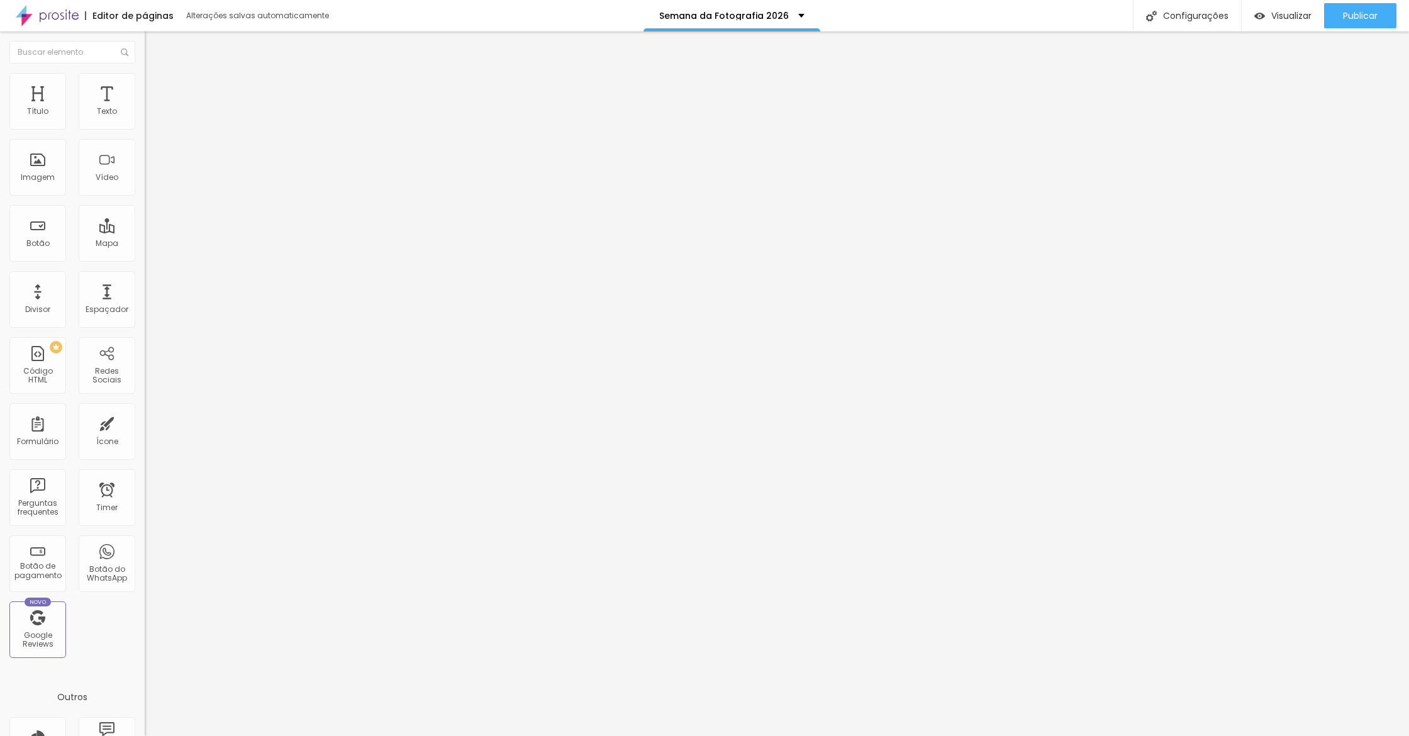
type input "70"
type input "71"
type input "72"
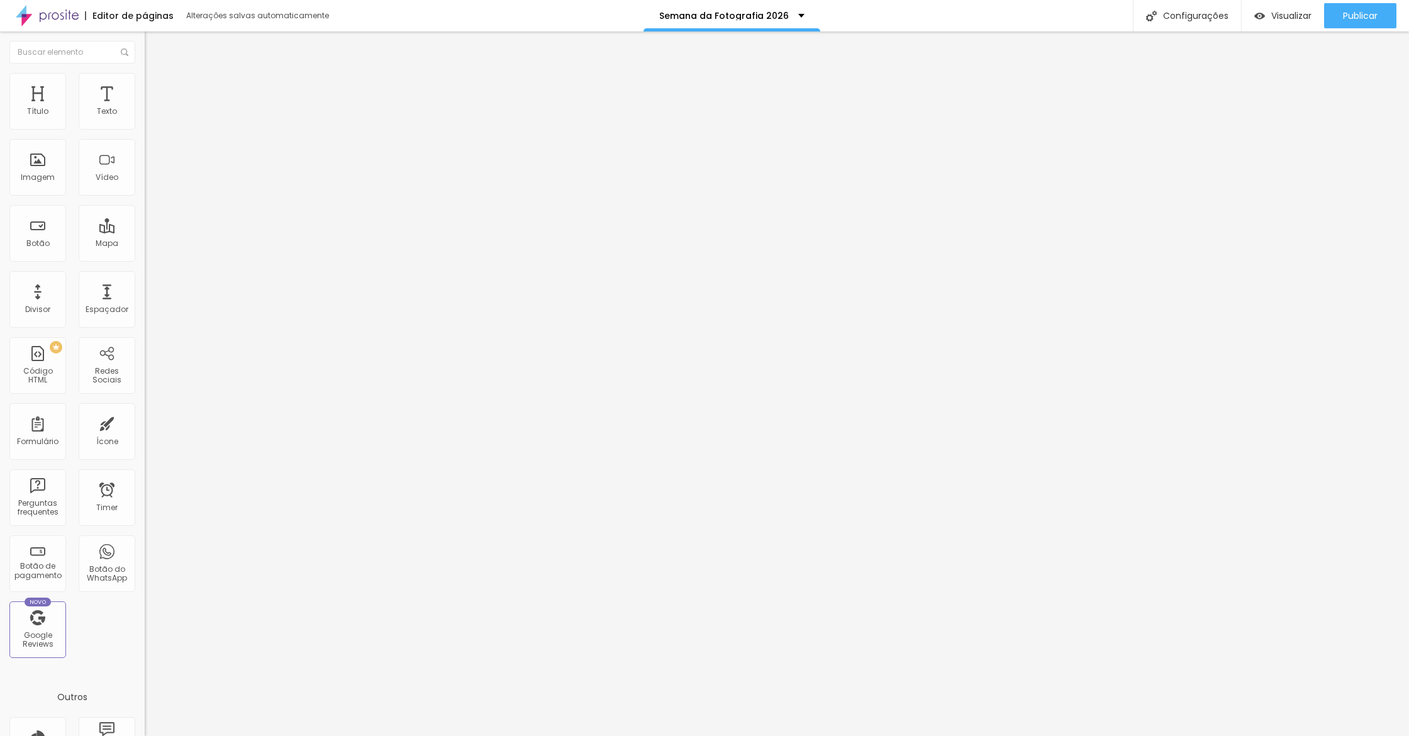
type input "72"
type input "73"
type input "74"
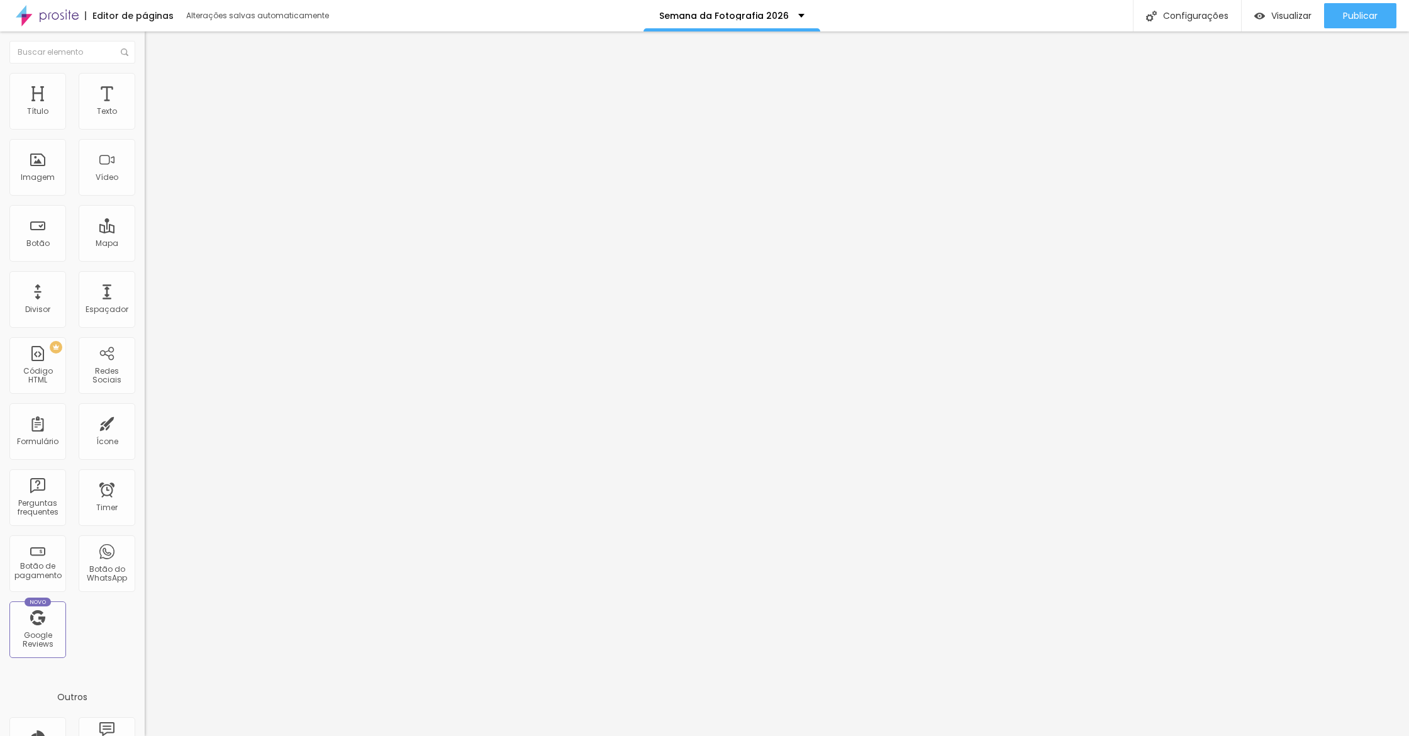
type input "75"
type input "76"
type input "77"
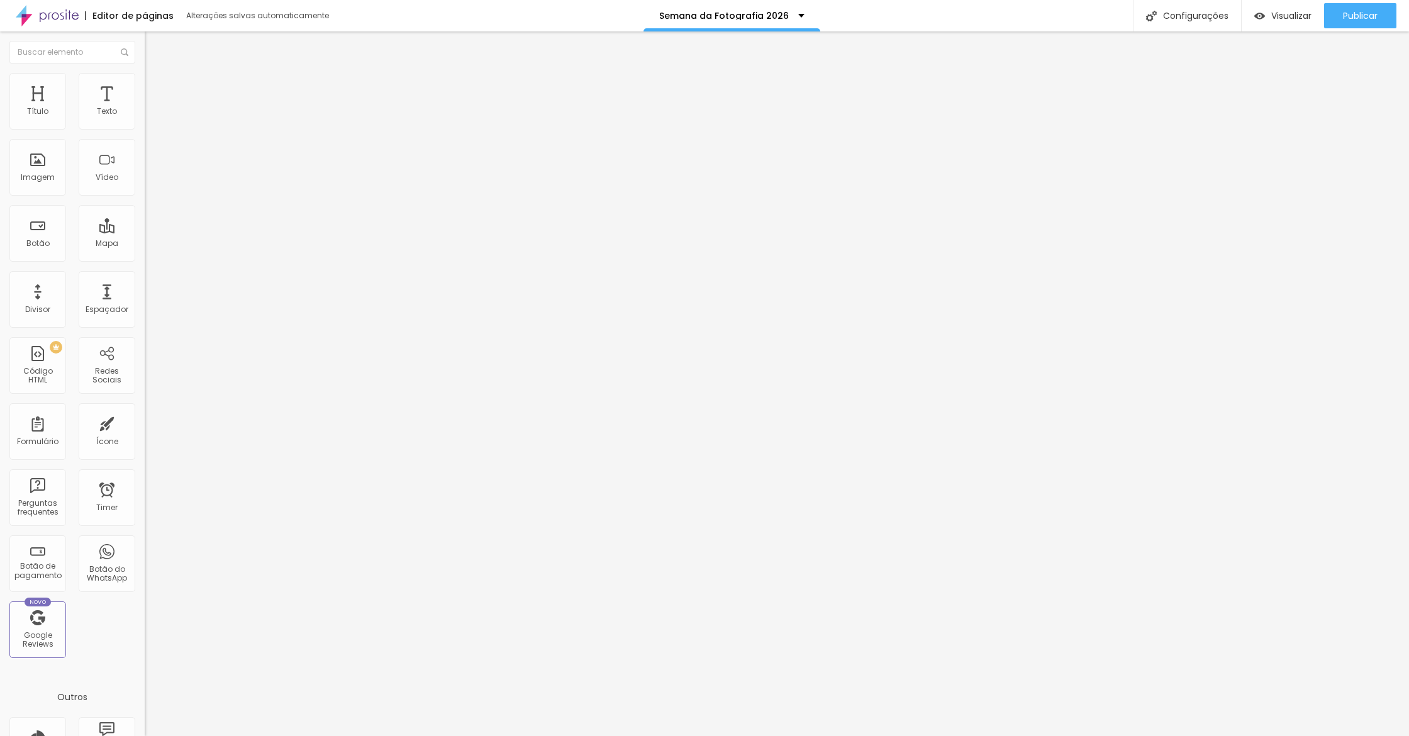
type input "77"
type input "78"
type input "79"
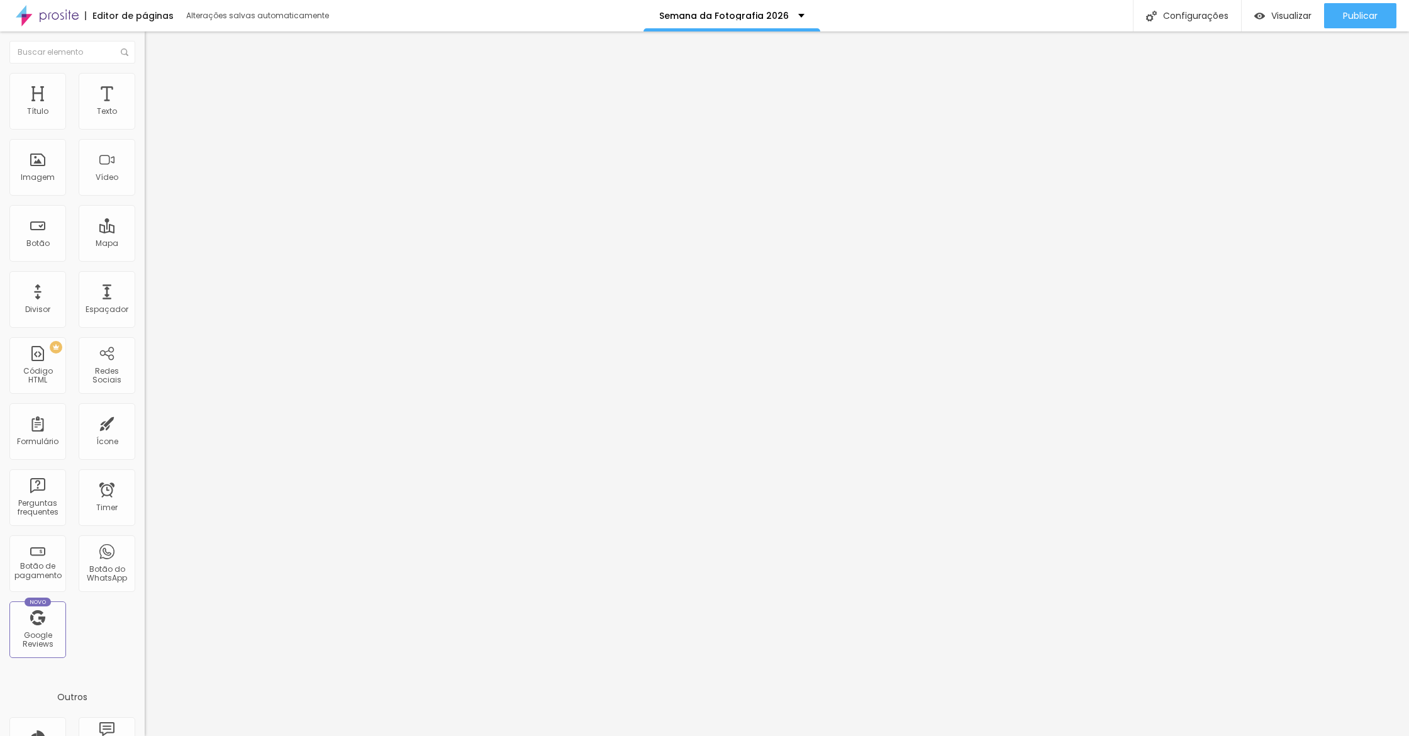
type input "80"
type input "81"
type input "78"
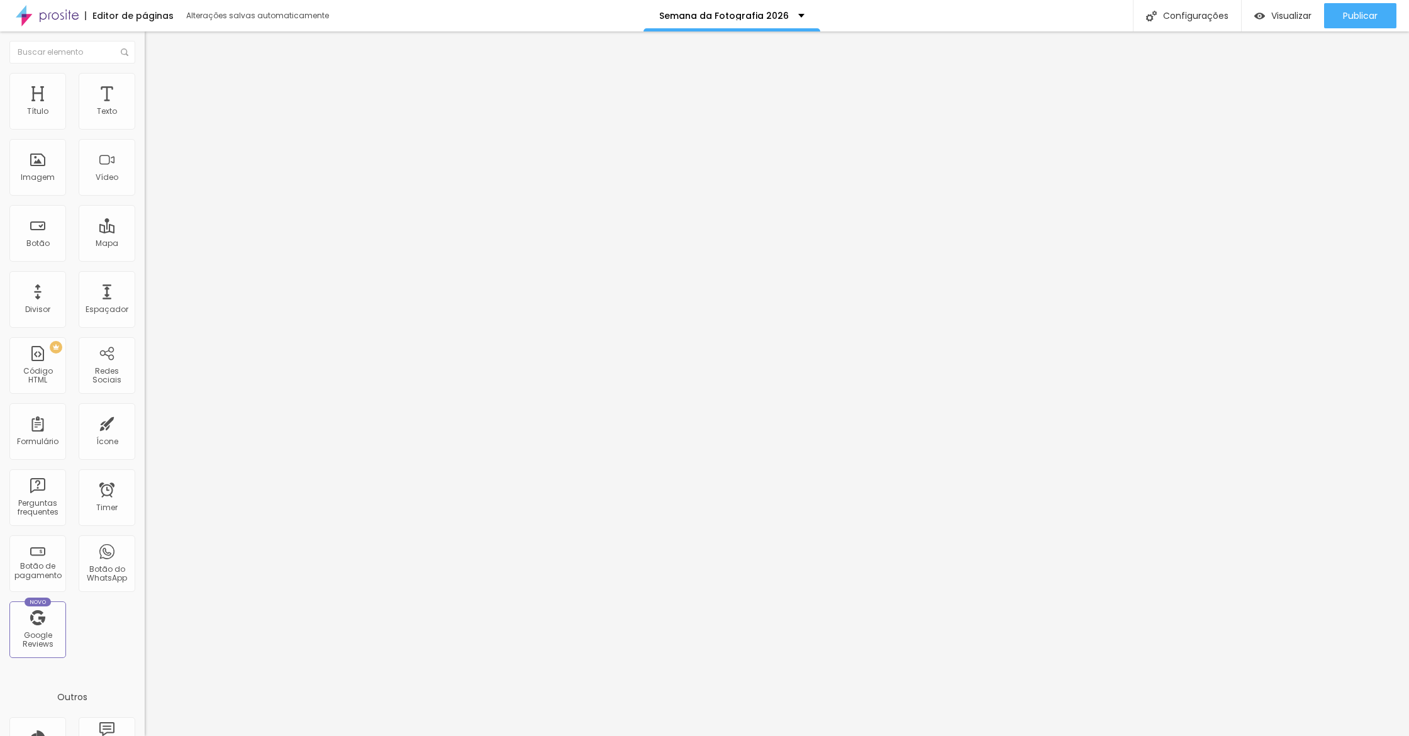
type input "78"
type input "79"
type input "80"
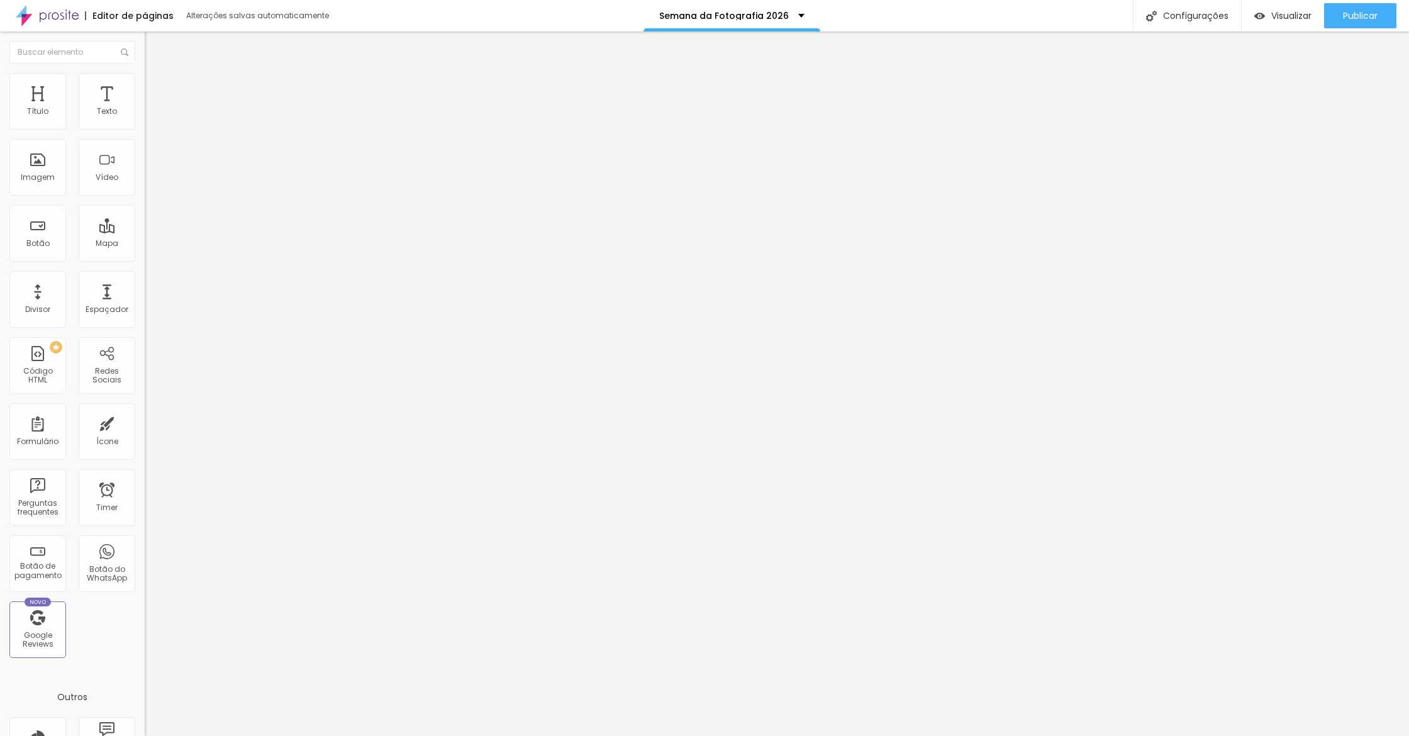
drag, startPoint x: 28, startPoint y: 123, endPoint x: 91, endPoint y: 114, distance: 64.2
type input "80"
click at [145, 114] on div "80 Espaço de cima" at bounding box center [217, 187] width 145 height 178
click at [1357, 8] on div "Publicar" at bounding box center [1360, 15] width 35 height 25
click at [1319, 92] on link "Visualizar página" at bounding box center [1325, 96] width 113 height 8
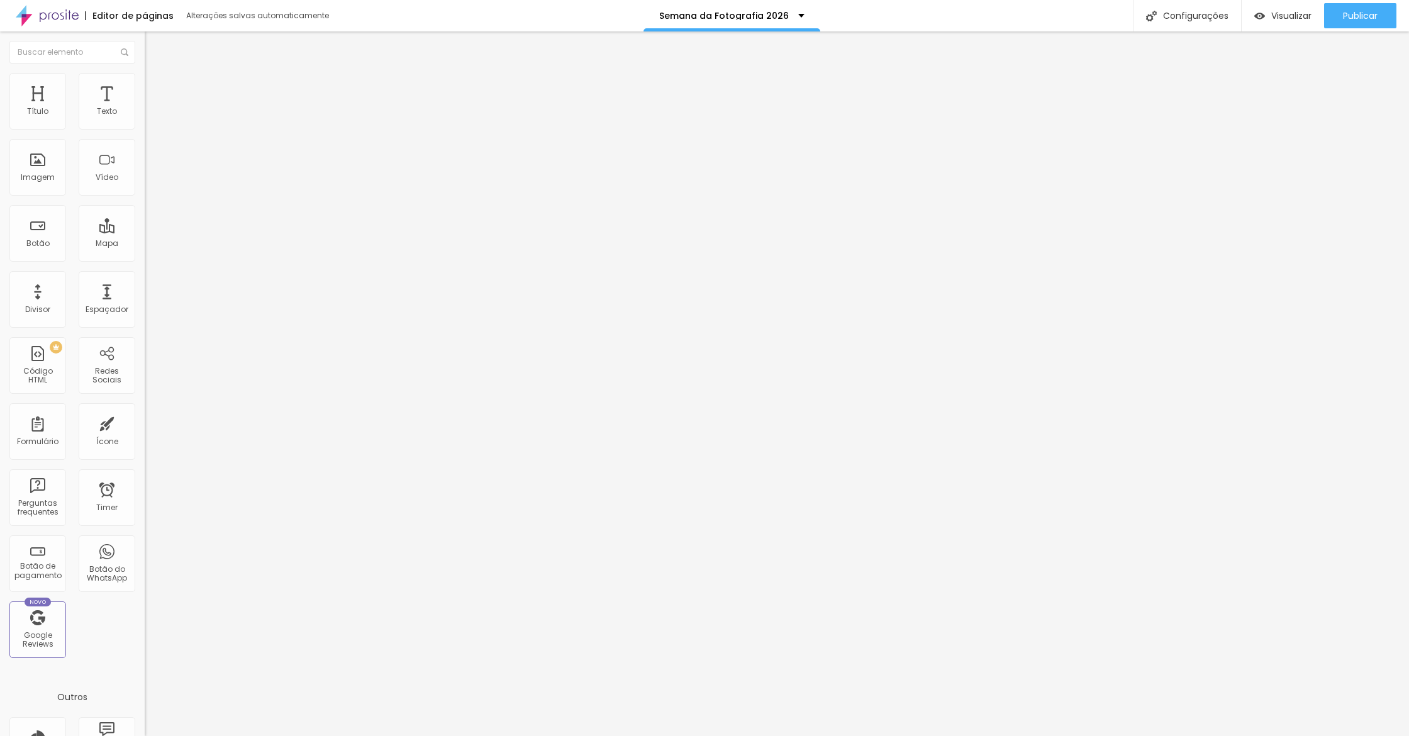
click at [156, 85] on span "Estilo" at bounding box center [165, 81] width 19 height 11
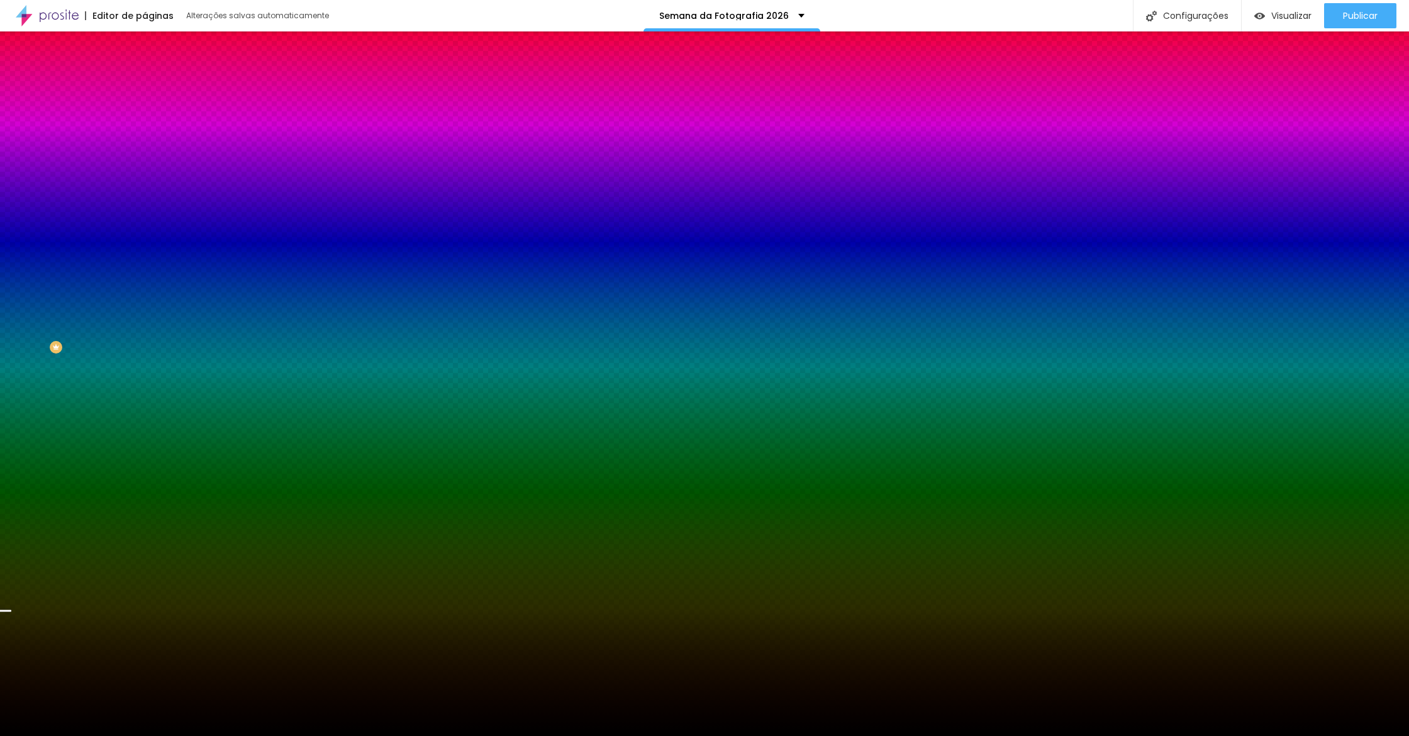
click at [145, 261] on button "button" at bounding box center [154, 254] width 18 height 13
type input "285"
type input "260"
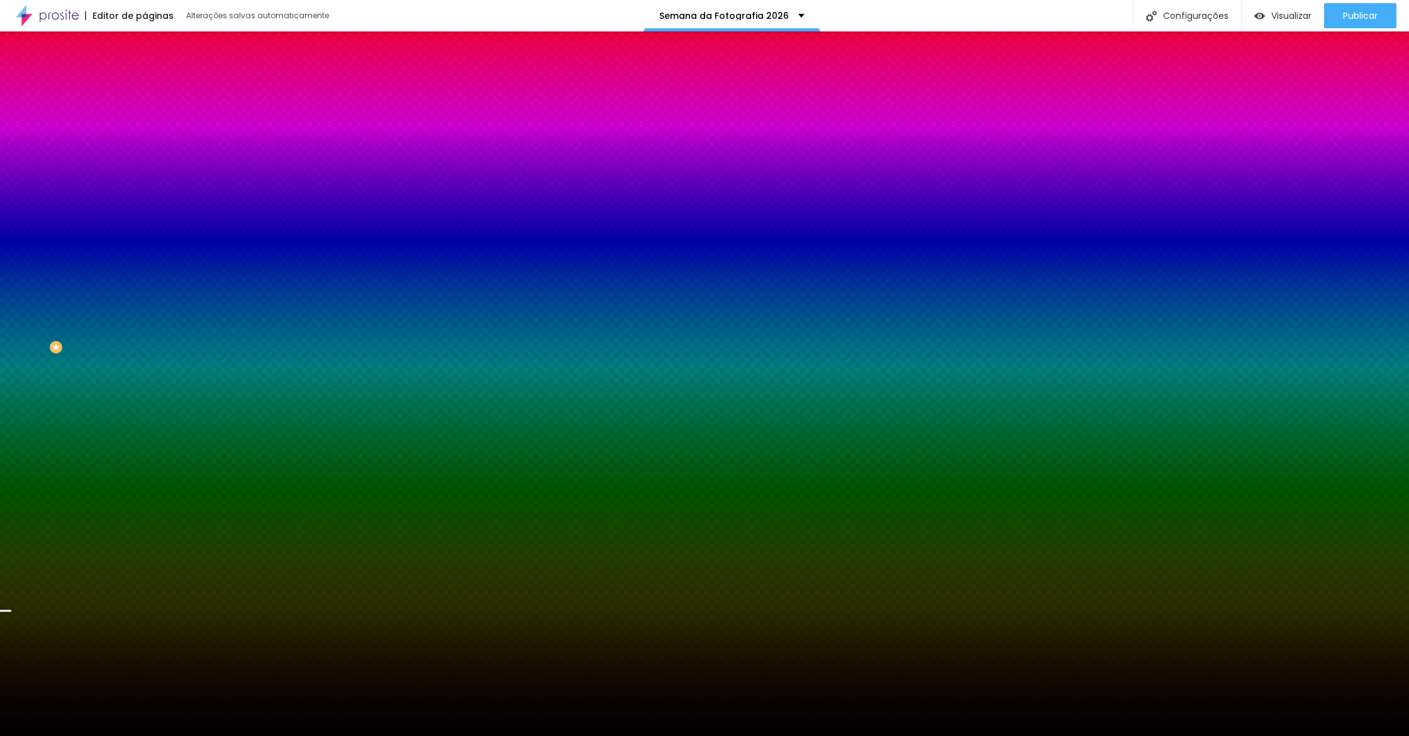
type input "250"
type input "235"
type input "220"
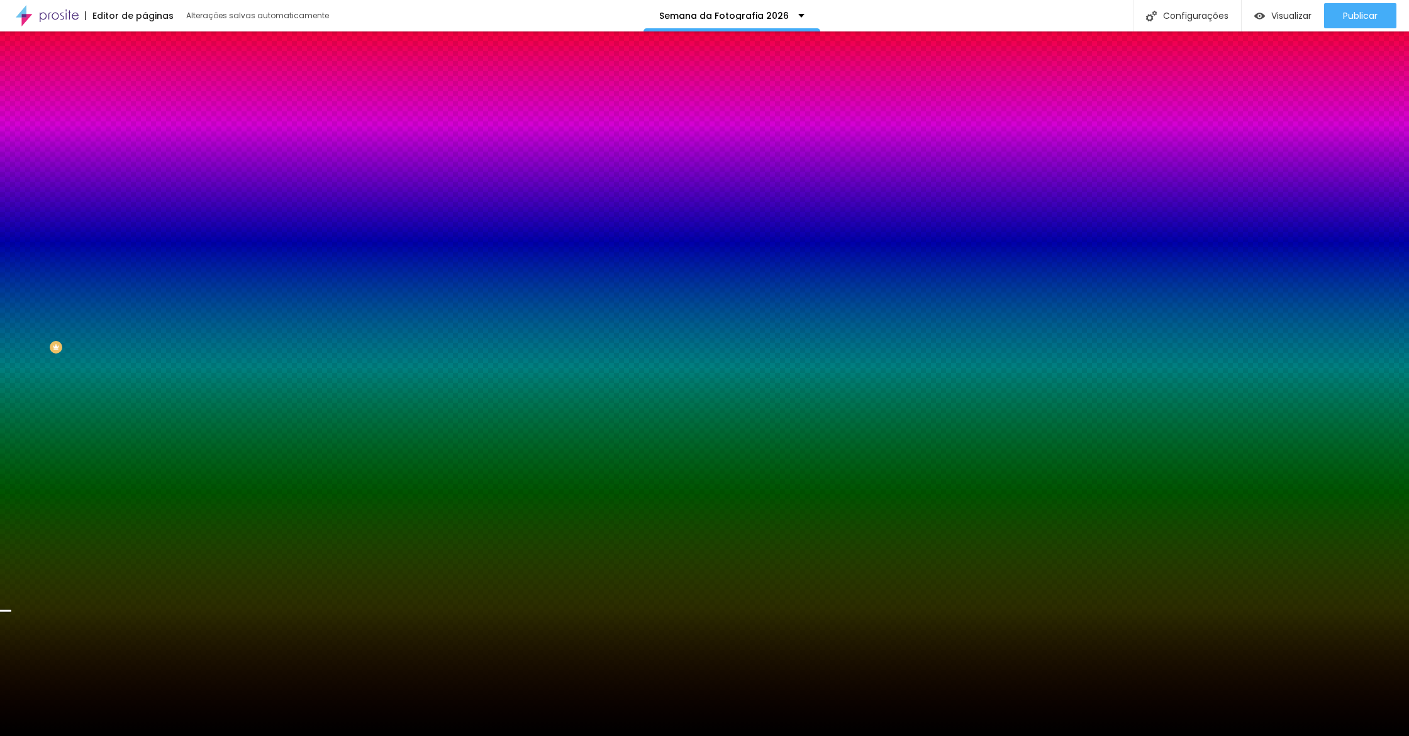
type input "220"
type input "205"
type input "190"
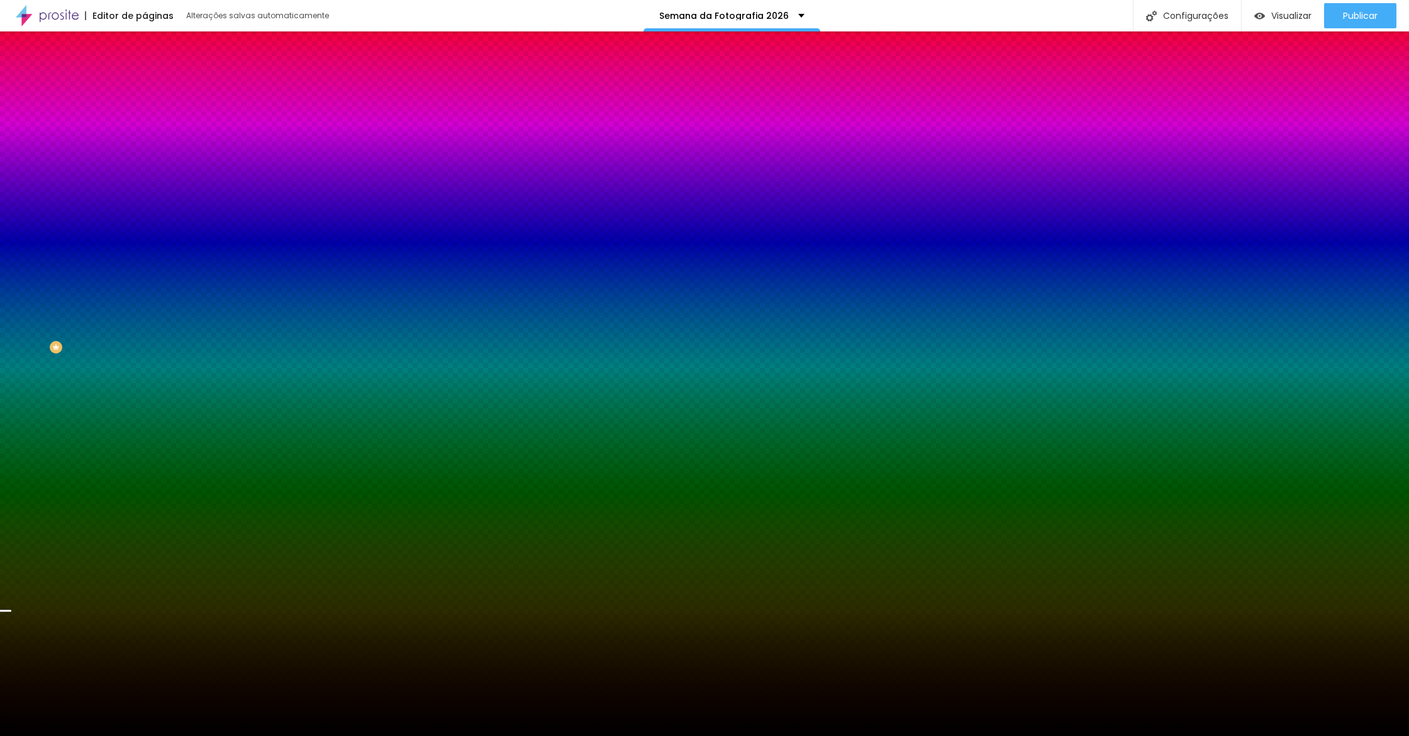
type input "180"
type input "165"
type input "155"
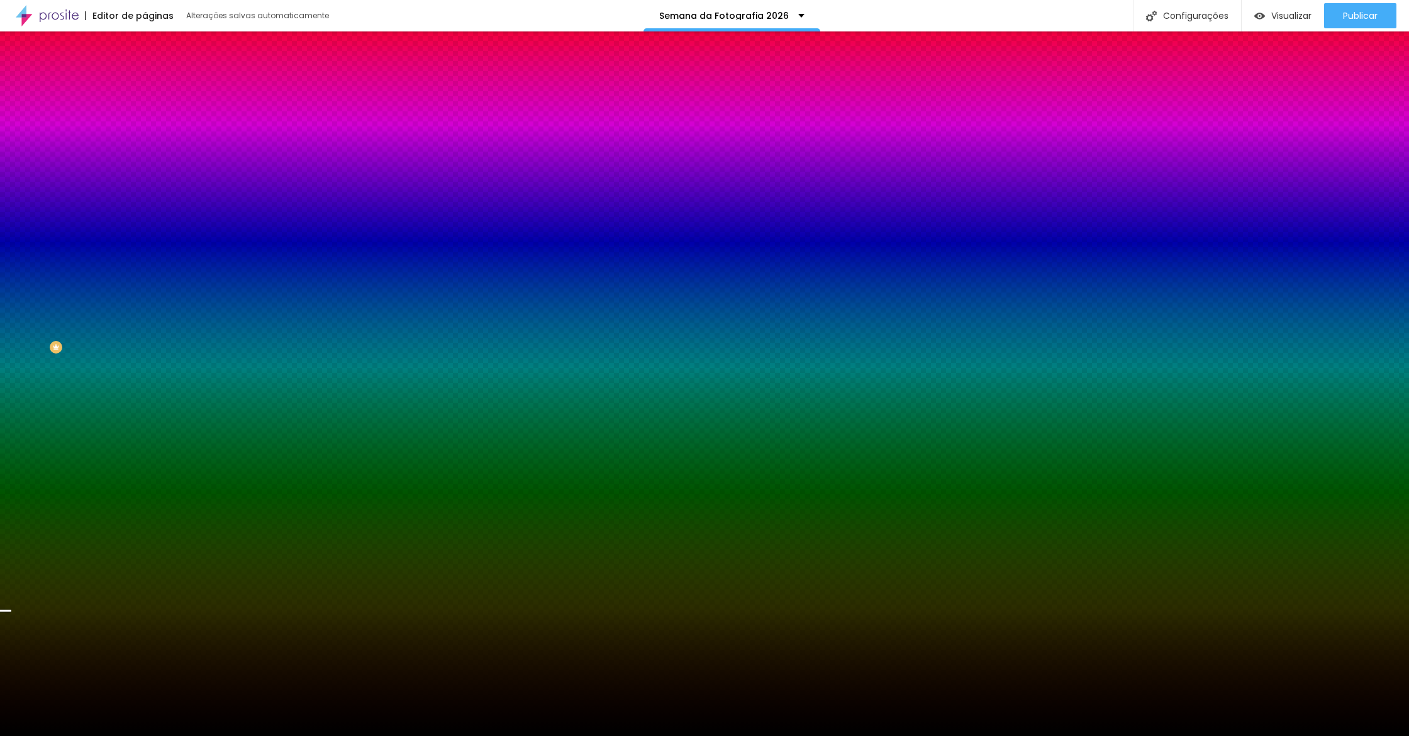
type input "155"
type input "150"
type input "145"
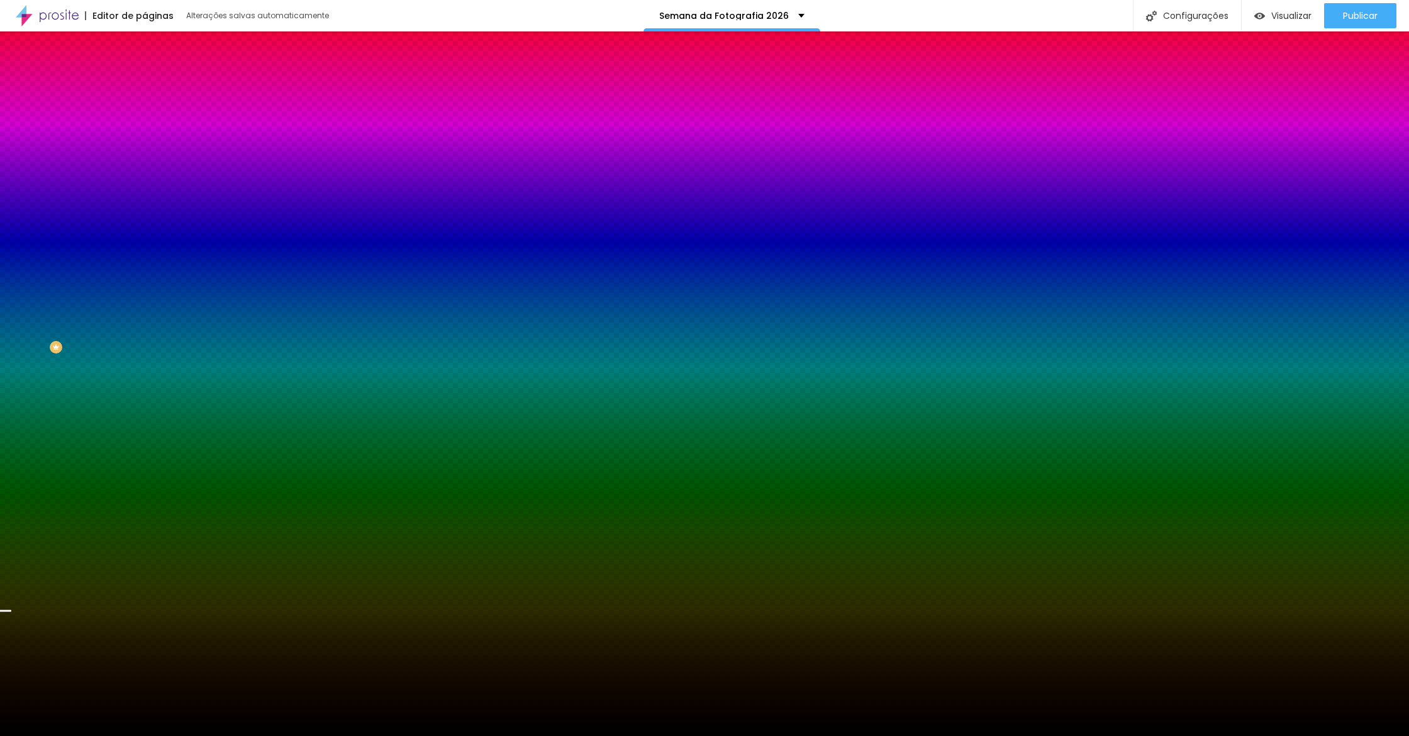
type input "140"
type input "135"
type input "130"
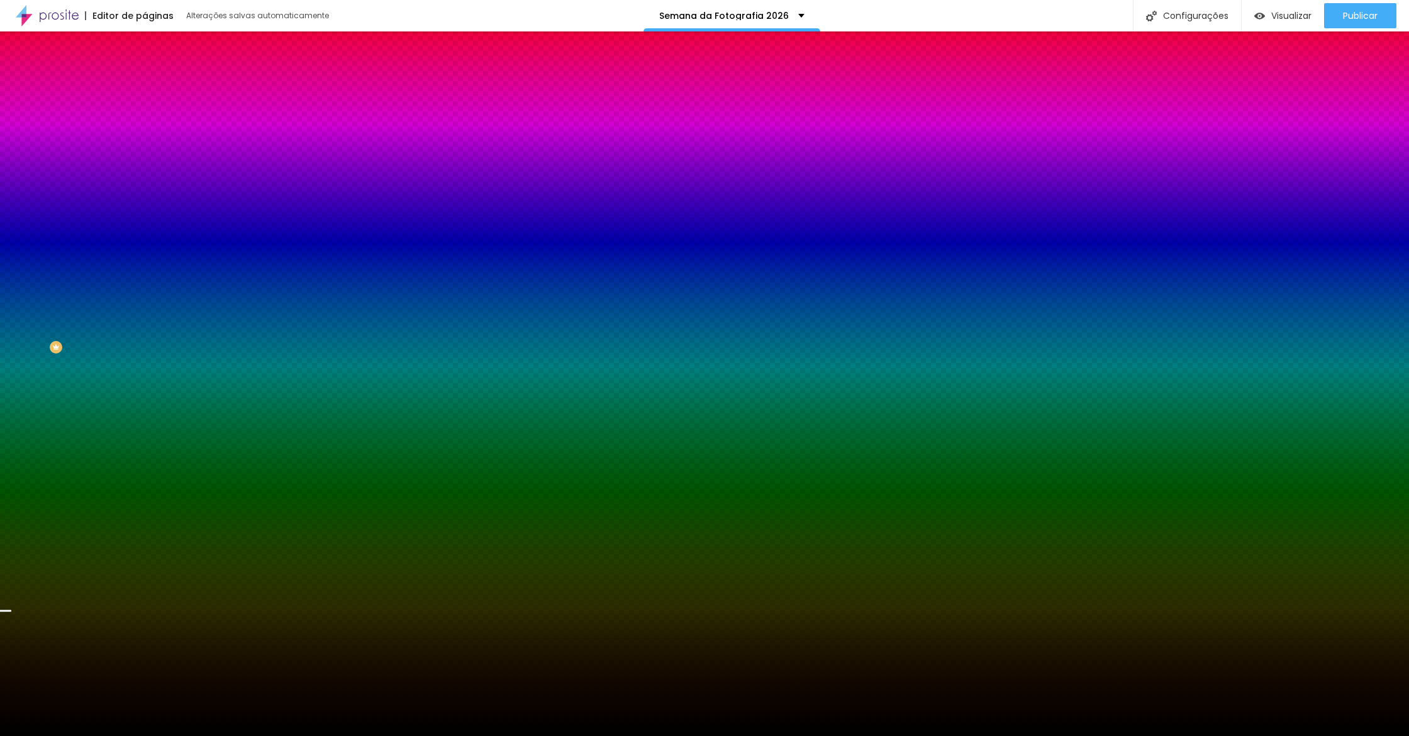
drag, startPoint x: 232, startPoint y: 485, endPoint x: 183, endPoint y: 484, distance: 49.1
type input "130"
type input "165"
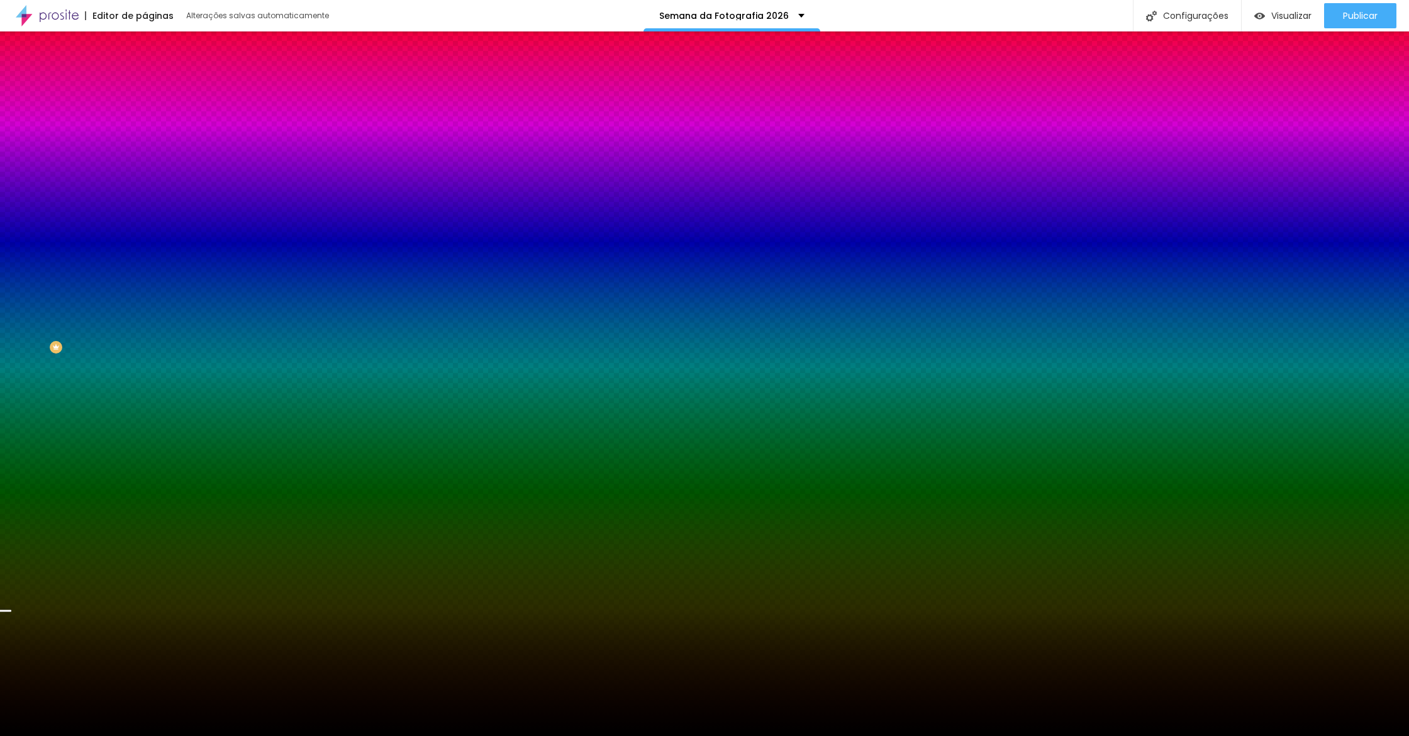
type input "160"
type input "155"
type input "150"
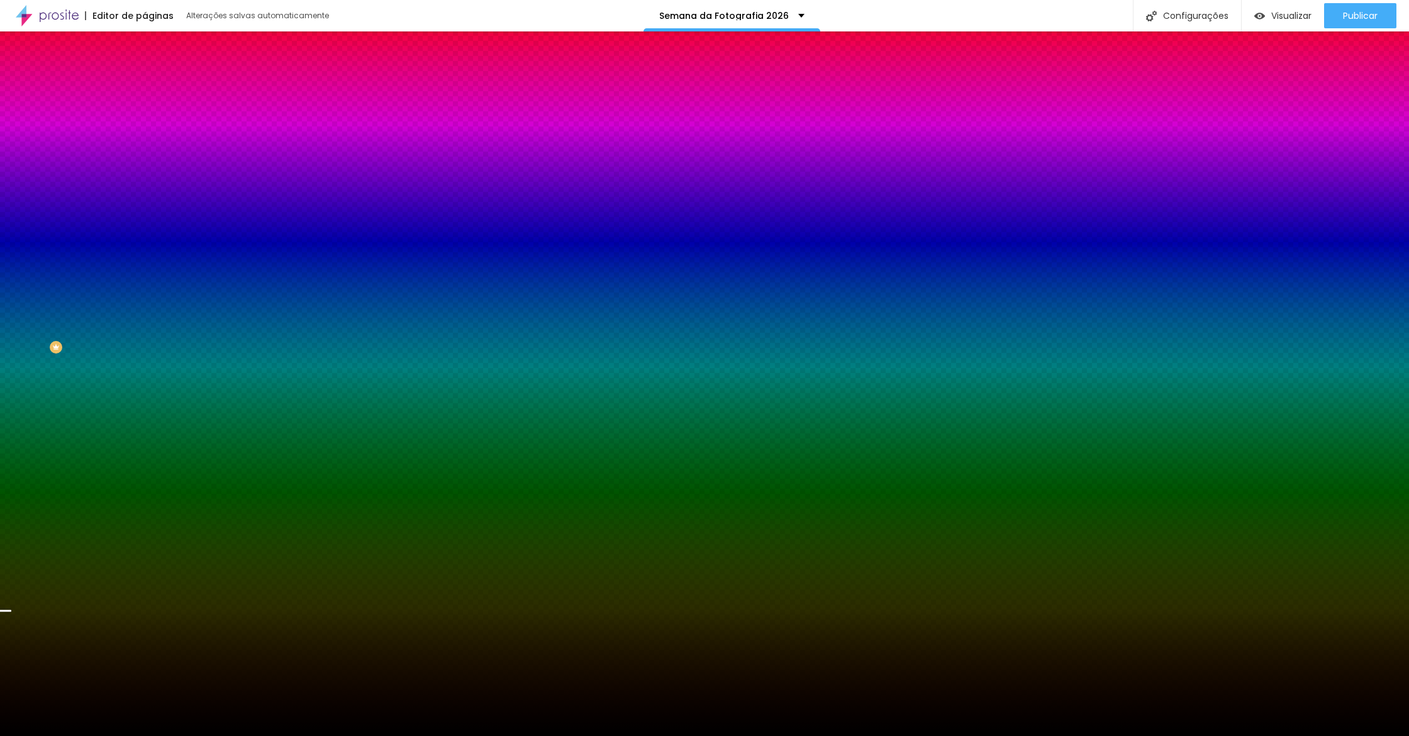
type input "150"
type input "140"
drag, startPoint x: 201, startPoint y: 482, endPoint x: 358, endPoint y: 479, distance: 157.2
click at [363, 480] on body "Editor de páginas Alterações salvas automaticamente Semana da Fotografia 2026 C…" at bounding box center [704, 368] width 1409 height 736
drag, startPoint x: 155, startPoint y: 521, endPoint x: 177, endPoint y: 523, distance: 22.1
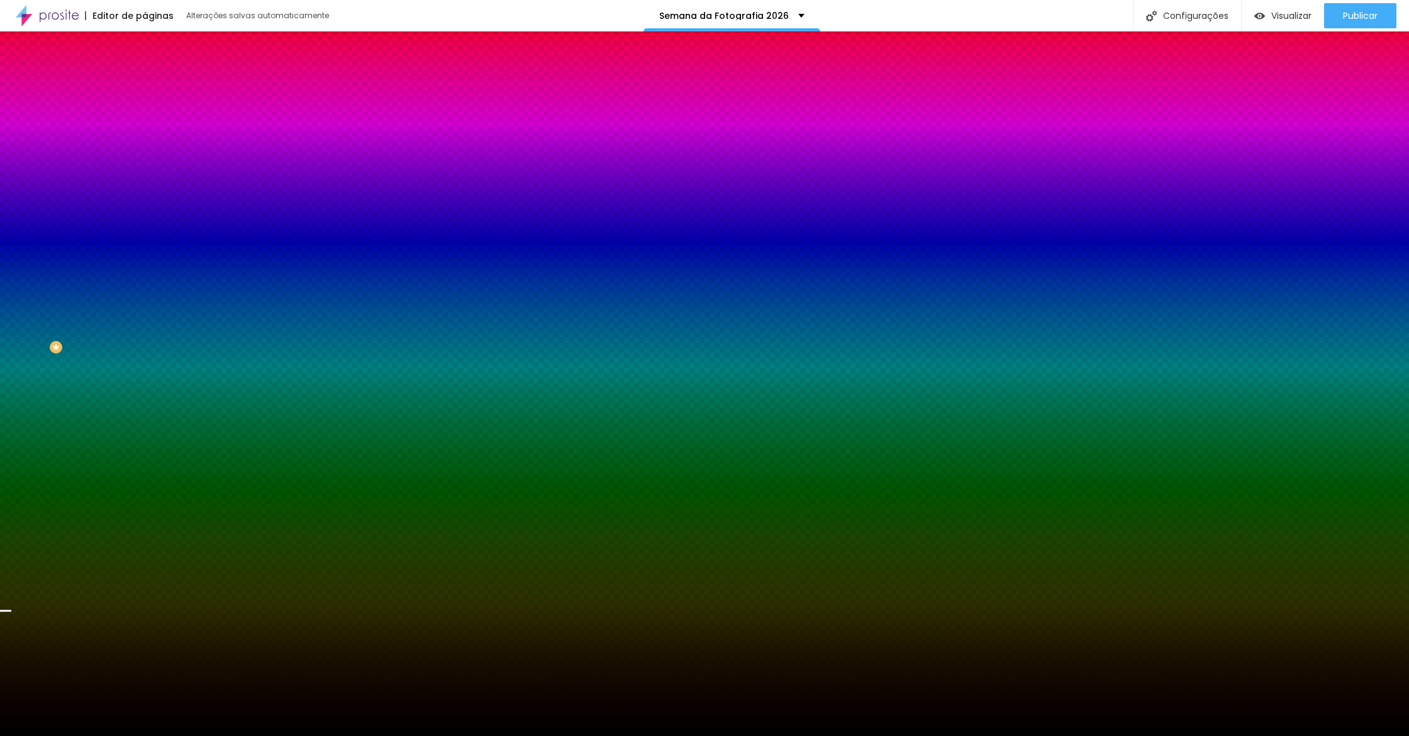
click at [370, 735] on div at bounding box center [704, 736] width 1409 height 0
click at [145, 261] on button "button" at bounding box center [154, 254] width 18 height 13
drag, startPoint x: 125, startPoint y: 315, endPoint x: 124, endPoint y: 294, distance: 20.8
click at [125, 735] on div at bounding box center [704, 736] width 1409 height 0
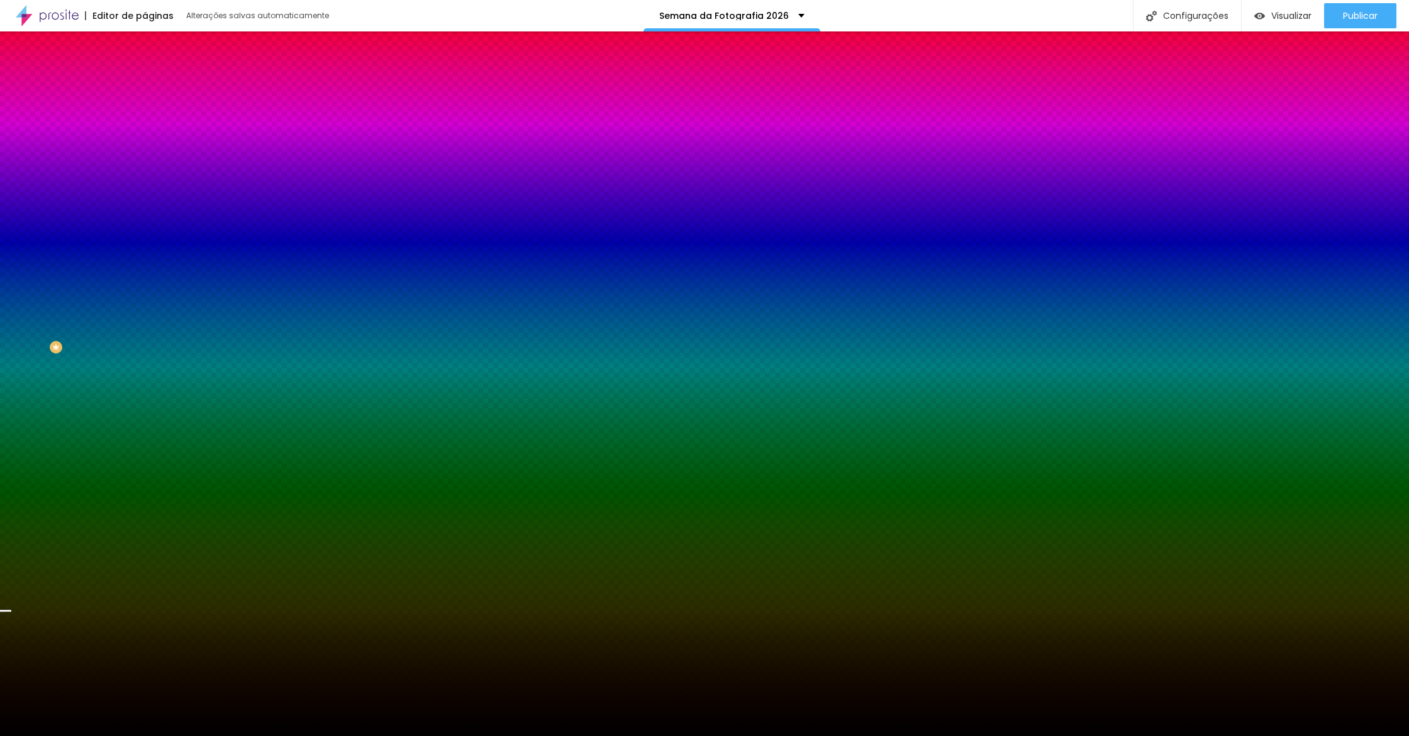
click at [145, 226] on button "button" at bounding box center [154, 219] width 18 height 13
drag, startPoint x: 267, startPoint y: 451, endPoint x: 254, endPoint y: 465, distance: 19.2
drag, startPoint x: 254, startPoint y: 491, endPoint x: 299, endPoint y: 337, distance: 160.4
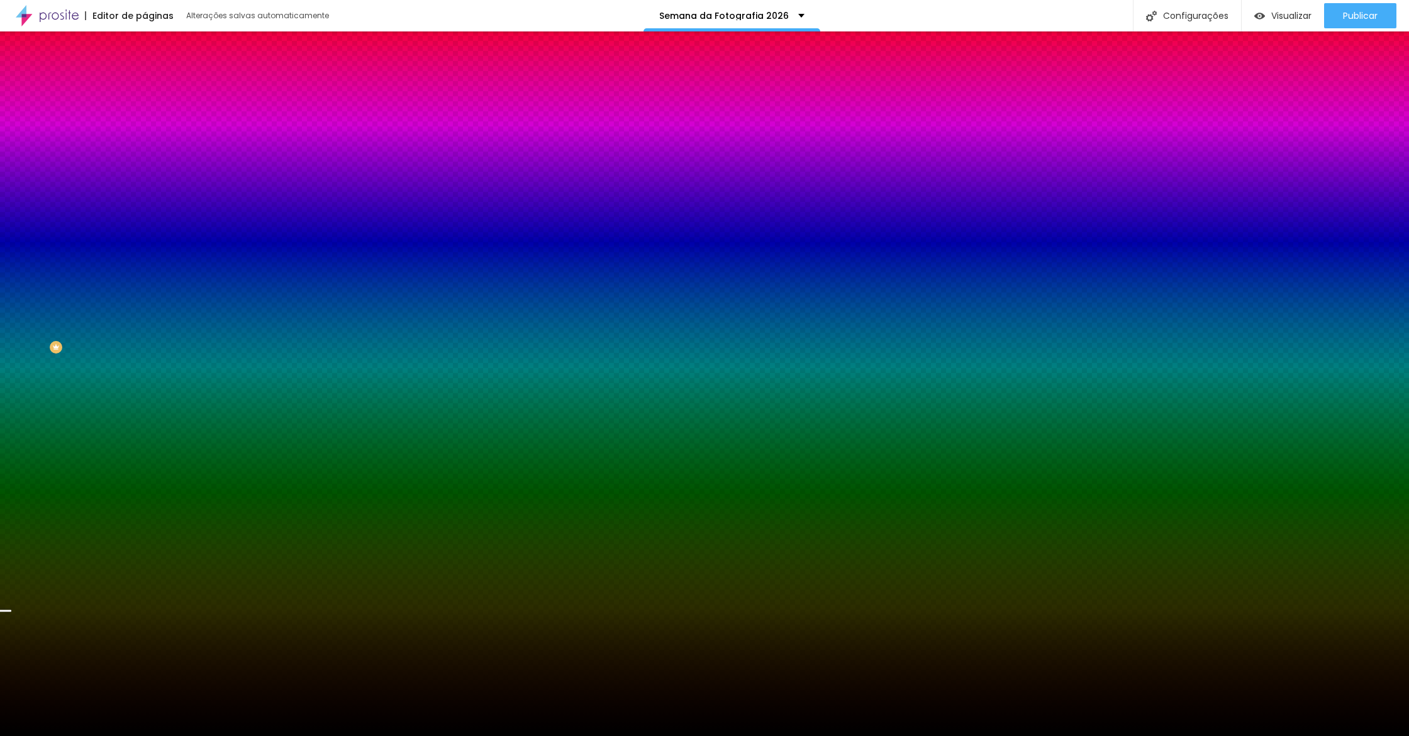
click at [338, 735] on div at bounding box center [704, 736] width 1409 height 0
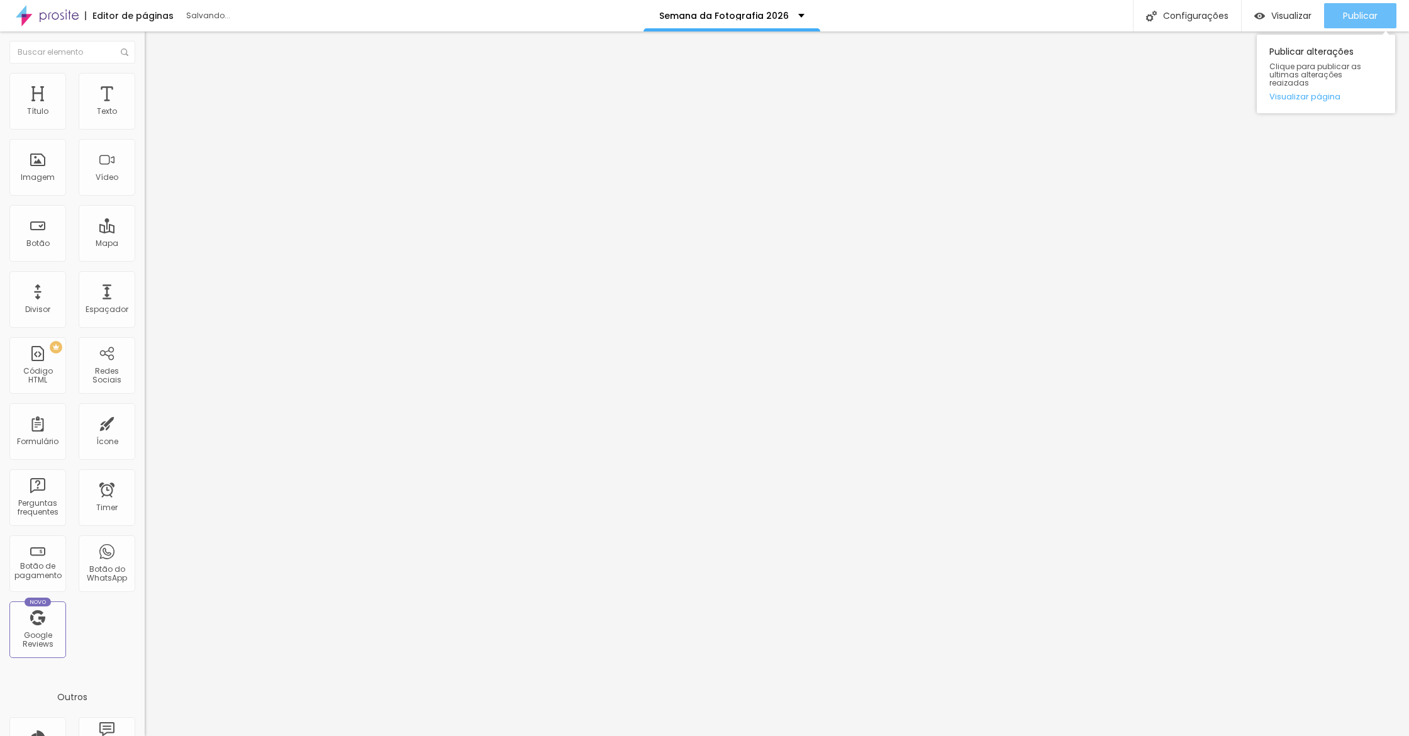
click at [1357, 14] on span "Publicar" at bounding box center [1360, 16] width 35 height 10
click at [1367, 11] on span "Publicar" at bounding box center [1360, 16] width 35 height 10
click at [145, 81] on li "Estilo" at bounding box center [217, 79] width 145 height 13
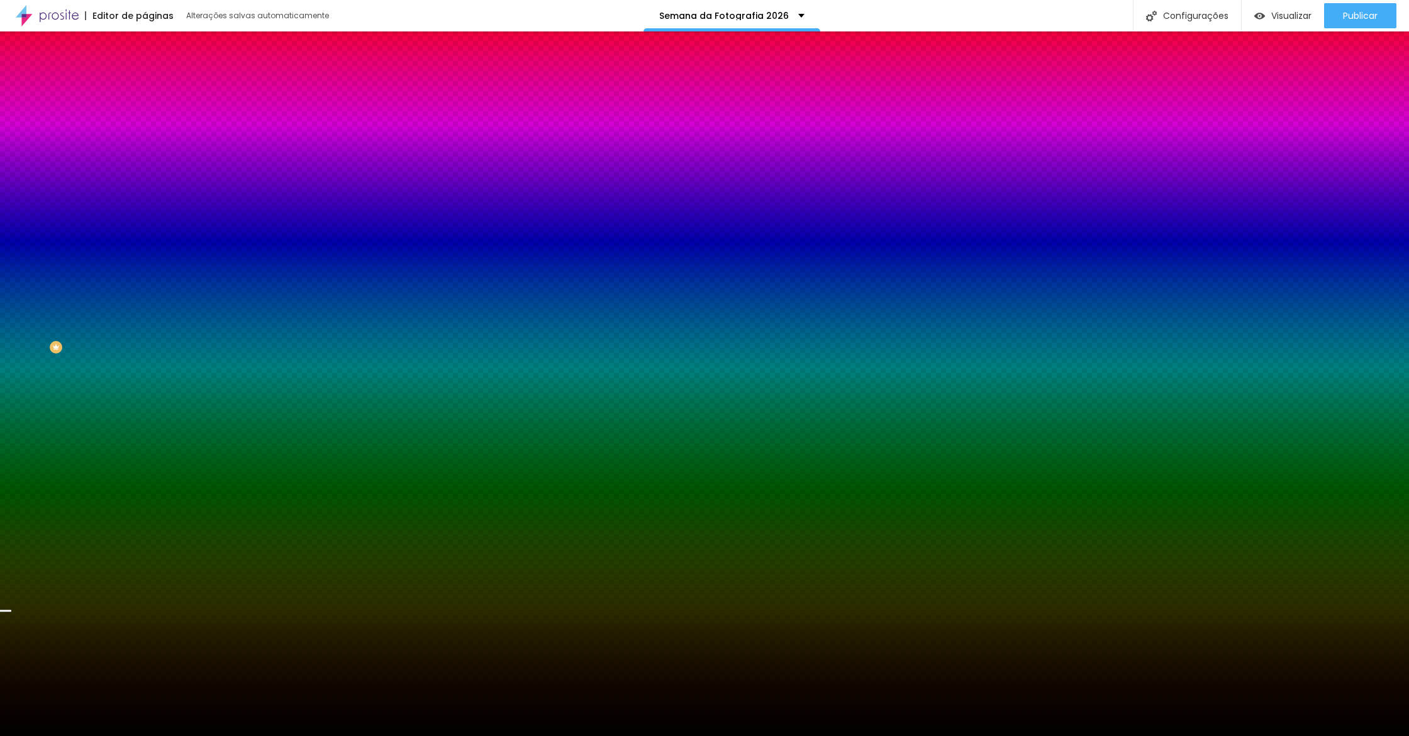
click at [145, 226] on button "button" at bounding box center [154, 219] width 18 height 13
click at [270, 735] on div at bounding box center [704, 743] width 1409 height 0
click at [299, 735] on div at bounding box center [704, 736] width 1409 height 0
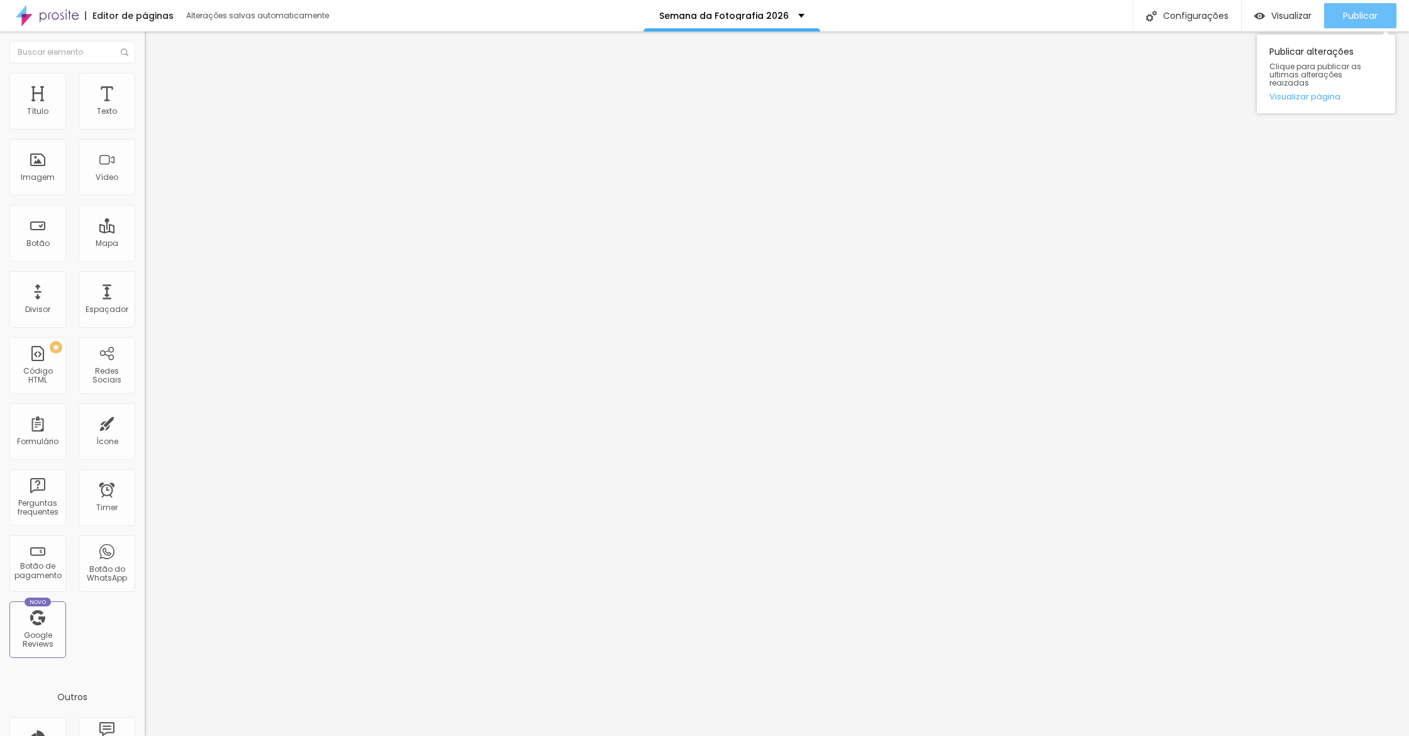
click at [1374, 22] on div "Publicar" at bounding box center [1360, 15] width 35 height 25
click at [1322, 92] on link "Visualizar página" at bounding box center [1325, 96] width 113 height 8
click at [145, 73] on img at bounding box center [150, 78] width 11 height 11
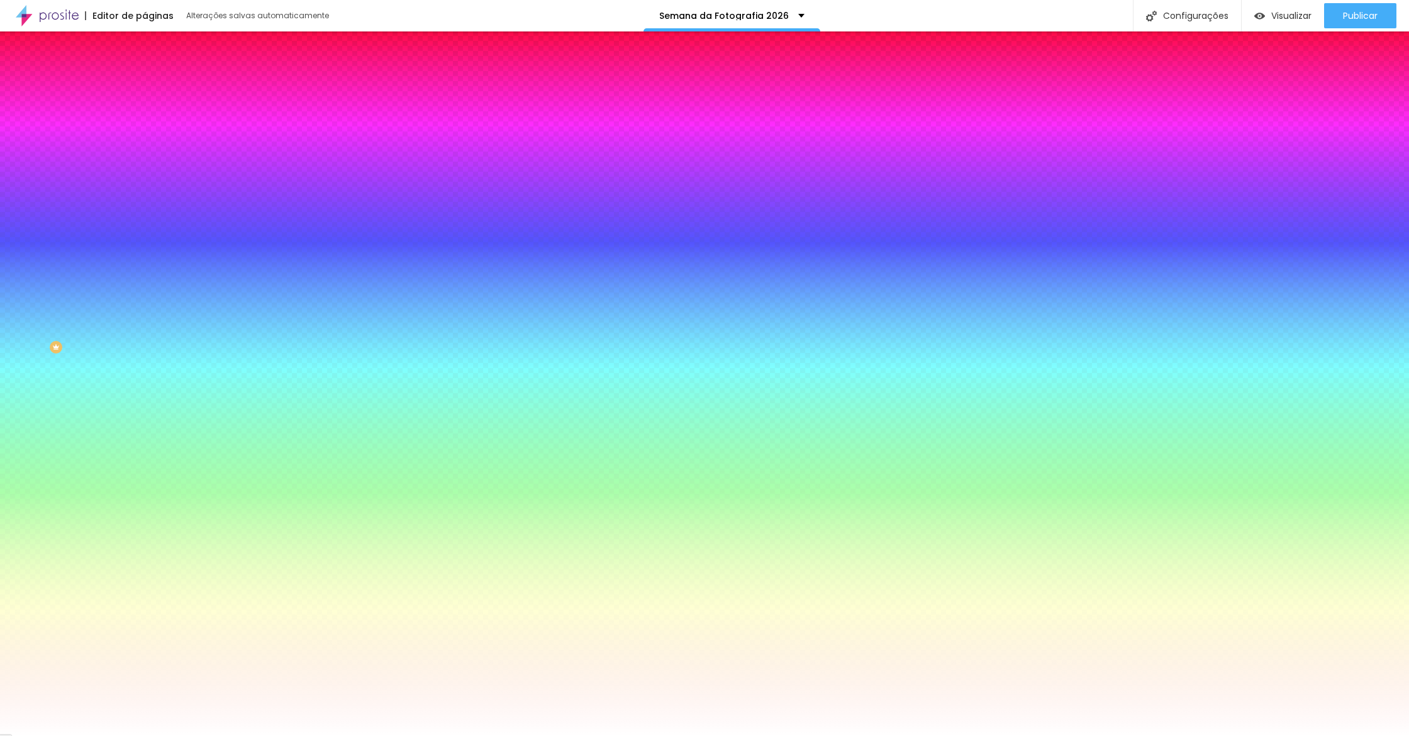
click at [145, 184] on div "Cor de fundo Voltar ao padrão #FFFFFF" at bounding box center [217, 166] width 145 height 35
click at [145, 171] on div at bounding box center [217, 171] width 145 height 0
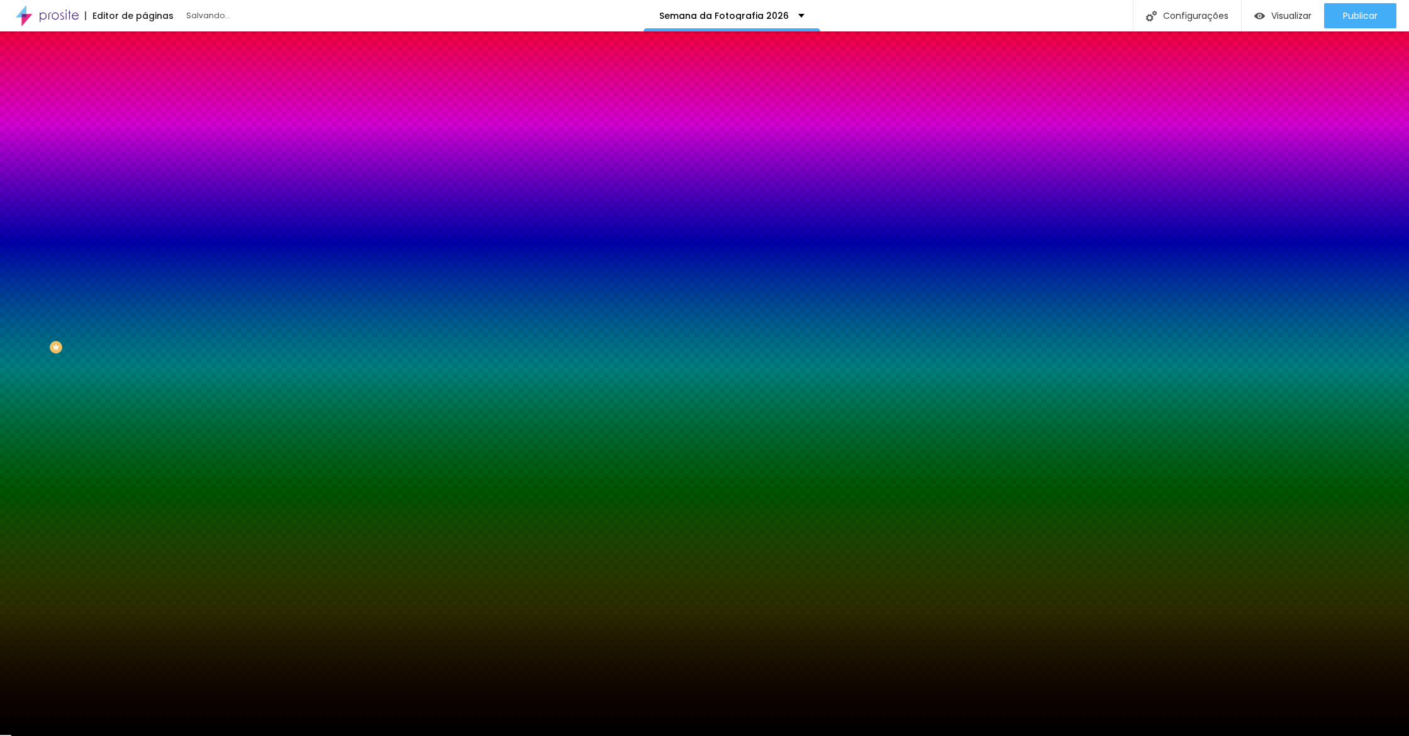
drag, startPoint x: 0, startPoint y: 427, endPoint x: 132, endPoint y: 440, distance: 132.7
click at [145, 453] on div "Editar Seção Conteúdo Estilo Avançado Imagem de fundo Adicionar imagem Efeito d…" at bounding box center [217, 383] width 145 height 704
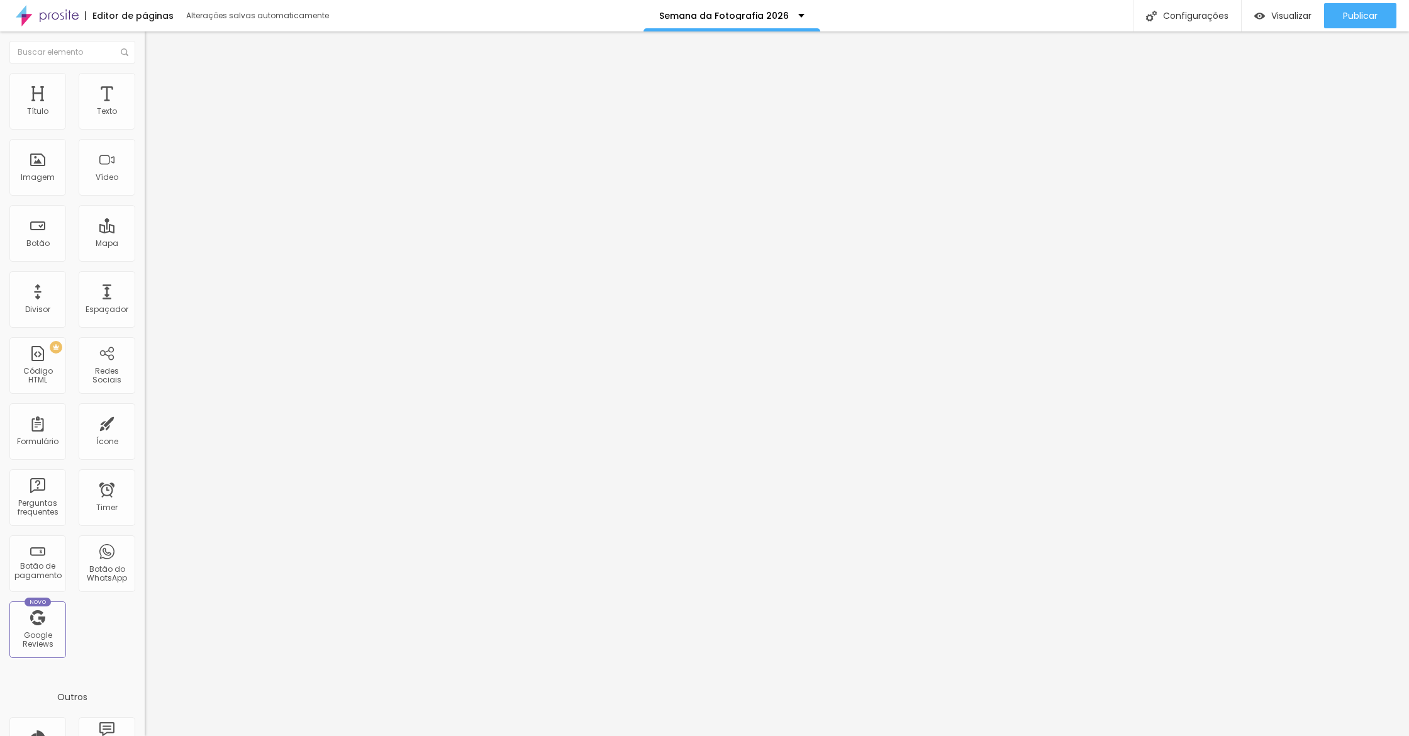
click at [145, 121] on button "button" at bounding box center [154, 114] width 18 height 13
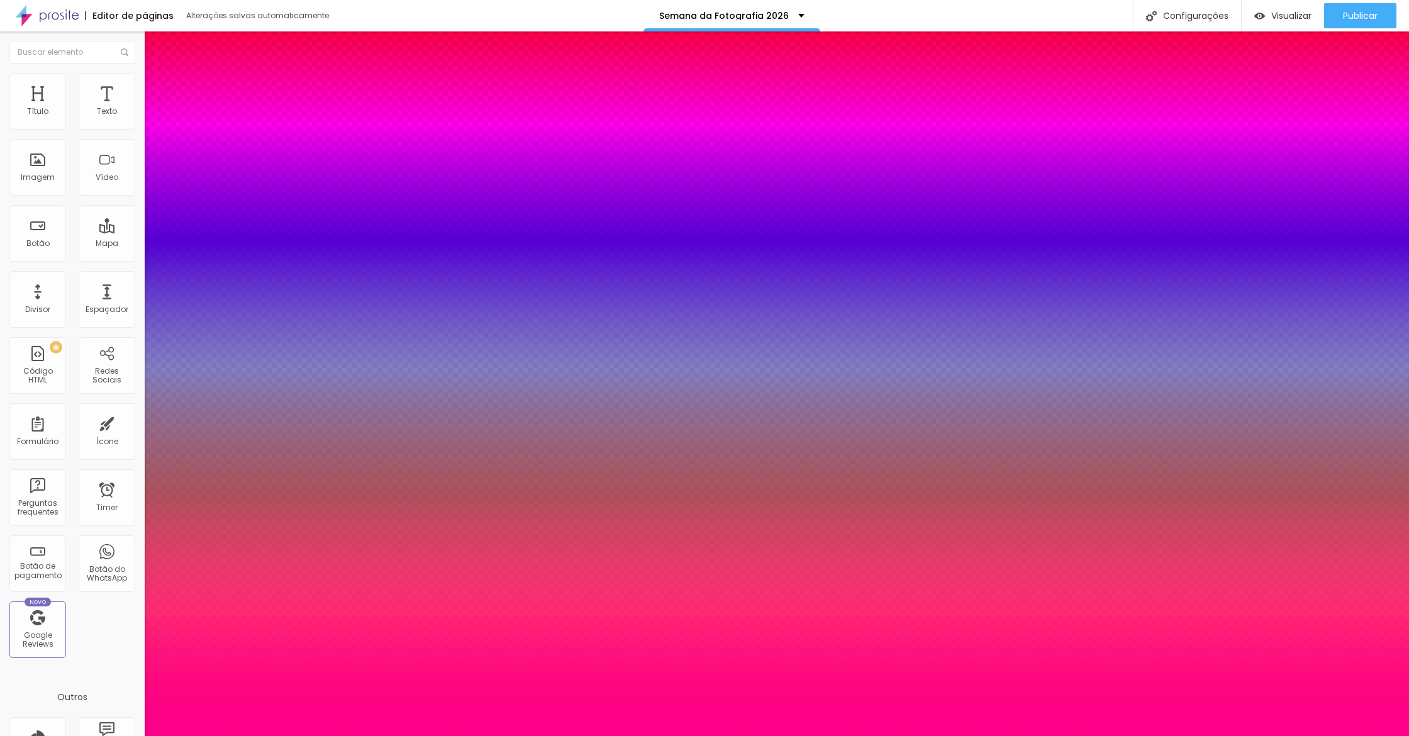
drag, startPoint x: 182, startPoint y: 208, endPoint x: 170, endPoint y: 207, distance: 12.0
click at [458, 735] on div at bounding box center [704, 736] width 1409 height 0
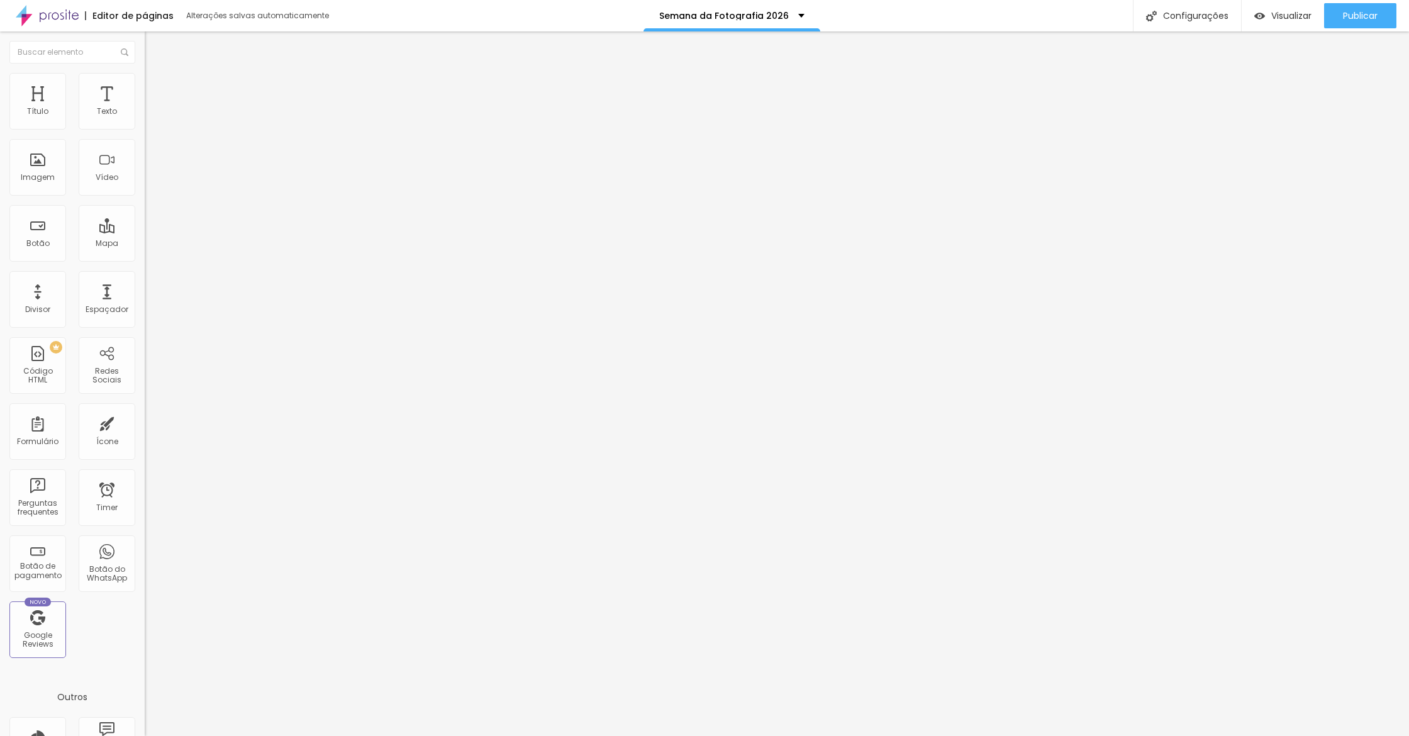
click at [145, 81] on li "Estilo" at bounding box center [217, 79] width 145 height 13
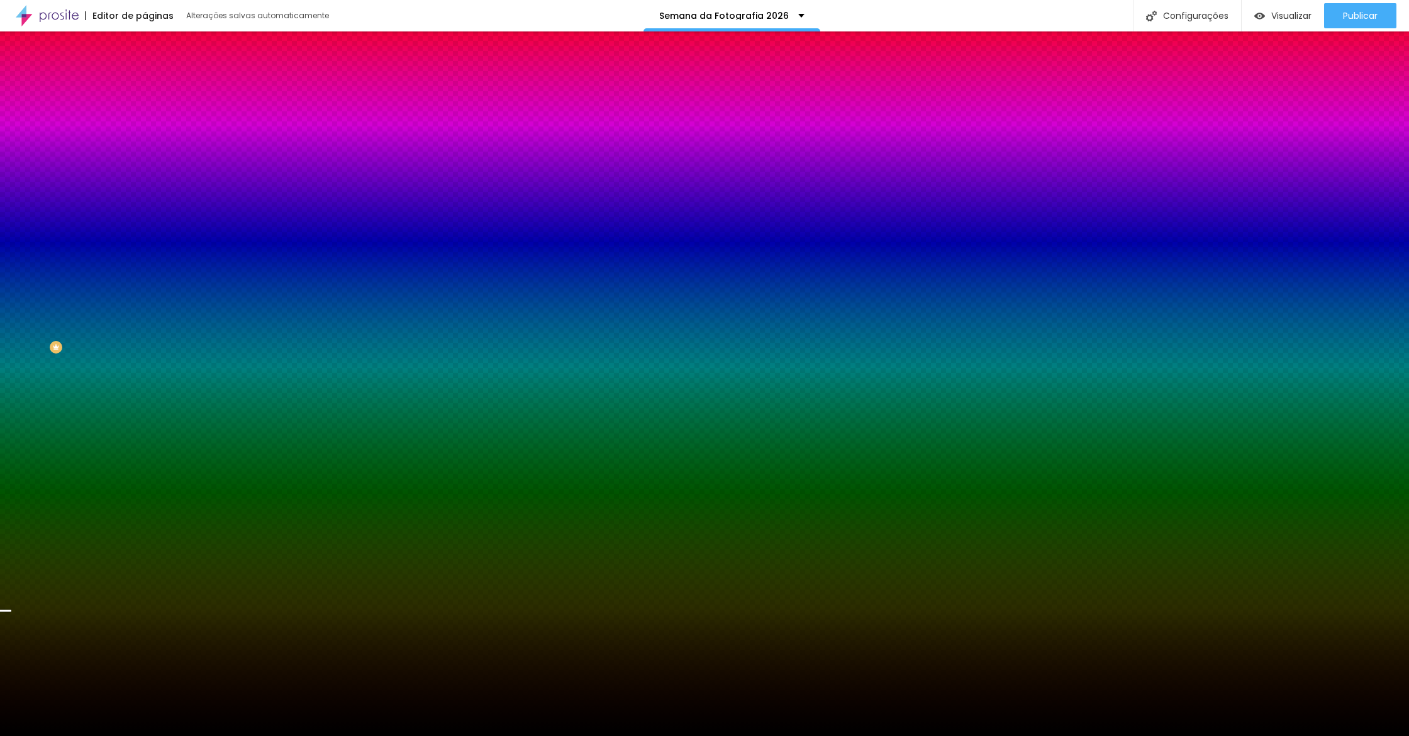
click at [145, 226] on button "button" at bounding box center [154, 219] width 18 height 13
click at [2, 735] on div at bounding box center [704, 736] width 1409 height 0
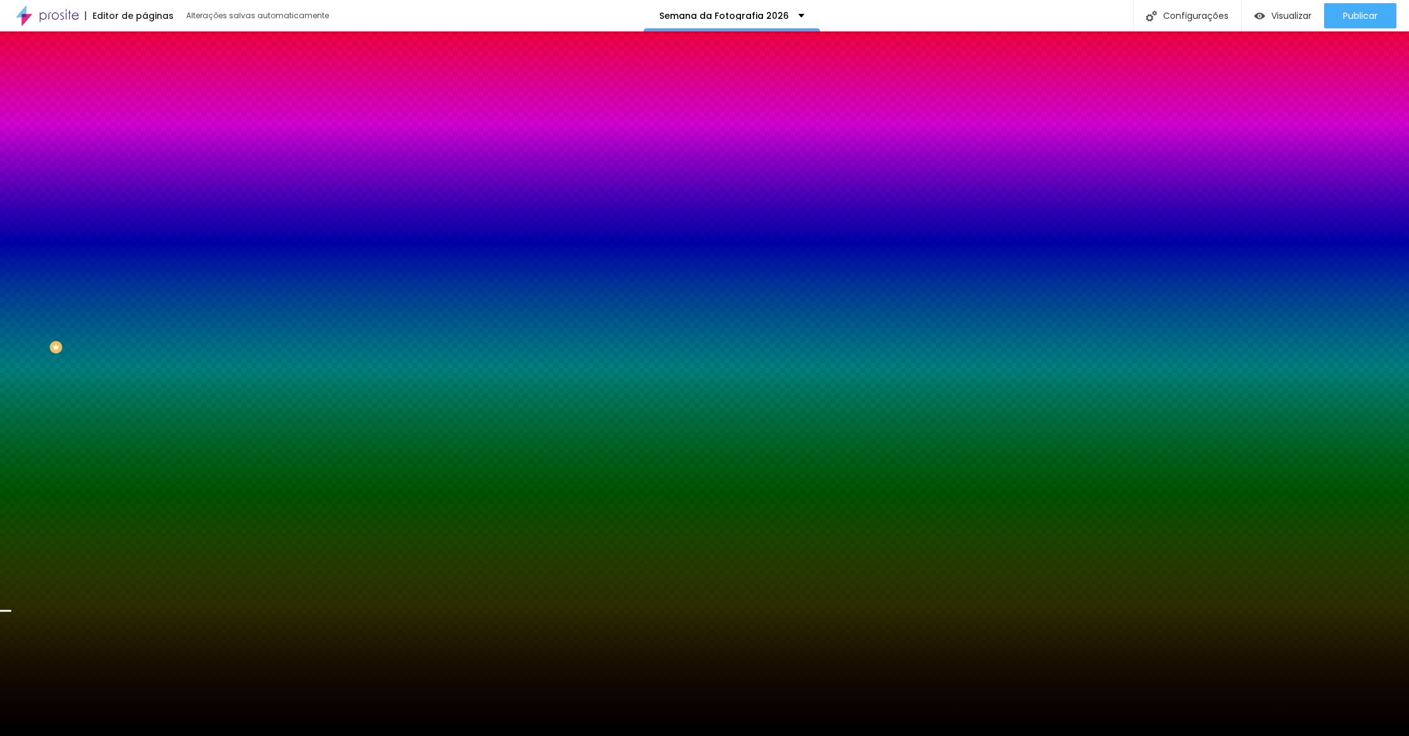
click at [150, 257] on icon "button" at bounding box center [154, 254] width 8 height 8
paste input "FC008B"
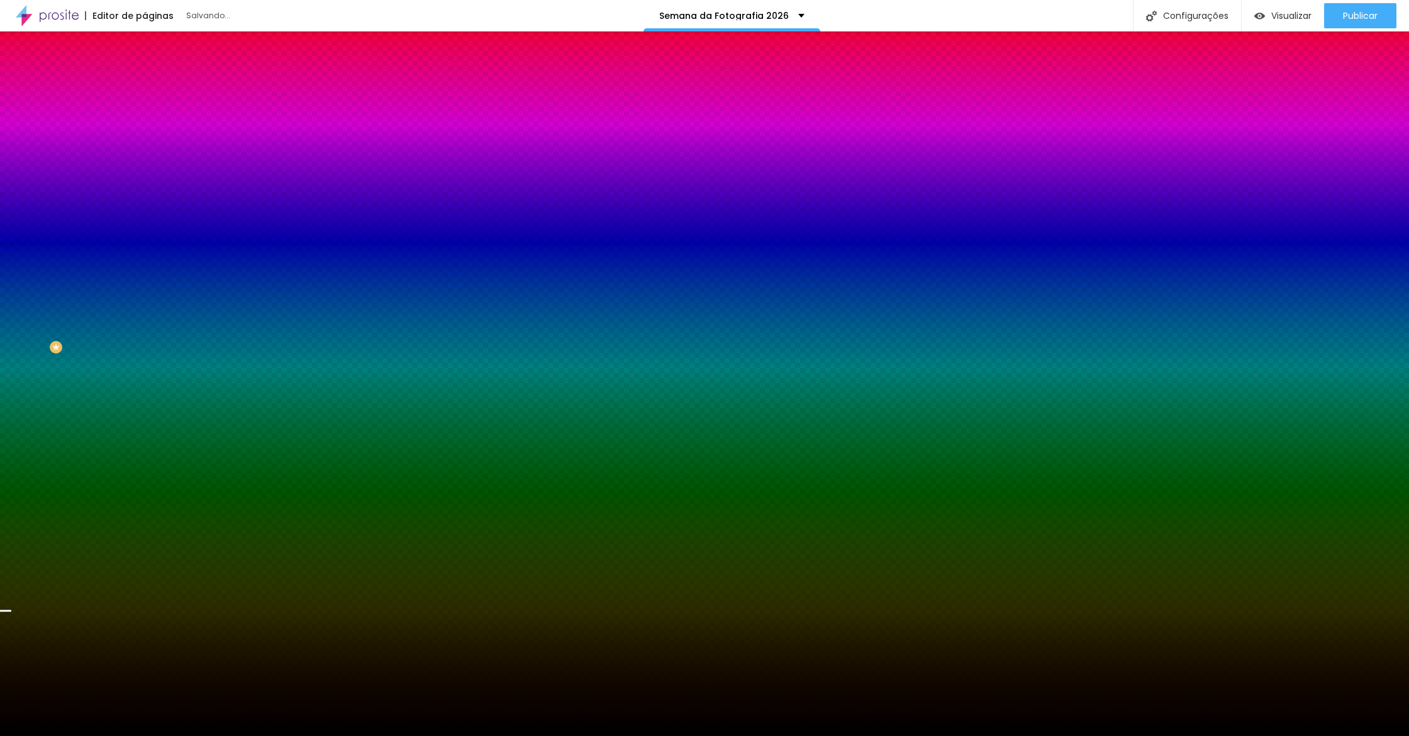
click at [278, 735] on div at bounding box center [704, 743] width 1409 height 0
drag, startPoint x: 262, startPoint y: 482, endPoint x: 235, endPoint y: 482, distance: 27.7
drag, startPoint x: 144, startPoint y: 521, endPoint x: 242, endPoint y: 467, distance: 112.0
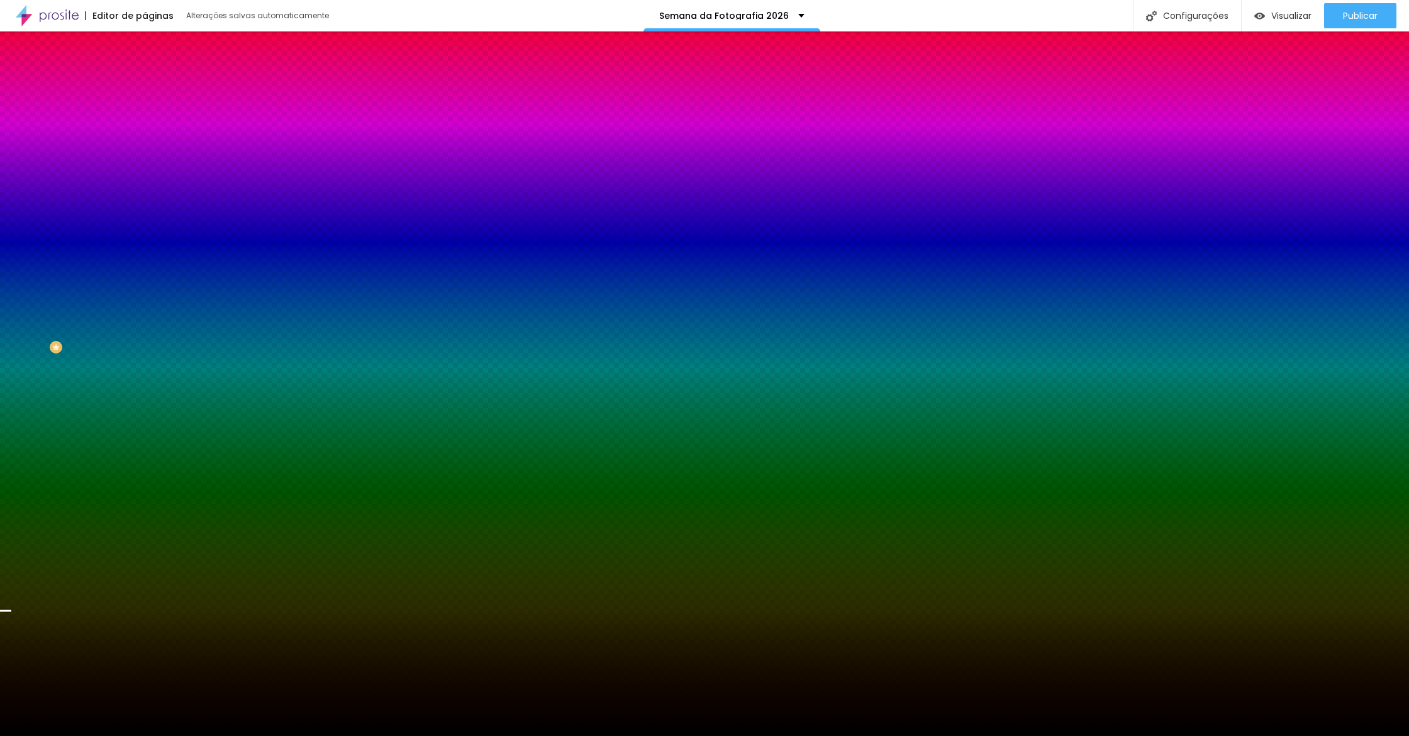
click at [325, 735] on div at bounding box center [704, 736] width 1409 height 0
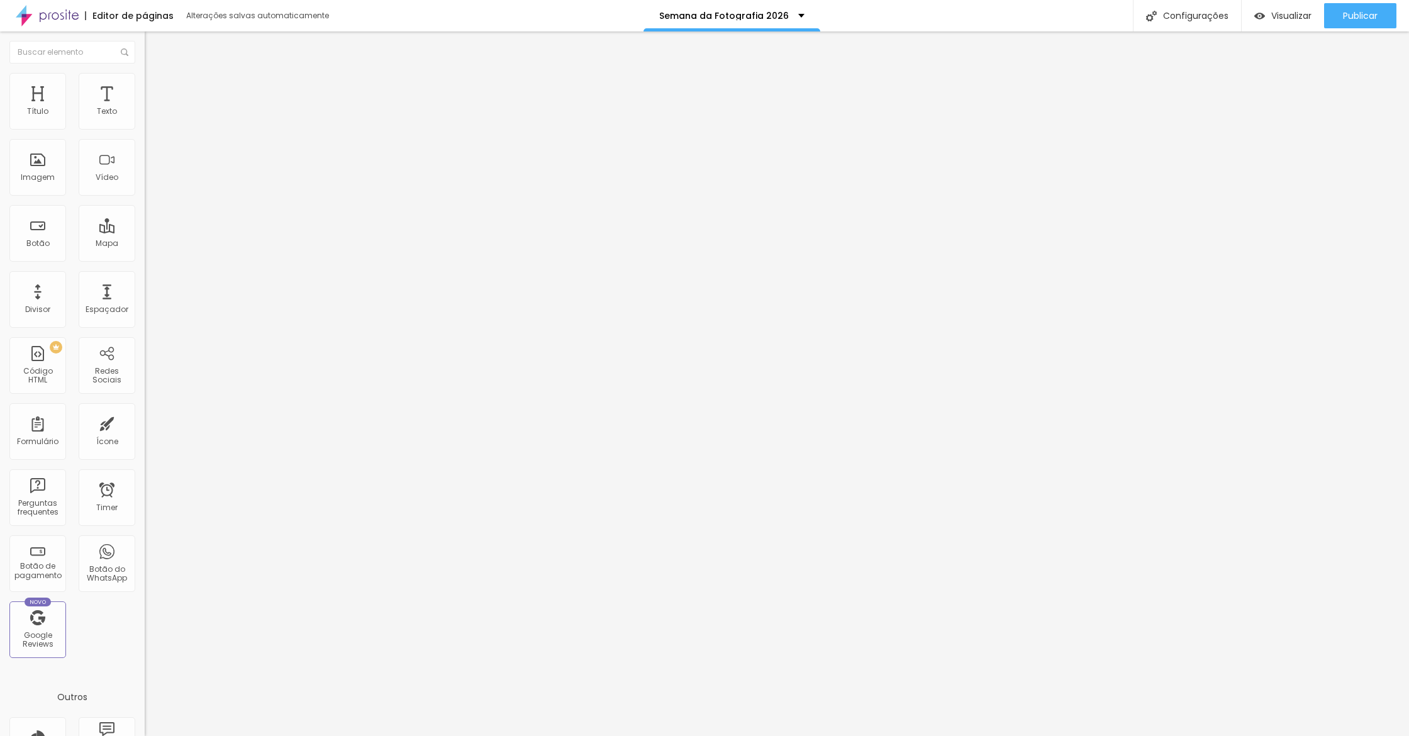
click at [156, 89] on span "Avançado" at bounding box center [177, 94] width 42 height 11
click at [145, 76] on img at bounding box center [150, 78] width 11 height 11
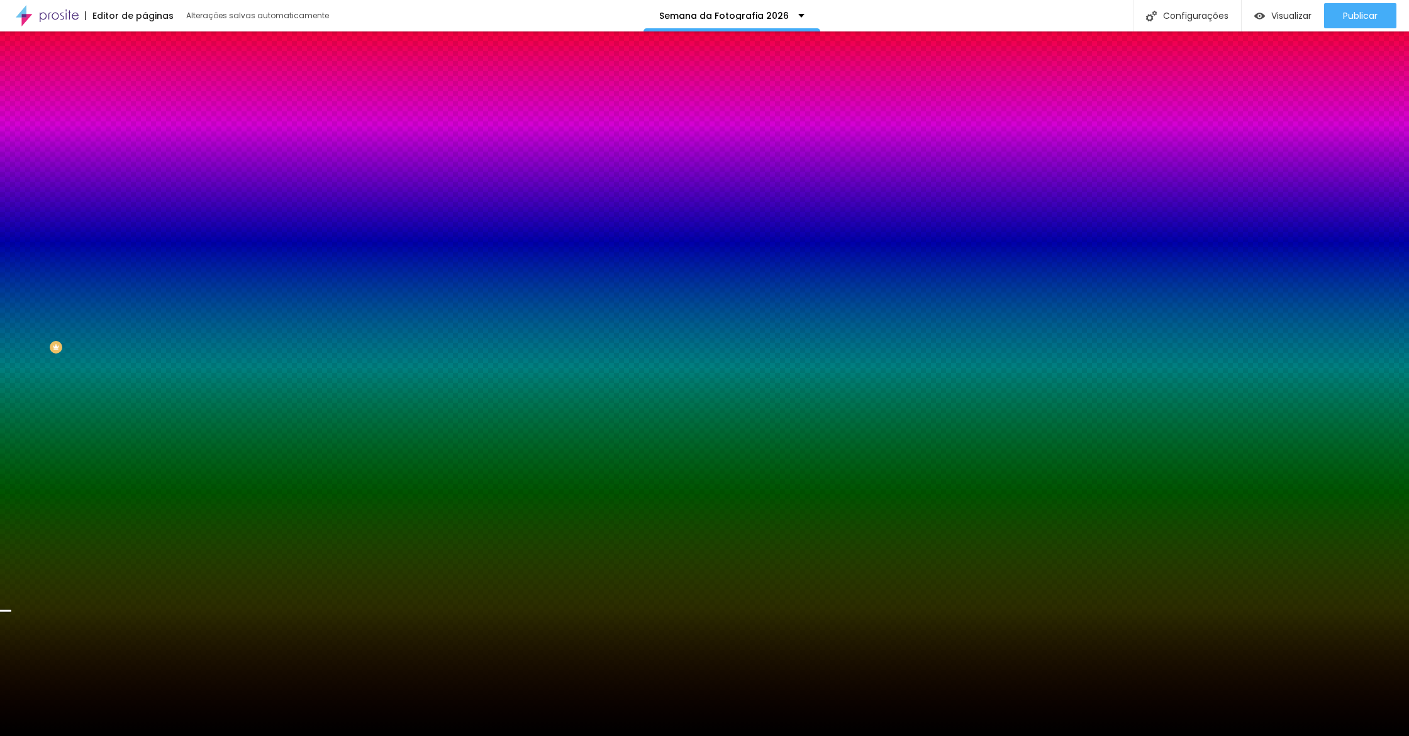
scroll to position [0, 1]
click at [145, 70] on li "Conteúdo" at bounding box center [217, 66] width 145 height 13
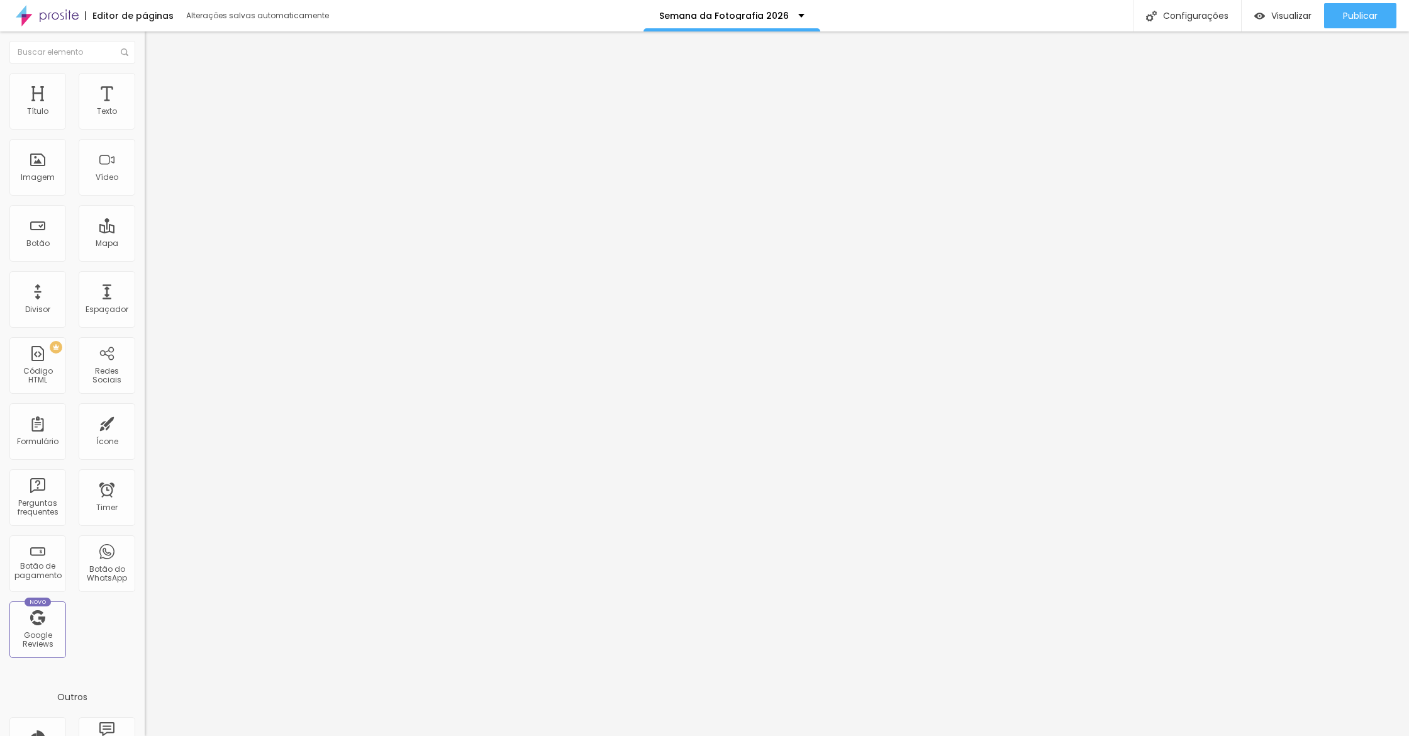
drag, startPoint x: 71, startPoint y: 74, endPoint x: 77, endPoint y: 94, distance: 20.9
click at [145, 74] on img at bounding box center [150, 78] width 11 height 11
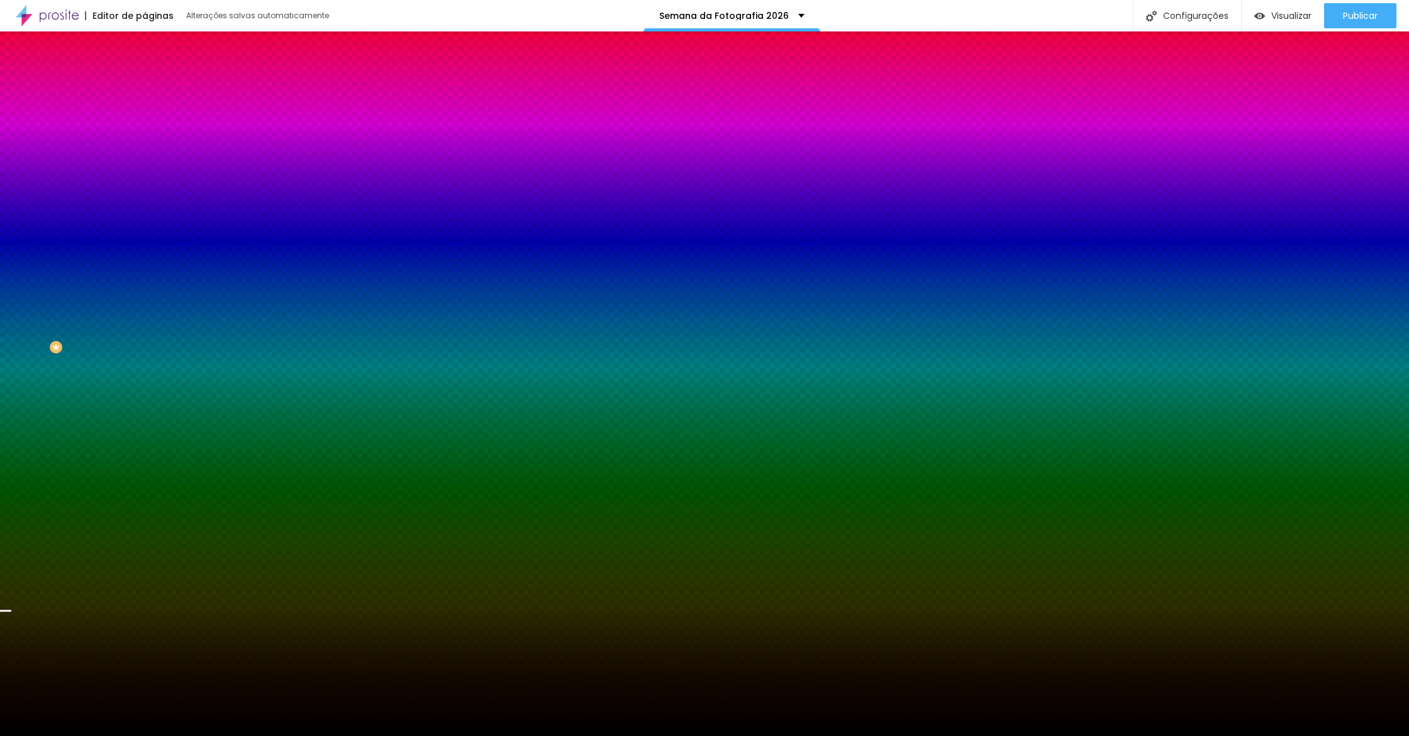
scroll to position [0, 0]
click at [151, 256] on icon "button" at bounding box center [153, 253] width 5 height 5
drag, startPoint x: 268, startPoint y: 342, endPoint x: 259, endPoint y: 341, distance: 8.8
click at [267, 735] on div at bounding box center [704, 743] width 1409 height 0
click at [1178, 735] on div at bounding box center [704, 736] width 1409 height 0
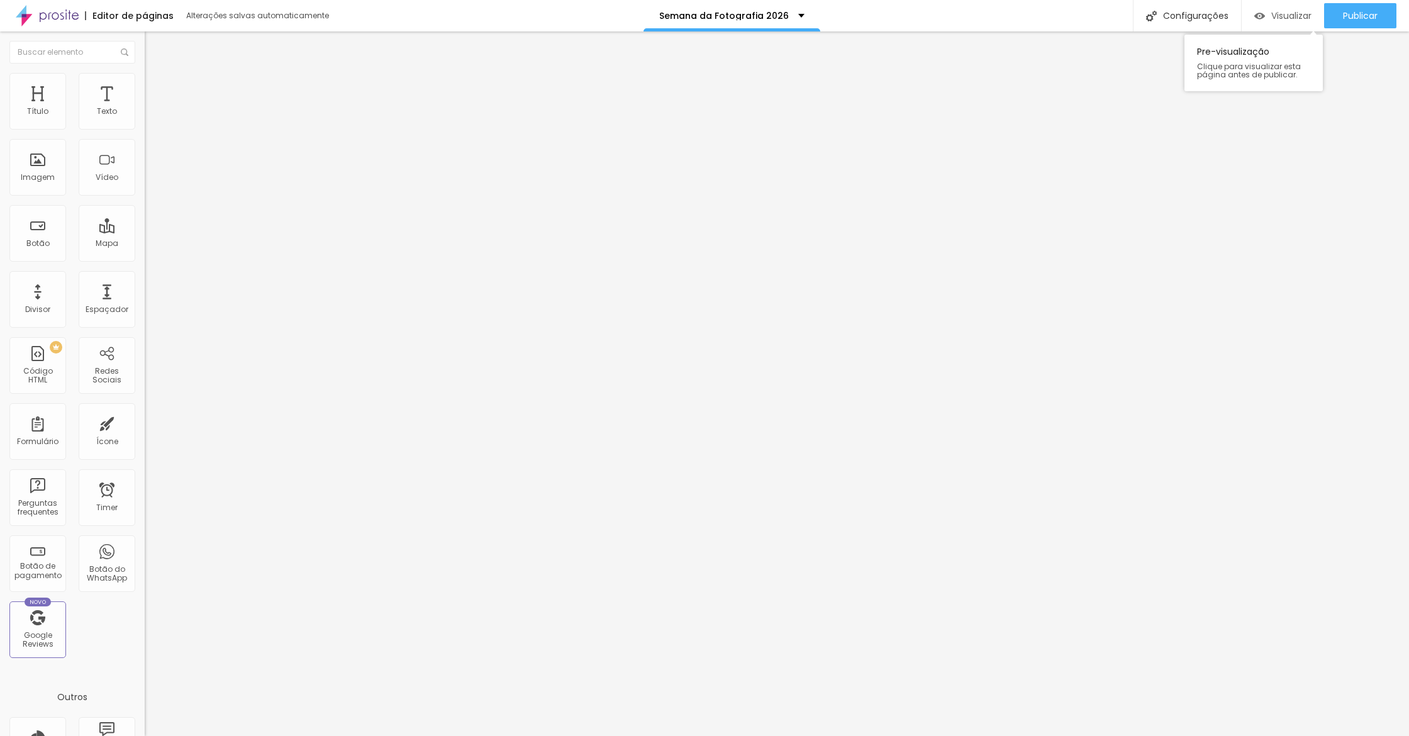
click at [1294, 11] on span "Visualizar" at bounding box center [1291, 16] width 40 height 10
click at [1357, 17] on span "Publicar" at bounding box center [1360, 16] width 35 height 10
click at [145, 121] on button "button" at bounding box center [154, 114] width 18 height 13
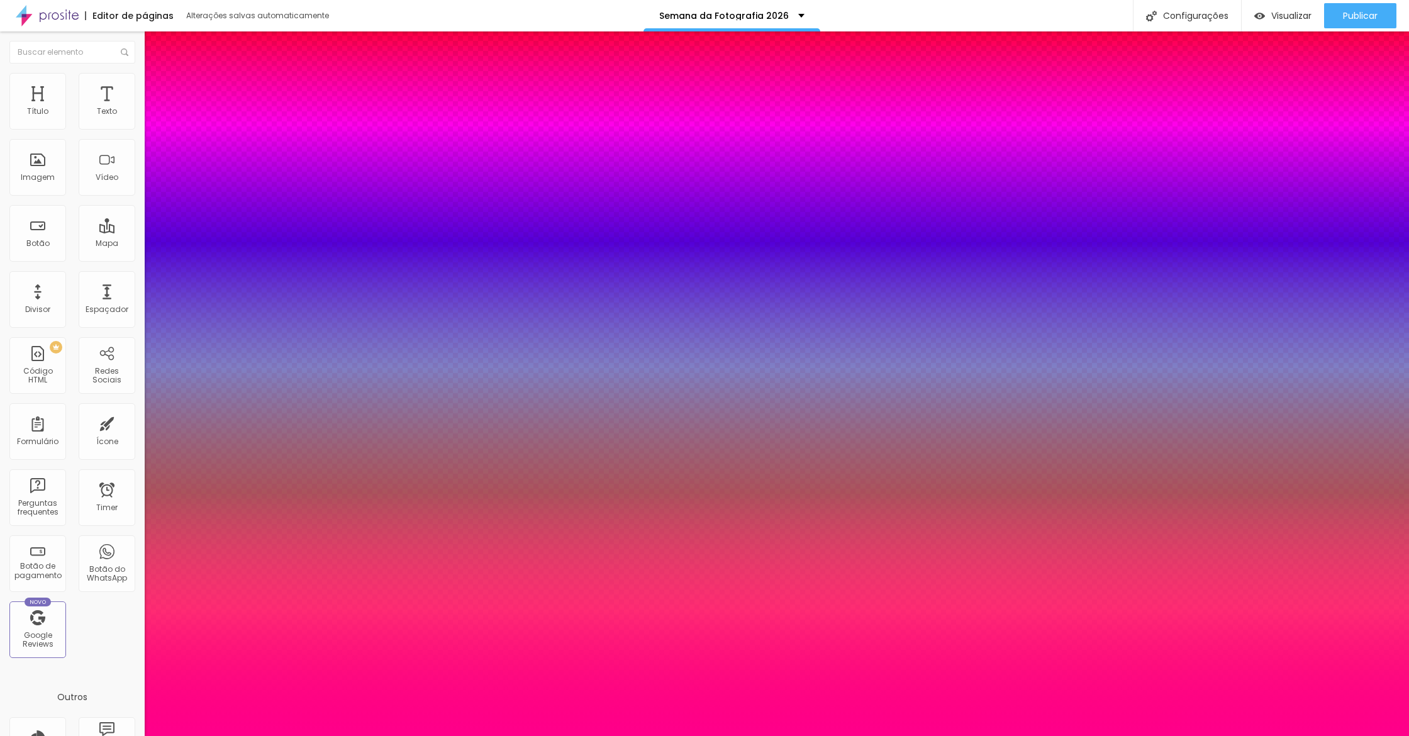
drag, startPoint x: 174, startPoint y: 209, endPoint x: 427, endPoint y: 241, distance: 254.8
click at [779, 735] on div at bounding box center [704, 736] width 1409 height 0
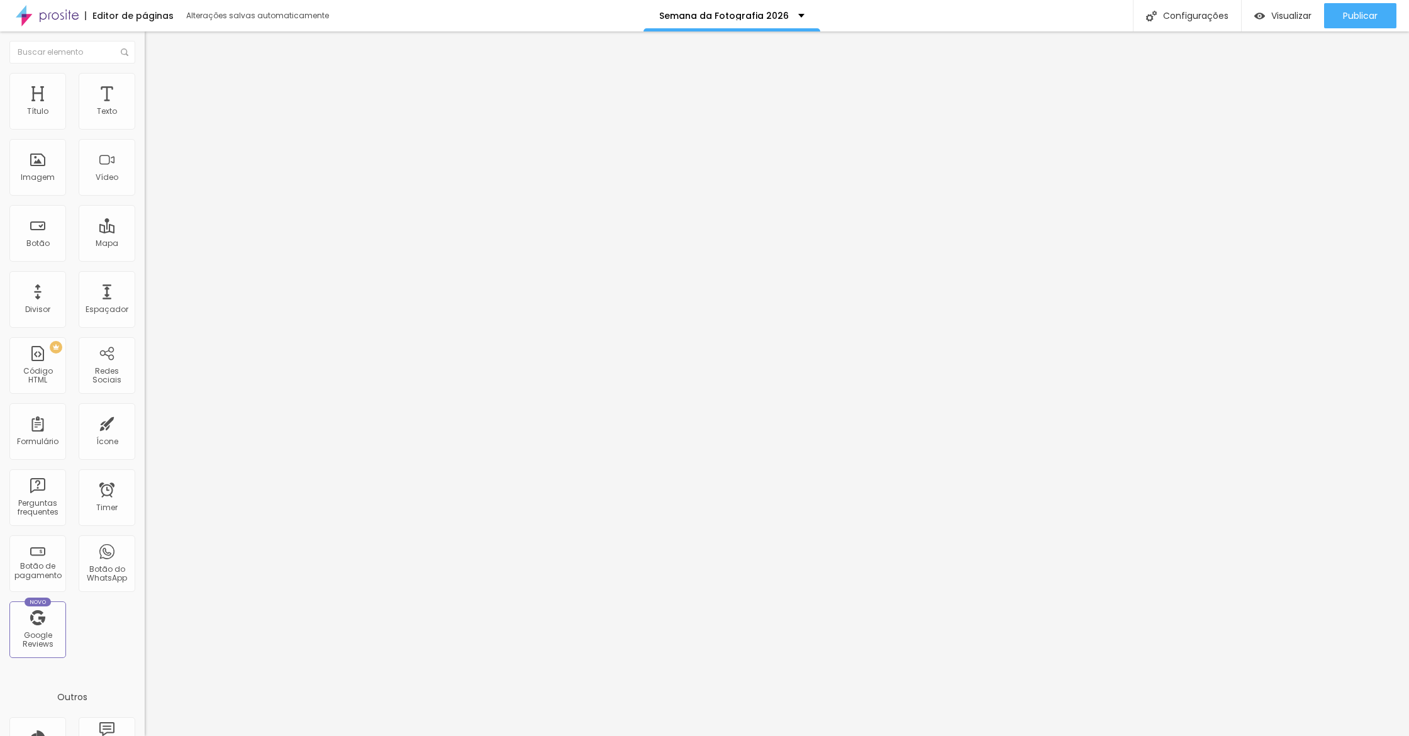
click at [145, 121] on button "button" at bounding box center [154, 114] width 18 height 13
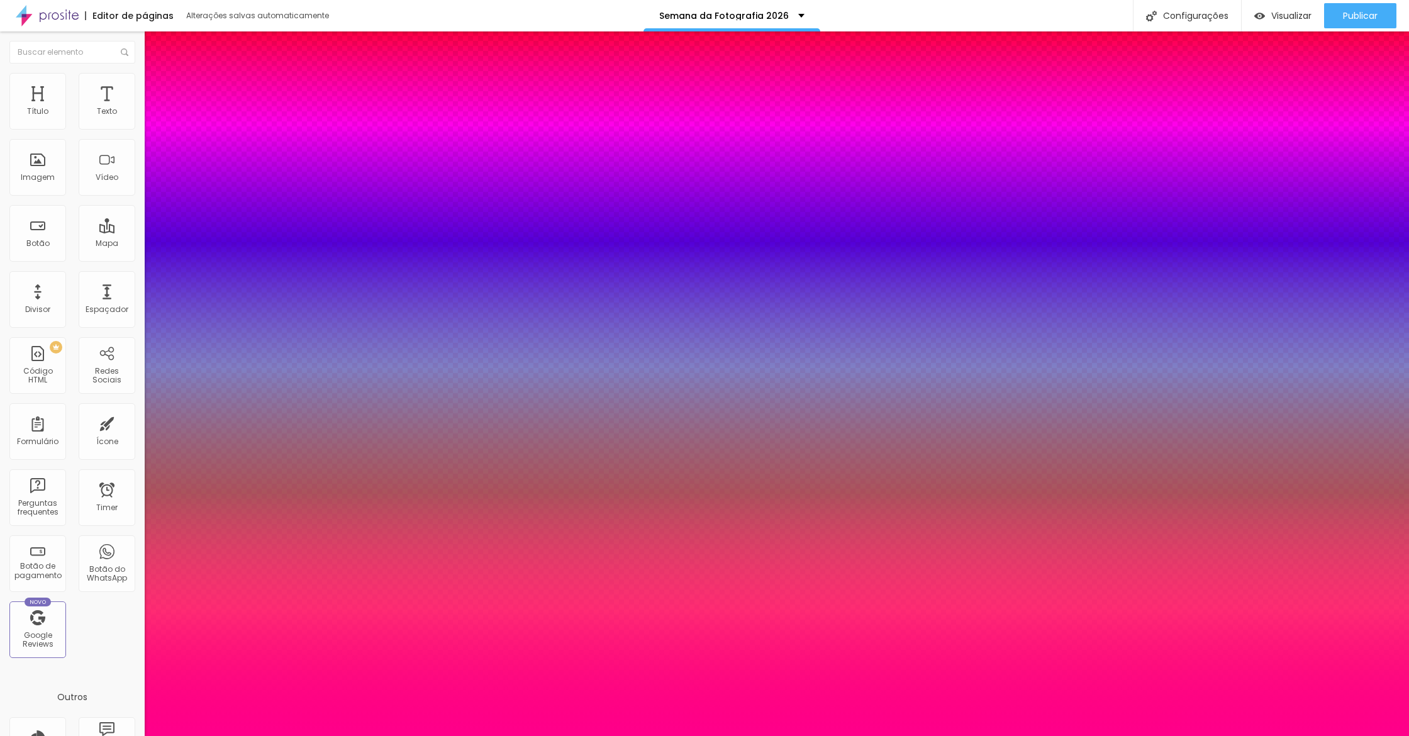
click at [507, 735] on div at bounding box center [704, 736] width 1409 height 0
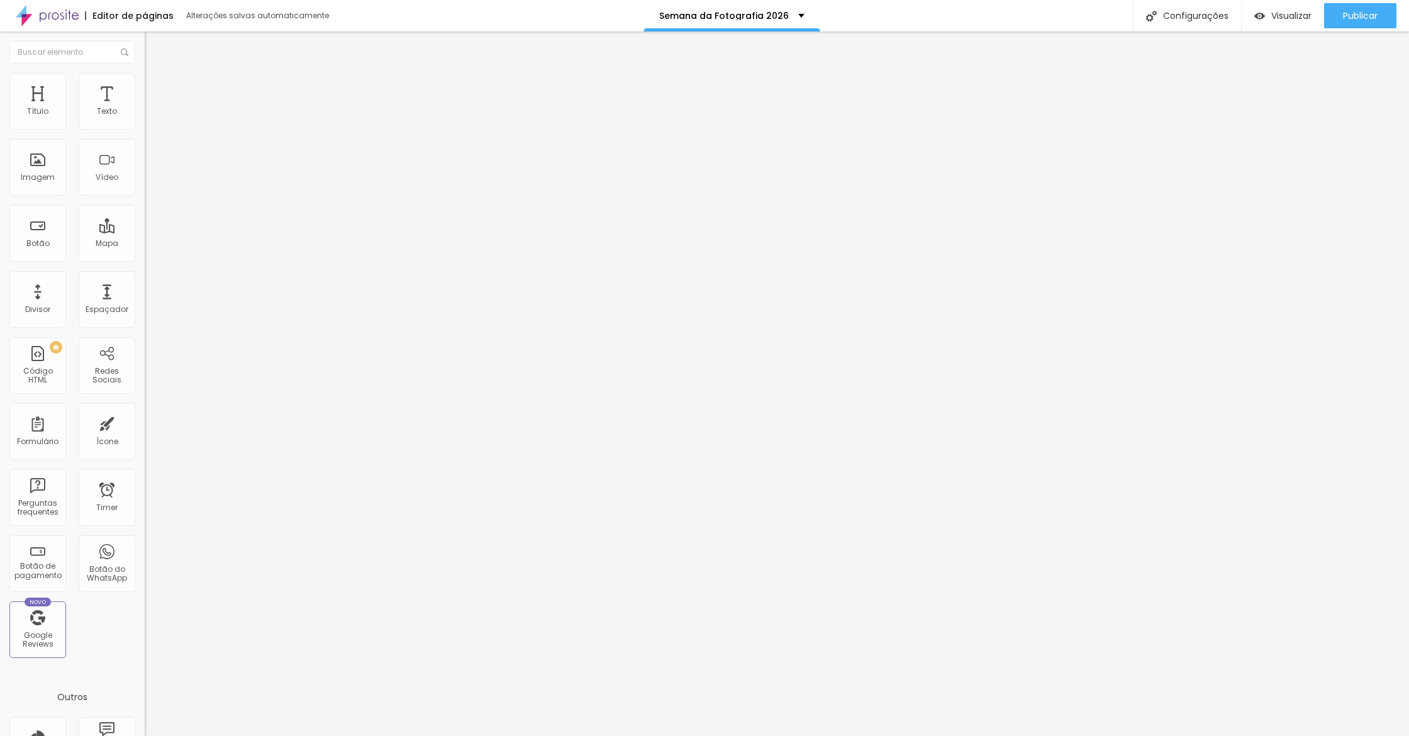
click at [150, 117] on icon "button" at bounding box center [154, 113] width 8 height 8
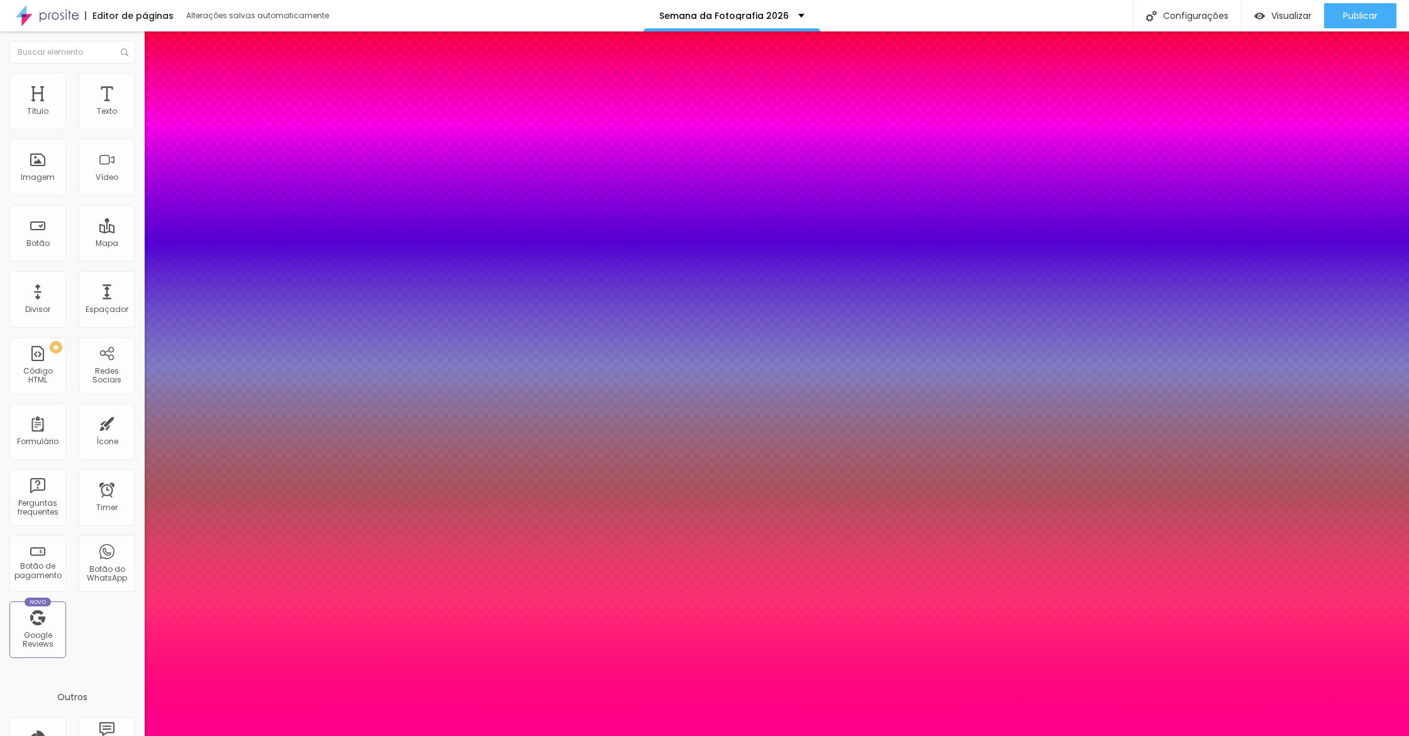
drag, startPoint x: 173, startPoint y: 209, endPoint x: 236, endPoint y: 135, distance: 97.3
click at [247, 735] on div at bounding box center [704, 736] width 1409 height 0
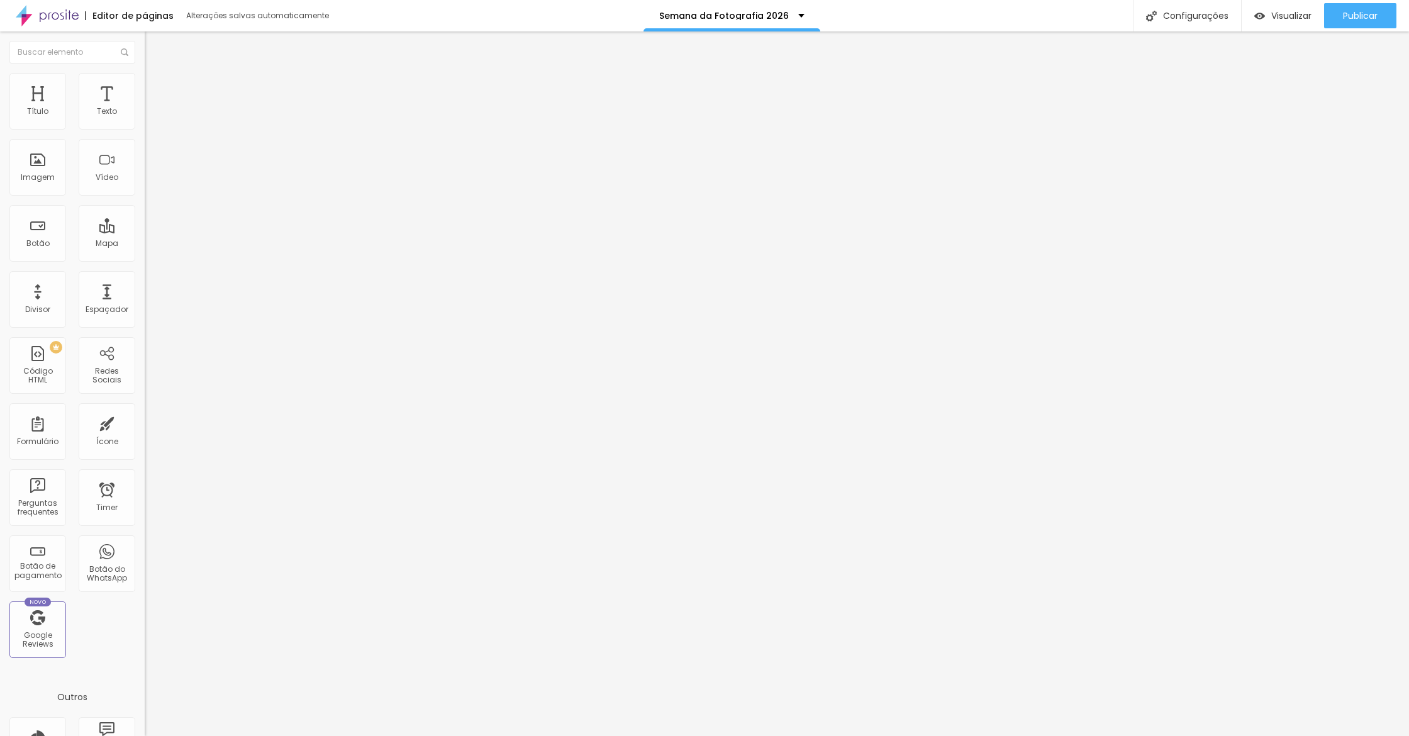
click at [145, 121] on button "button" at bounding box center [154, 114] width 18 height 13
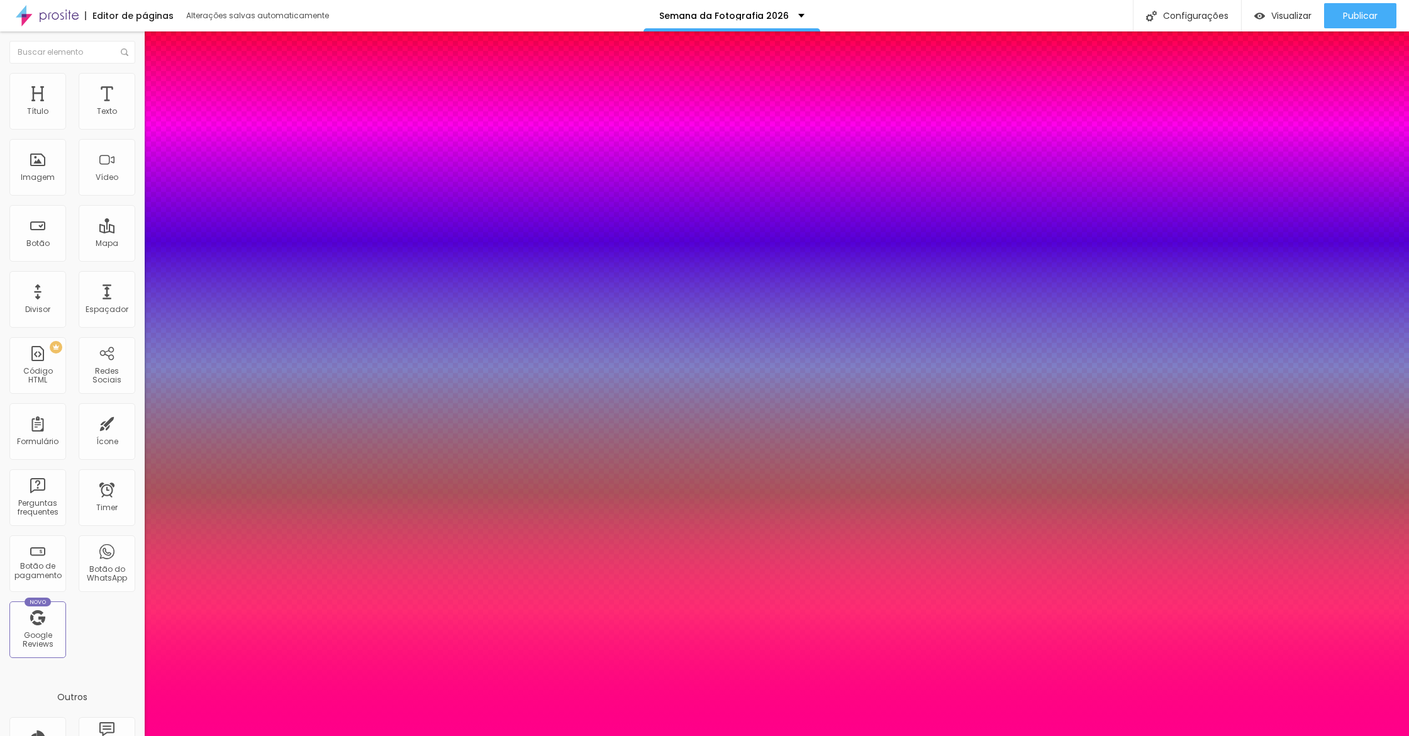
click at [429, 735] on div at bounding box center [704, 736] width 1409 height 0
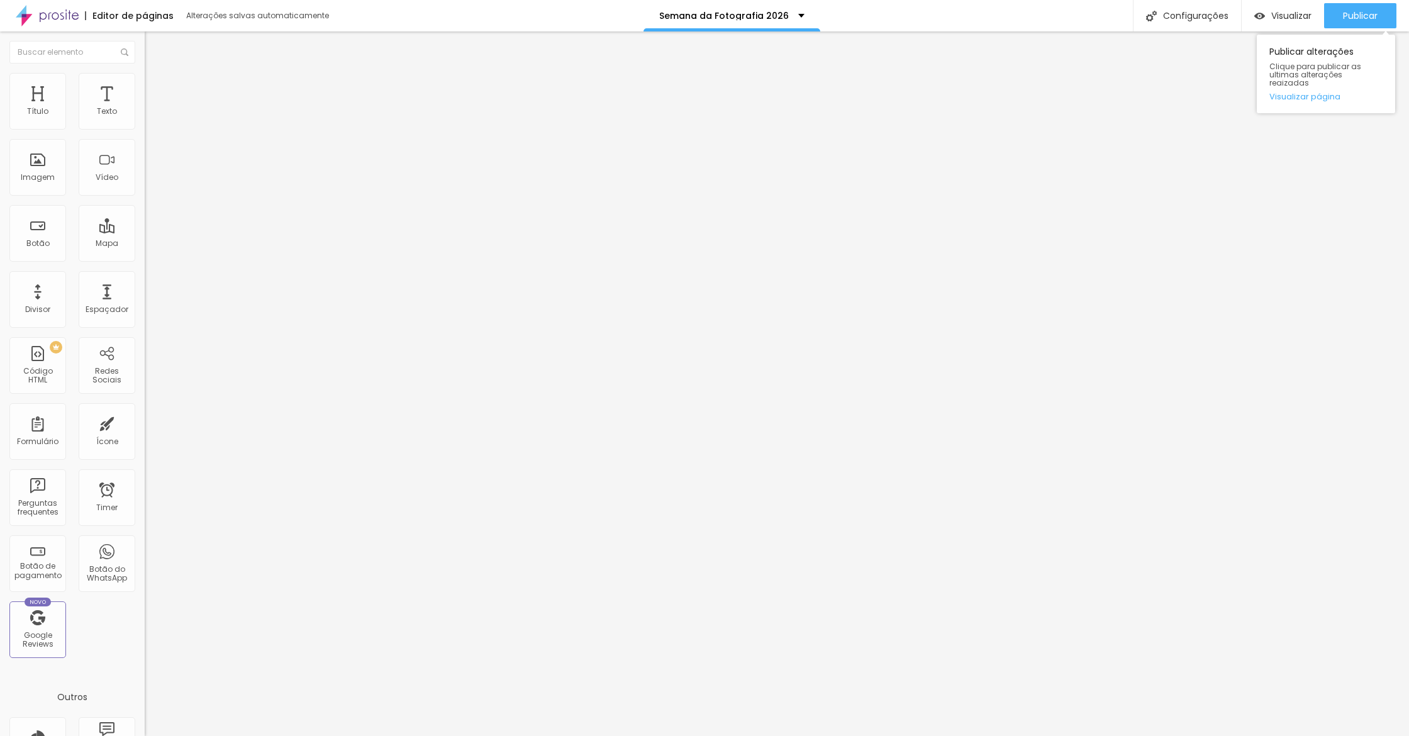
click at [1377, 28] on div "Publicar alterações Clique para publicar as ultimas alterações reaizadas Visual…" at bounding box center [1326, 70] width 138 height 85
click at [1351, 21] on span "Publicar" at bounding box center [1360, 16] width 35 height 10
click at [1360, 23] on div "Publicar" at bounding box center [1360, 15] width 35 height 25
click at [1355, 19] on span "Publicar" at bounding box center [1360, 16] width 35 height 10
click at [121, 256] on div "Mapa" at bounding box center [107, 233] width 57 height 57
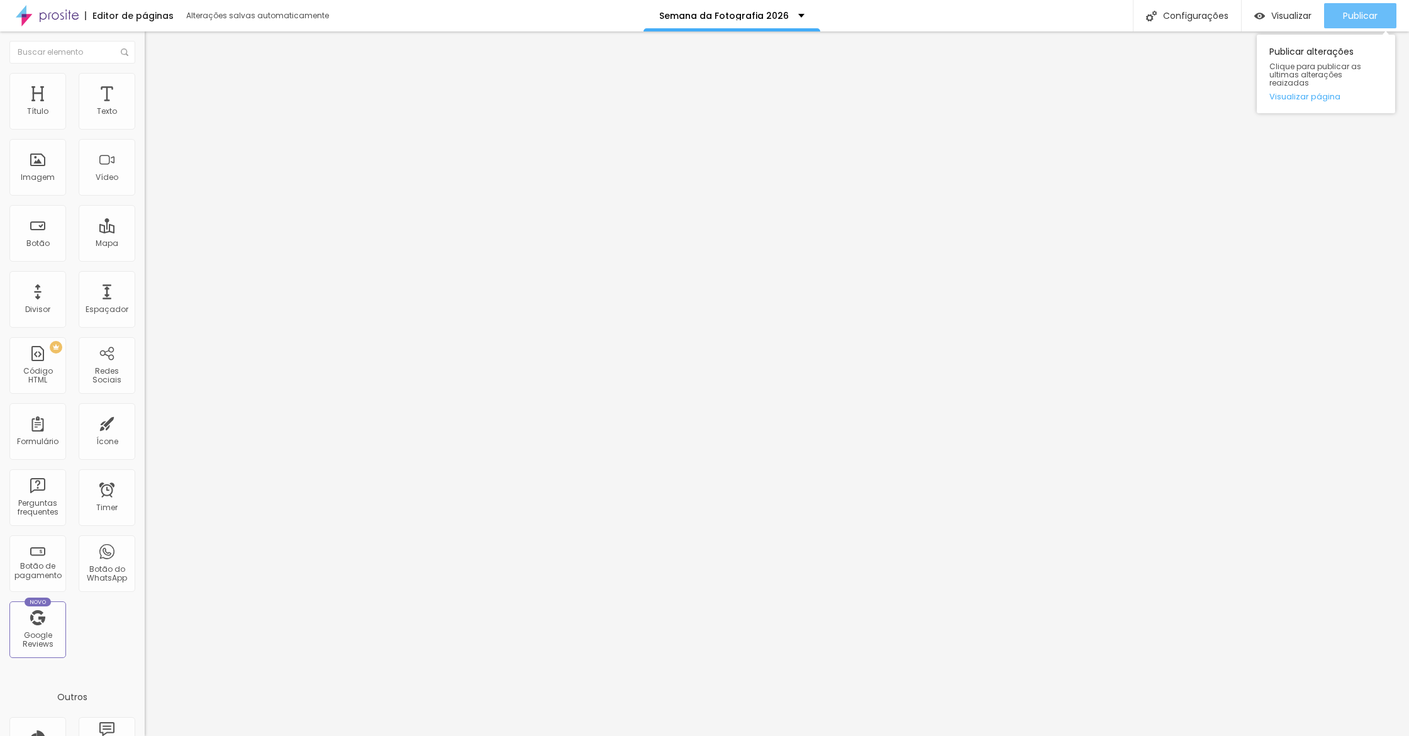
click at [1371, 13] on span "Publicar" at bounding box center [1360, 16] width 35 height 10
click at [145, 86] on li "Avançado" at bounding box center [217, 92] width 145 height 13
click at [145, 153] on div "20 Espaçamento entre colunas 0 px Espaçamento vertical ID Html cadastro Classes…" at bounding box center [217, 362] width 145 height 529
click at [156, 85] on span "Estilo" at bounding box center [165, 81] width 19 height 11
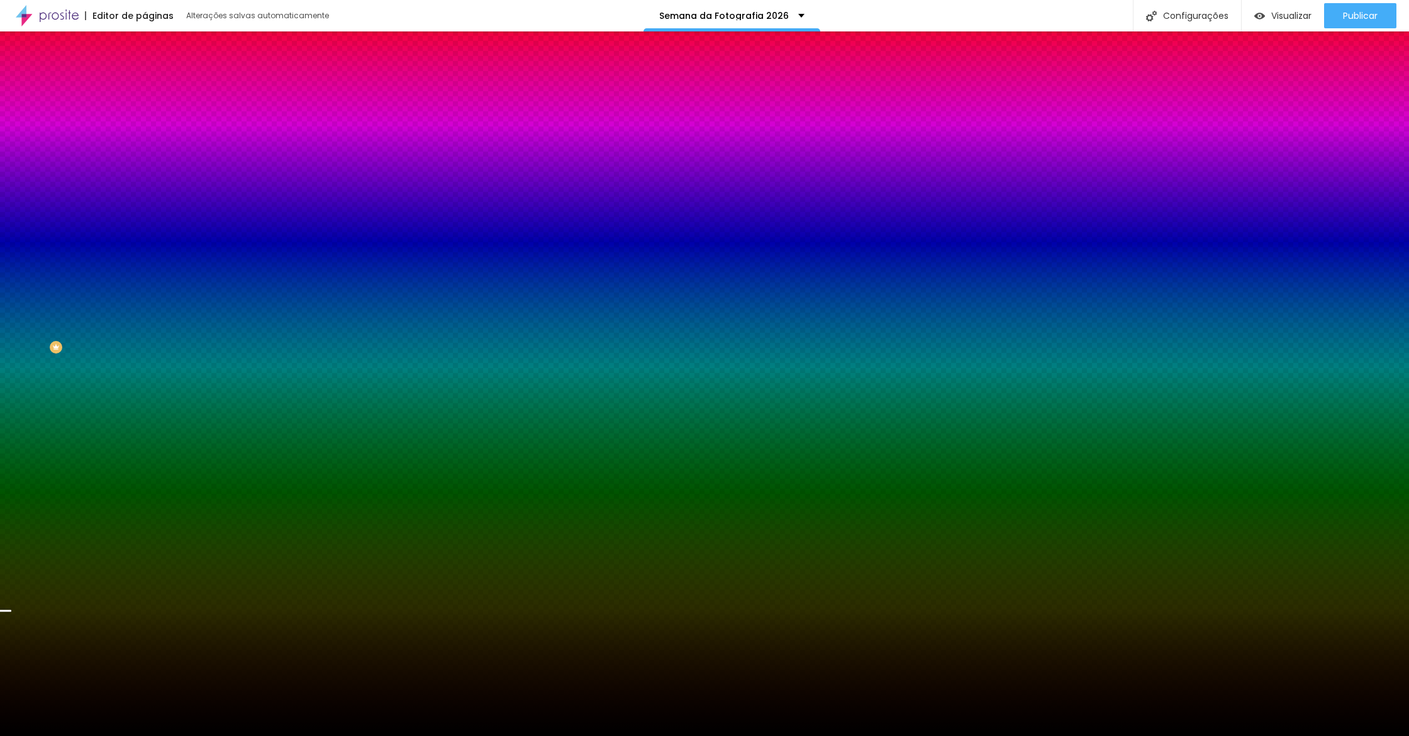
click at [145, 226] on button "button" at bounding box center [154, 219] width 18 height 13
click at [277, 735] on div at bounding box center [704, 743] width 1409 height 0
click at [291, 735] on div at bounding box center [704, 736] width 1409 height 0
click at [145, 86] on li "Avançado" at bounding box center [217, 92] width 145 height 13
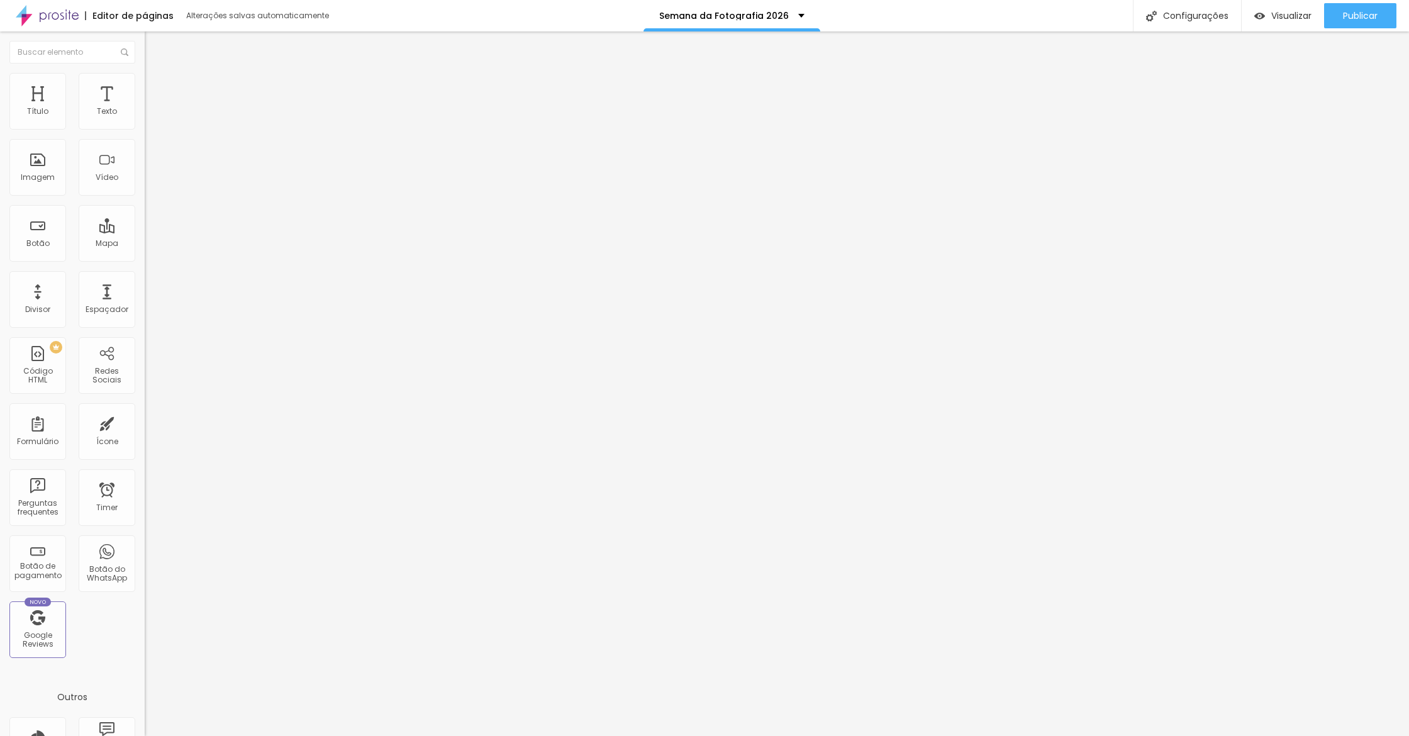
click at [145, 433] on input "0" at bounding box center [172, 439] width 54 height 13
click at [1352, 11] on span "Publicar" at bounding box center [1360, 16] width 35 height 10
click at [1318, 97] on div "Publicar alterações Clique para publicar as ultimas alterações reaizadas Visual…" at bounding box center [1326, 74] width 138 height 79
click at [1326, 92] on link "Visualizar página" at bounding box center [1325, 96] width 113 height 8
click at [1358, 21] on span "Publicar" at bounding box center [1360, 16] width 35 height 10
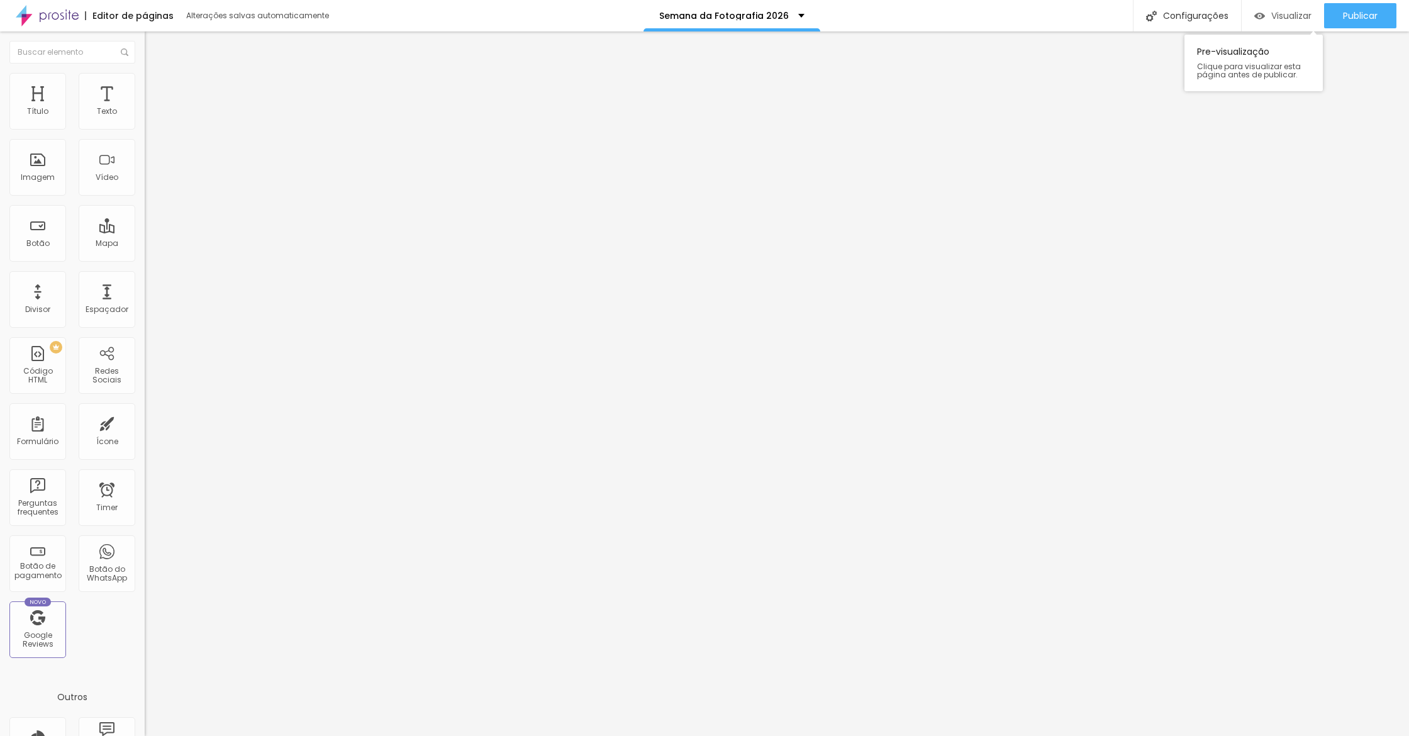
click at [1255, 21] on img "button" at bounding box center [1259, 16] width 11 height 11
click at [145, 73] on li "Estilo" at bounding box center [217, 79] width 145 height 13
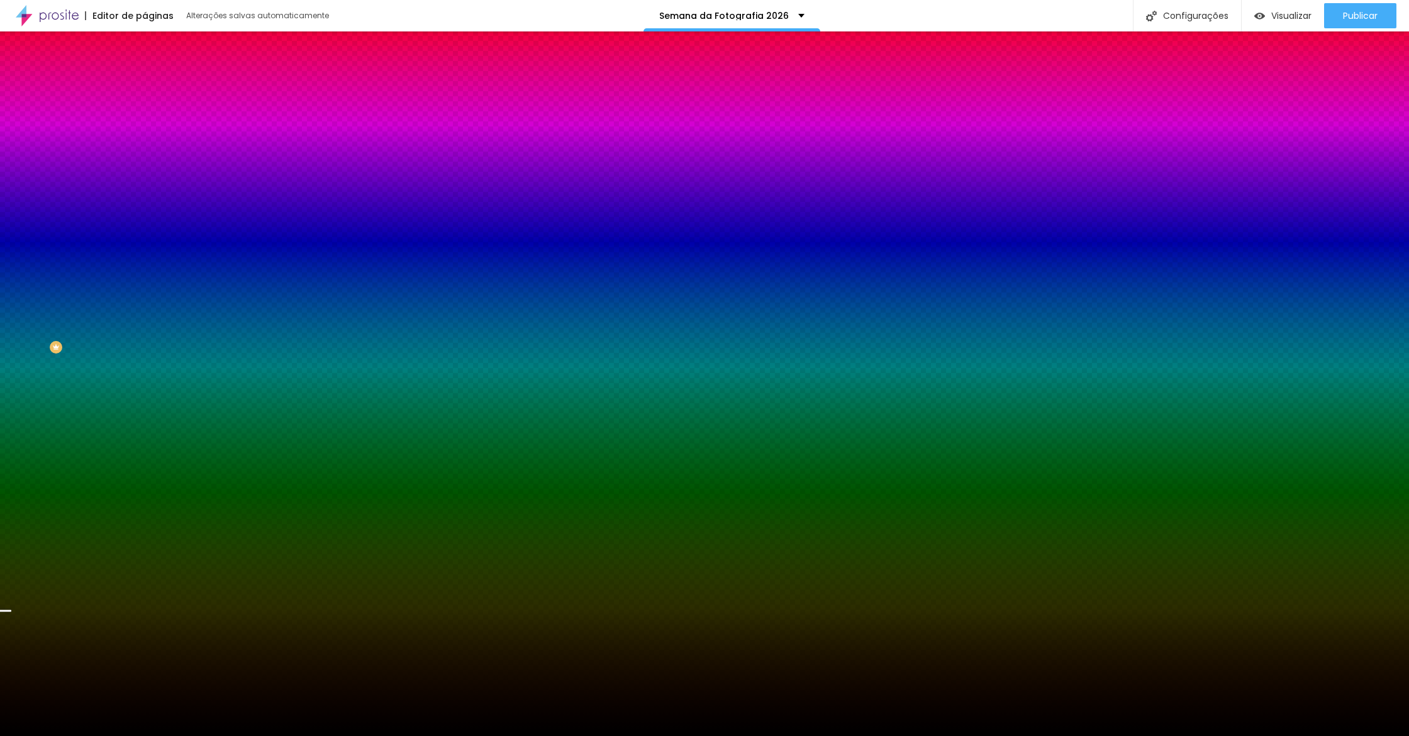
click at [145, 171] on div at bounding box center [217, 171] width 145 height 0
drag, startPoint x: 132, startPoint y: 271, endPoint x: 126, endPoint y: 301, distance: 30.1
click at [145, 184] on div at bounding box center [217, 184] width 145 height 0
click at [145, 171] on div at bounding box center [217, 171] width 145 height 0
drag, startPoint x: 127, startPoint y: 256, endPoint x: 141, endPoint y: 452, distance: 196.7
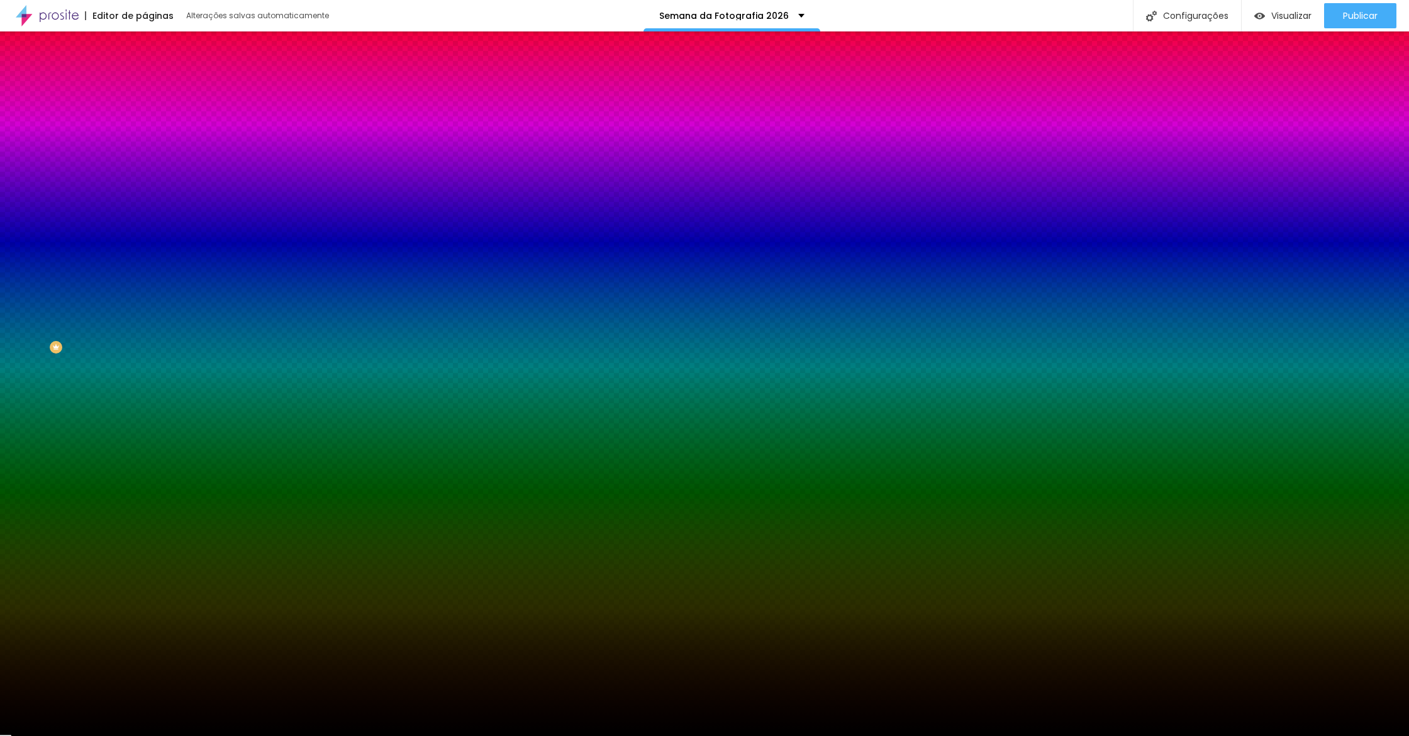
click at [145, 448] on div "Editar Seção Conteúdo Estilo Avançado Imagem de fundo Trocar imagem Efeito da I…" at bounding box center [217, 383] width 145 height 704
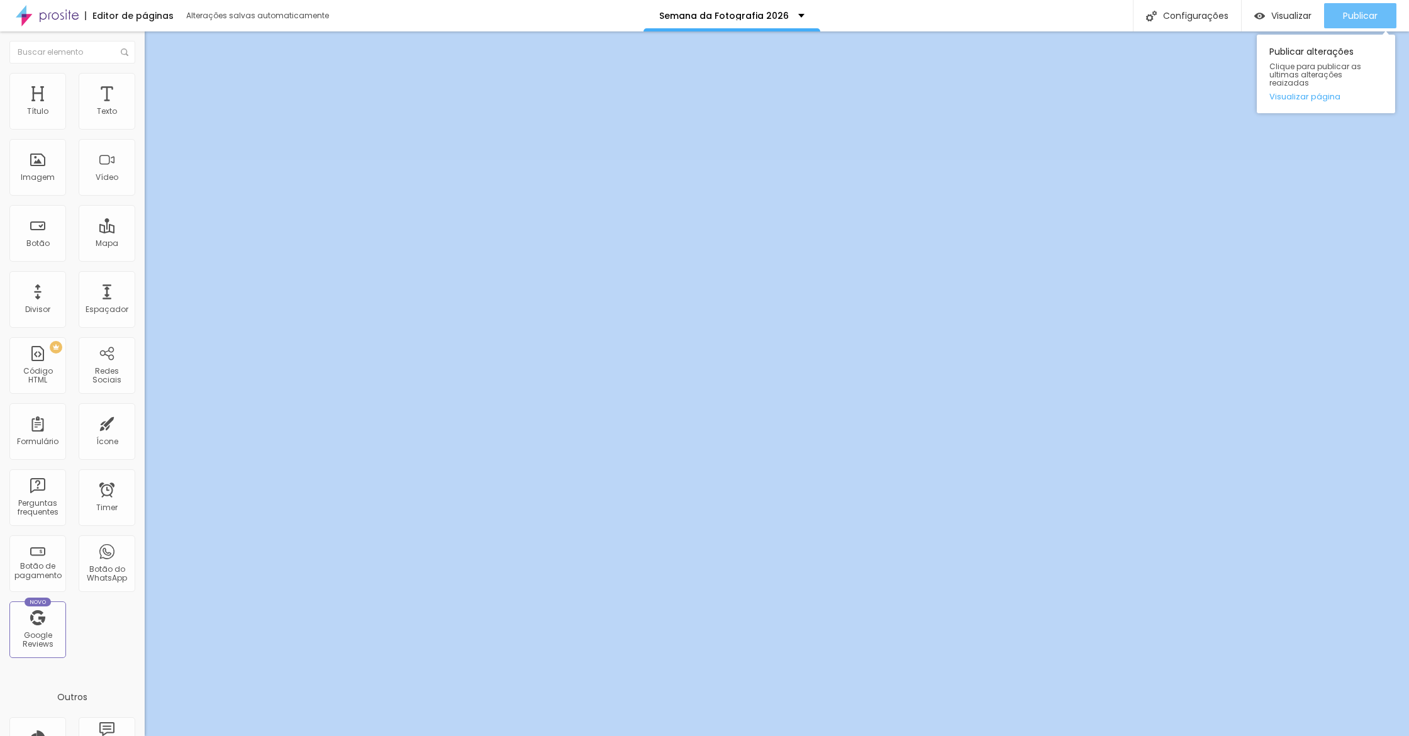
click at [1335, 16] on button "Publicar" at bounding box center [1360, 15] width 72 height 25
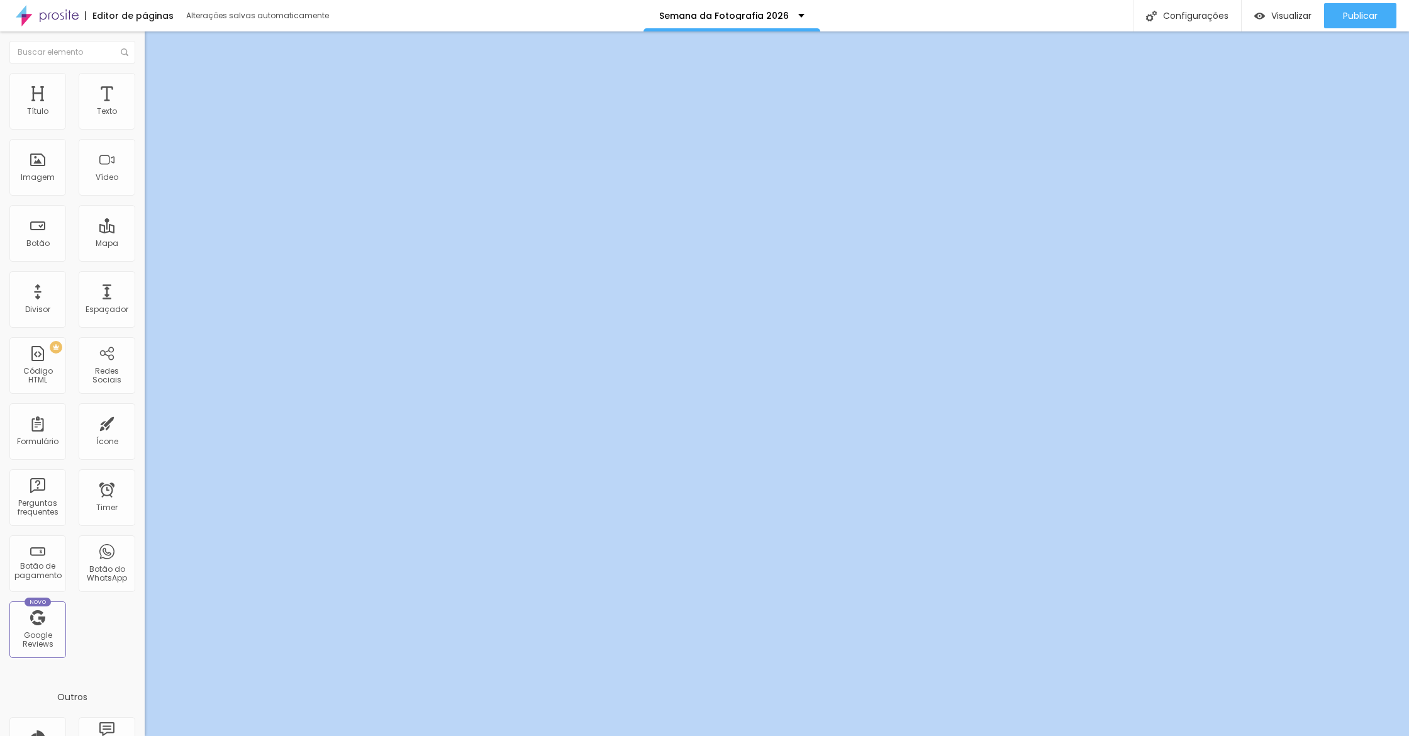
click at [156, 86] on span "Avançado" at bounding box center [177, 81] width 42 height 11
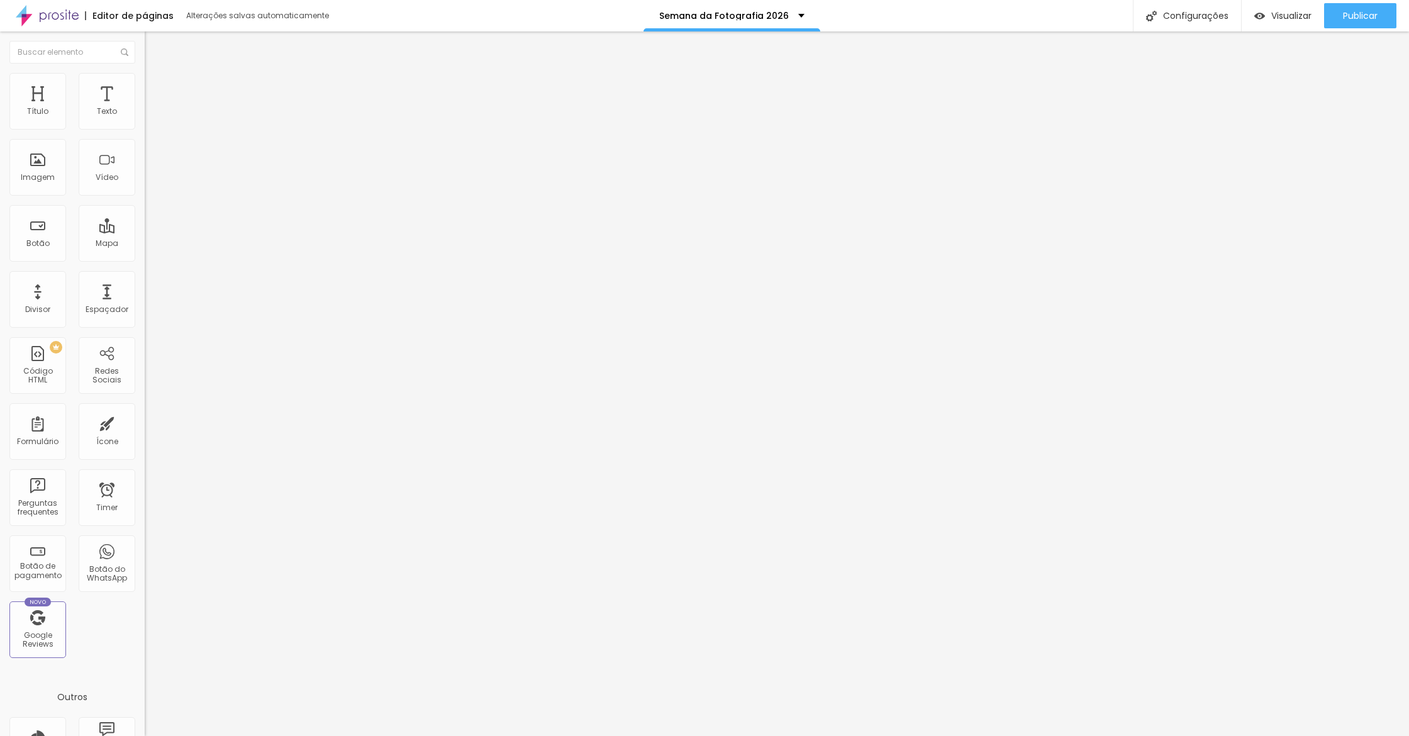
drag, startPoint x: 33, startPoint y: 152, endPoint x: 1, endPoint y: 147, distance: 32.6
click at [145, 143] on div "40 Espaço de cima 0 Espaço de baixo ID Html Classes Html Visível nos dispositiv…" at bounding box center [217, 350] width 145 height 529
click at [1340, 25] on button "Publicar" at bounding box center [1360, 15] width 72 height 25
click at [156, 84] on span "Estilo" at bounding box center [165, 81] width 19 height 11
click at [145, 119] on input "75" at bounding box center [172, 112] width 54 height 13
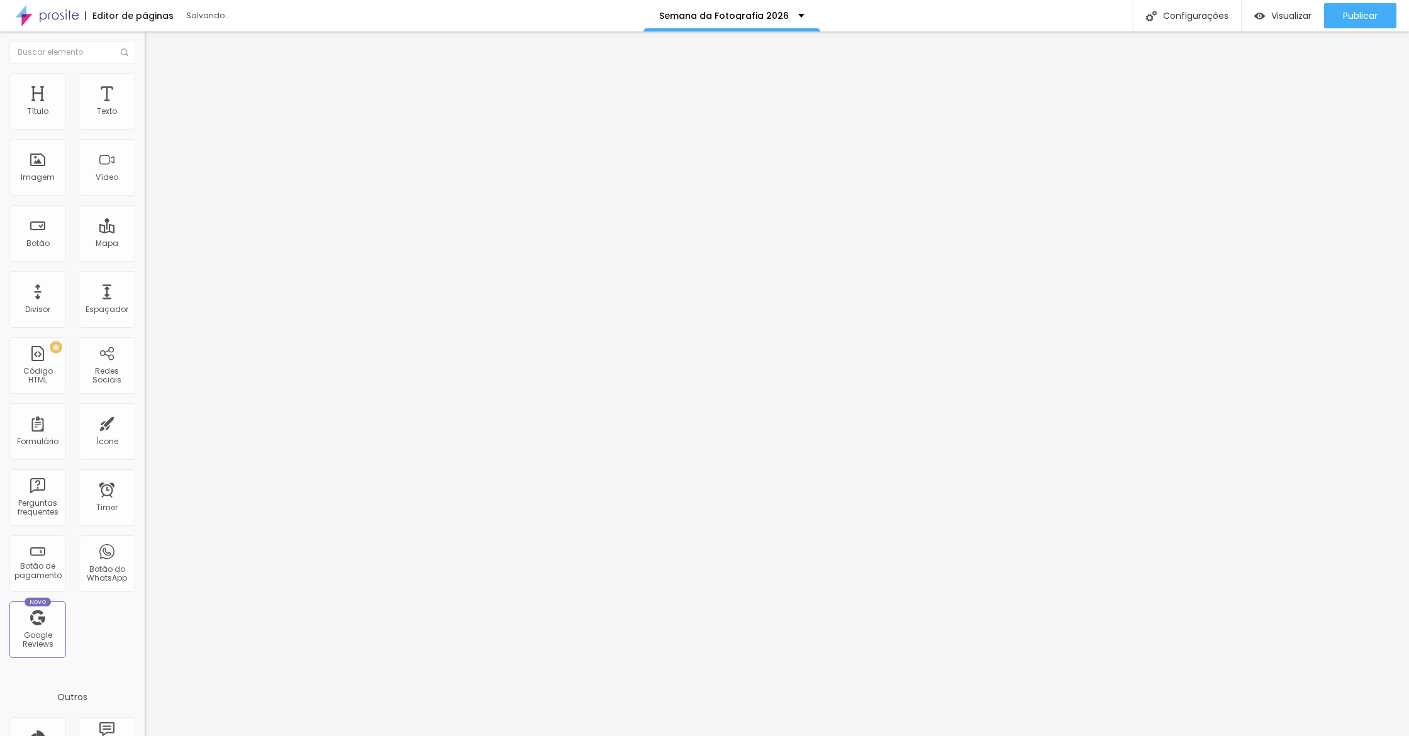
click at [145, 119] on input "75" at bounding box center [172, 112] width 54 height 13
click at [1368, 14] on span "Publicar" at bounding box center [1360, 16] width 35 height 10
click at [145, 98] on li "Avançado" at bounding box center [217, 92] width 145 height 13
drag, startPoint x: 33, startPoint y: 122, endPoint x: 0, endPoint y: 117, distance: 33.1
click at [145, 117] on div "20 px Espaçamento Interno ID Html Classes Html Visível nos dispositivos Celular…" at bounding box center [217, 274] width 145 height 352
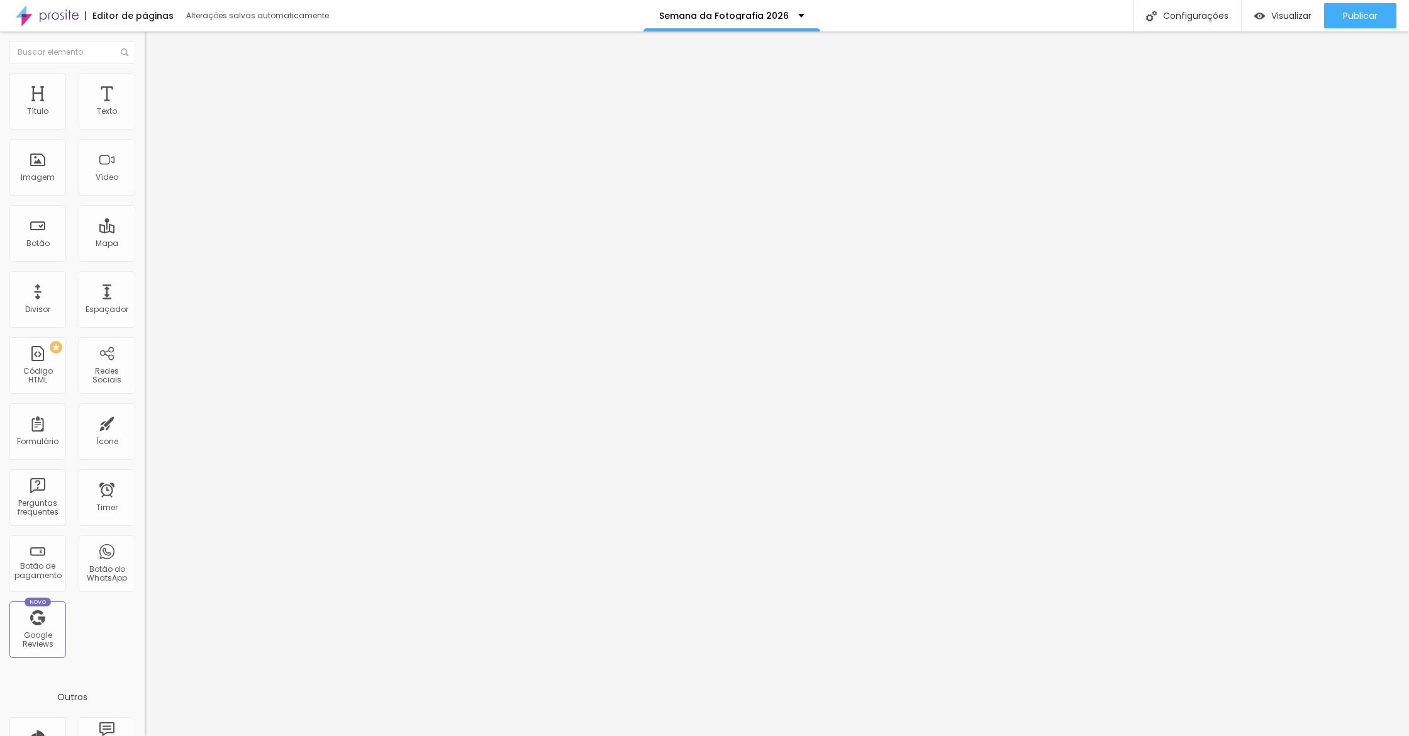
drag, startPoint x: 65, startPoint y: 127, endPoint x: 0, endPoint y: 122, distance: 65.6
click at [145, 122] on div "0 px Espaçamento Interno ID Html Classes Html Visível nos dispositivos Celular …" at bounding box center [217, 274] width 145 height 352
click at [1381, 21] on button "Publicar" at bounding box center [1360, 15] width 72 height 25
click at [1350, 8] on div "Publicar" at bounding box center [1360, 15] width 35 height 25
click at [156, 87] on span "Avançado" at bounding box center [177, 81] width 42 height 11
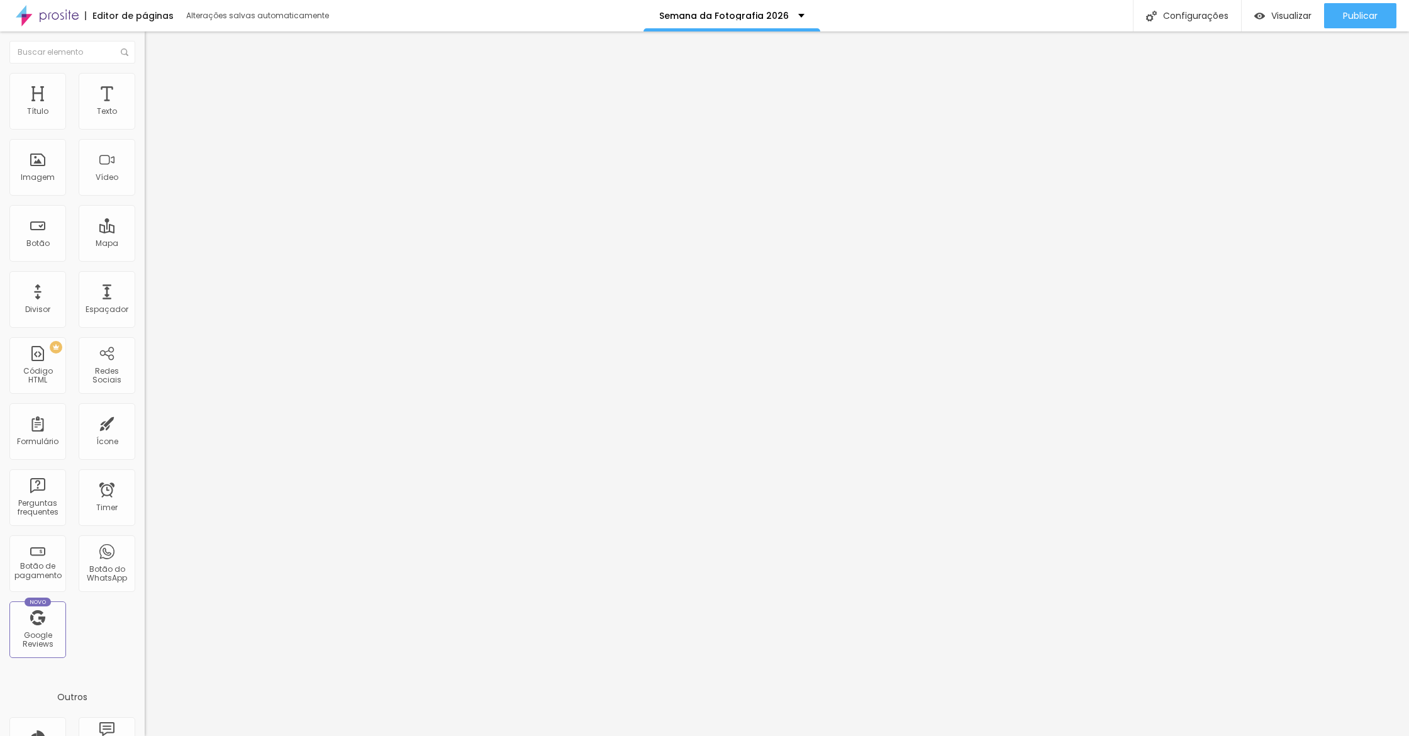
click at [145, 259] on input "https://" at bounding box center [220, 253] width 151 height 13
click at [145, 79] on li "Estilo" at bounding box center [217, 79] width 145 height 13
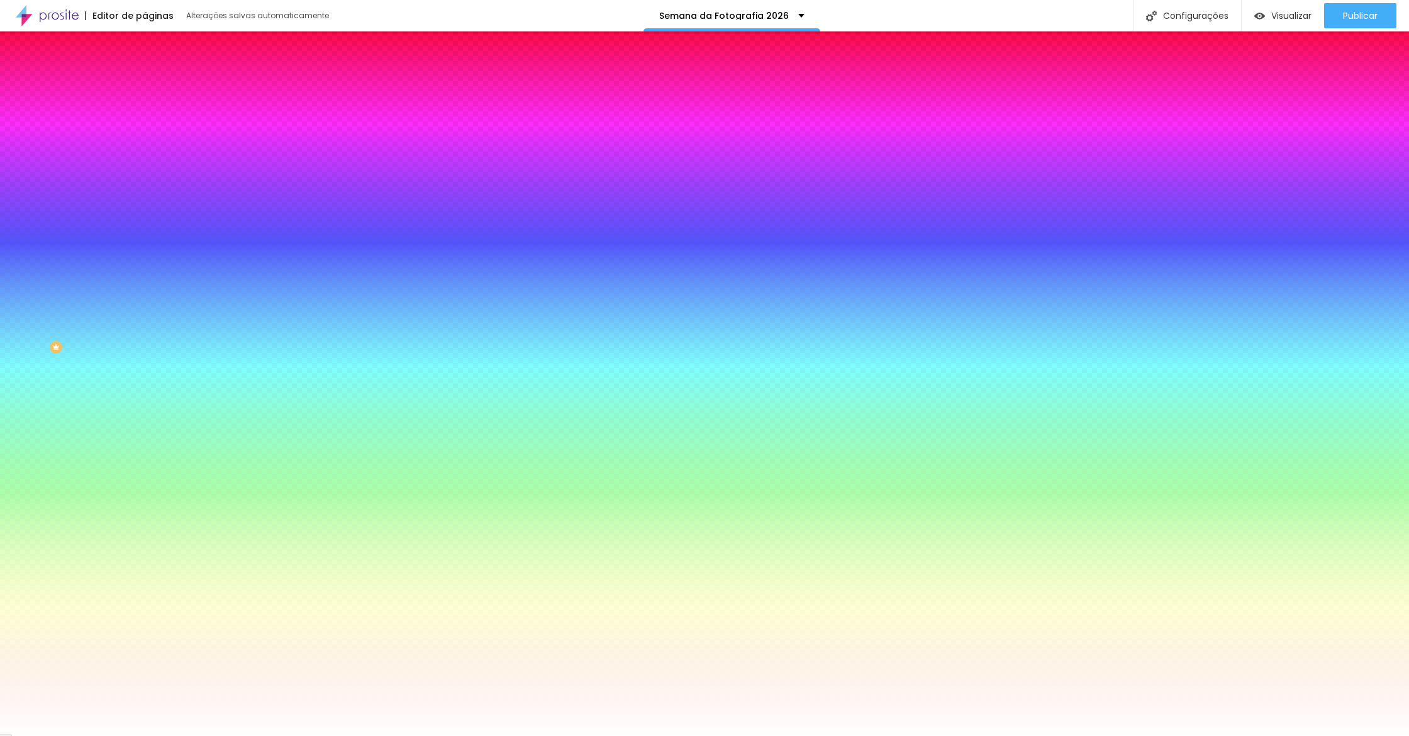
click at [145, 184] on input "#FFFFFF" at bounding box center [220, 177] width 151 height 13
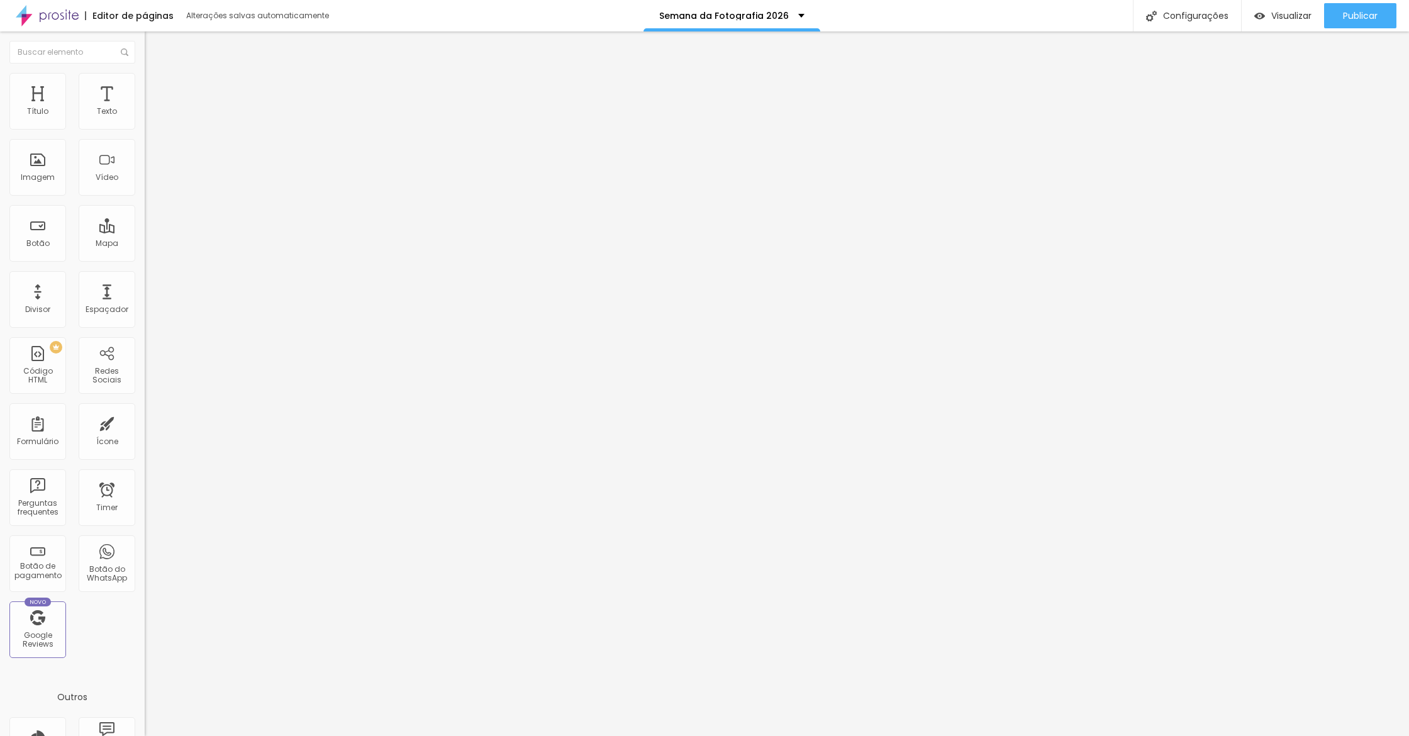
click at [145, 114] on div "Modo Encaixotado Encaixotado Completo" at bounding box center [217, 115] width 145 height 35
click at [145, 114] on span "Encaixotado" at bounding box center [169, 109] width 49 height 11
click at [145, 134] on span "Completo" at bounding box center [164, 128] width 38 height 11
drag, startPoint x: 140, startPoint y: 269, endPoint x: 130, endPoint y: 269, distance: 10.1
click at [145, 228] on div "Tamanho Titulo 1 H1 Titulo 2 H2 Titulo 3 H3 Titulo 4 H4 Titulo 5 H5 Titulo 6 H6…" at bounding box center [217, 157] width 145 height 143
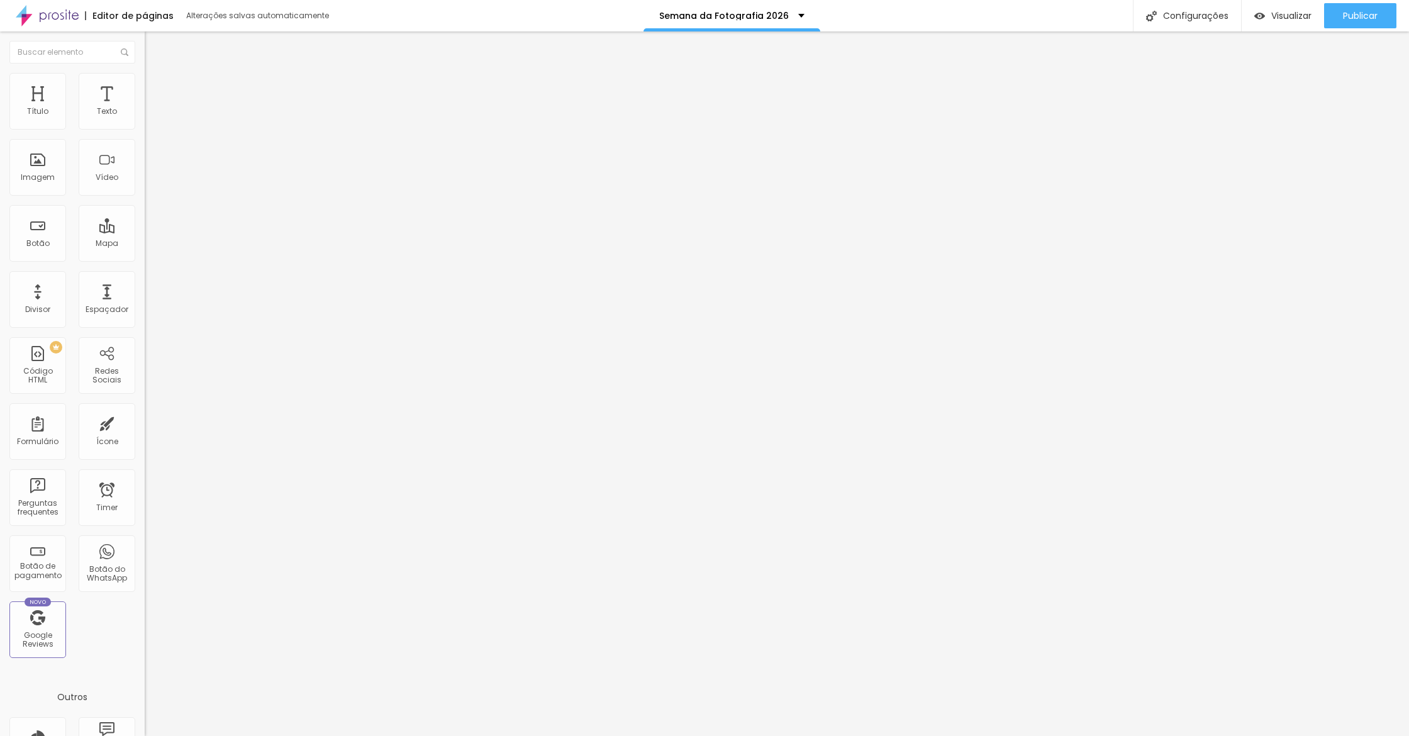
click at [150, 182] on icon "button" at bounding box center [154, 179] width 8 height 8
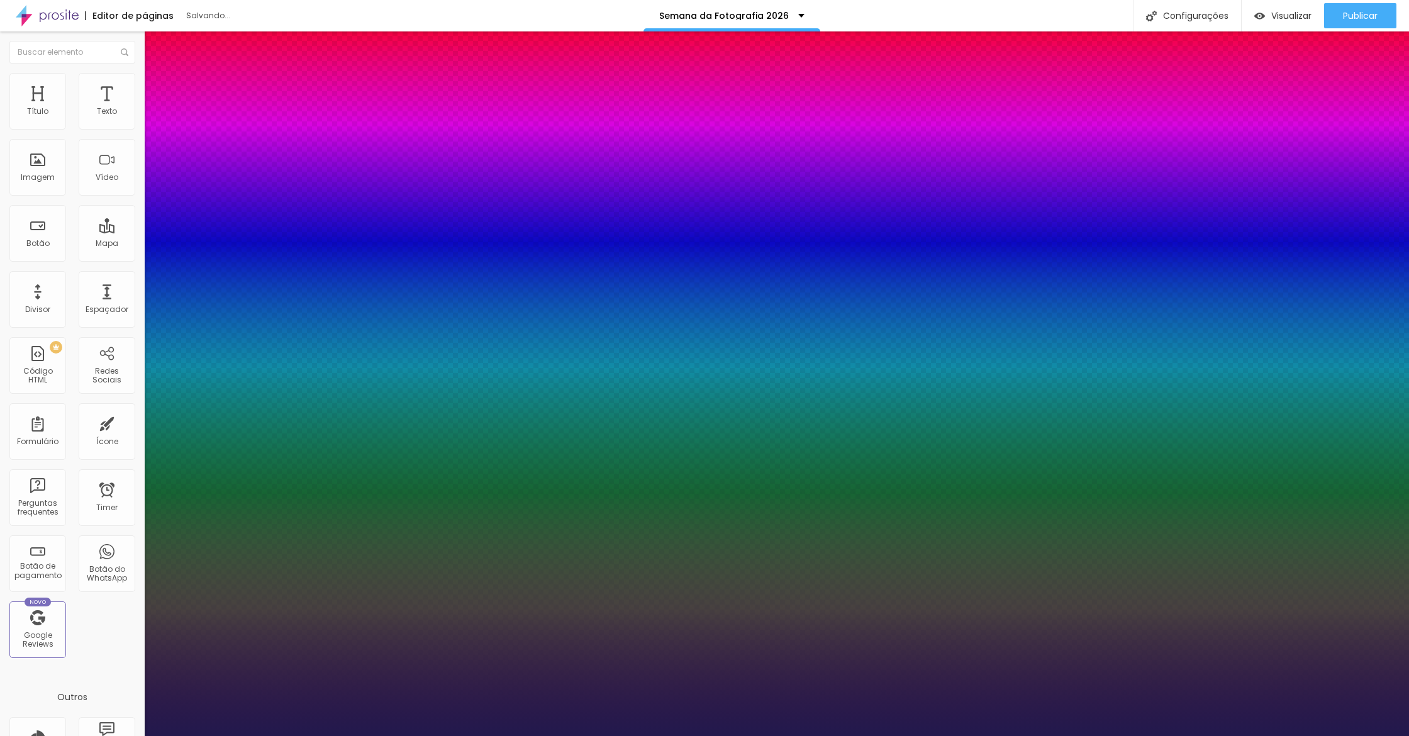
click at [375, 735] on div at bounding box center [704, 736] width 1409 height 0
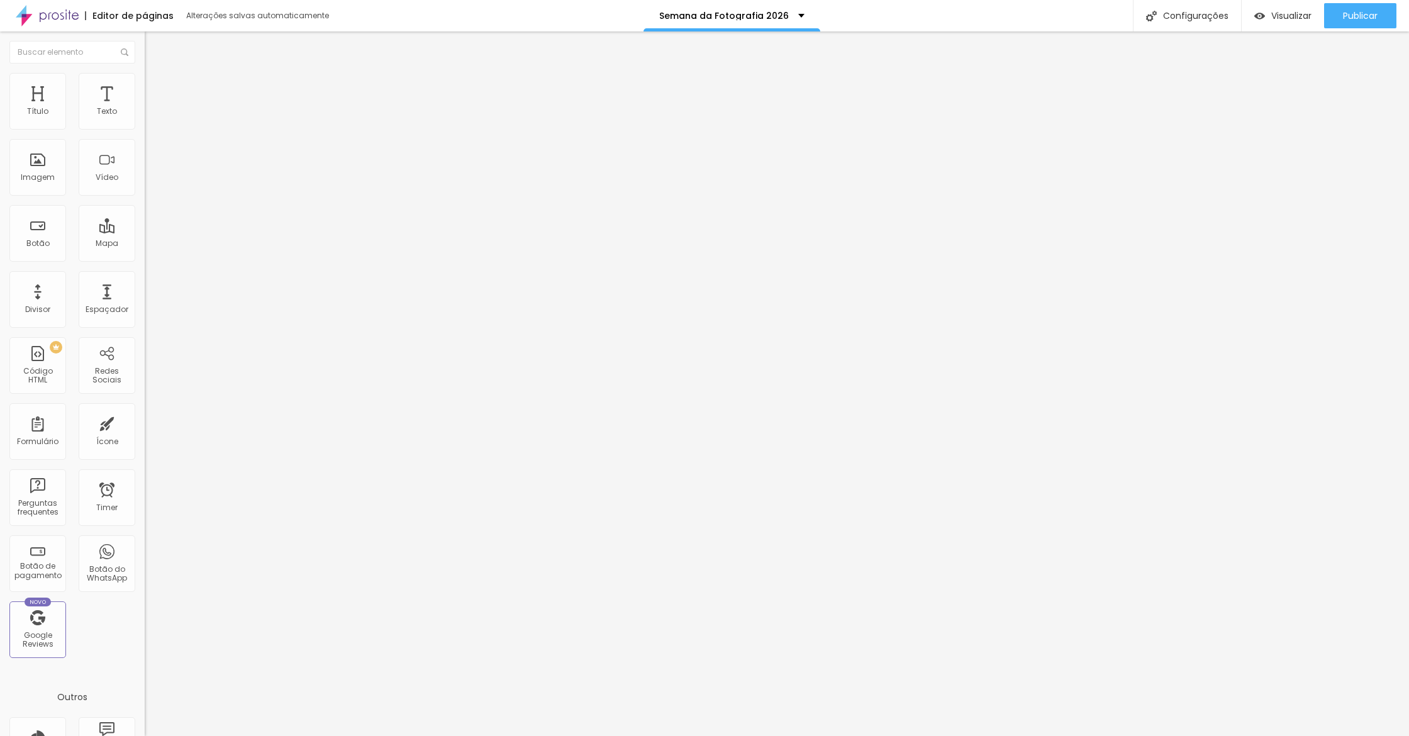
click at [145, 88] on ul "Conteúdo Estilo Avançado" at bounding box center [217, 79] width 145 height 38
click at [156, 87] on span "Estilo" at bounding box center [165, 81] width 19 height 11
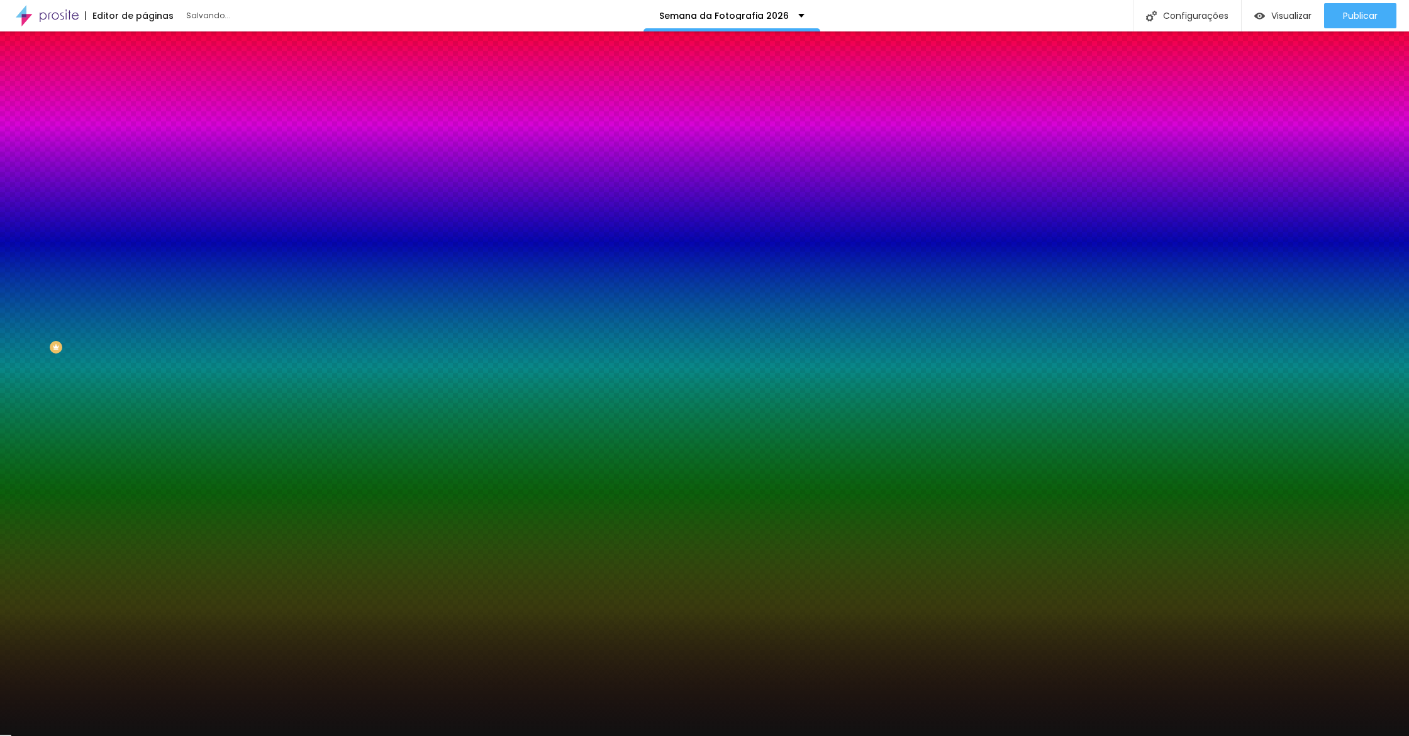
drag, startPoint x: 109, startPoint y: 89, endPoint x: 116, endPoint y: 111, distance: 22.9
click at [156, 89] on span "Avançado" at bounding box center [177, 94] width 42 height 11
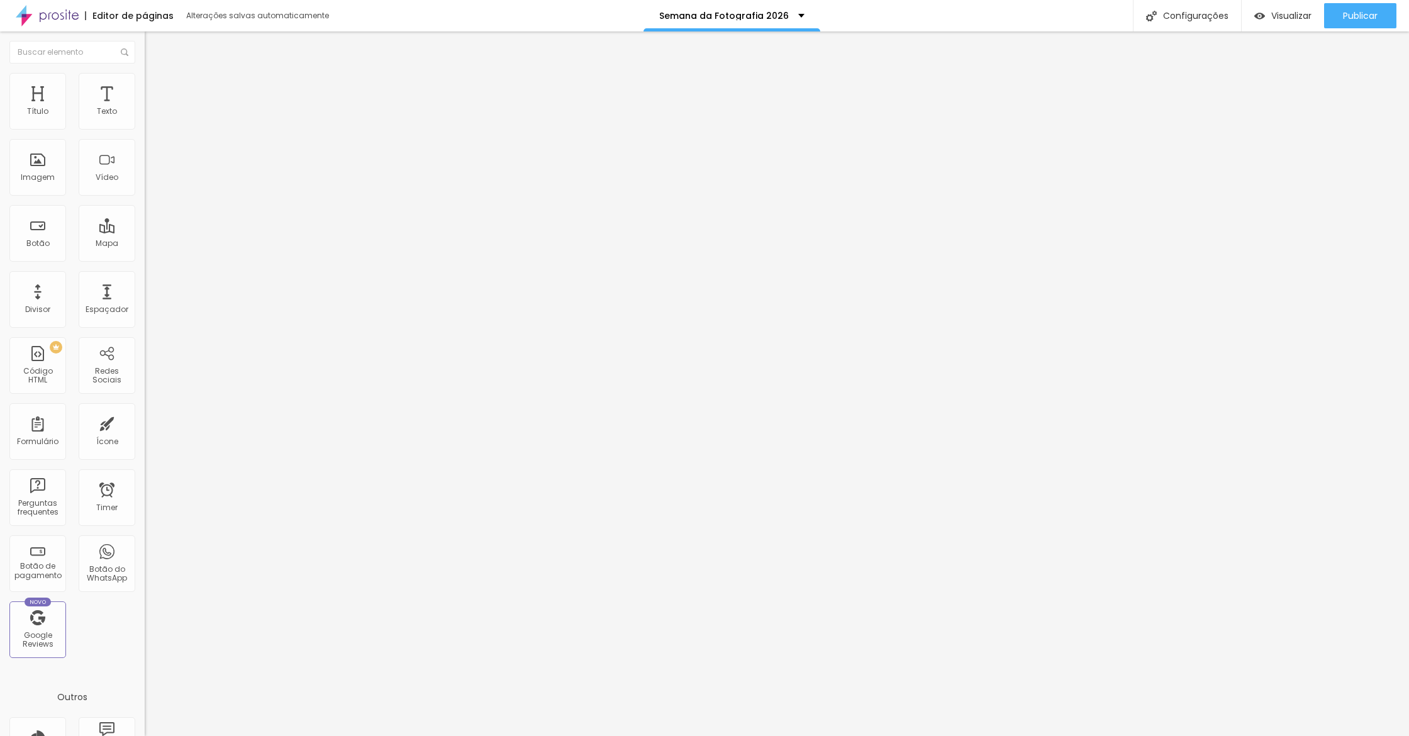
drag, startPoint x: 44, startPoint y: 65, endPoint x: 36, endPoint y: 79, distance: 16.1
click at [145, 65] on li "Conteúdo" at bounding box center [217, 66] width 145 height 13
click at [145, 73] on li "Conteúdo" at bounding box center [217, 66] width 145 height 13
click at [145, 134] on div "Alinhamento" at bounding box center [217, 117] width 145 height 38
click at [145, 125] on img at bounding box center [149, 120] width 9 height 9
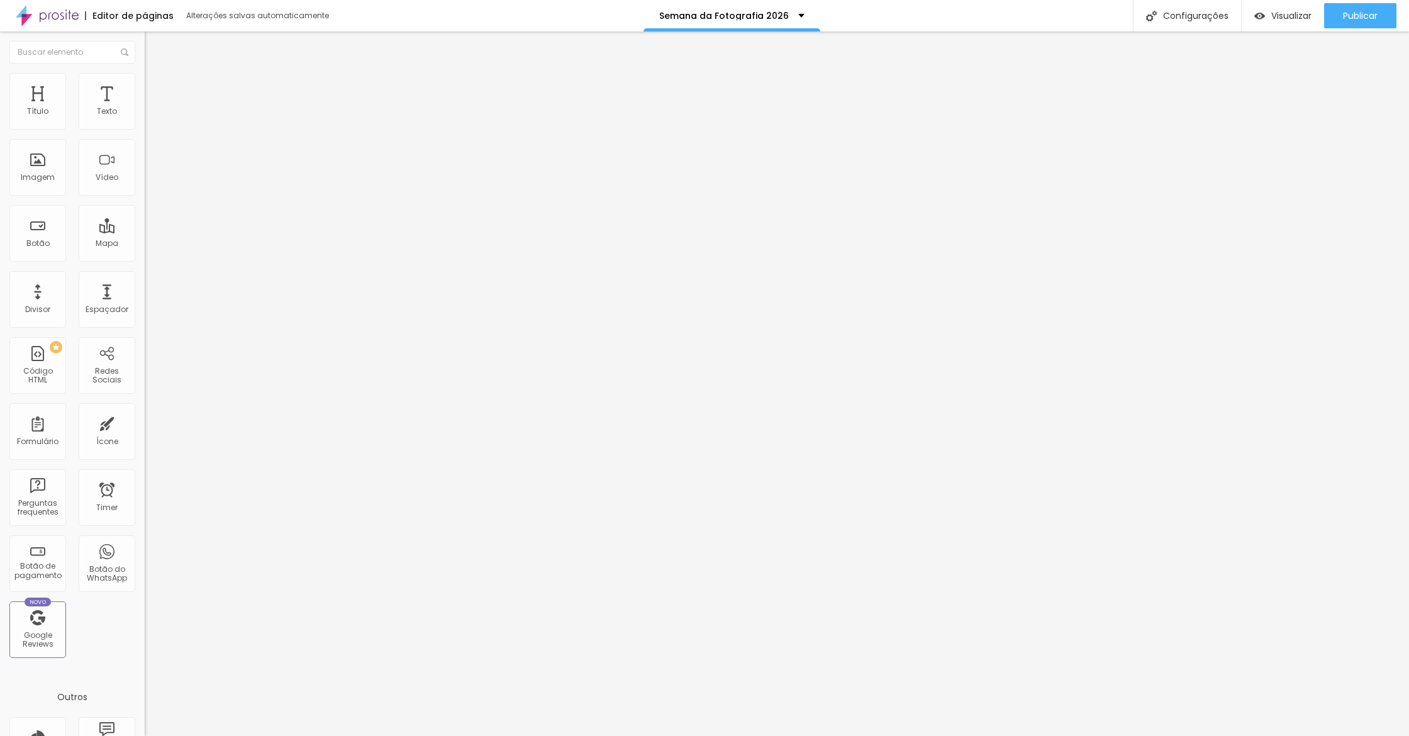
click at [145, 125] on img at bounding box center [149, 120] width 9 height 9
click at [156, 93] on span "Avançado" at bounding box center [177, 94] width 42 height 11
drag, startPoint x: 42, startPoint y: 152, endPoint x: 67, endPoint y: 192, distance: 47.5
click at [145, 152] on div "20 Espaçamento entre colunas 0 px Espaçamento vertical ID Html Classes Html Vis…" at bounding box center [217, 362] width 145 height 529
click at [156, 89] on span "Avançado" at bounding box center [177, 94] width 42 height 11
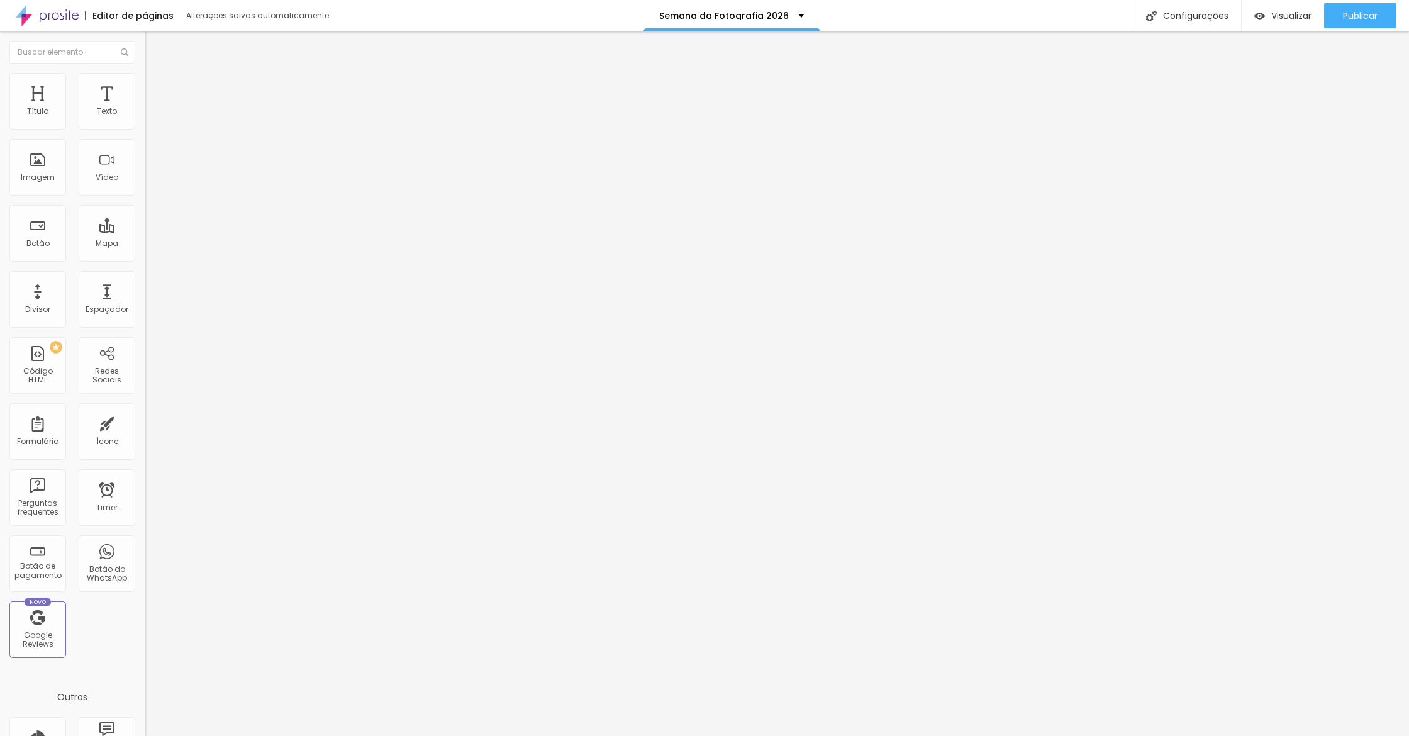
click at [145, 548] on div at bounding box center [217, 548] width 145 height 0
click at [145, 541] on div at bounding box center [217, 541] width 145 height 0
click at [156, 89] on span "Avançado" at bounding box center [177, 94] width 42 height 11
drag, startPoint x: 111, startPoint y: 150, endPoint x: 116, endPoint y: 167, distance: 17.1
click at [145, 433] on input "0" at bounding box center [172, 439] width 54 height 13
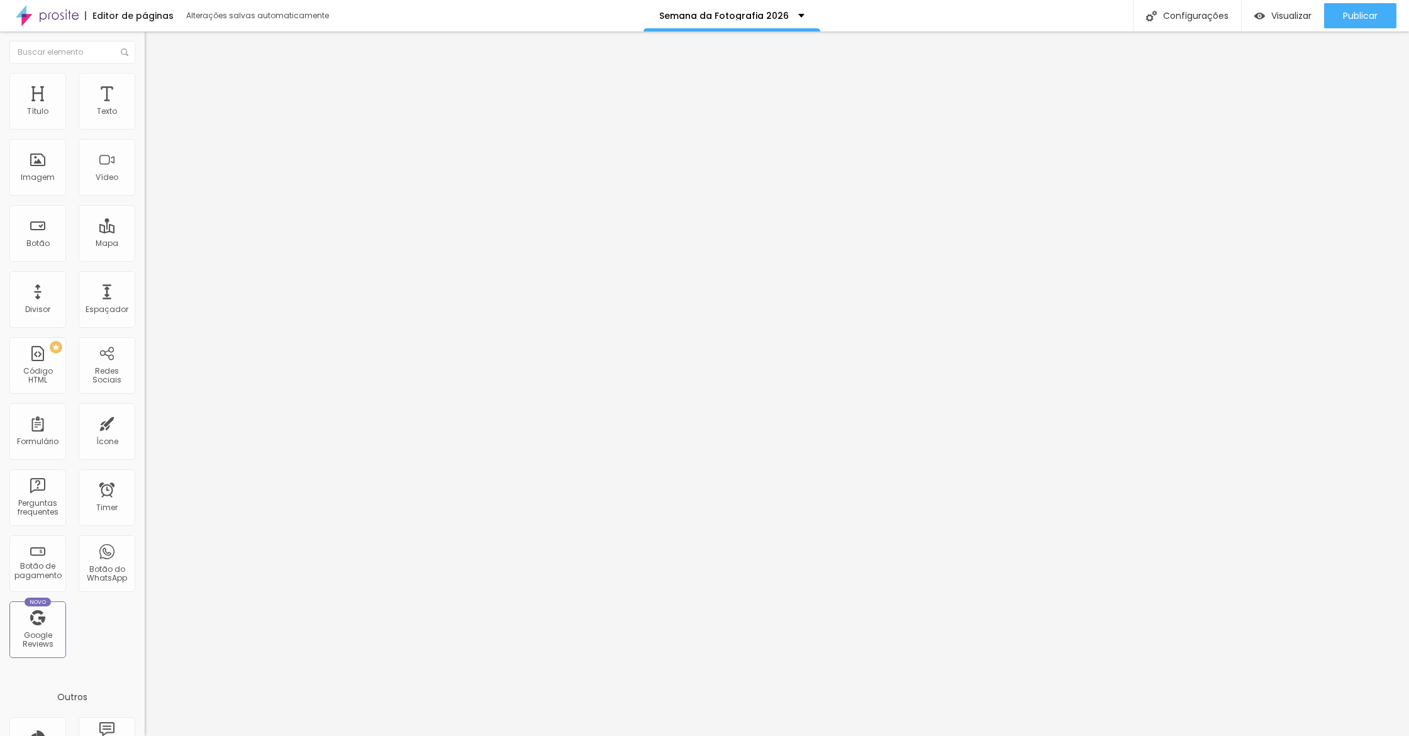
click at [145, 180] on div at bounding box center [217, 165] width 145 height 30
click at [145, 169] on img at bounding box center [149, 164] width 9 height 9
click at [151, 116] on icon "button" at bounding box center [153, 113] width 5 height 5
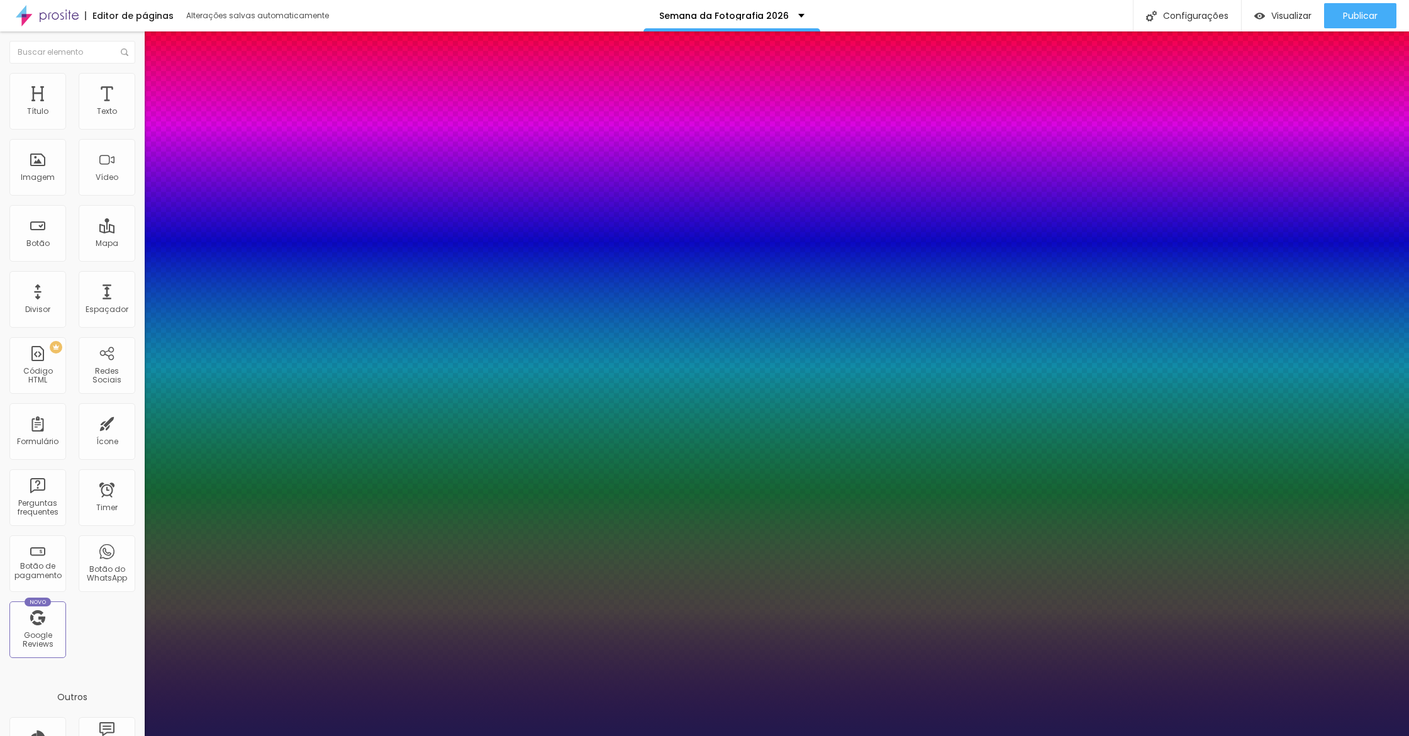
drag, startPoint x: 175, startPoint y: 211, endPoint x: 175, endPoint y: 234, distance: 22.6
drag, startPoint x: 211, startPoint y: 299, endPoint x: 467, endPoint y: 327, distance: 258.1
click at [467, 305] on body "Editor de páginas Salvando... Semana da Fotografia 2026 Configurações Configura…" at bounding box center [704, 368] width 1409 height 736
click at [475, 735] on div at bounding box center [704, 736] width 1409 height 0
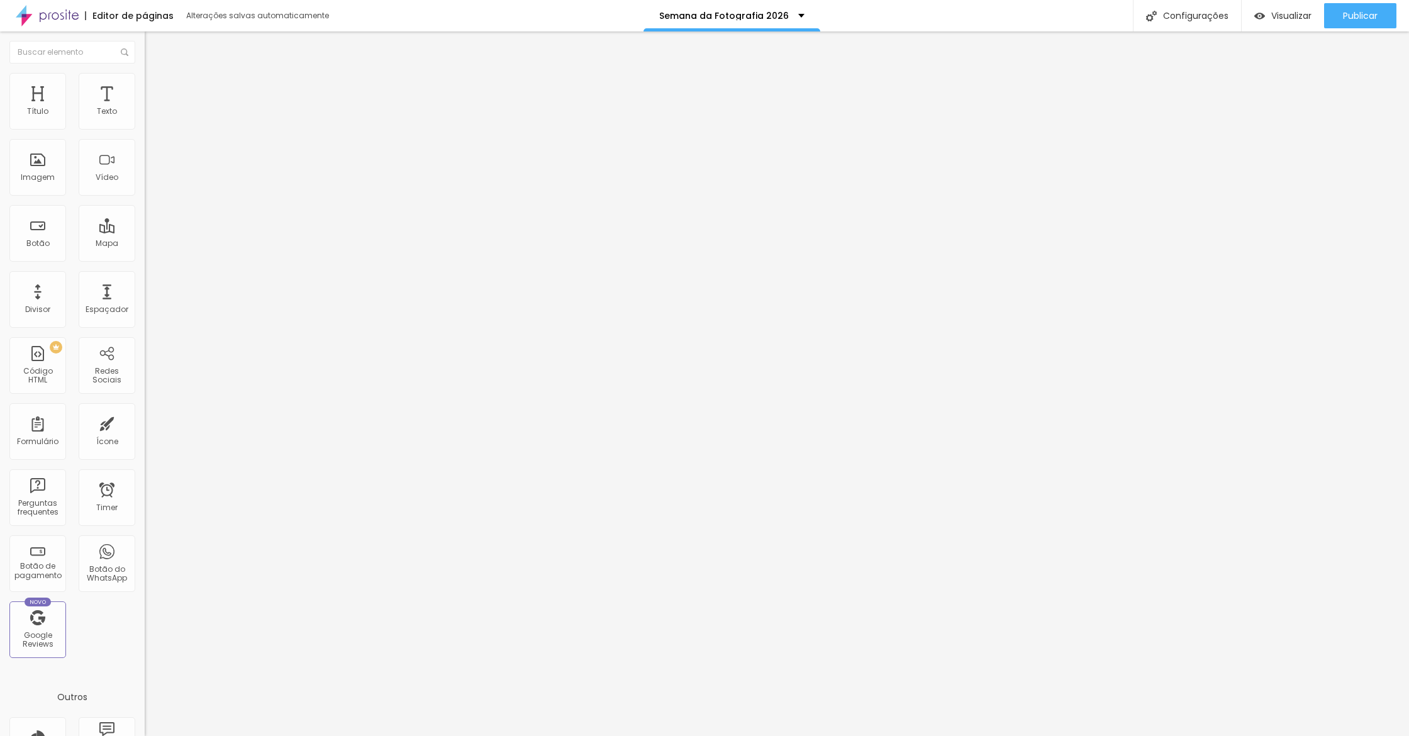
click at [145, 121] on button "button" at bounding box center [154, 114] width 18 height 13
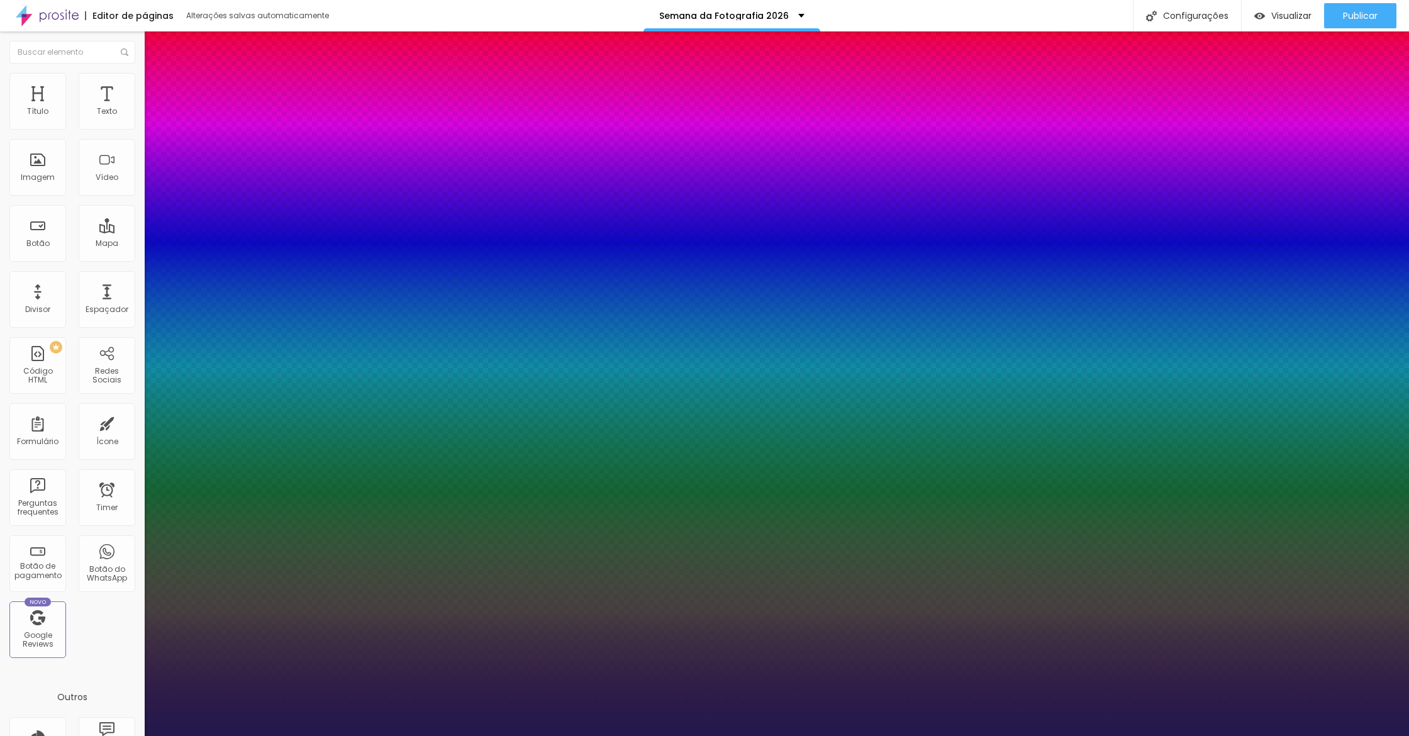
click at [425, 735] on div at bounding box center [704, 736] width 1409 height 0
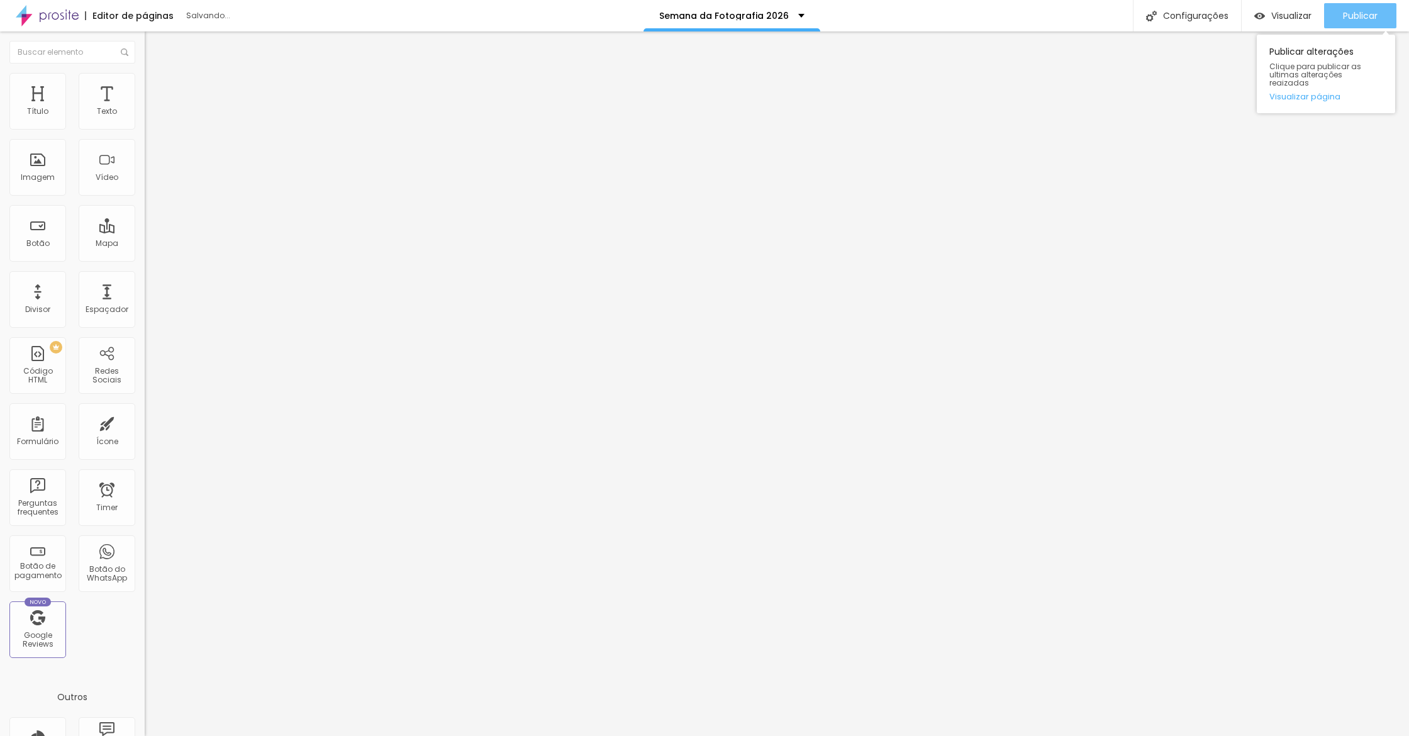
click at [1366, 18] on span "Publicar" at bounding box center [1360, 16] width 35 height 10
click at [156, 89] on span "Avançado" at bounding box center [177, 94] width 42 height 11
click at [145, 548] on li "Desktop" at bounding box center [217, 552] width 145 height 8
click at [145, 548] on div at bounding box center [217, 548] width 145 height 0
drag, startPoint x: 126, startPoint y: 295, endPoint x: 130, endPoint y: 335, distance: 39.7
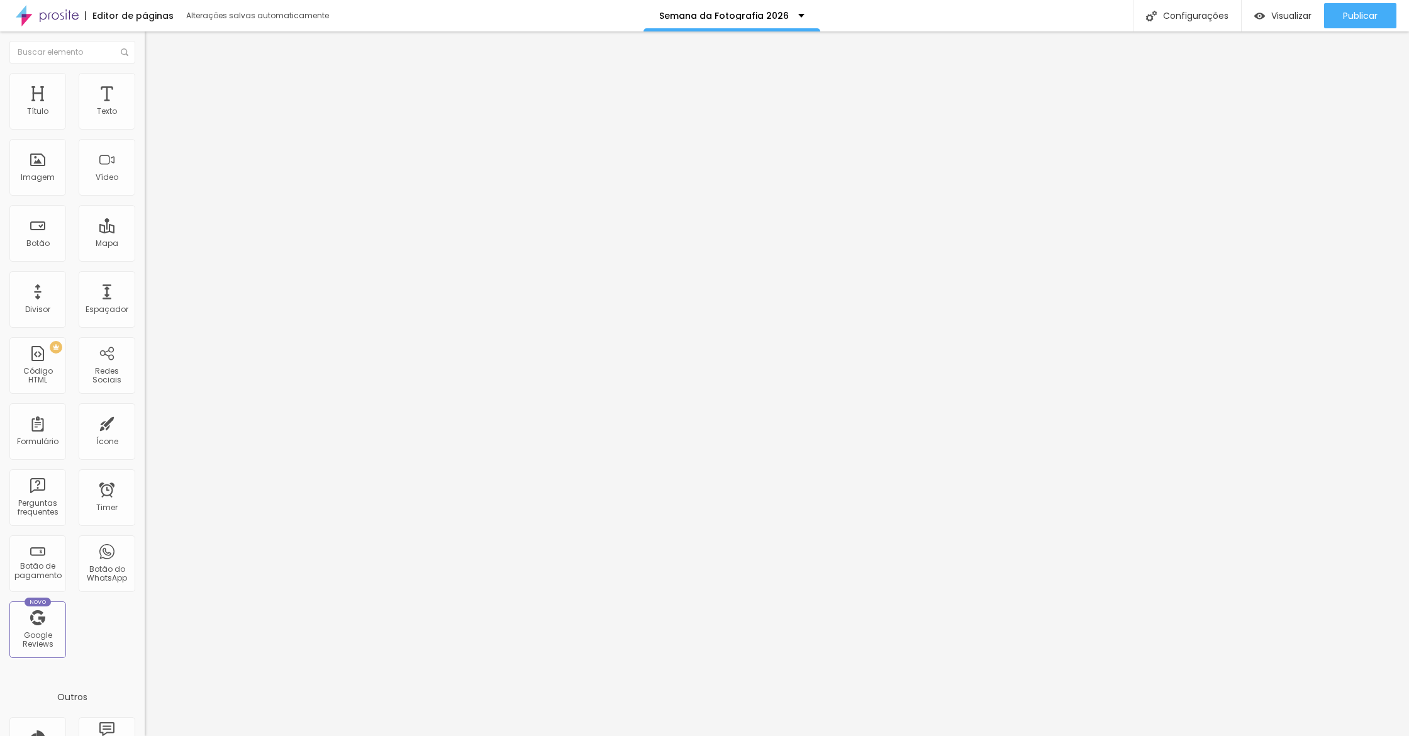
click at [145, 541] on div at bounding box center [217, 541] width 145 height 0
click at [145, 556] on div at bounding box center [217, 556] width 145 height 0
click at [1390, 22] on button "Publicar" at bounding box center [1360, 15] width 72 height 25
click at [145, 86] on li "Avançado" at bounding box center [217, 92] width 145 height 13
drag, startPoint x: 127, startPoint y: 323, endPoint x: 125, endPoint y: 298, distance: 24.7
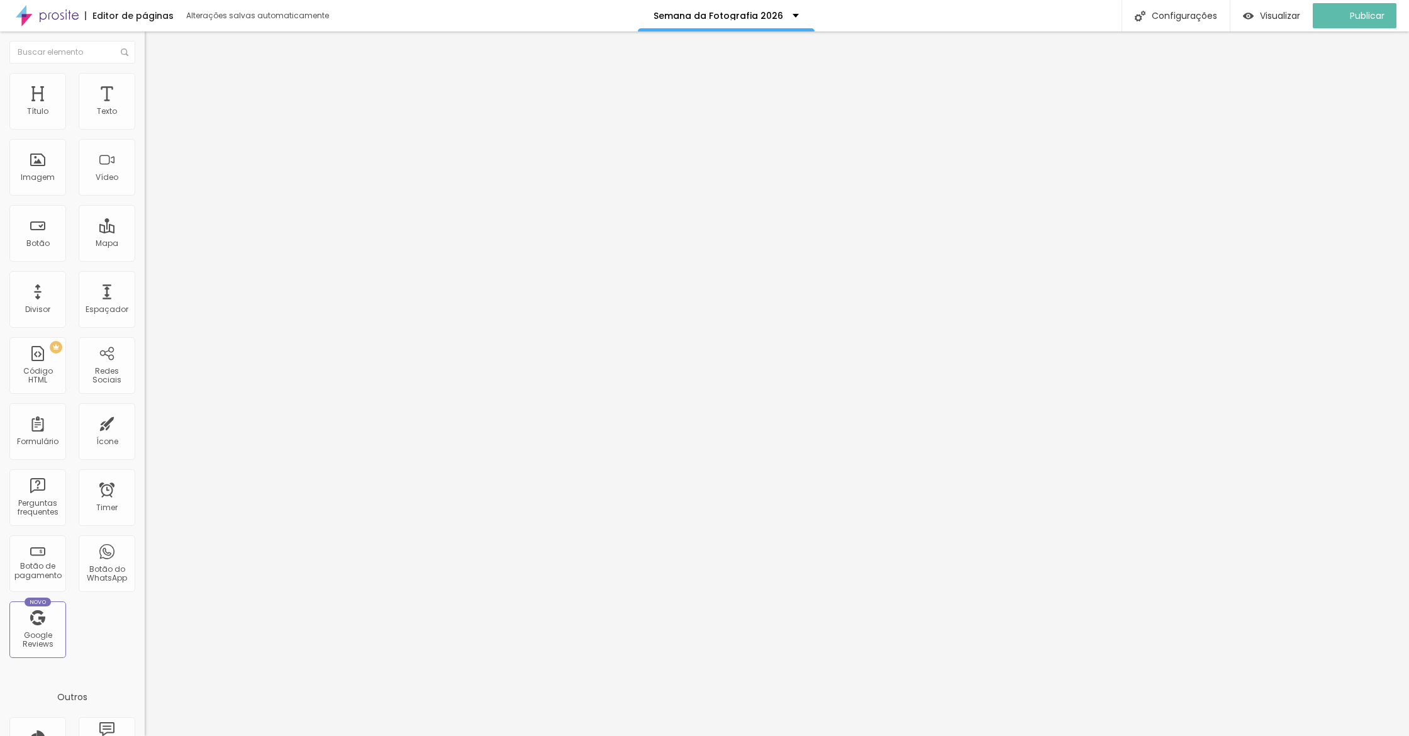
click at [145, 548] on div at bounding box center [217, 548] width 145 height 0
click at [145, 541] on div at bounding box center [217, 541] width 145 height 0
click at [1373, 21] on span "Publicar" at bounding box center [1360, 16] width 35 height 10
click at [1321, 92] on link "Visualizar página" at bounding box center [1325, 96] width 113 height 8
click at [145, 86] on img at bounding box center [150, 91] width 11 height 11
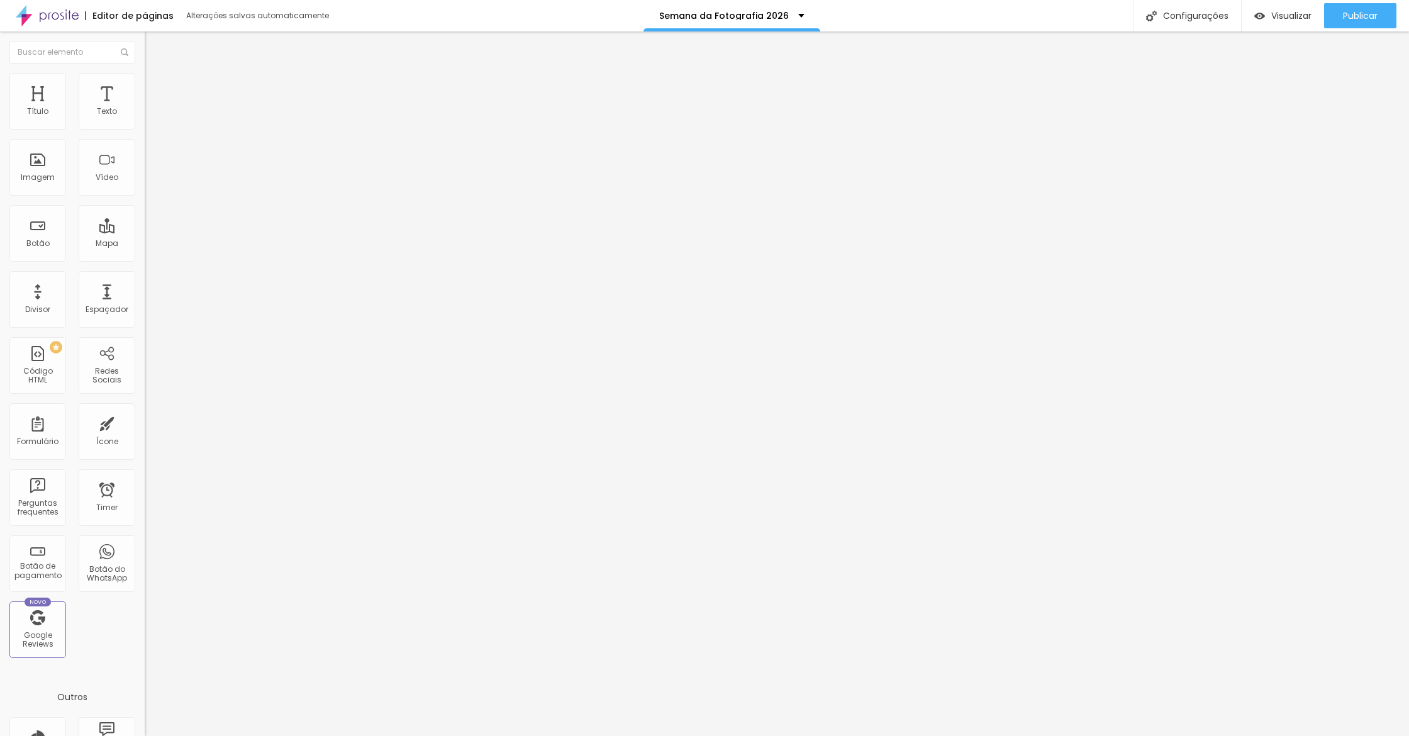
drag, startPoint x: 122, startPoint y: 317, endPoint x: 121, endPoint y: 307, distance: 10.1
click at [145, 548] on div at bounding box center [217, 548] width 145 height 0
click at [145, 541] on div at bounding box center [217, 541] width 145 height 0
click at [145, 96] on li "Avançado" at bounding box center [217, 92] width 145 height 13
drag, startPoint x: 69, startPoint y: 410, endPoint x: 0, endPoint y: 350, distance: 90.9
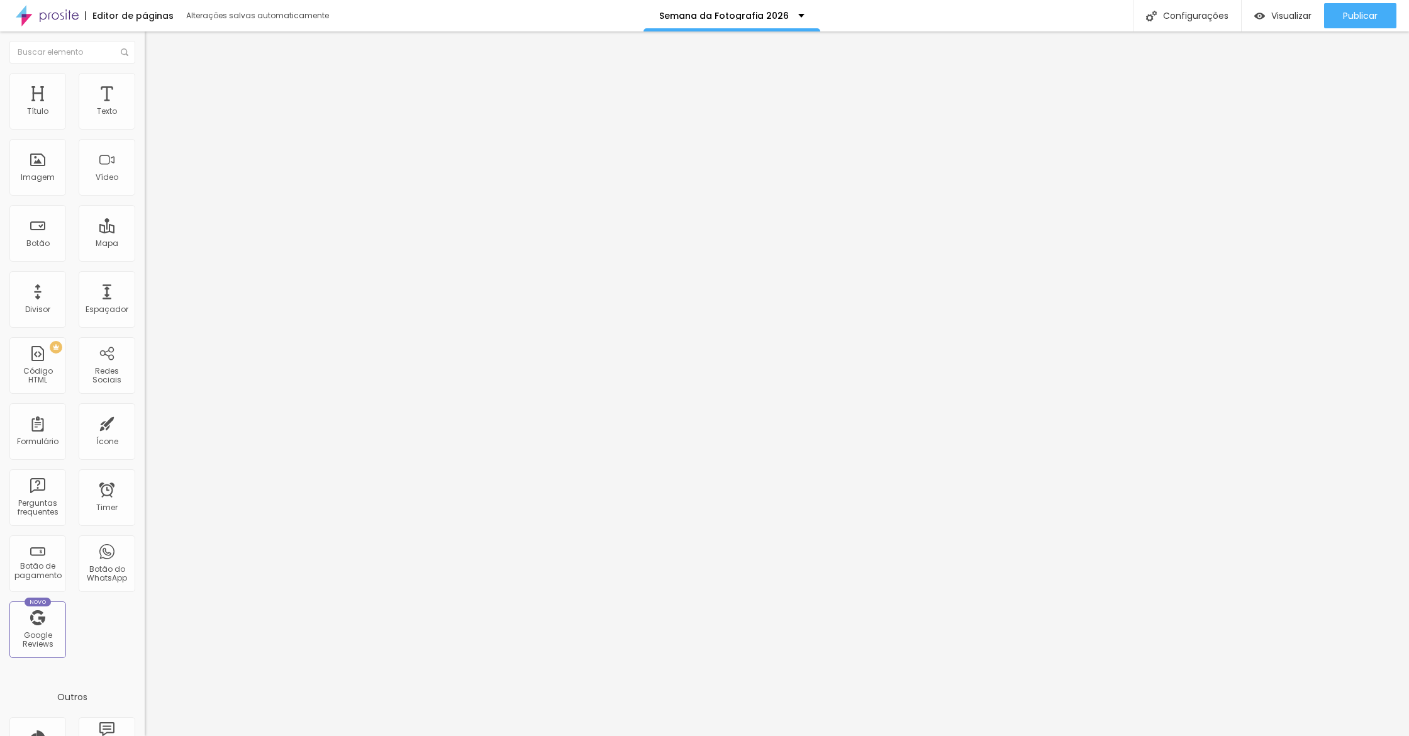
click at [145, 352] on div "20 Espaçamento entre colunas 0 px Espaçamento vertical ID Html Classes Html Vis…" at bounding box center [217, 362] width 145 height 529
click at [145, 95] on ul "Conteúdo Estilo Avançado" at bounding box center [217, 79] width 145 height 38
click at [156, 92] on span "Avançado" at bounding box center [177, 94] width 42 height 11
drag, startPoint x: 33, startPoint y: 411, endPoint x: 0, endPoint y: 378, distance: 46.2
click at [145, 378] on div "20 Espaçamento entre colunas 0 px Espaçamento vertical ID Html Classes Html Vis…" at bounding box center [217, 362] width 145 height 529
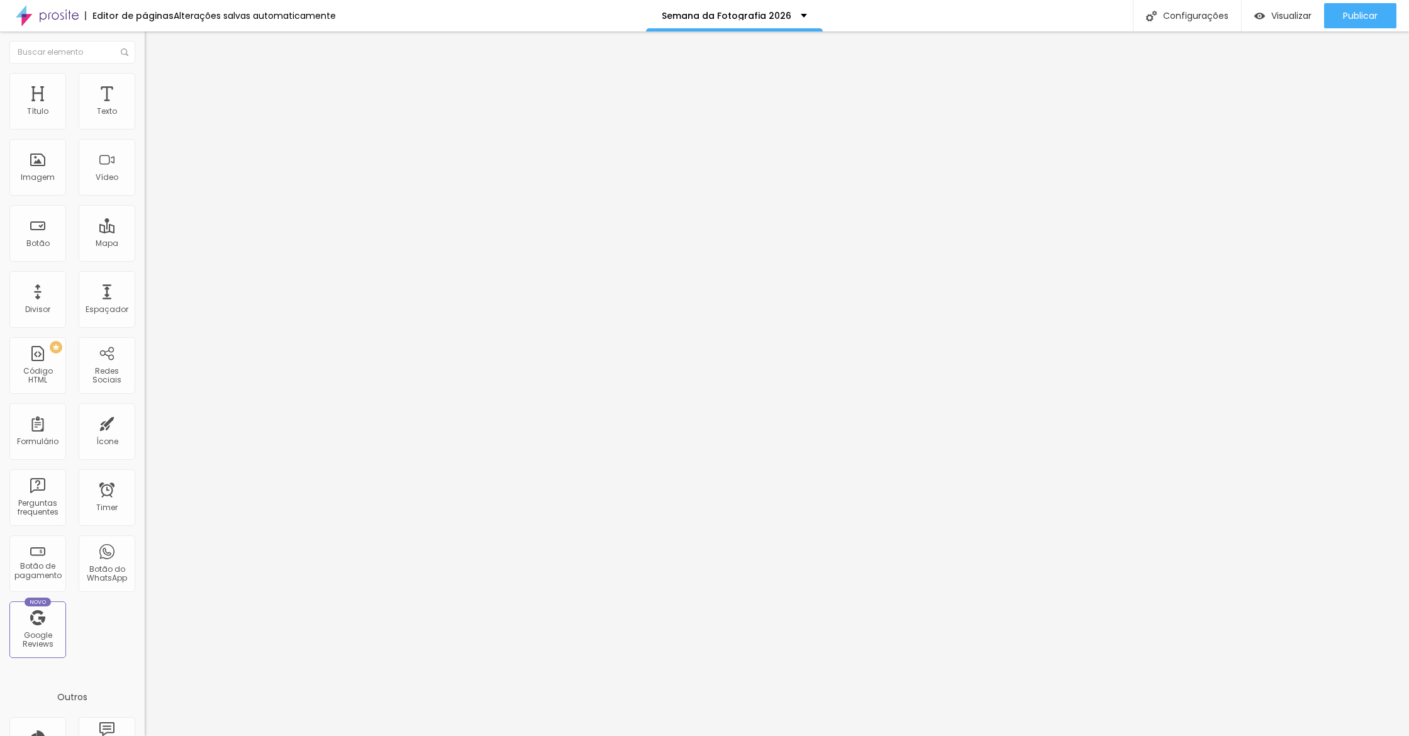
drag, startPoint x: 113, startPoint y: 259, endPoint x: 131, endPoint y: 258, distance: 18.2
click at [145, 169] on img at bounding box center [149, 164] width 9 height 9
click at [145, 194] on span "Grande" at bounding box center [160, 192] width 30 height 11
click at [145, 212] on div "Normal" at bounding box center [217, 208] width 145 height 8
click at [145, 257] on input "https://" at bounding box center [220, 253] width 151 height 13
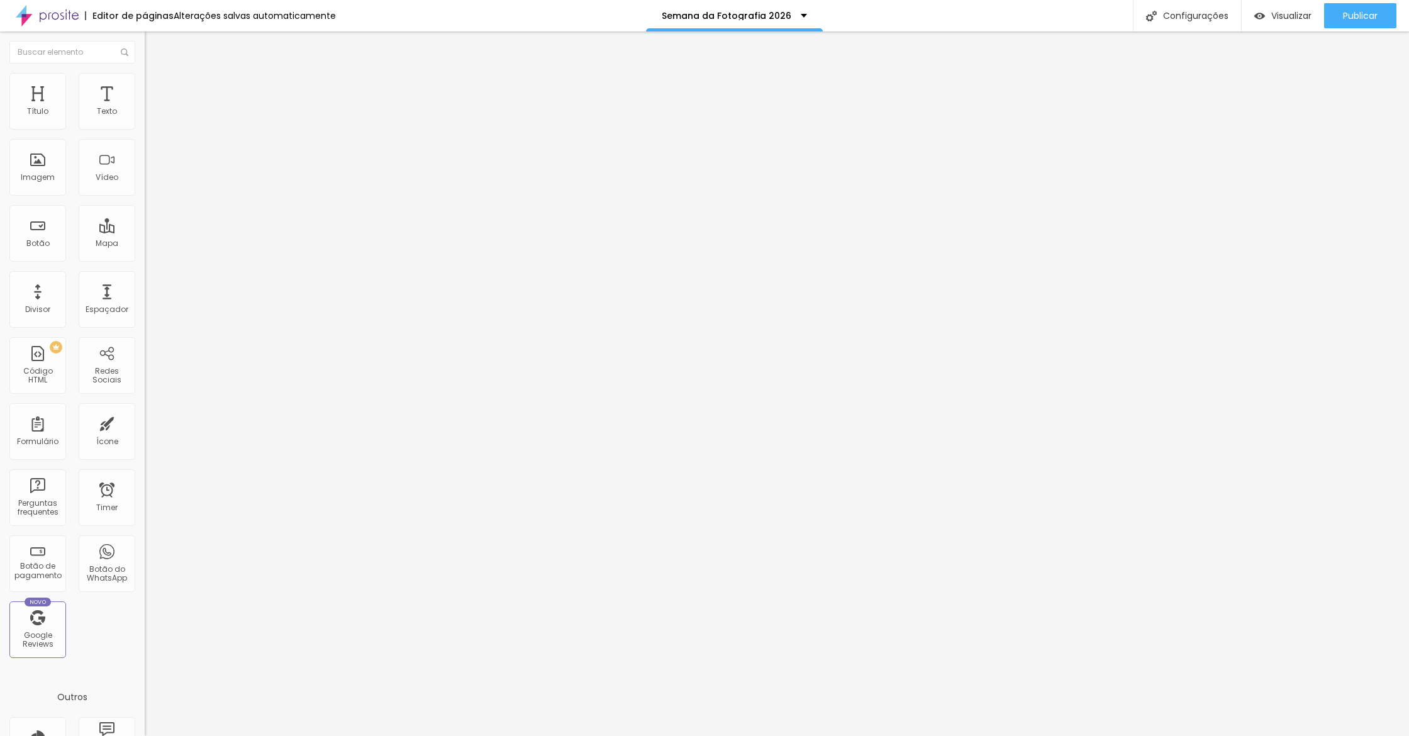
click at [145, 257] on input "https://" at bounding box center [220, 253] width 151 height 13
click at [145, 259] on input "#cadasatro" at bounding box center [220, 253] width 151 height 13
click at [145, 259] on input "#cadastro" at bounding box center [220, 253] width 151 height 13
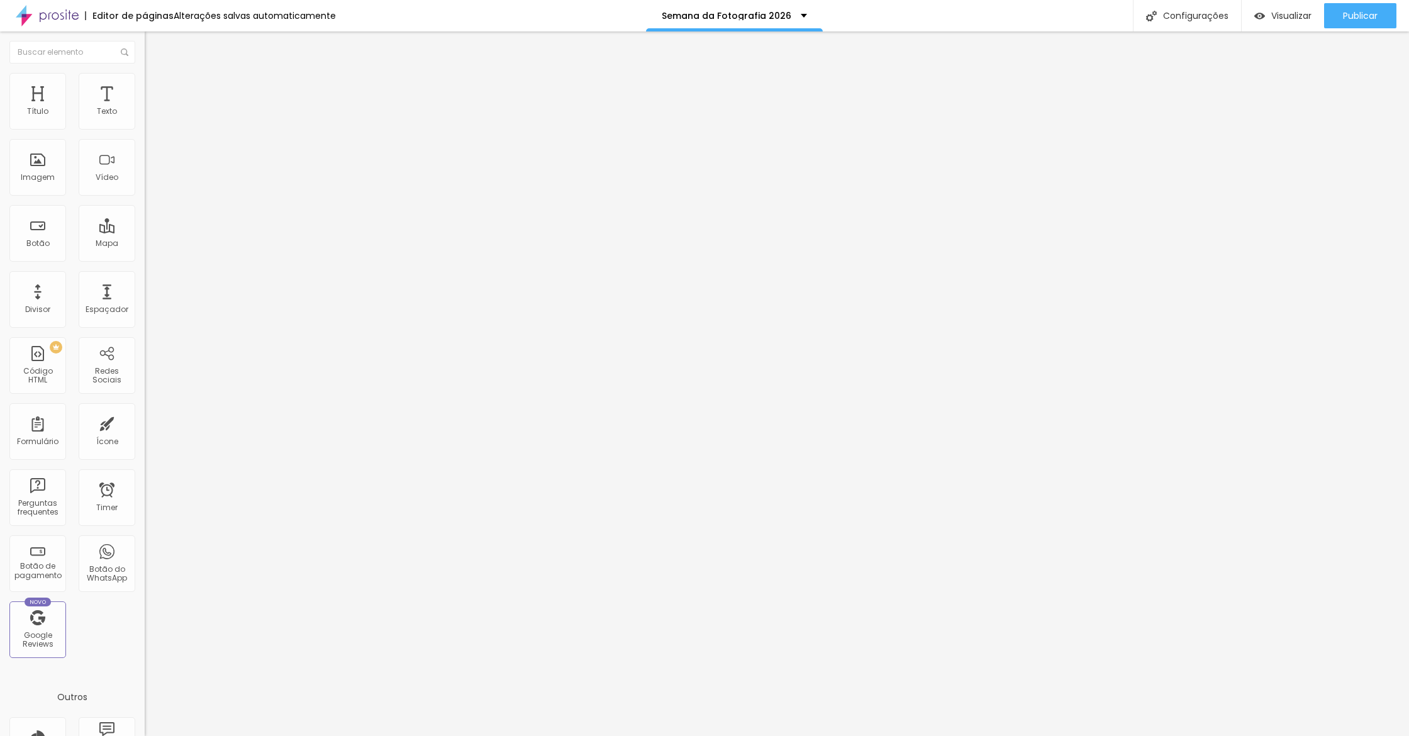
click at [145, 259] on input "#cadastro" at bounding box center [220, 253] width 151 height 13
type input "#cadastro"
click at [145, 257] on input "https://" at bounding box center [220, 253] width 151 height 13
click at [145, 259] on input "https://" at bounding box center [220, 253] width 151 height 13
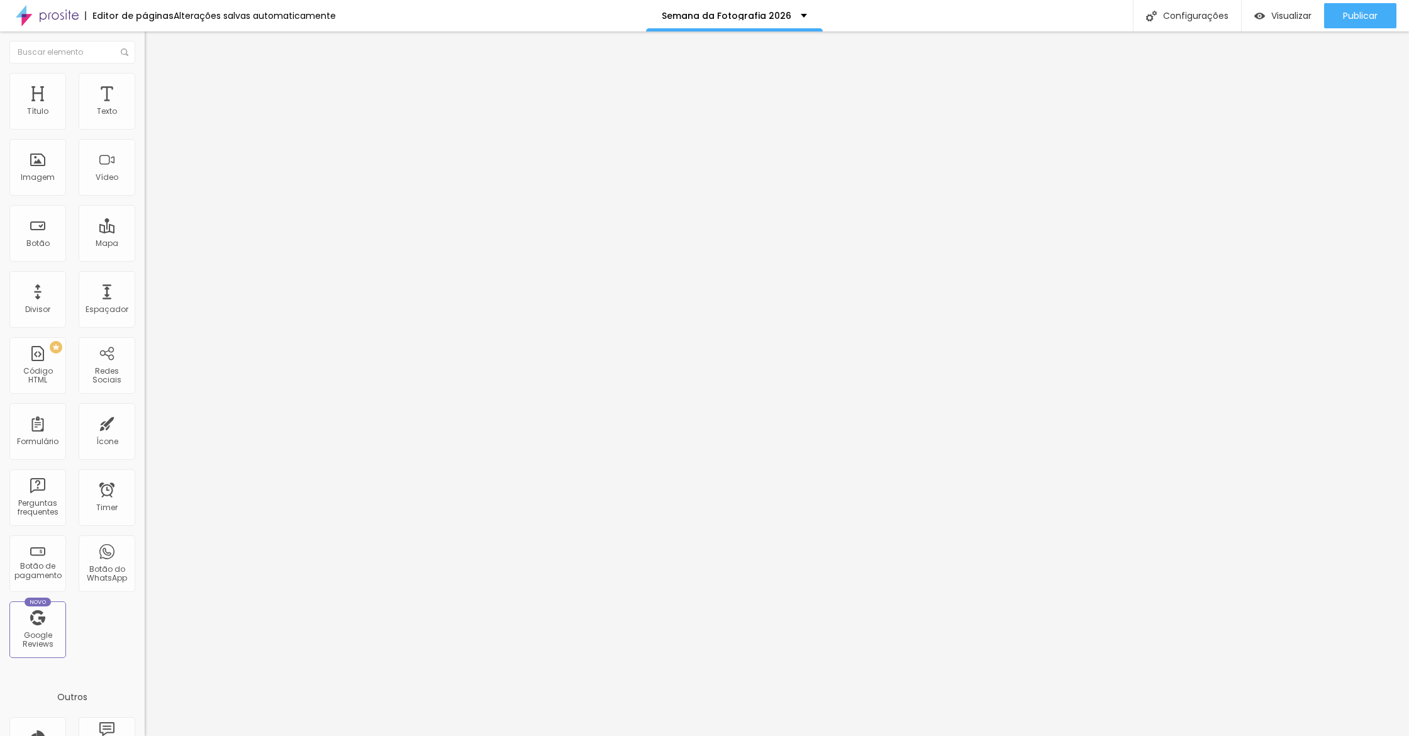
click at [145, 259] on input "https://" at bounding box center [220, 253] width 151 height 13
paste input "#cadastro"
type input "#cadastro"
click at [156, 89] on span "Avançado" at bounding box center [177, 94] width 42 height 11
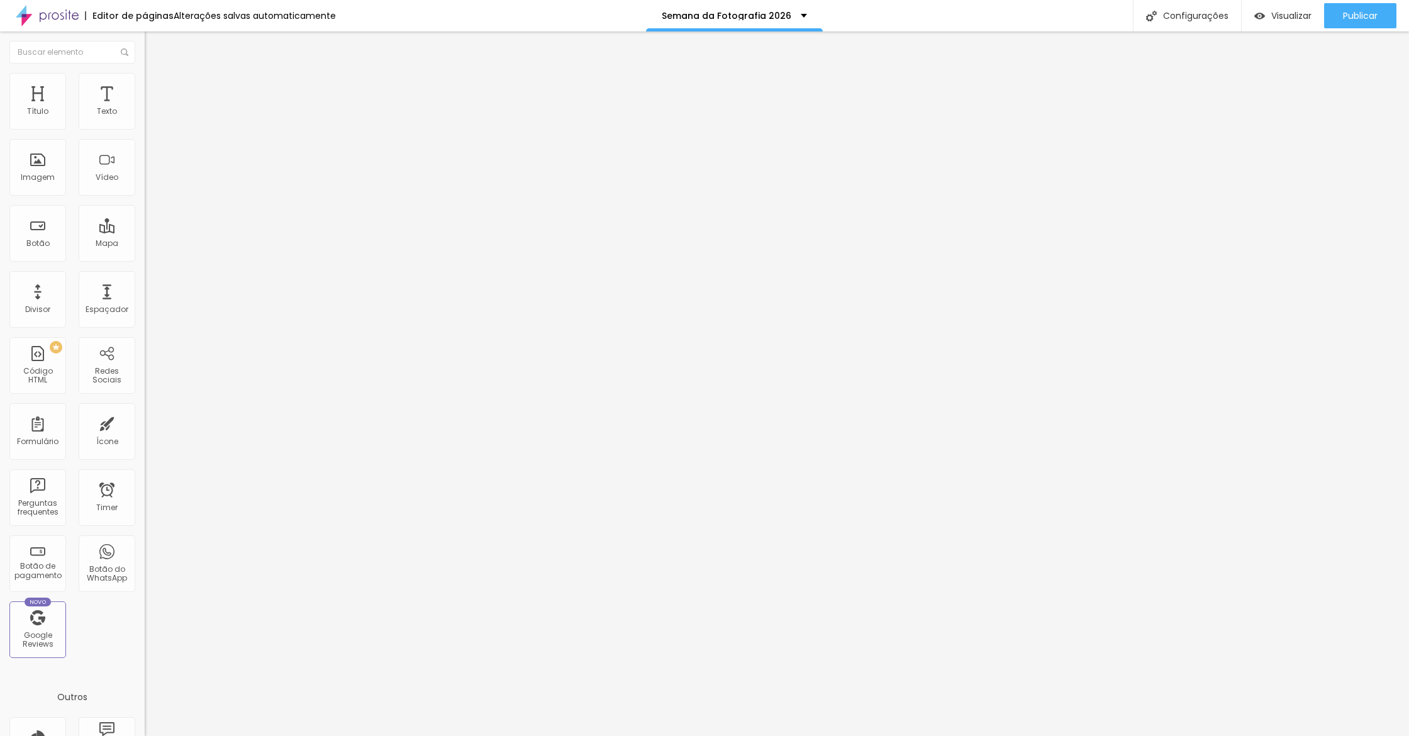
click at [156, 92] on span "Avançado" at bounding box center [177, 94] width 42 height 11
drag, startPoint x: 126, startPoint y: 348, endPoint x: 125, endPoint y: 326, distance: 21.4
click at [145, 556] on div at bounding box center [217, 556] width 145 height 0
drag, startPoint x: 126, startPoint y: 325, endPoint x: 130, endPoint y: 297, distance: 27.9
click at [145, 541] on li "Tablet" at bounding box center [217, 545] width 145 height 8
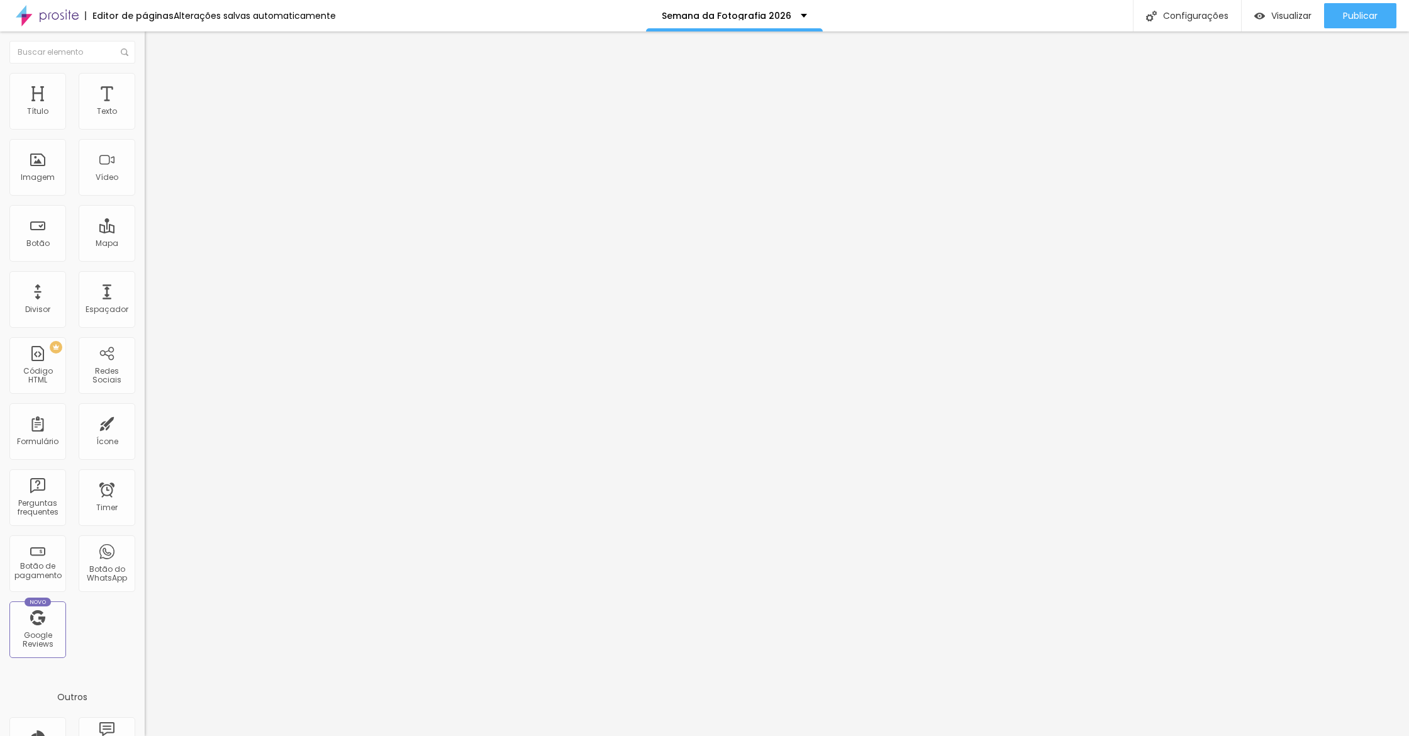
click at [145, 541] on div at bounding box center [217, 541] width 145 height 0
click at [145, 548] on div at bounding box center [217, 548] width 145 height 0
click at [156, 89] on span "Avançado" at bounding box center [177, 94] width 42 height 11
click at [145, 86] on li "Avançado" at bounding box center [217, 92] width 145 height 13
click at [145, 628] on div at bounding box center [217, 676] width 145 height 97
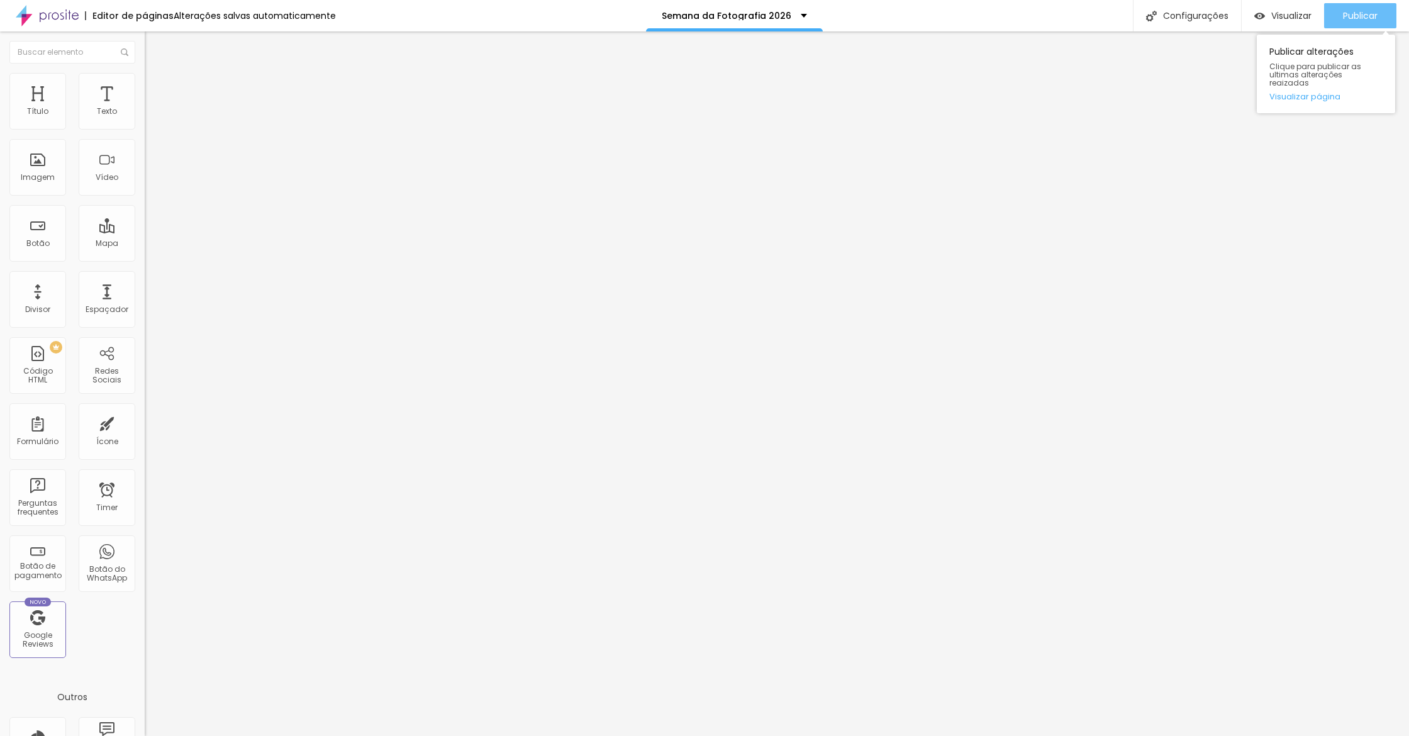
click at [1359, 8] on div "Publicar" at bounding box center [1360, 15] width 35 height 25
click at [1302, 92] on link "Visualizar página" at bounding box center [1325, 96] width 113 height 8
click at [154, 48] on div "Editar Imagem" at bounding box center [196, 46] width 84 height 10
click at [145, 43] on button "Editar Seção" at bounding box center [217, 45] width 145 height 29
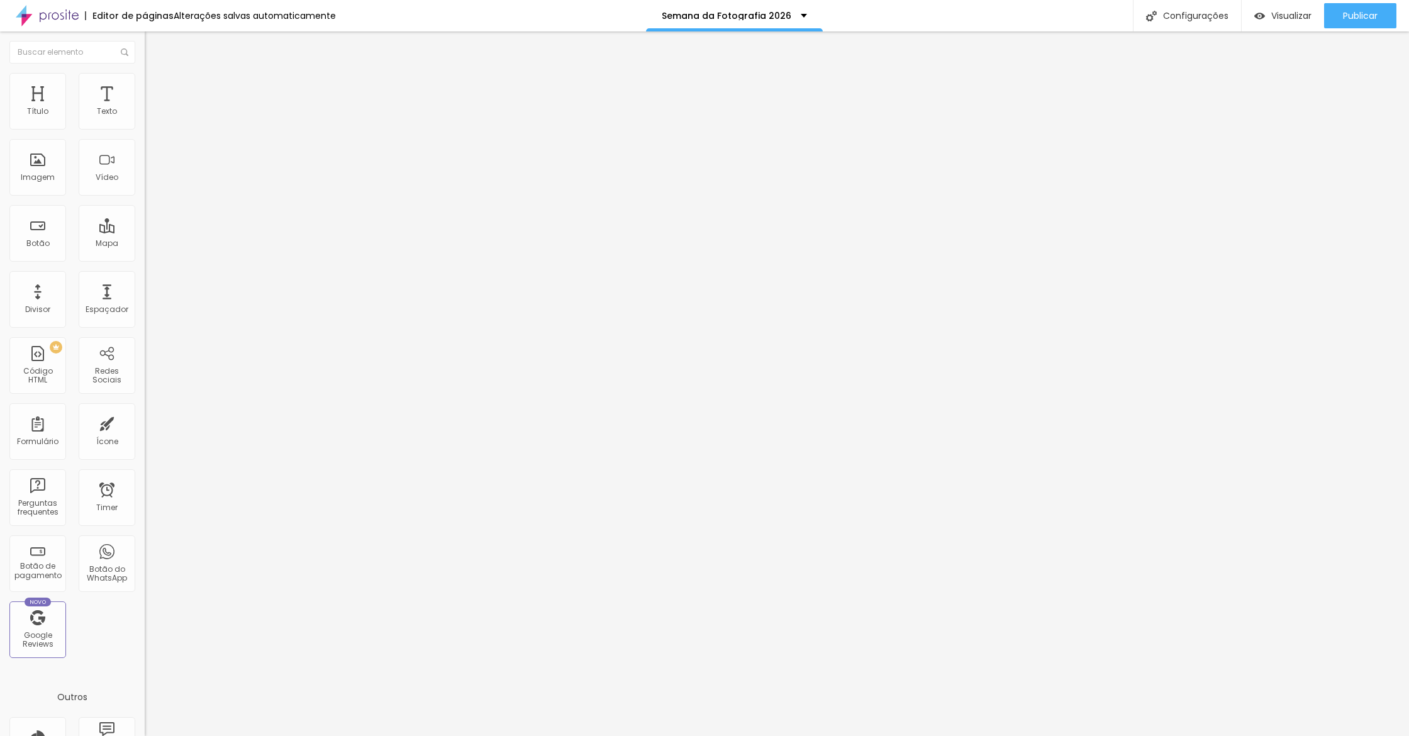
type input "75"
type input "210"
type input "265"
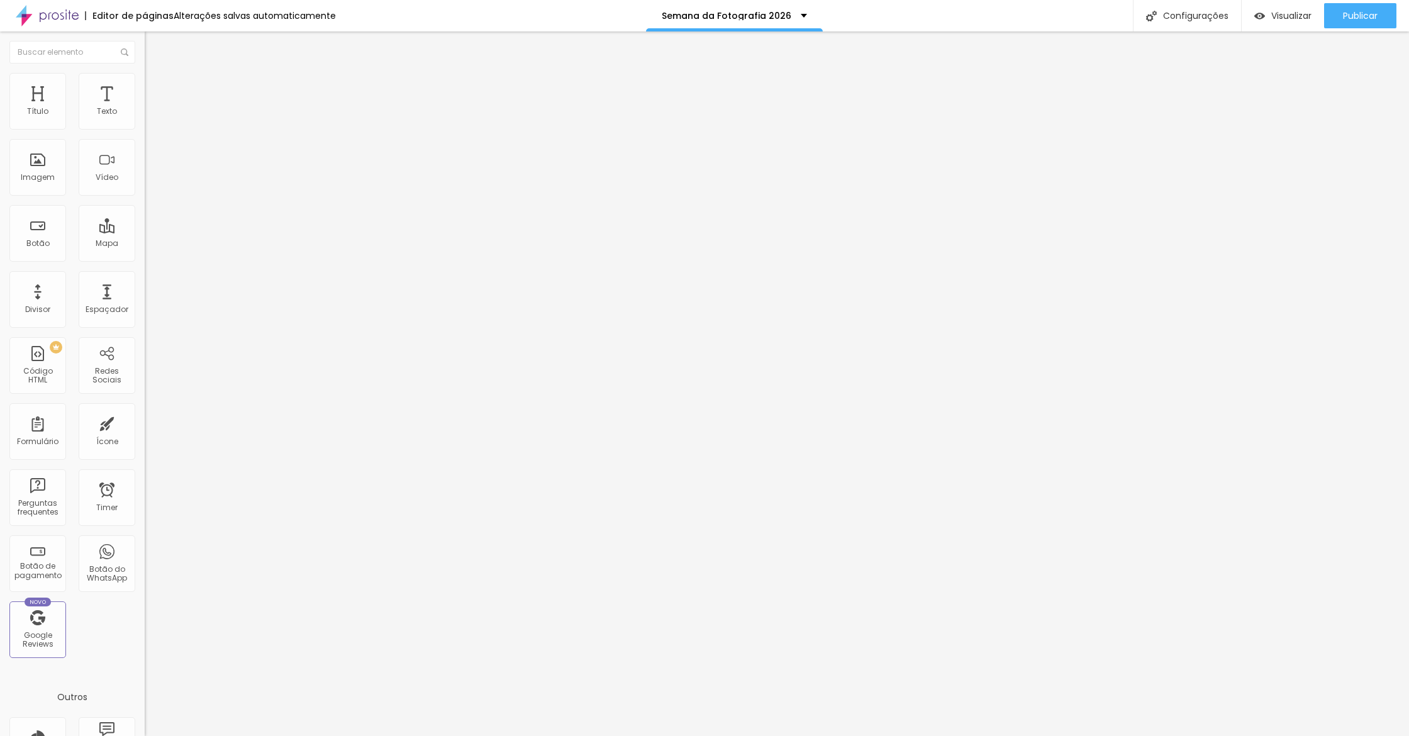
type input "265"
type input "270"
type input "300"
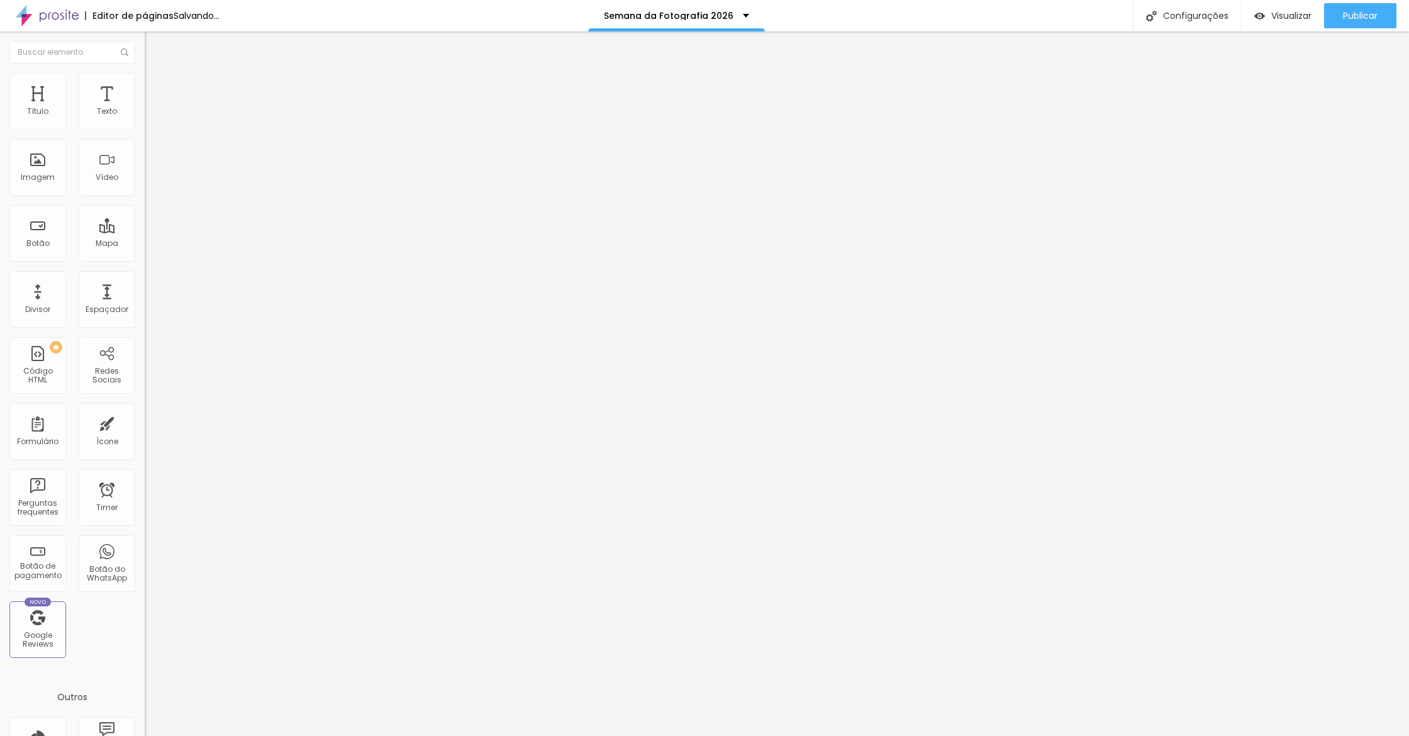
drag, startPoint x: 52, startPoint y: 125, endPoint x: 64, endPoint y: 125, distance: 11.3
type input "300"
click at [145, 231] on input "range" at bounding box center [185, 236] width 81 height 10
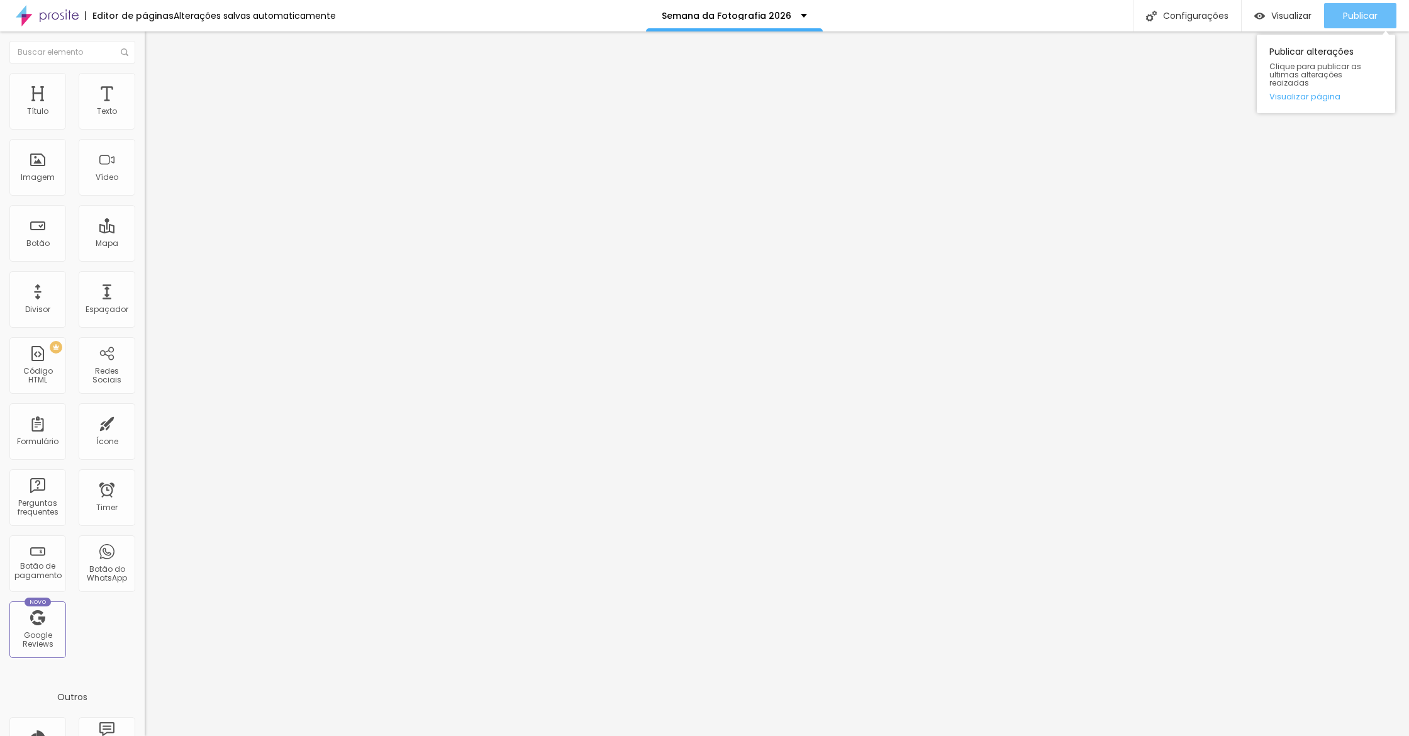
click at [1334, 18] on button "Publicar" at bounding box center [1360, 15] width 72 height 25
click at [145, 77] on li "Avançado" at bounding box center [217, 79] width 145 height 13
click at [145, 86] on li "Avançado" at bounding box center [217, 92] width 145 height 13
drag, startPoint x: 114, startPoint y: 109, endPoint x: 120, endPoint y: 88, distance: 21.7
click at [145, 99] on div "Conteúdo Estilo Avançado Modo Encaixotado Encaixotado Completo" at bounding box center [217, 96] width 145 height 72
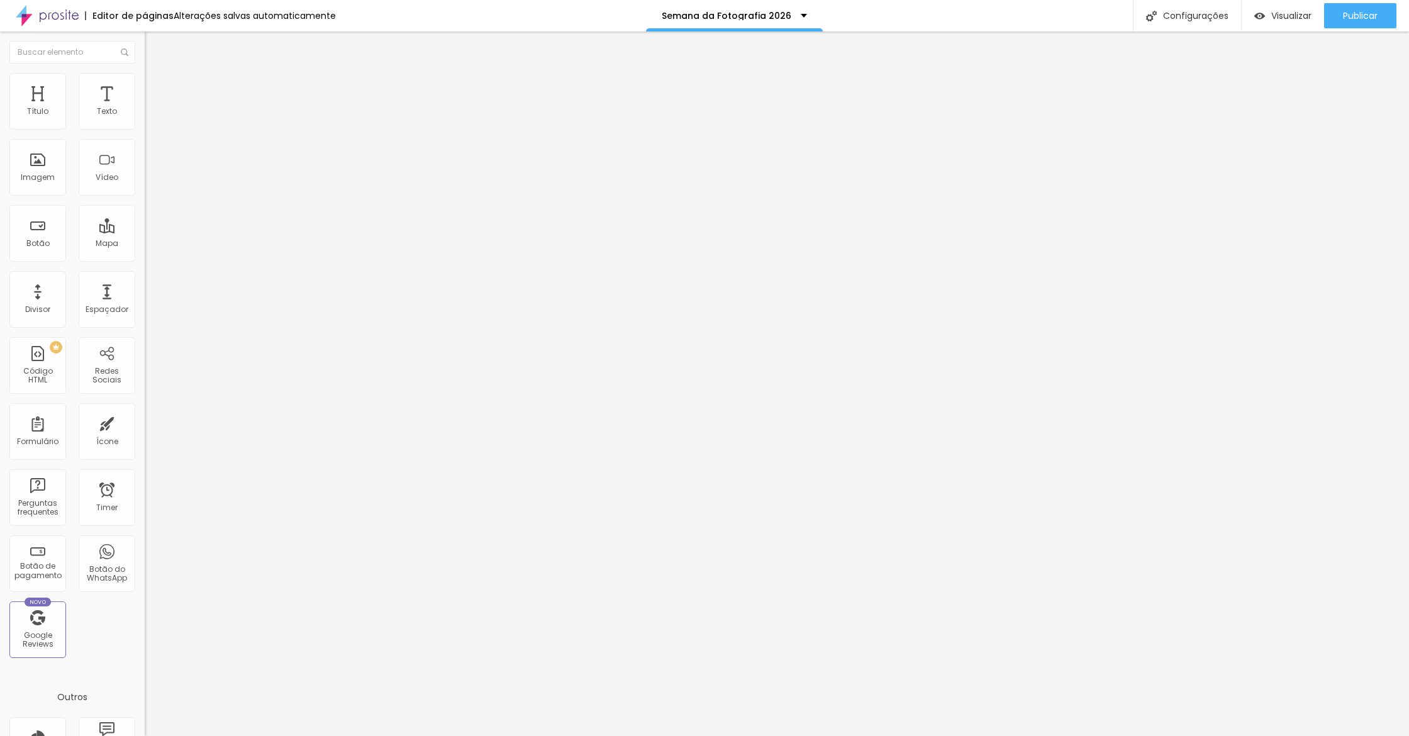
click at [156, 89] on span "Avançado" at bounding box center [177, 94] width 42 height 11
click at [1368, 22] on div "Publicar" at bounding box center [1360, 15] width 35 height 25
type input "260"
type input "250"
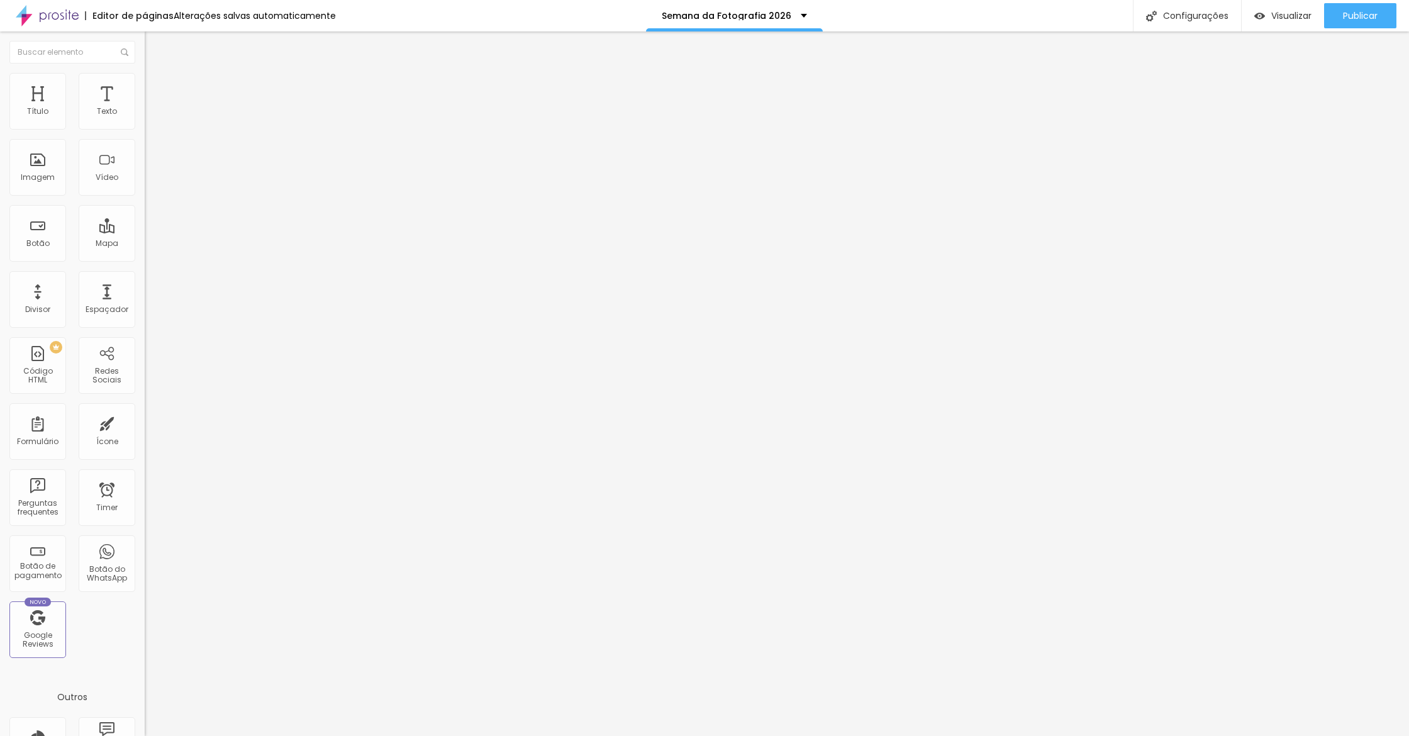
type input "250"
type input "235"
type input "195"
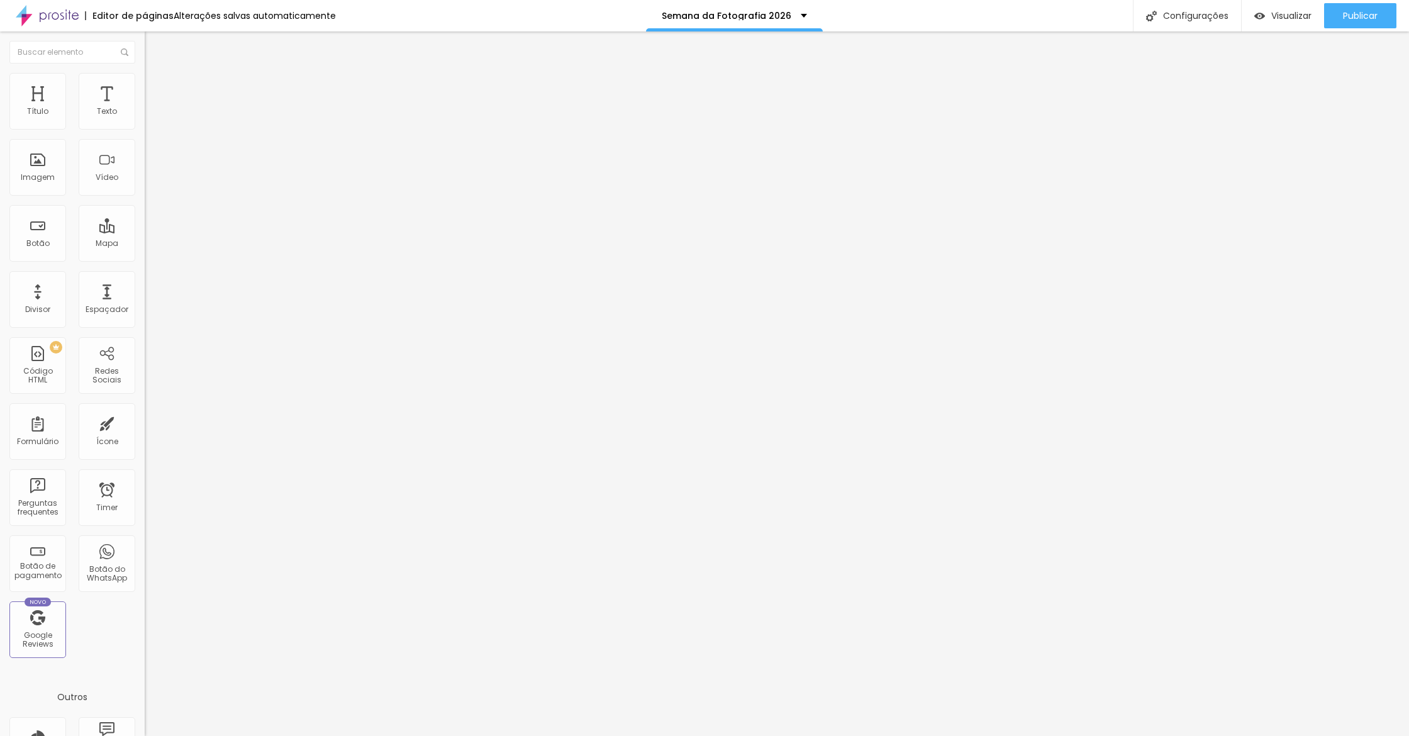
type input "130"
type input "70"
type input "65"
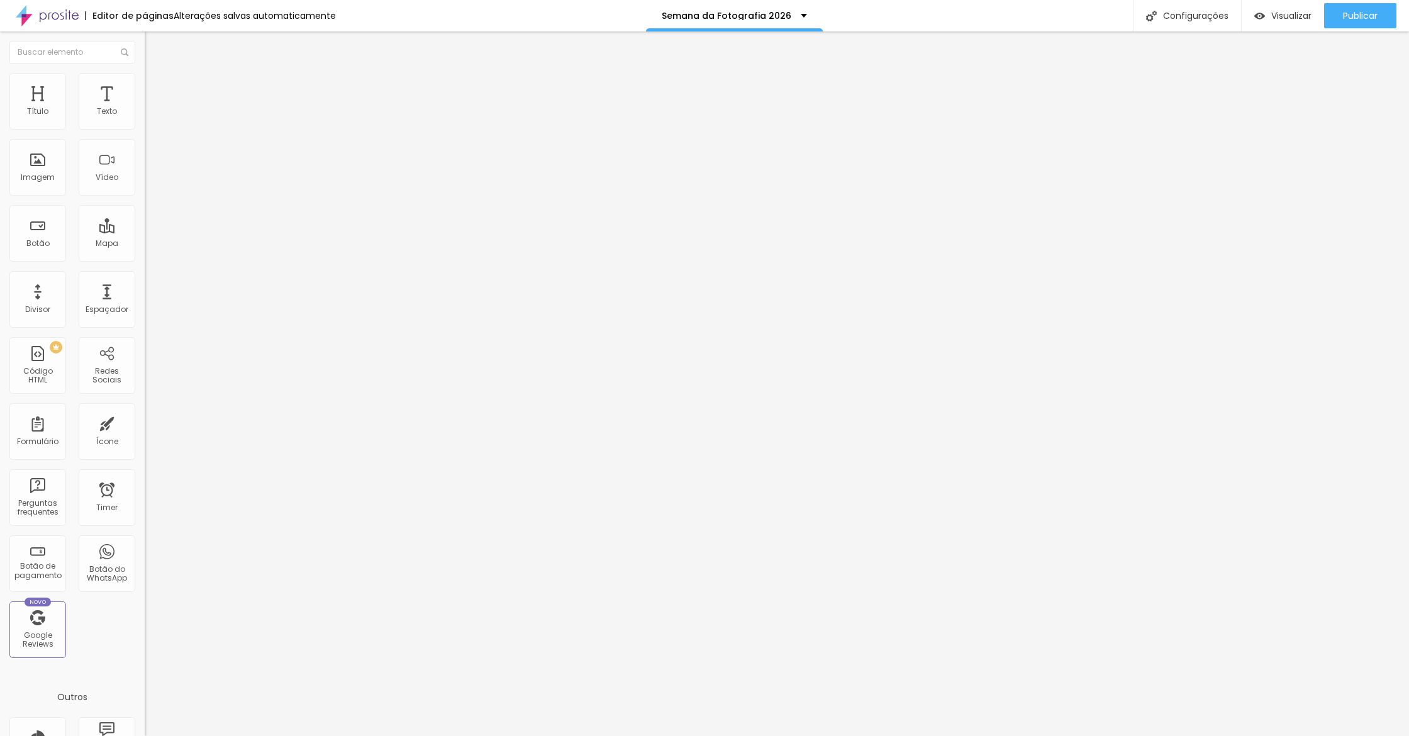
type input "65"
type input "60"
type input "50"
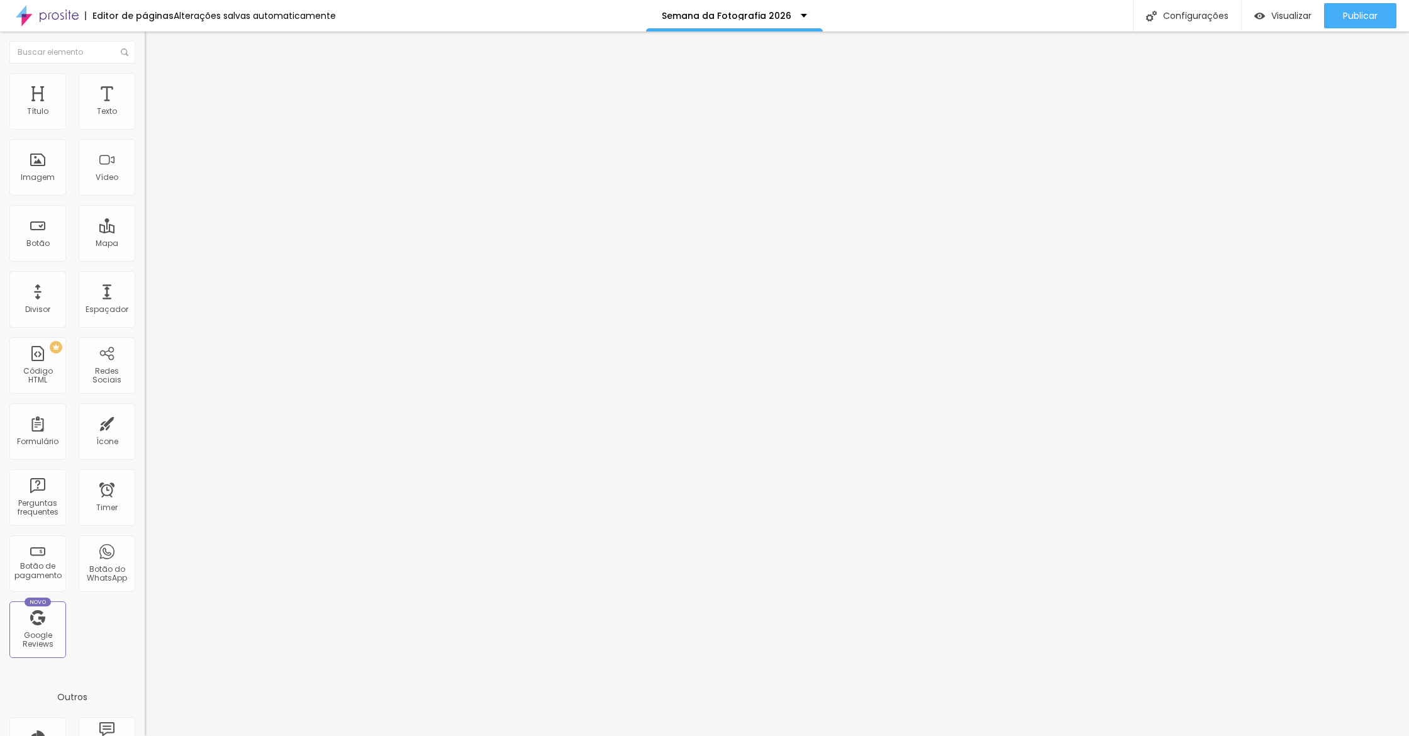
type input "40"
type input "35"
type input "30"
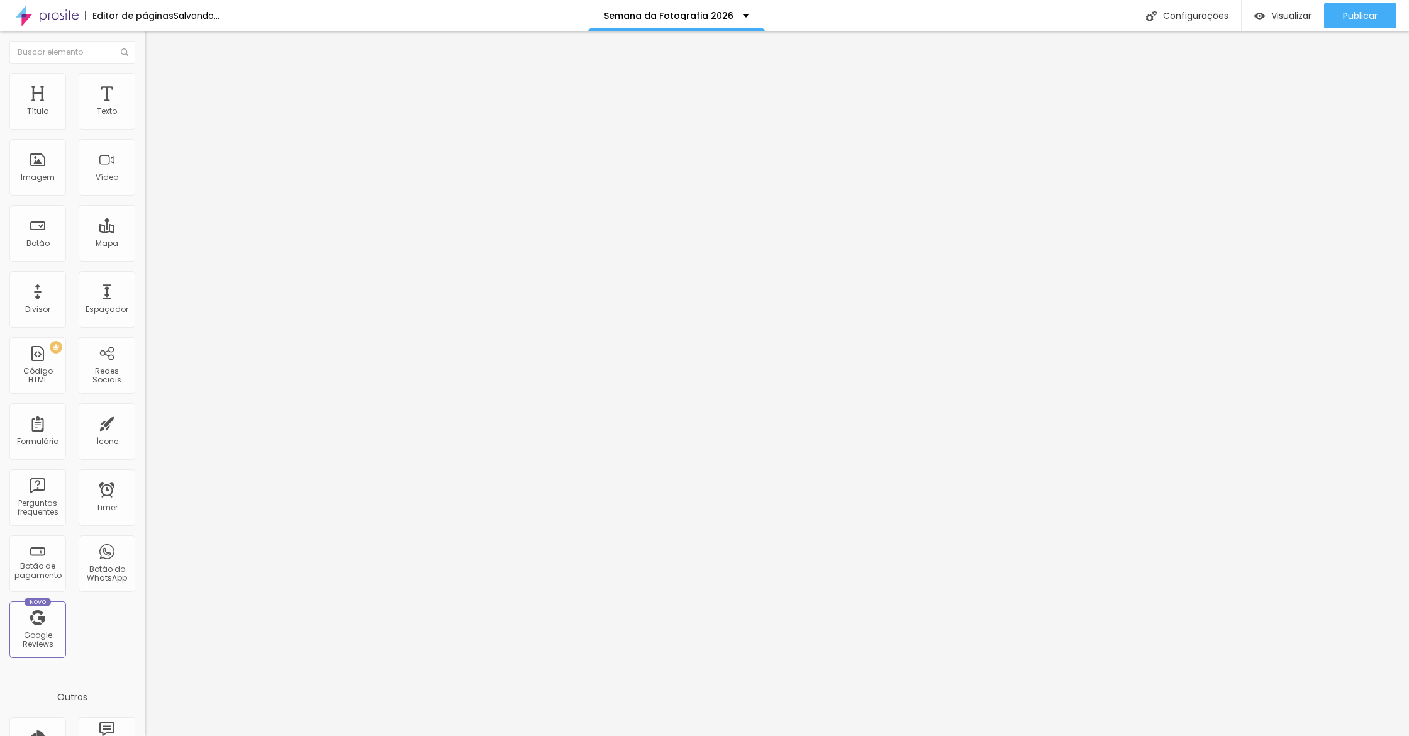
type input "30"
type input "25"
type input "10"
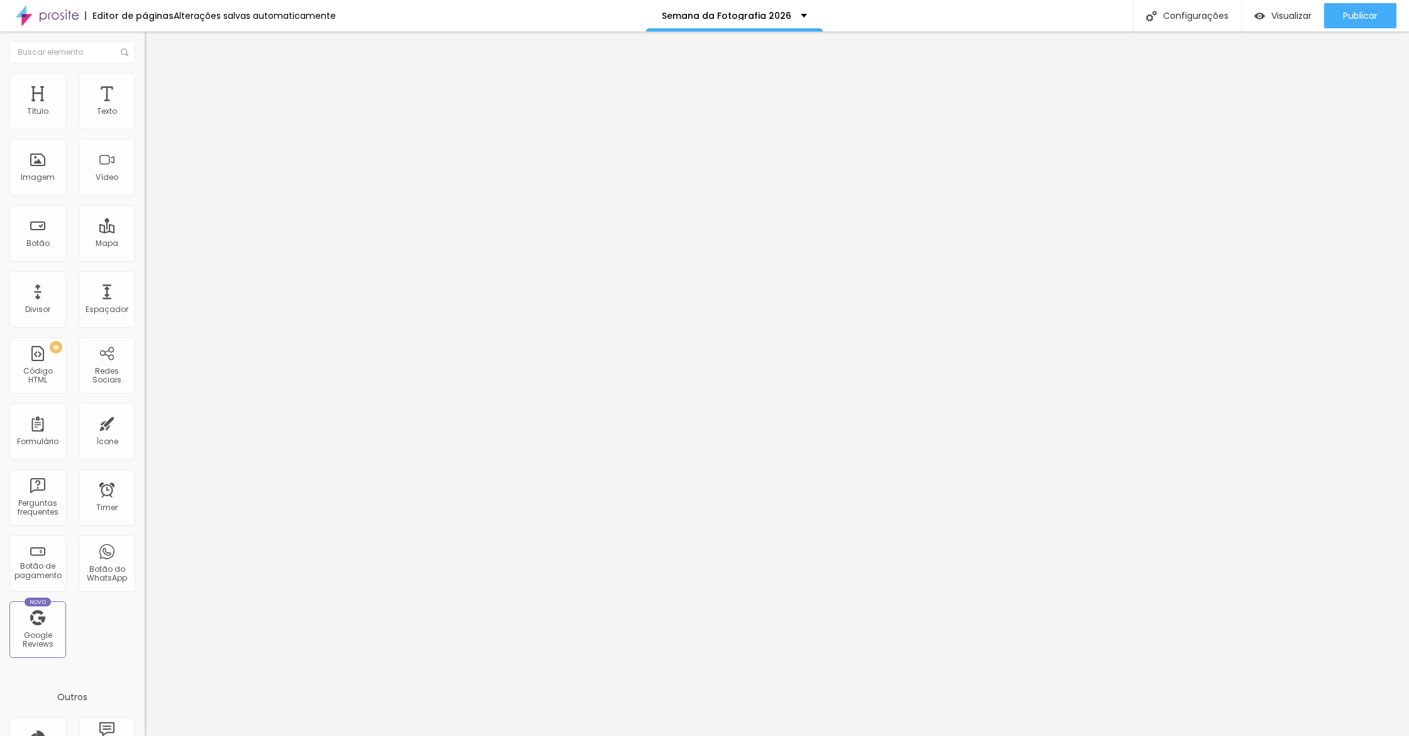
drag, startPoint x: 58, startPoint y: 125, endPoint x: 25, endPoint y: 127, distance: 33.4
type input "10"
click at [145, 231] on input "range" at bounding box center [185, 236] width 81 height 10
click at [1383, 13] on button "Publicar" at bounding box center [1360, 15] width 72 height 25
click at [156, 93] on span "Avançado" at bounding box center [177, 94] width 42 height 11
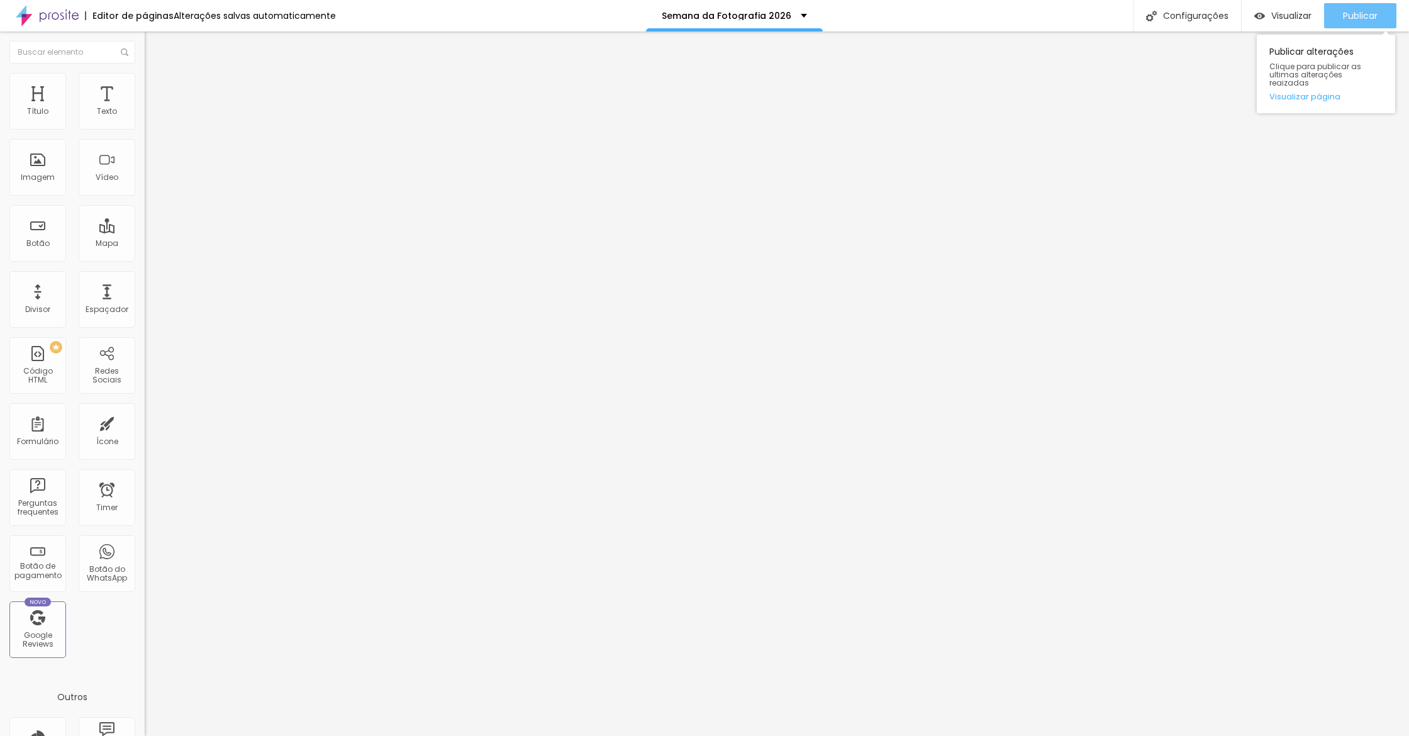
click at [1389, 16] on button "Publicar" at bounding box center [1360, 15] width 72 height 25
click at [156, 90] on span "Avançado" at bounding box center [177, 94] width 42 height 11
drag, startPoint x: 78, startPoint y: 451, endPoint x: 0, endPoint y: 322, distance: 150.7
click at [145, 322] on div "20 Espaçamento entre colunas 0 px Espaçamento vertical ID Html Classes Html Vis…" at bounding box center [217, 362] width 145 height 529
click at [156, 87] on span "Avançado" at bounding box center [177, 81] width 42 height 11
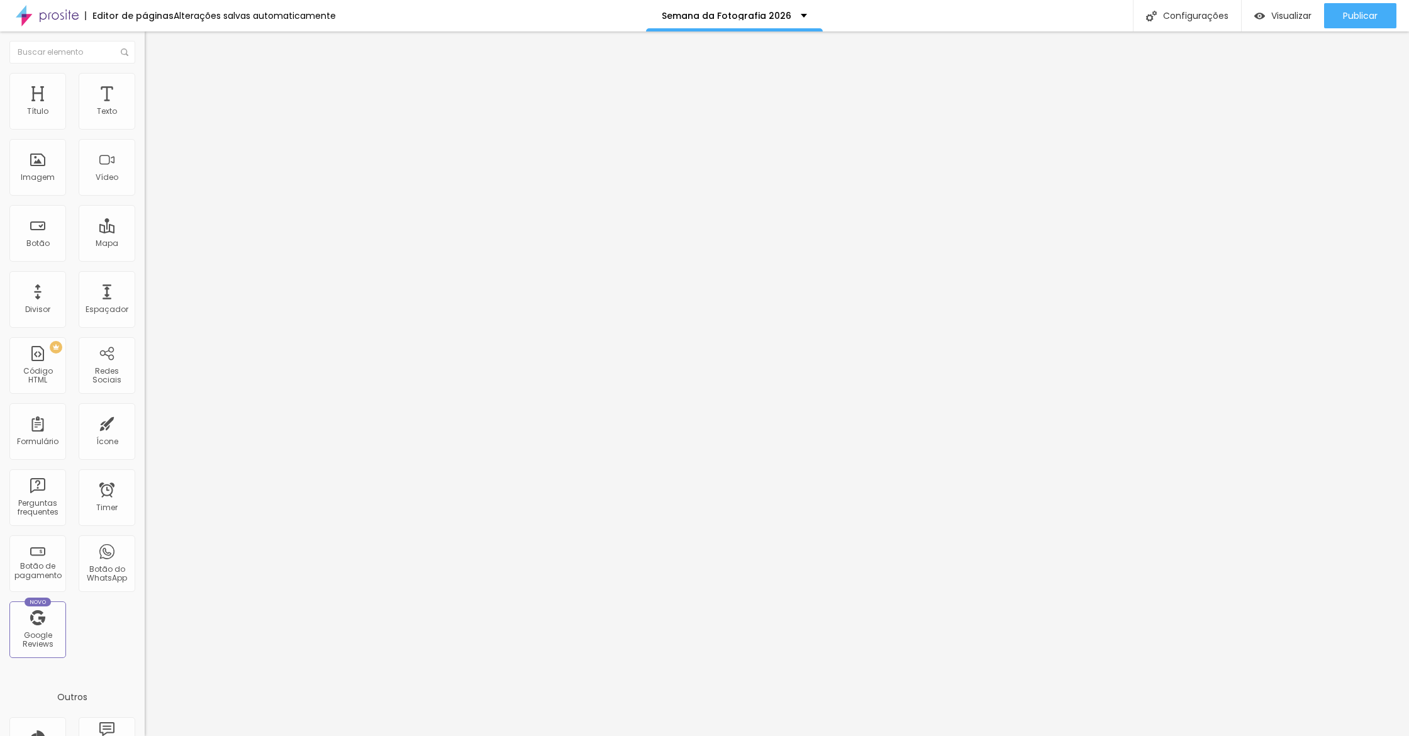
drag, startPoint x: 35, startPoint y: 92, endPoint x: 42, endPoint y: 109, distance: 18.9
click at [156, 74] on span "Conteúdo" at bounding box center [175, 69] width 39 height 11
type input "45"
type input "50"
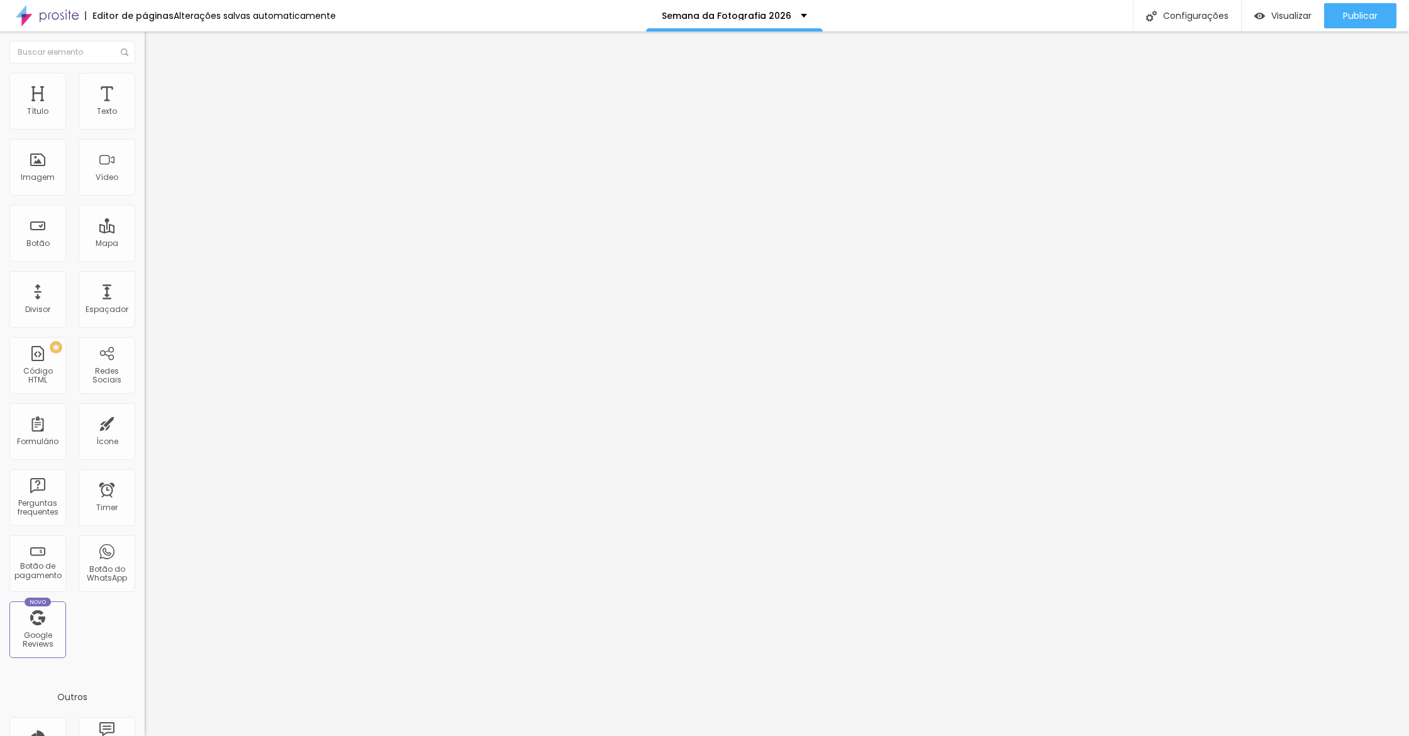
type input "50"
type input "55"
type input "65"
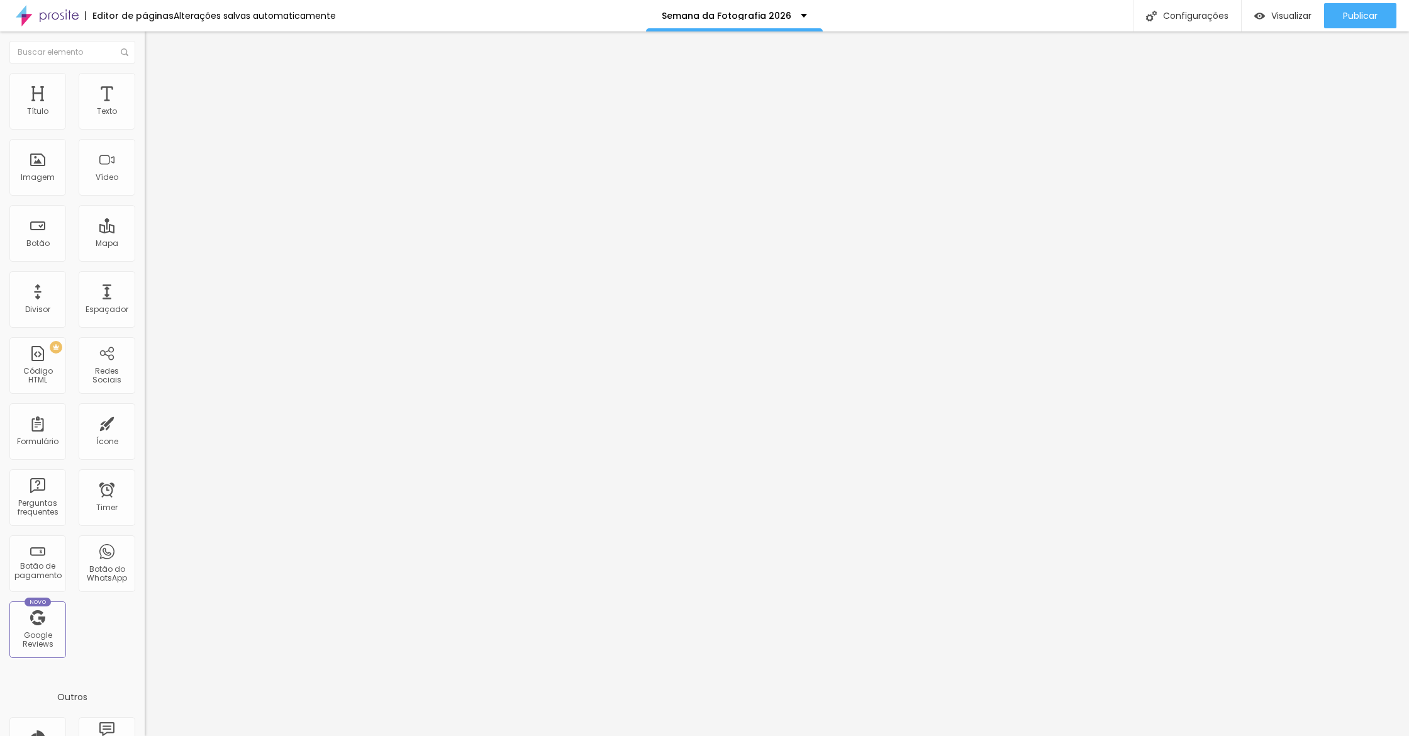
type input "70"
click at [145, 231] on input "range" at bounding box center [185, 236] width 81 height 10
click at [1346, 25] on div "Publicar" at bounding box center [1360, 15] width 35 height 25
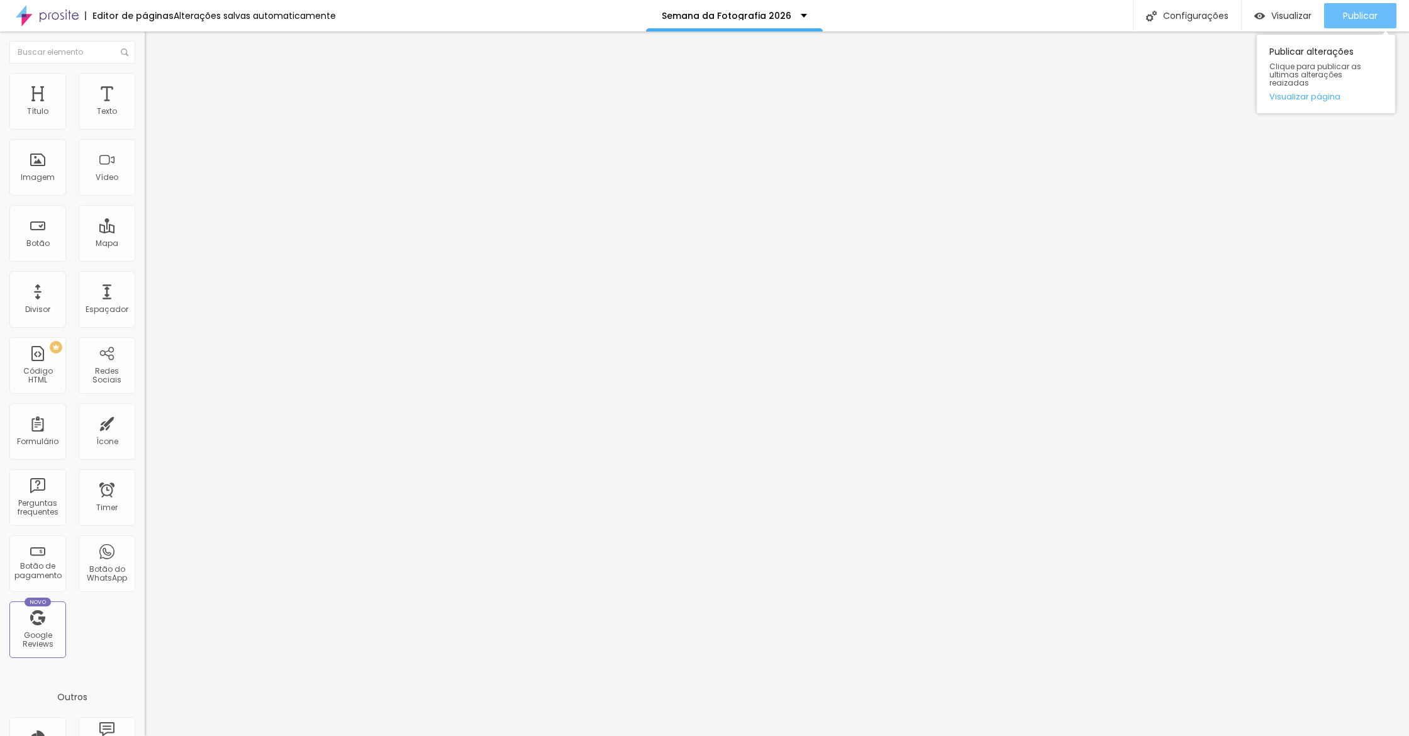
click at [1375, 8] on div "Publicar" at bounding box center [1360, 15] width 35 height 25
drag, startPoint x: 140, startPoint y: 86, endPoint x: 126, endPoint y: 87, distance: 13.8
click at [145, 86] on ul "Conteúdo Estilo Avançado" at bounding box center [217, 79] width 145 height 38
click at [156, 89] on span "Avançado" at bounding box center [177, 94] width 42 height 11
type input "33"
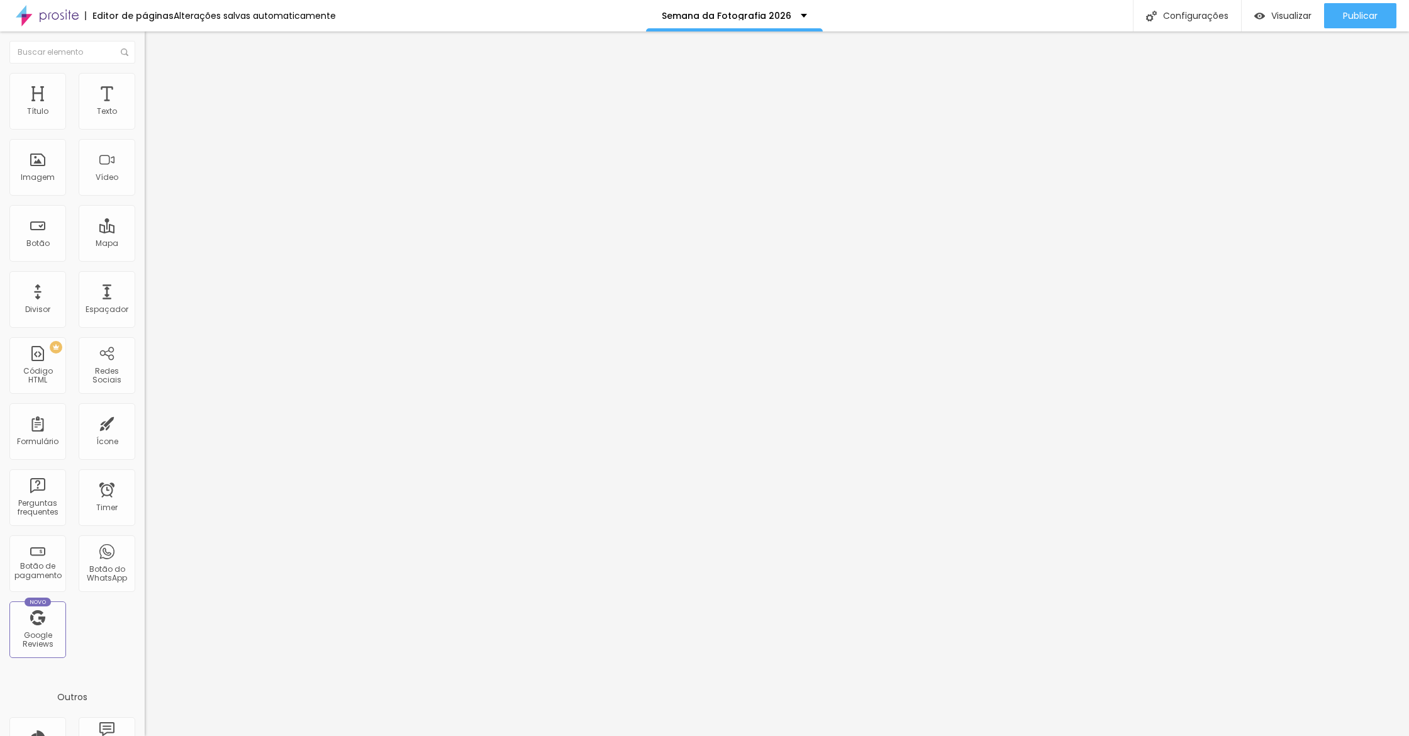
type input "33"
type input "28"
type input "11"
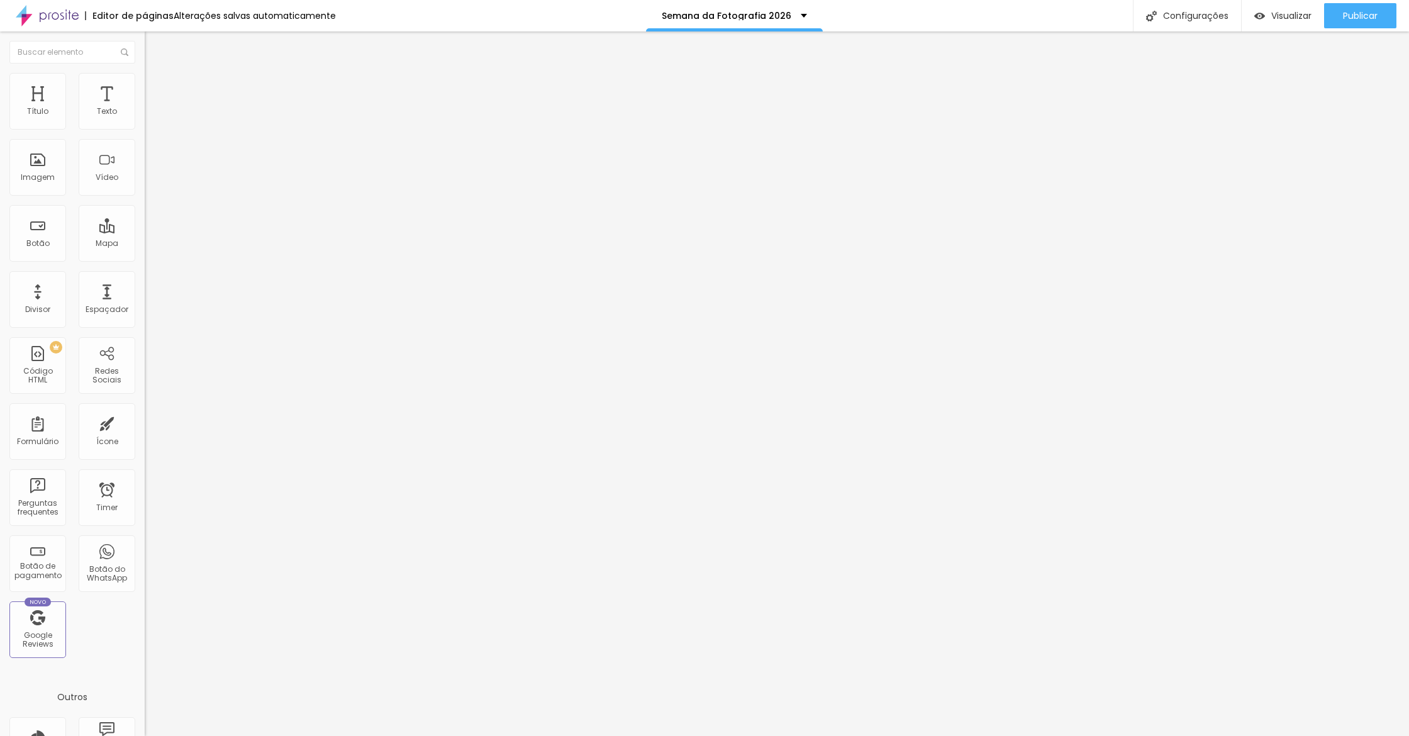
type input "0"
drag, startPoint x: 55, startPoint y: 122, endPoint x: 125, endPoint y: 191, distance: 98.3
type input "0"
click at [145, 124] on div "0 Espaço de cima 10 Espaço de baixo ID Html Classes Html Visível nos dispositiv…" at bounding box center [217, 362] width 145 height 529
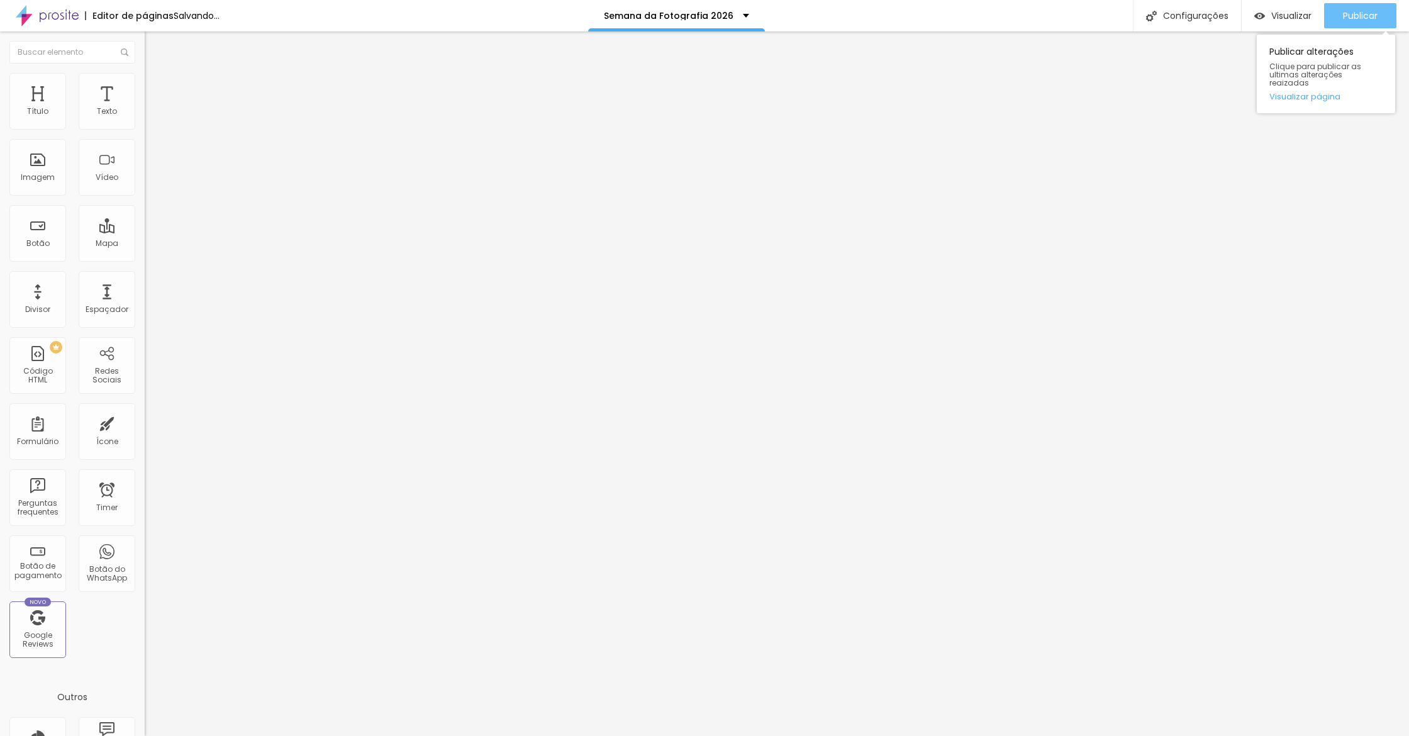
click at [1343, 19] on span "Publicar" at bounding box center [1360, 16] width 35 height 10
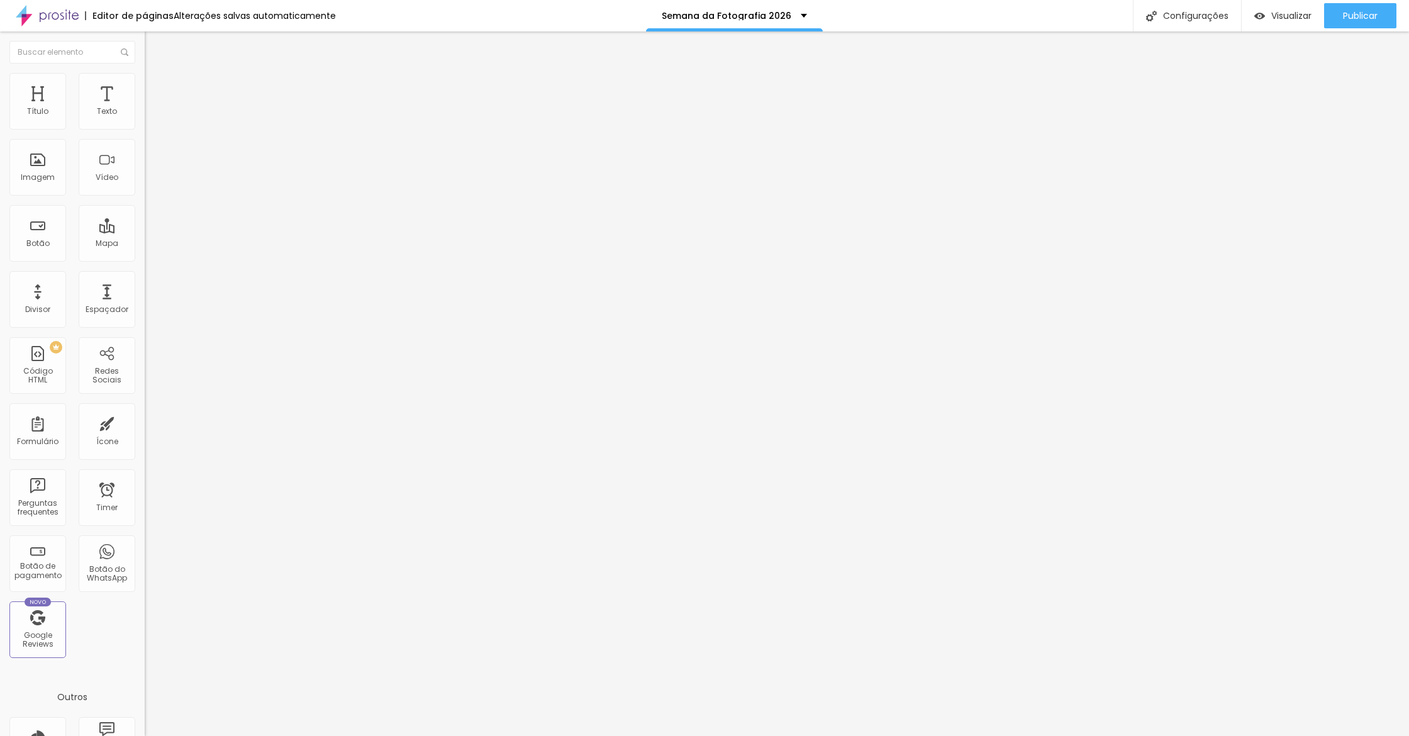
drag, startPoint x: 121, startPoint y: 79, endPoint x: 110, endPoint y: 84, distance: 12.7
click at [145, 86] on img at bounding box center [150, 91] width 11 height 11
drag, startPoint x: 131, startPoint y: 340, endPoint x: 126, endPoint y: 328, distance: 13.8
click at [145, 556] on div at bounding box center [217, 556] width 145 height 0
click at [145, 548] on div at bounding box center [217, 548] width 145 height 0
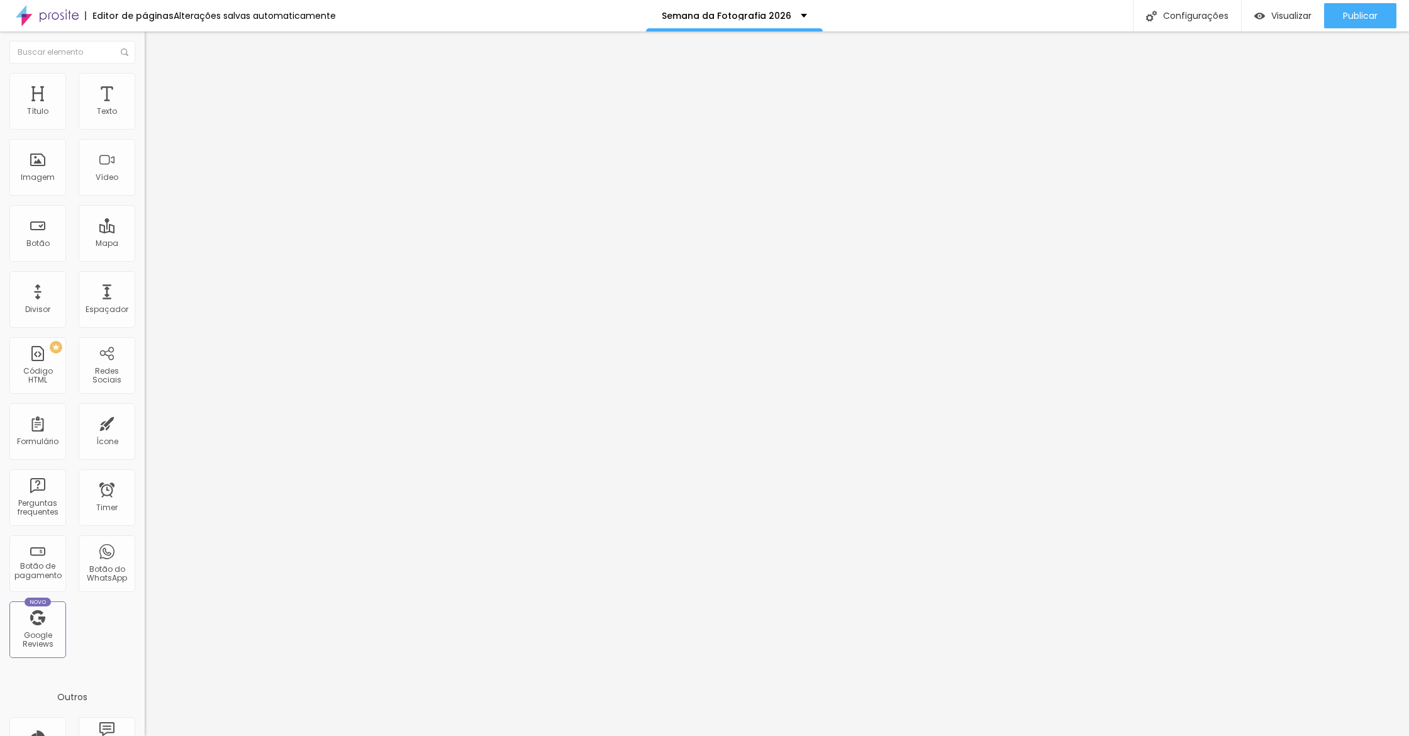
click at [145, 541] on div at bounding box center [217, 541] width 145 height 0
drag, startPoint x: 127, startPoint y: 333, endPoint x: 126, endPoint y: 347, distance: 14.5
click at [145, 548] on li "Desktop" at bounding box center [217, 552] width 145 height 8
drag, startPoint x: 126, startPoint y: 347, endPoint x: 140, endPoint y: 348, distance: 13.8
click at [145, 556] on div at bounding box center [217, 556] width 145 height 0
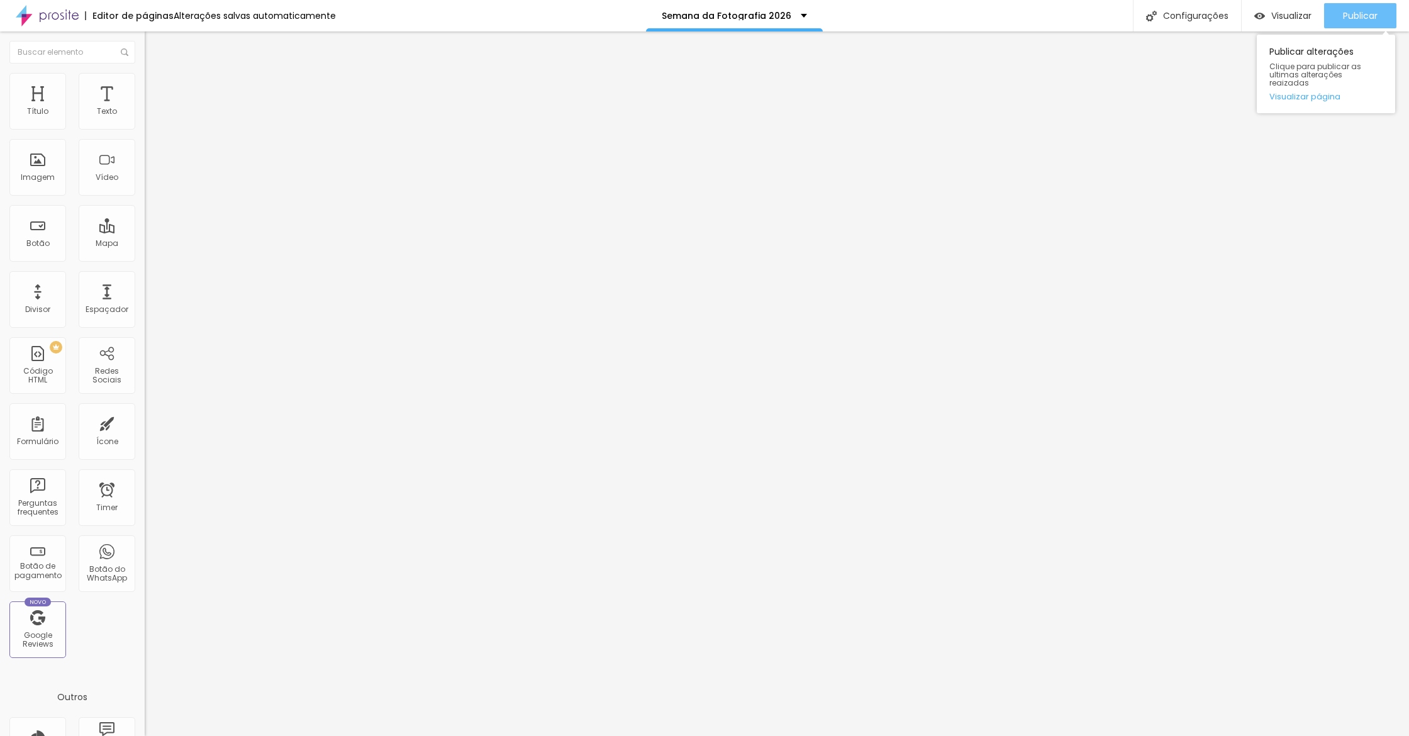
click at [1360, 15] on span "Publicar" at bounding box center [1360, 16] width 35 height 10
click at [145, 86] on img at bounding box center [150, 91] width 11 height 11
drag, startPoint x: 127, startPoint y: 315, endPoint x: 128, endPoint y: 298, distance: 17.0
click at [145, 548] on div at bounding box center [217, 548] width 145 height 0
drag, startPoint x: 129, startPoint y: 294, endPoint x: 140, endPoint y: 352, distance: 58.2
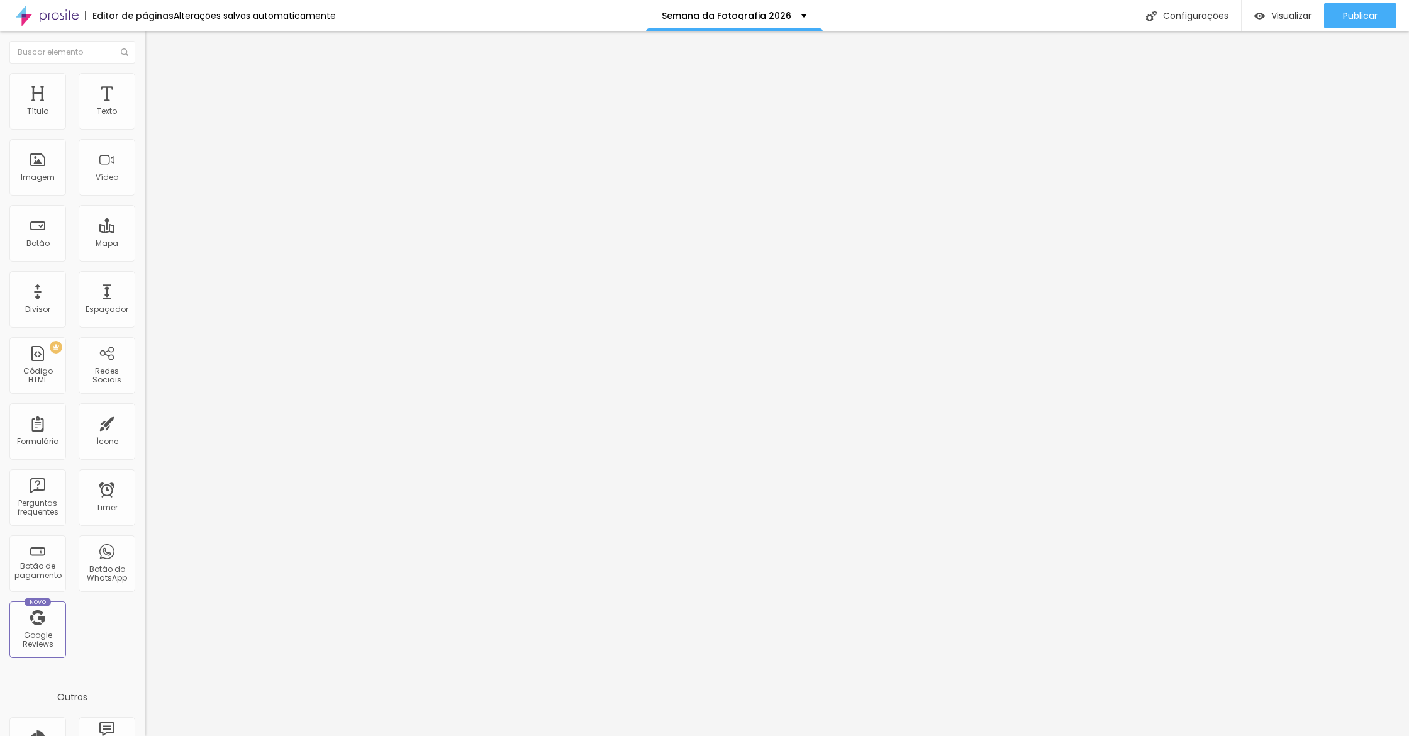
click at [145, 541] on div at bounding box center [217, 541] width 145 height 0
drag, startPoint x: 140, startPoint y: 353, endPoint x: 135, endPoint y: 346, distance: 8.2
click at [145, 548] on li "Desktop" at bounding box center [217, 552] width 145 height 8
click at [145, 556] on div at bounding box center [217, 556] width 145 height 0
click at [1370, 7] on div "Publicar" at bounding box center [1360, 15] width 35 height 25
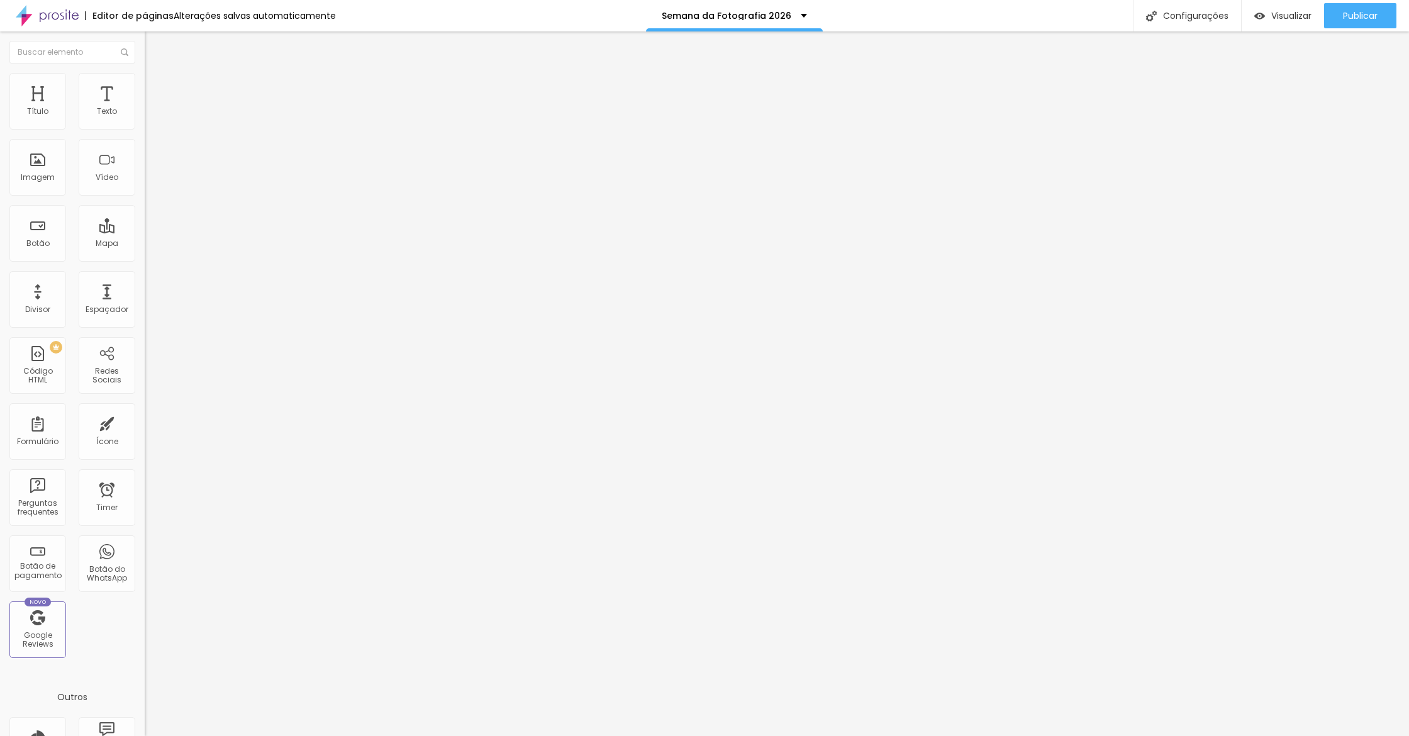
click at [156, 92] on span "Avançado" at bounding box center [177, 94] width 42 height 11
type input "56"
type input "0"
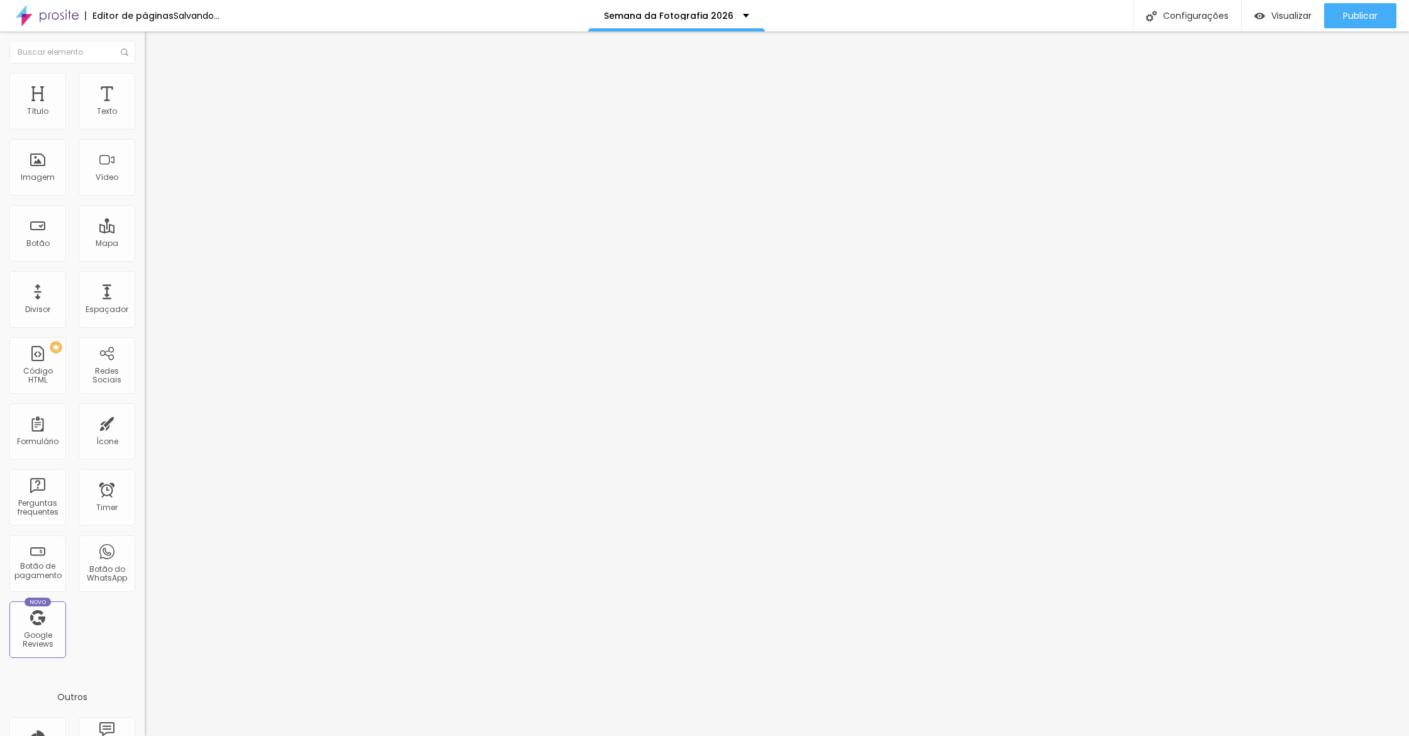
drag, startPoint x: 0, startPoint y: 154, endPoint x: 4, endPoint y: 169, distance: 15.6
type input "0"
click at [145, 160] on div "20 Espaçamento entre colunas 0 px Espaçamento vertical ID Html cadastro Classes…" at bounding box center [217, 362] width 145 height 529
click at [156, 87] on span "Avançado" at bounding box center [177, 81] width 42 height 11
type input "8"
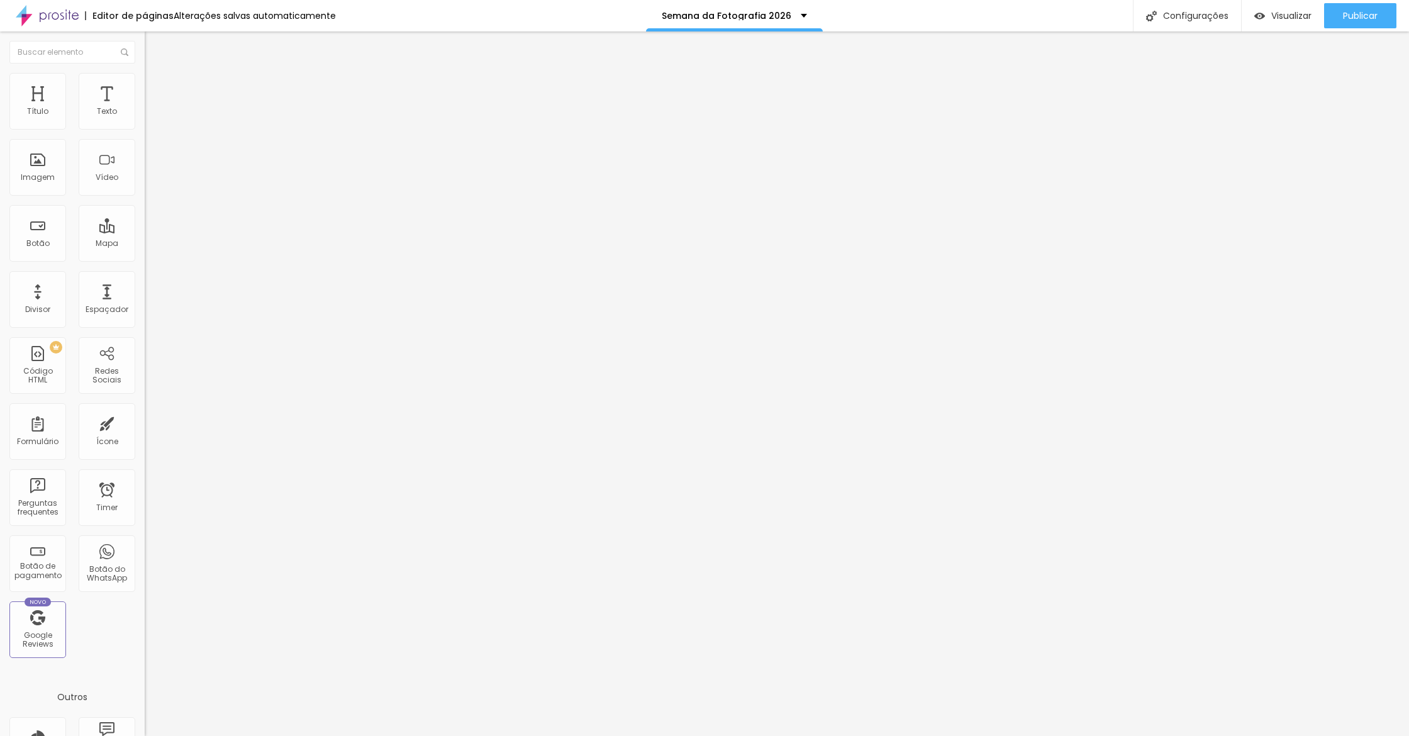
type input "8"
type input "0"
click at [145, 148] on div "10 Espaço de cima 0 Espaço de baixo ID Html Classes Html Visível nos dispositiv…" at bounding box center [217, 350] width 145 height 529
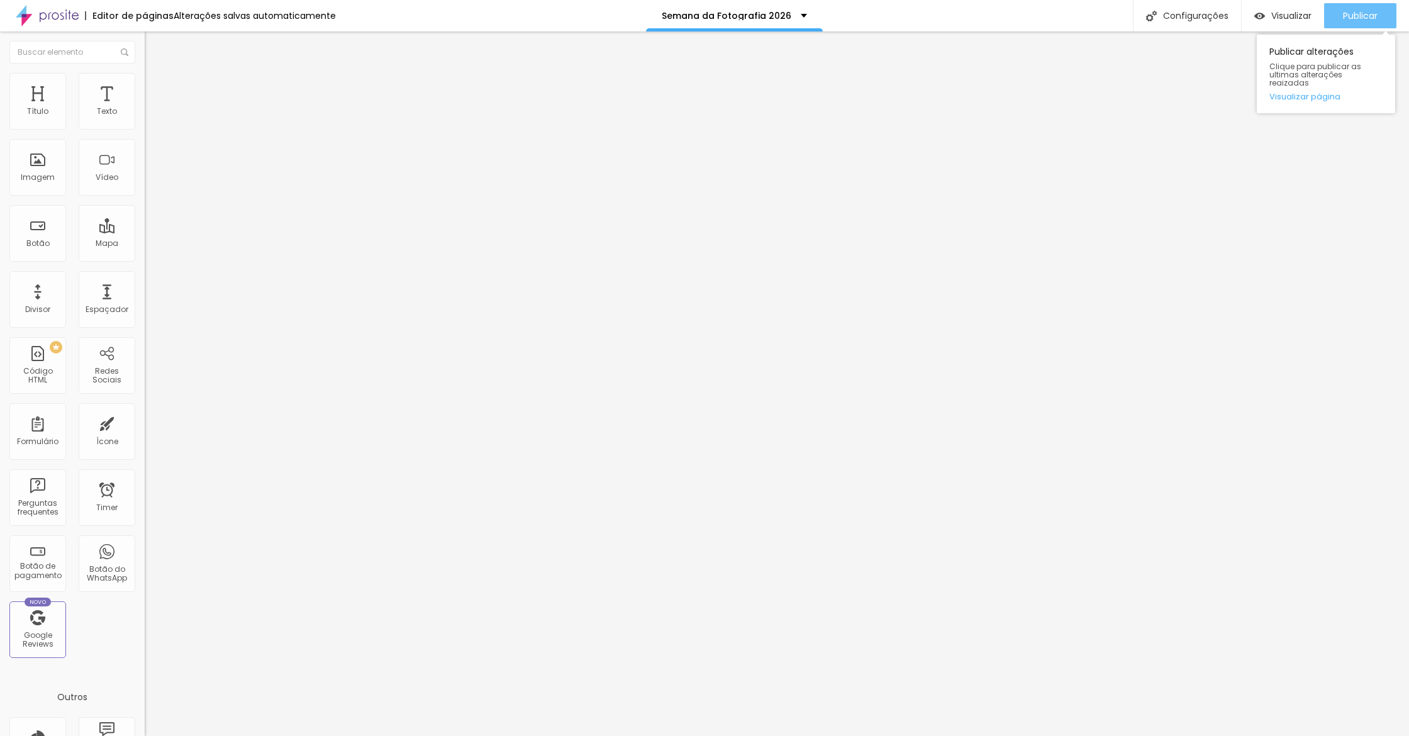
click at [1350, 16] on span "Publicar" at bounding box center [1360, 16] width 35 height 10
click at [145, 83] on ul "Estilo Avançado" at bounding box center [217, 72] width 145 height 25
drag, startPoint x: 91, startPoint y: 88, endPoint x: 99, endPoint y: 104, distance: 17.7
click at [156, 87] on span "Avançado" at bounding box center [177, 81] width 42 height 11
click at [145, 243] on input "10" at bounding box center [172, 249] width 54 height 13
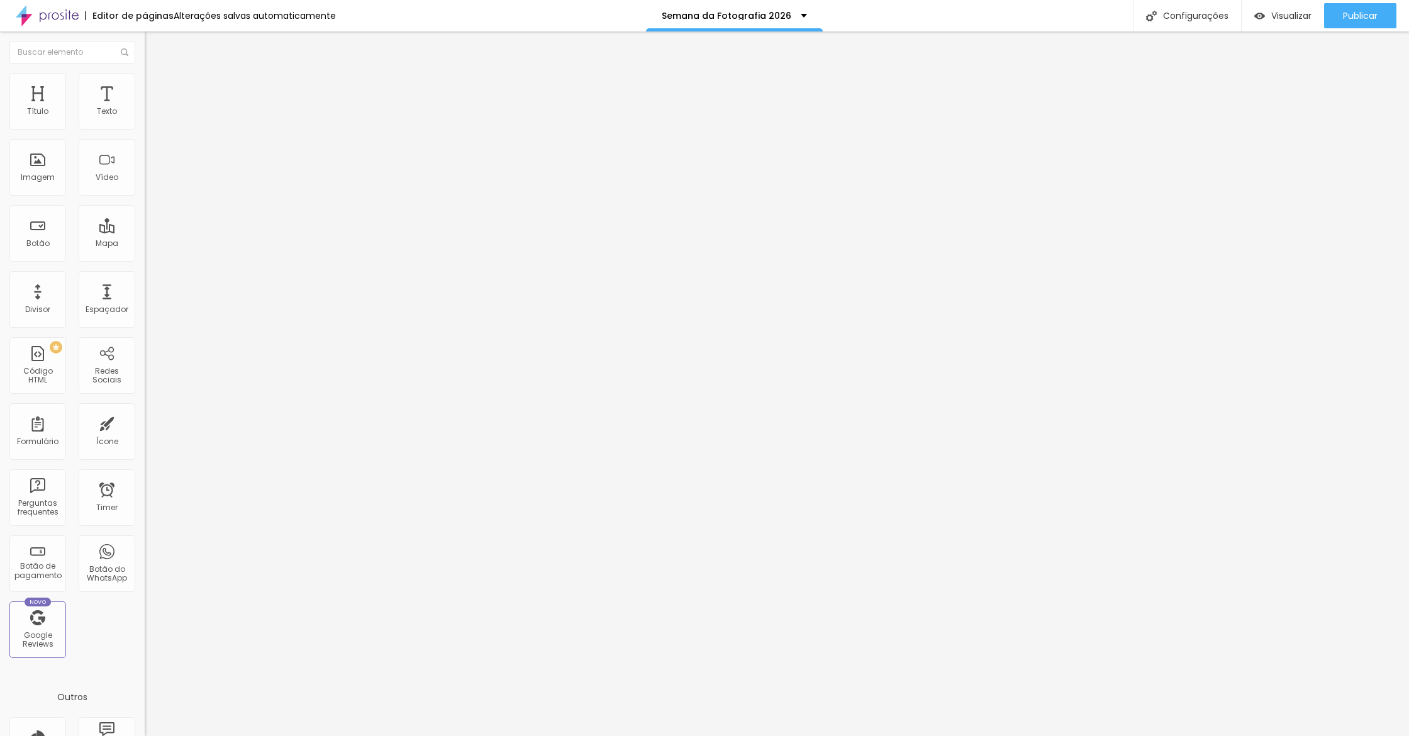
click at [145, 243] on input "10" at bounding box center [172, 249] width 54 height 13
type input "2"
type input "20"
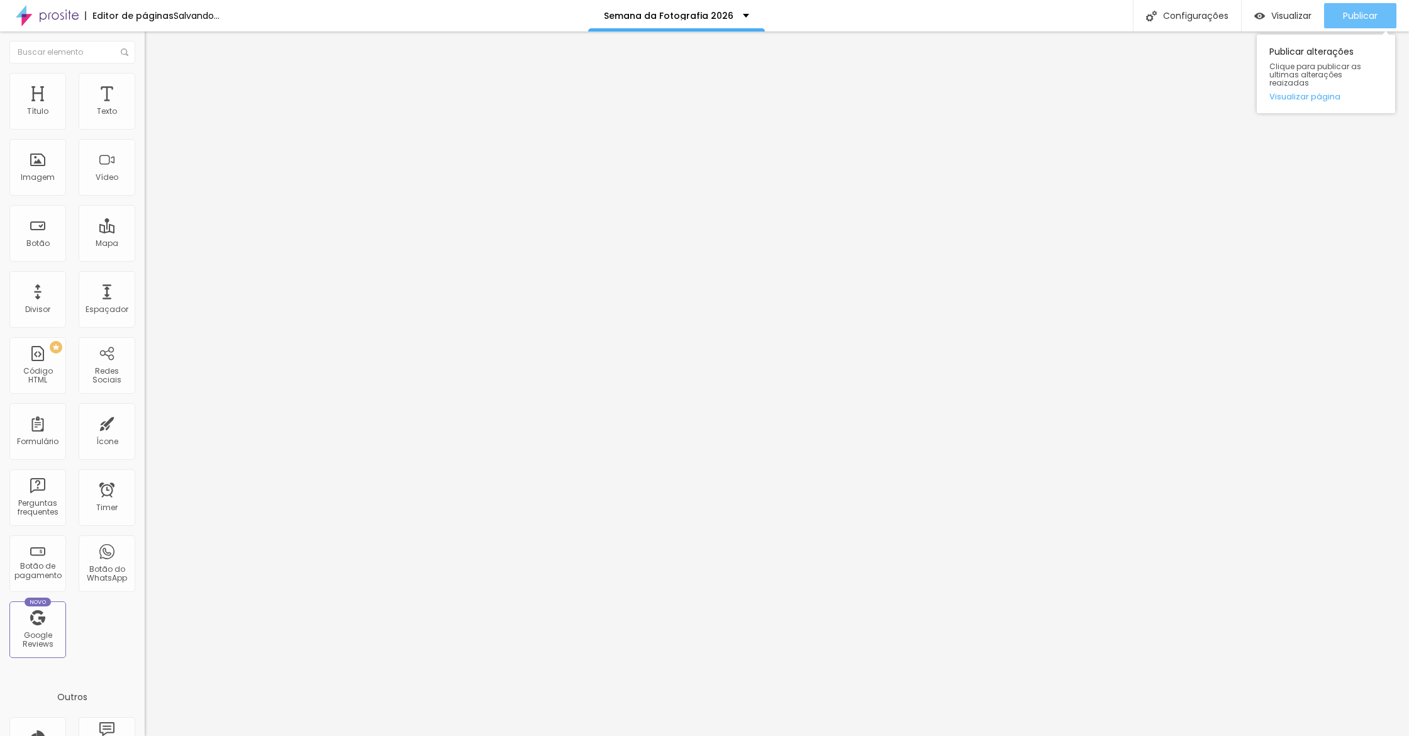
click at [1368, 13] on span "Publicar" at bounding box center [1360, 16] width 35 height 10
click at [1350, 4] on div "Publicar" at bounding box center [1360, 15] width 35 height 25
click at [1287, 94] on div "Publicar alterações Clique para publicar as ultimas alterações reaizadas Visual…" at bounding box center [1326, 74] width 138 height 79
click at [1306, 92] on link "Visualizar página" at bounding box center [1325, 96] width 113 height 8
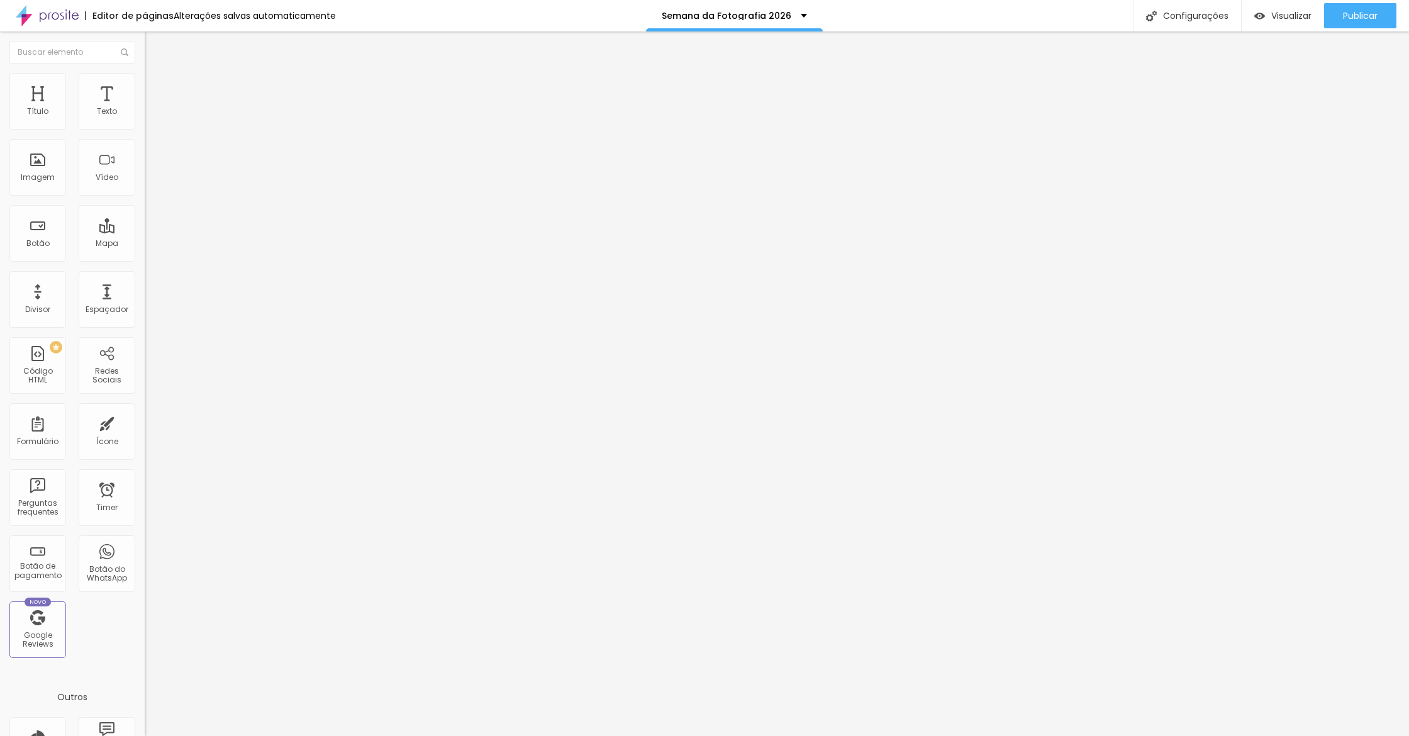
click at [145, 86] on li "Avançado" at bounding box center [217, 92] width 145 height 13
type input "75"
type input "74"
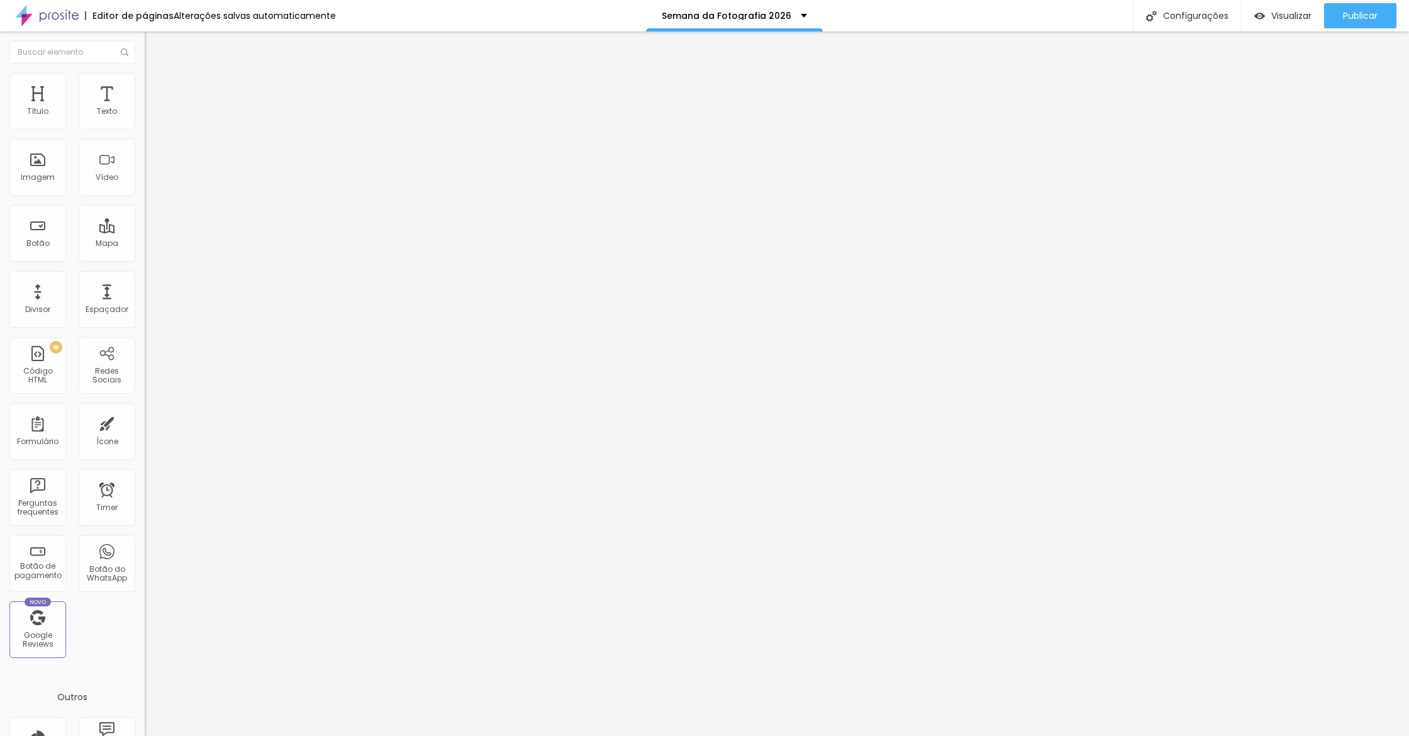
type input "74"
type input "72"
type input "70"
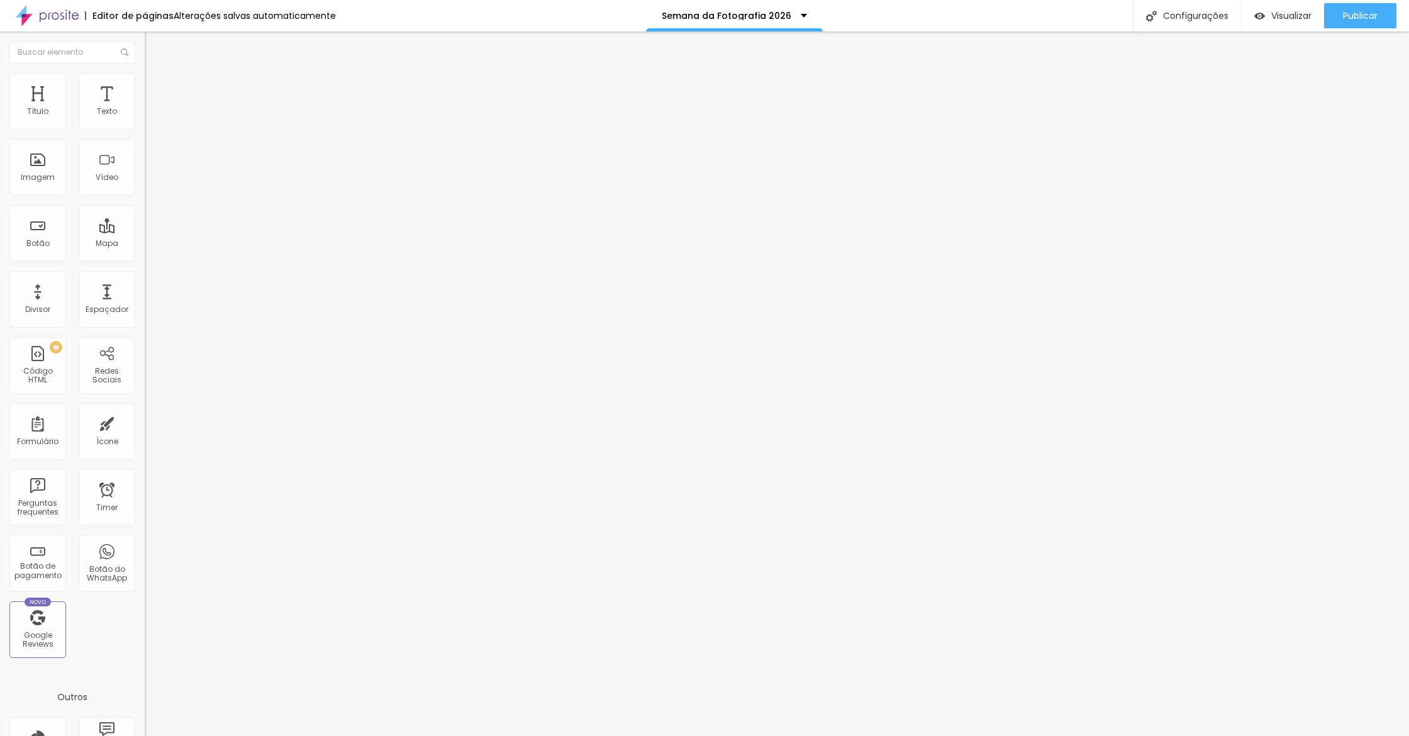
type input "64"
type input "58"
type input "51"
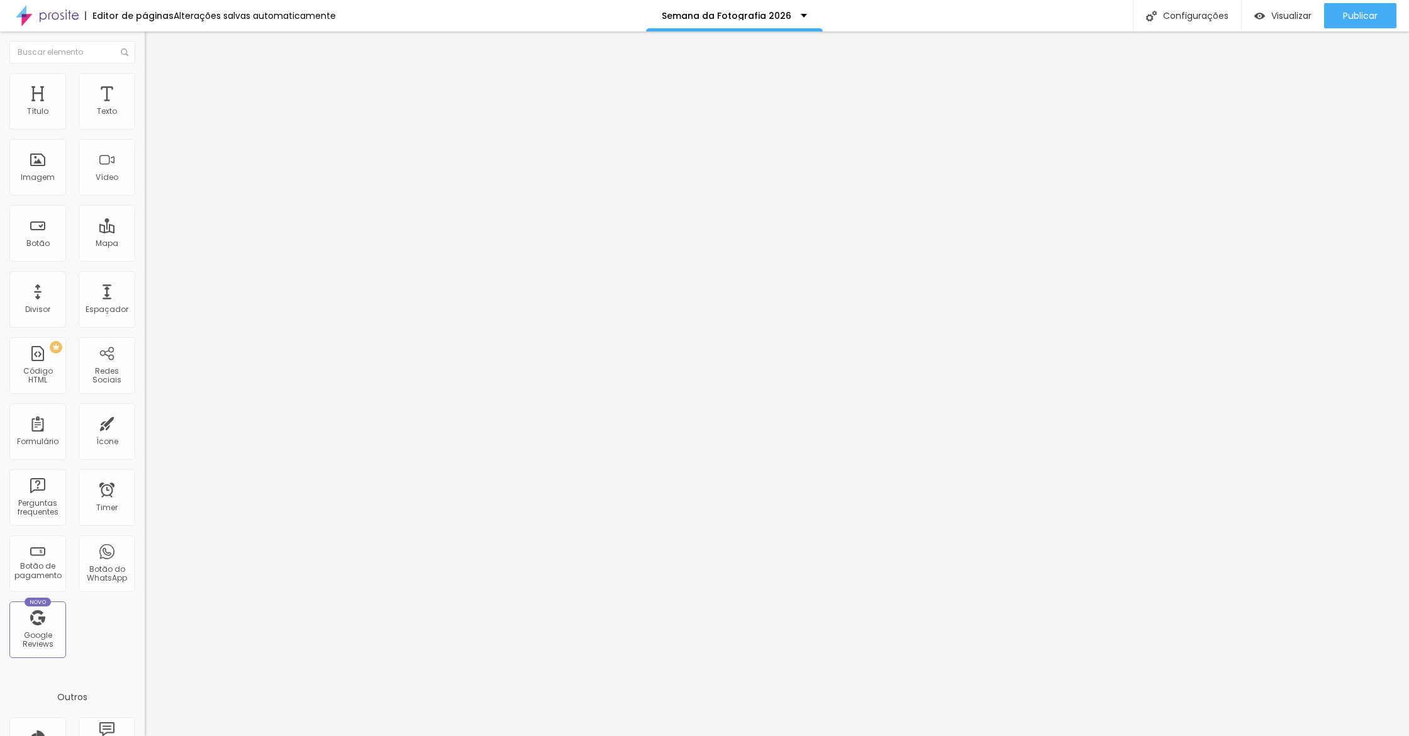
type input "51"
type input "45"
type input "42"
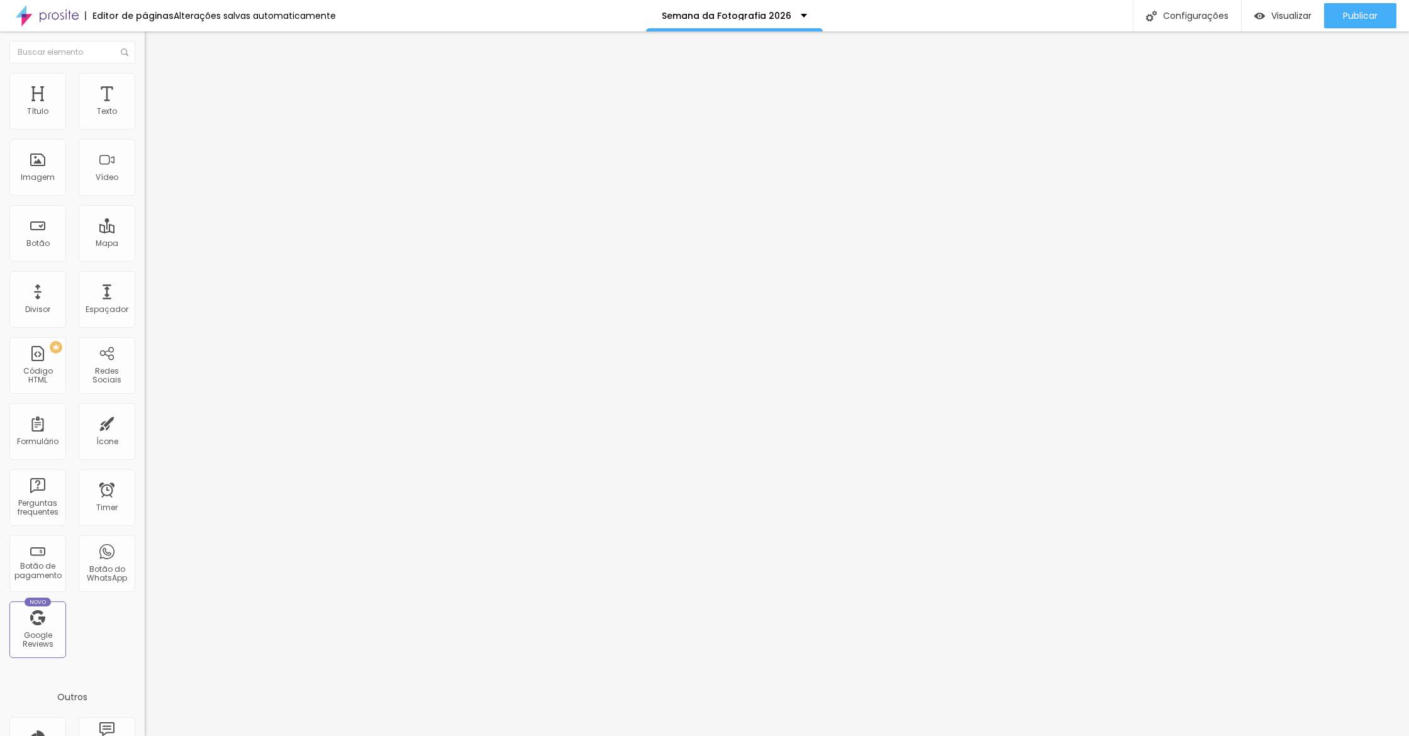
type input "39"
type input "38"
type input "37"
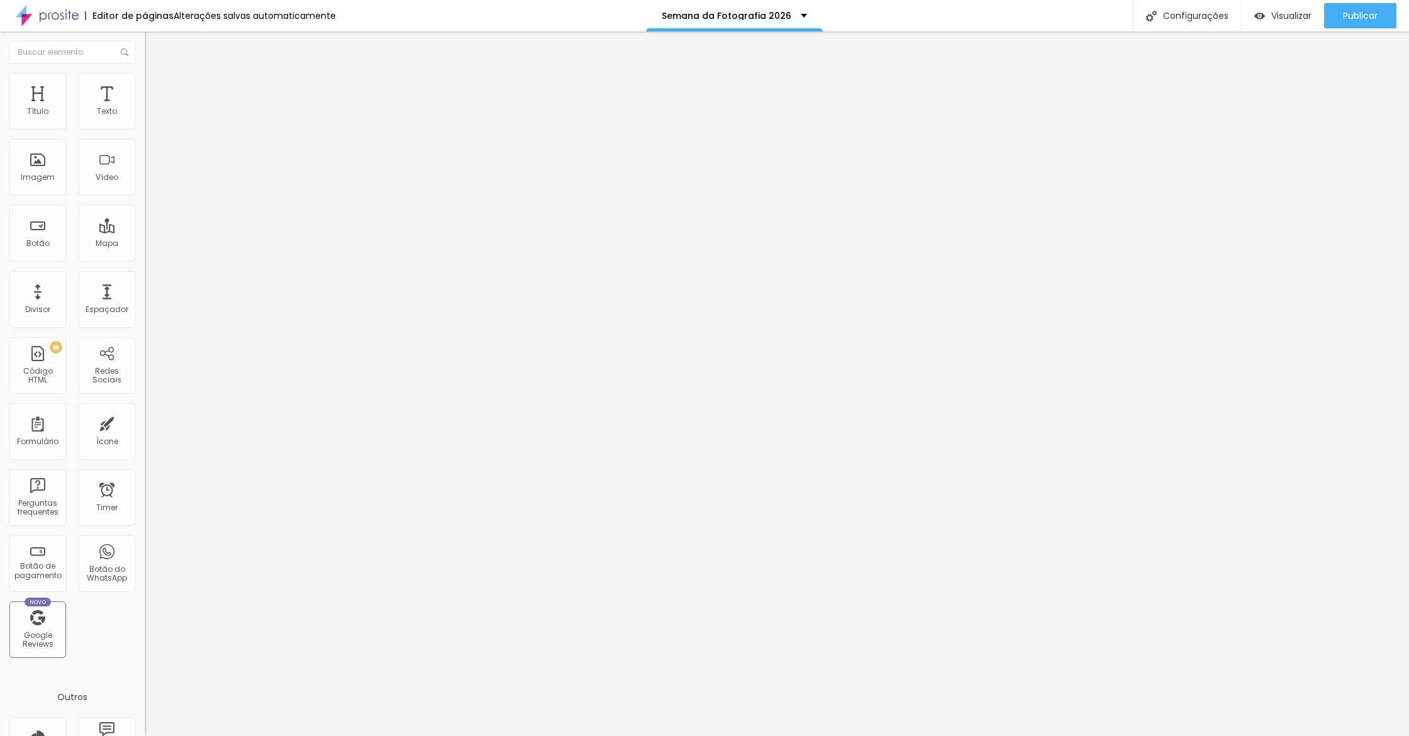
type input "37"
type input "35"
type input "34"
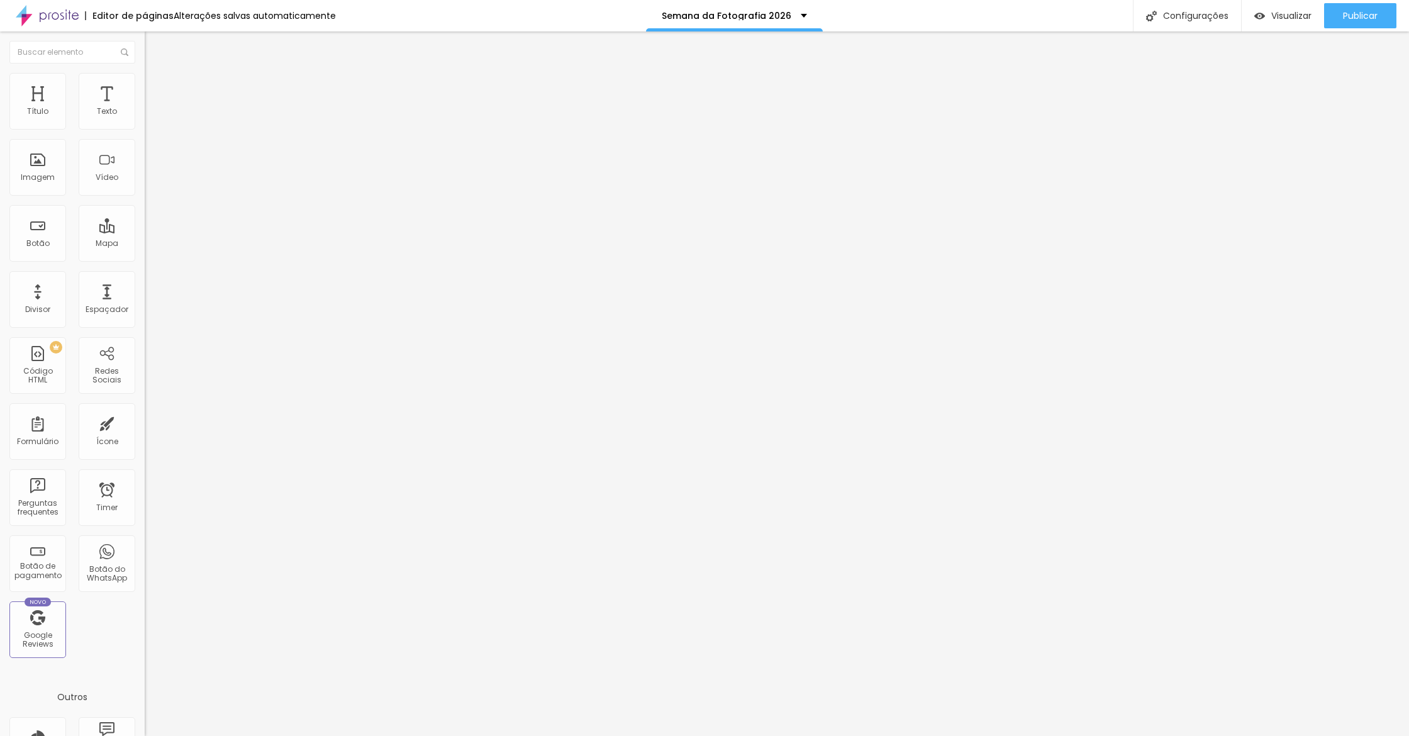
type input "31"
type input "30"
type input "28"
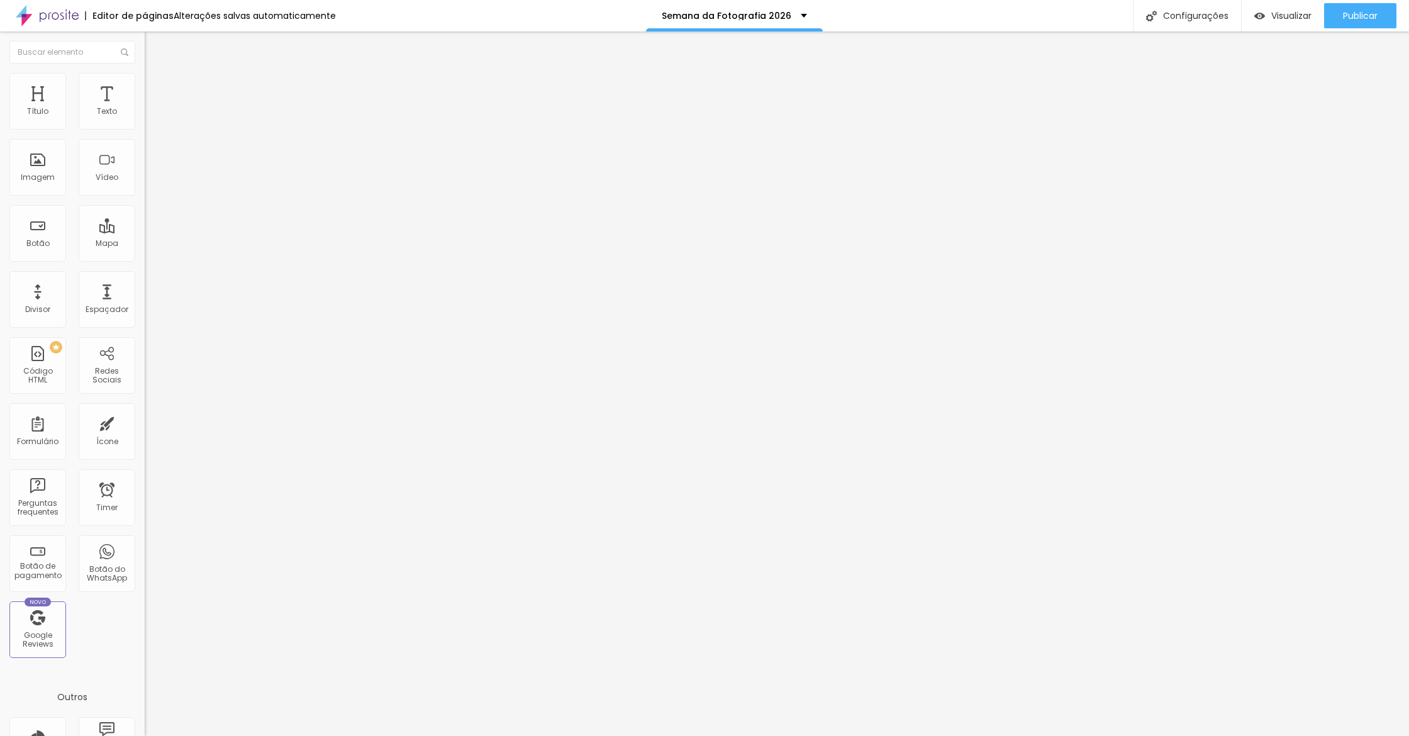
type input "28"
type input "23"
type input "18"
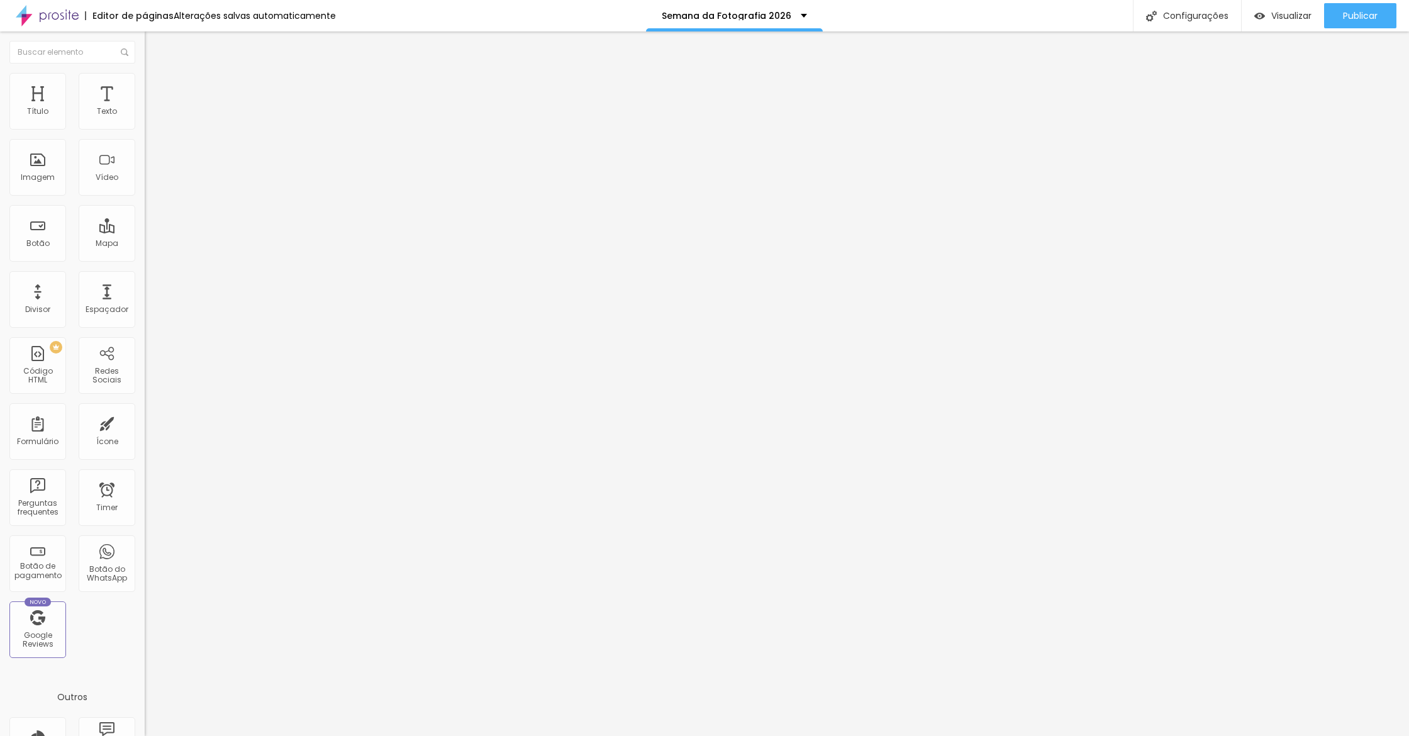
type input "13"
type input "11"
type input "14"
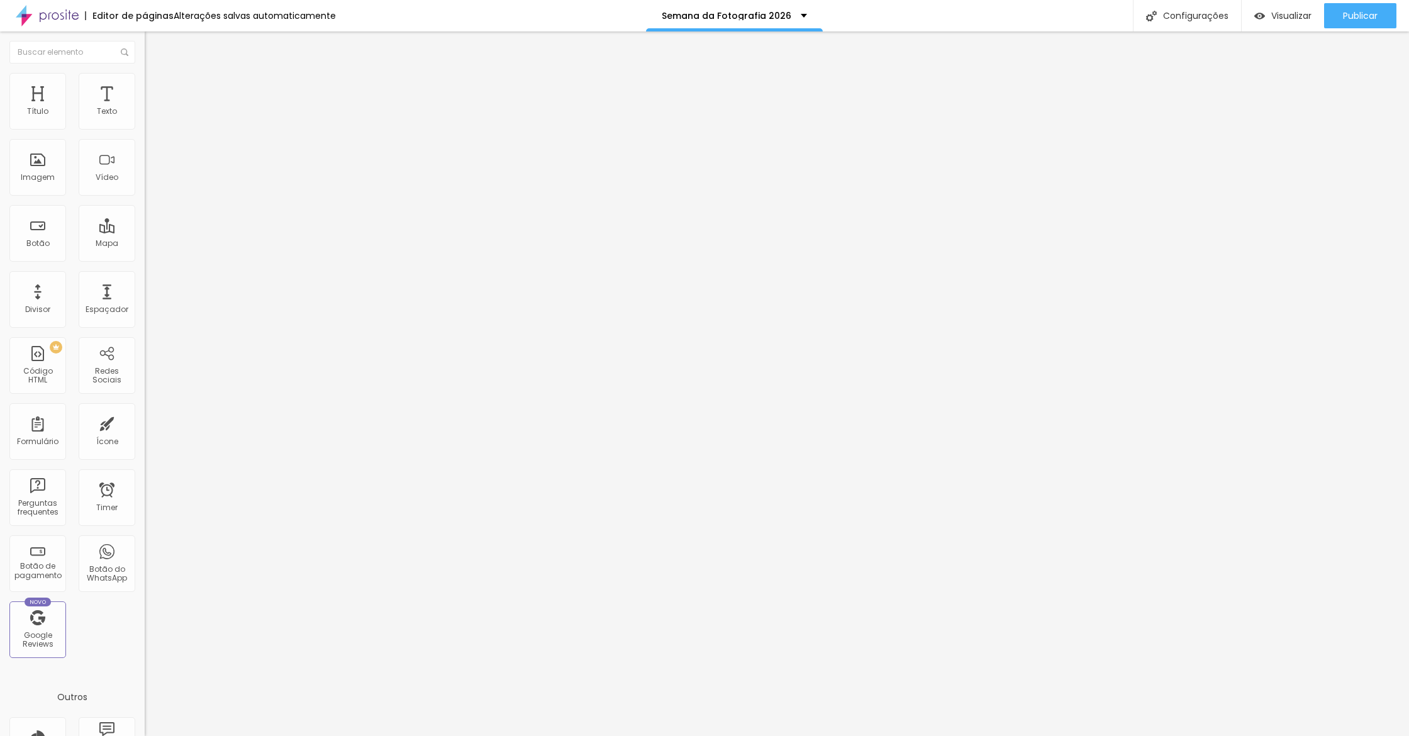
type input "14"
type input "15"
type input "16"
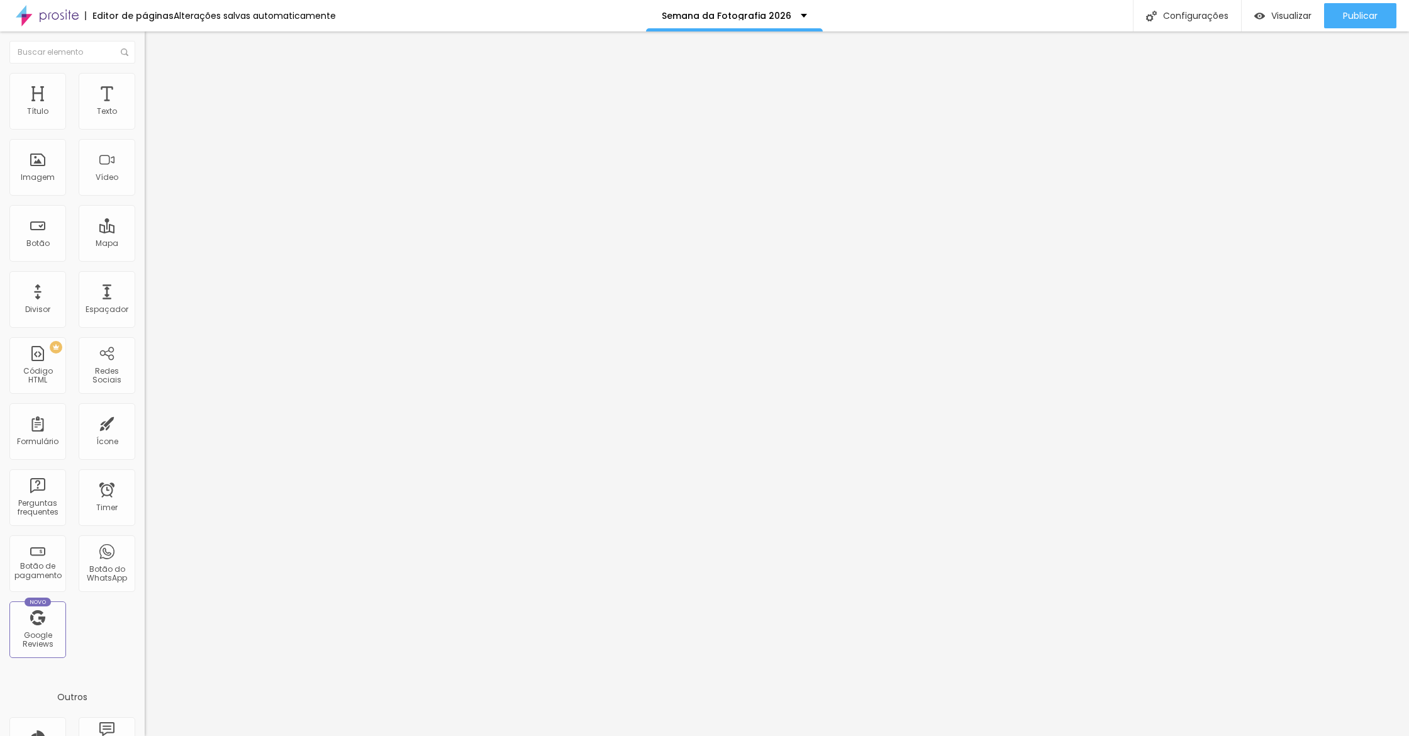
type input "17"
drag, startPoint x: 87, startPoint y: 125, endPoint x: 43, endPoint y: 126, distance: 44.7
type input "17"
click at [145, 244] on input "range" at bounding box center [185, 249] width 81 height 10
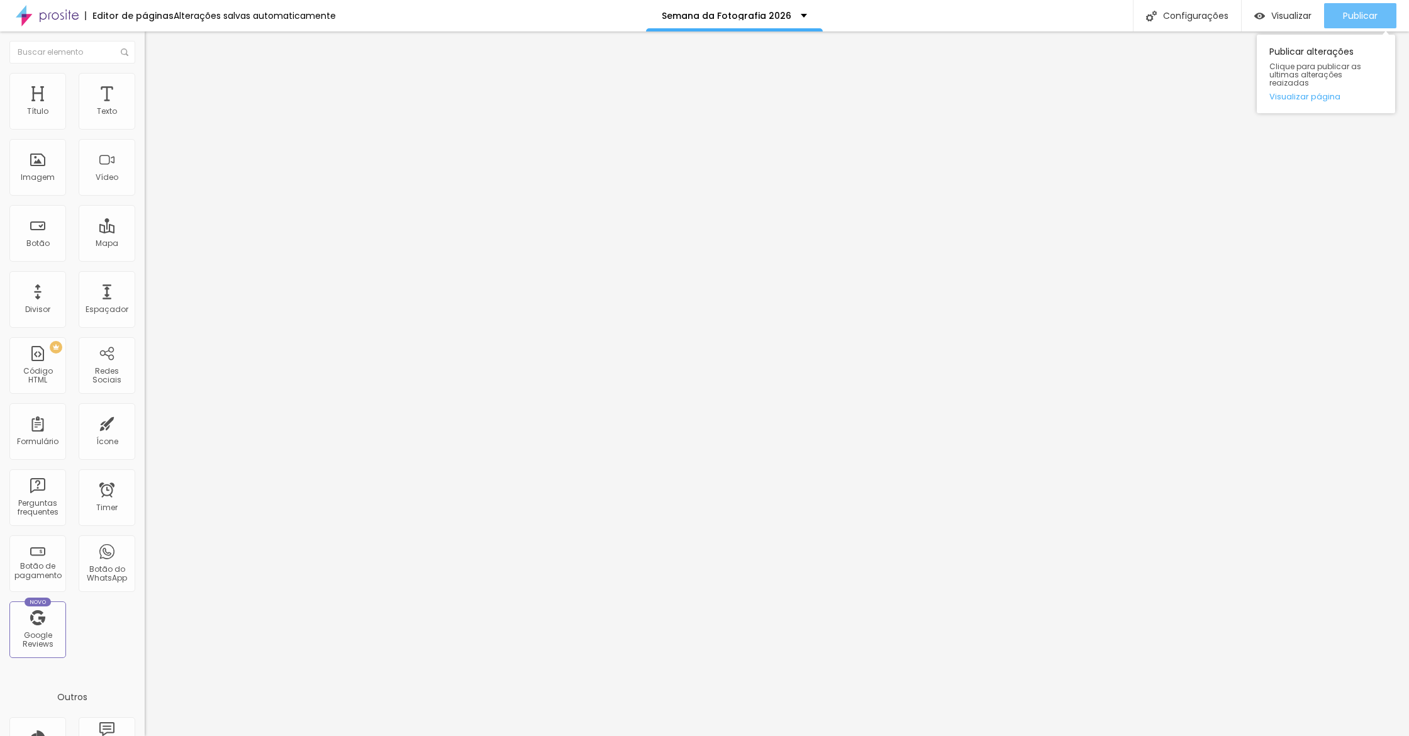
click at [1353, 23] on div "Publicar" at bounding box center [1360, 15] width 35 height 25
